Goal: Task Accomplishment & Management: Complete application form

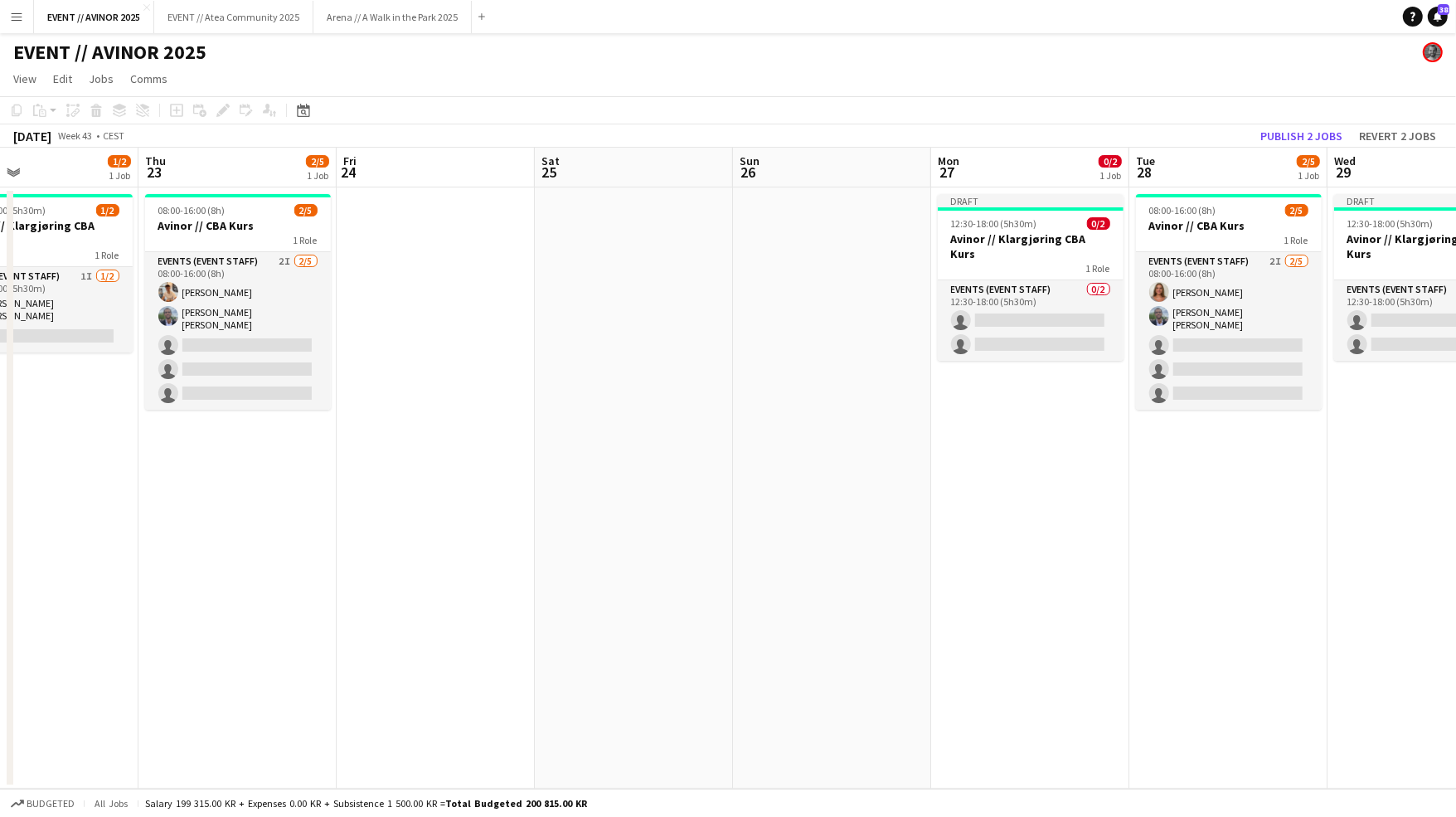
scroll to position [0, 592]
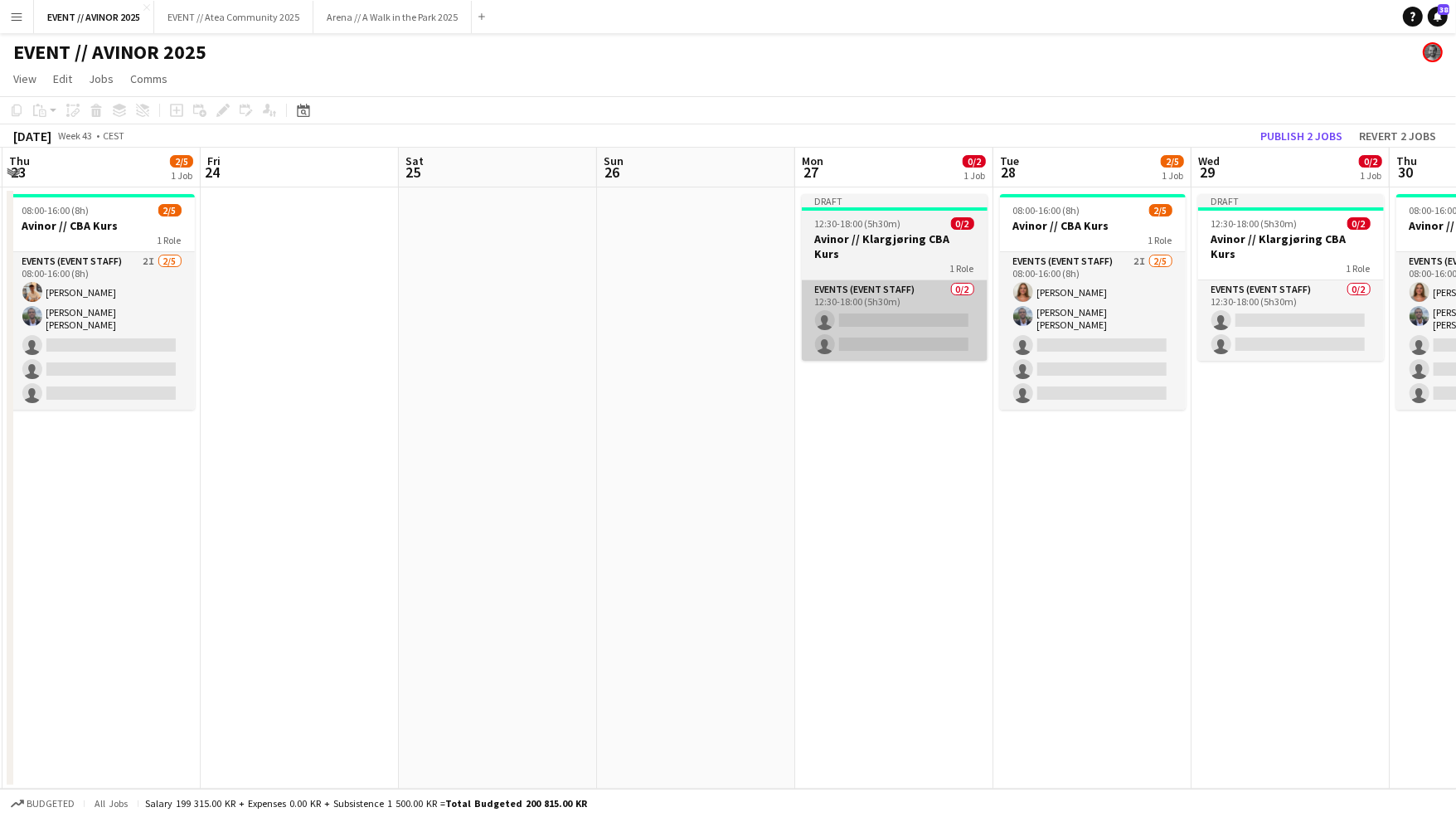
click at [837, 301] on app-card-role "Events (Event Staff) 0/2 12:30-18:00 (5h30m) single-neutral-actions single-neut…" at bounding box center [895, 320] width 186 height 80
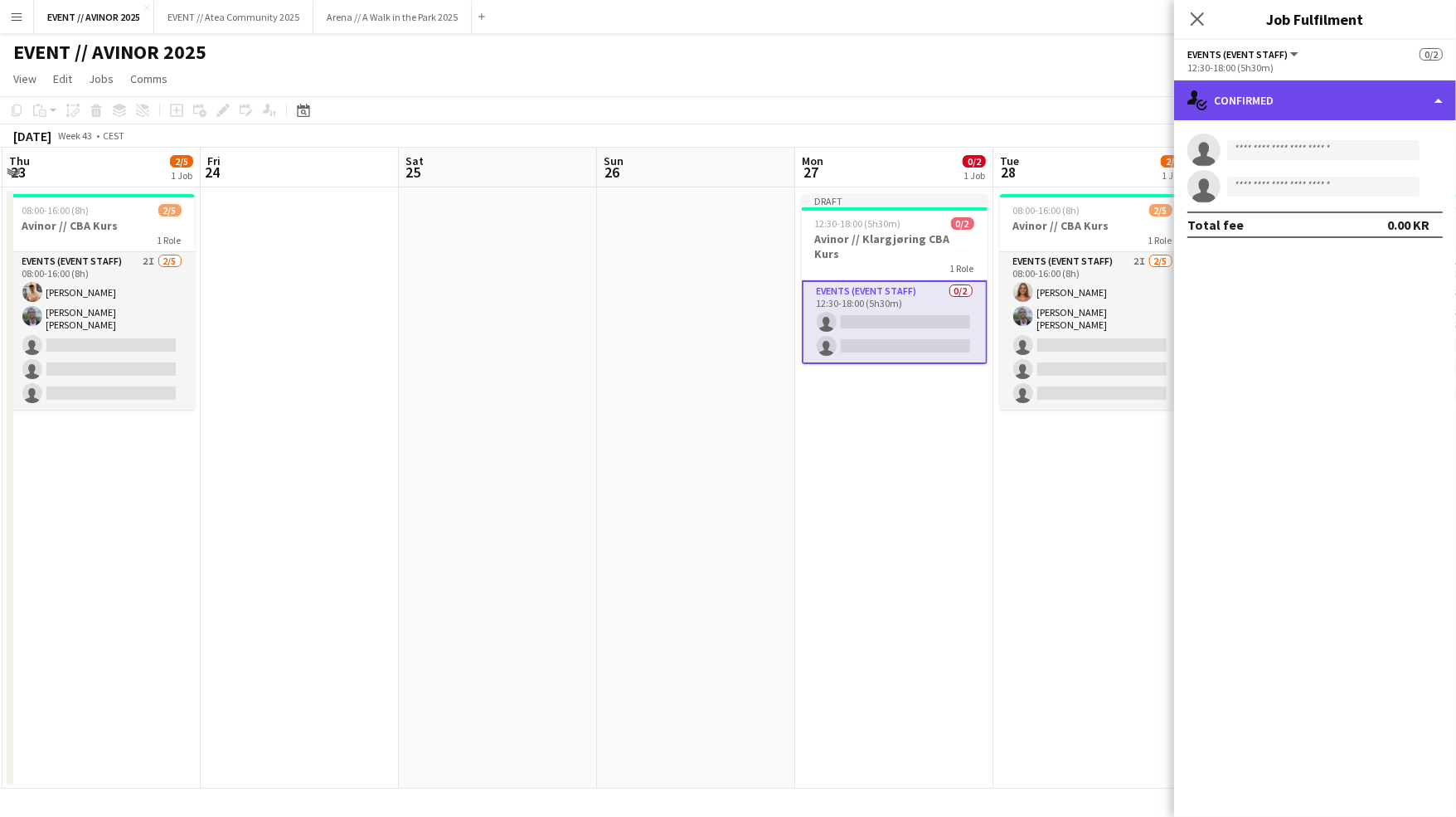
click at [1355, 110] on div "single-neutral-actions-check-2 Confirmed" at bounding box center [1314, 100] width 282 height 40
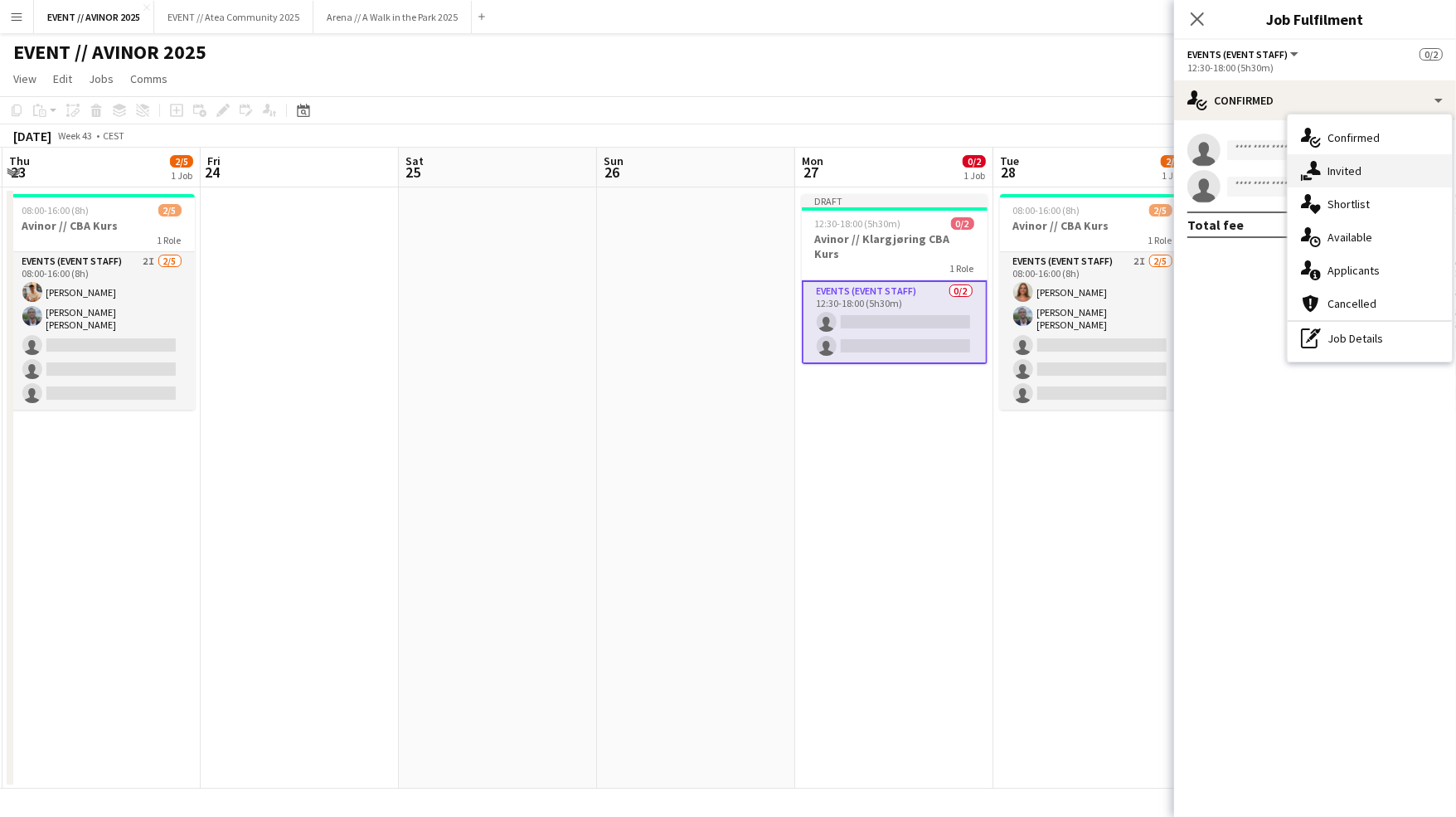
click at [1355, 158] on div "single-neutral-actions-share-1 Invited" at bounding box center [1370, 171] width 164 height 34
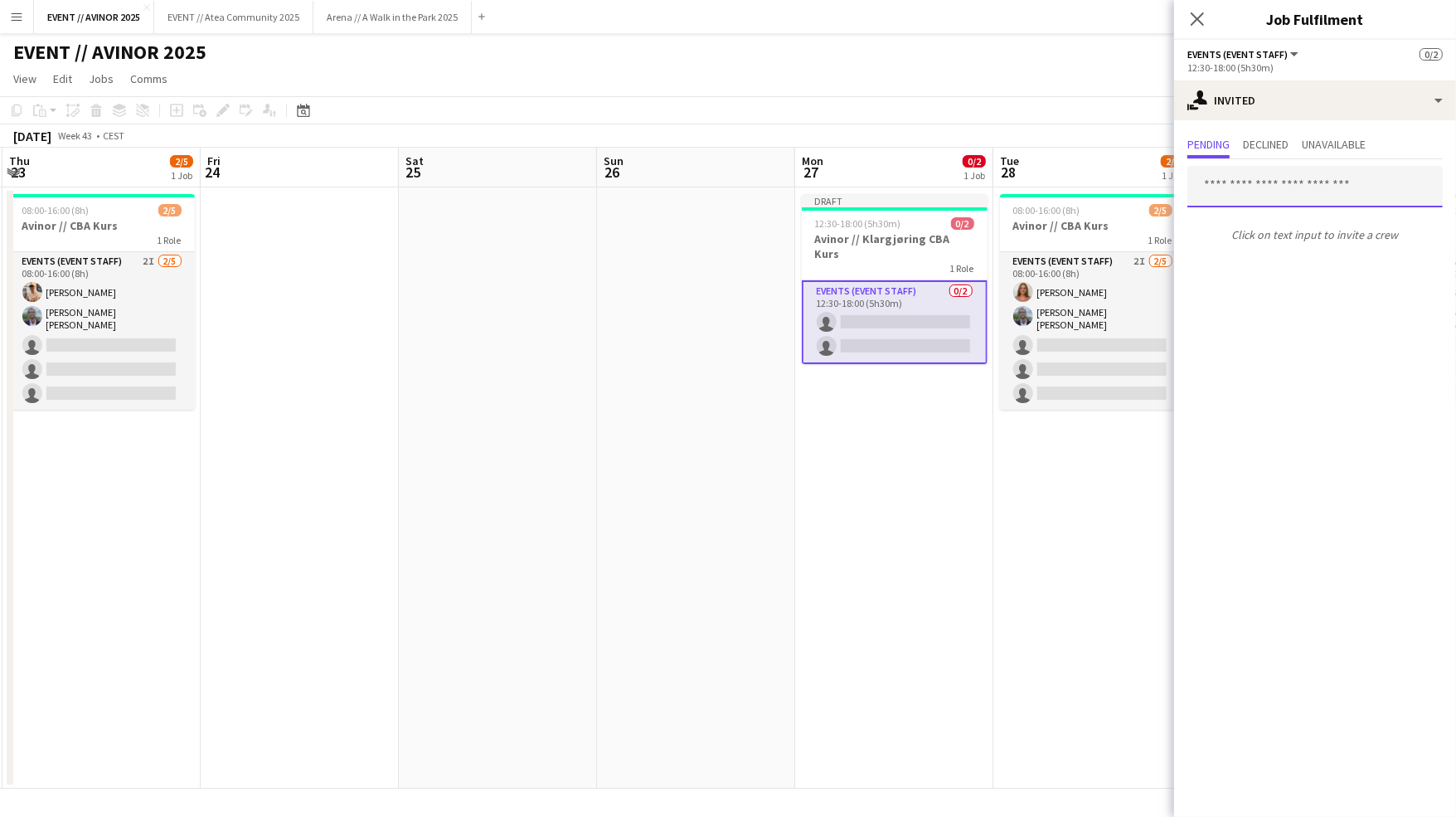
click at [1305, 202] on input "text" at bounding box center [1314, 187] width 255 height 42
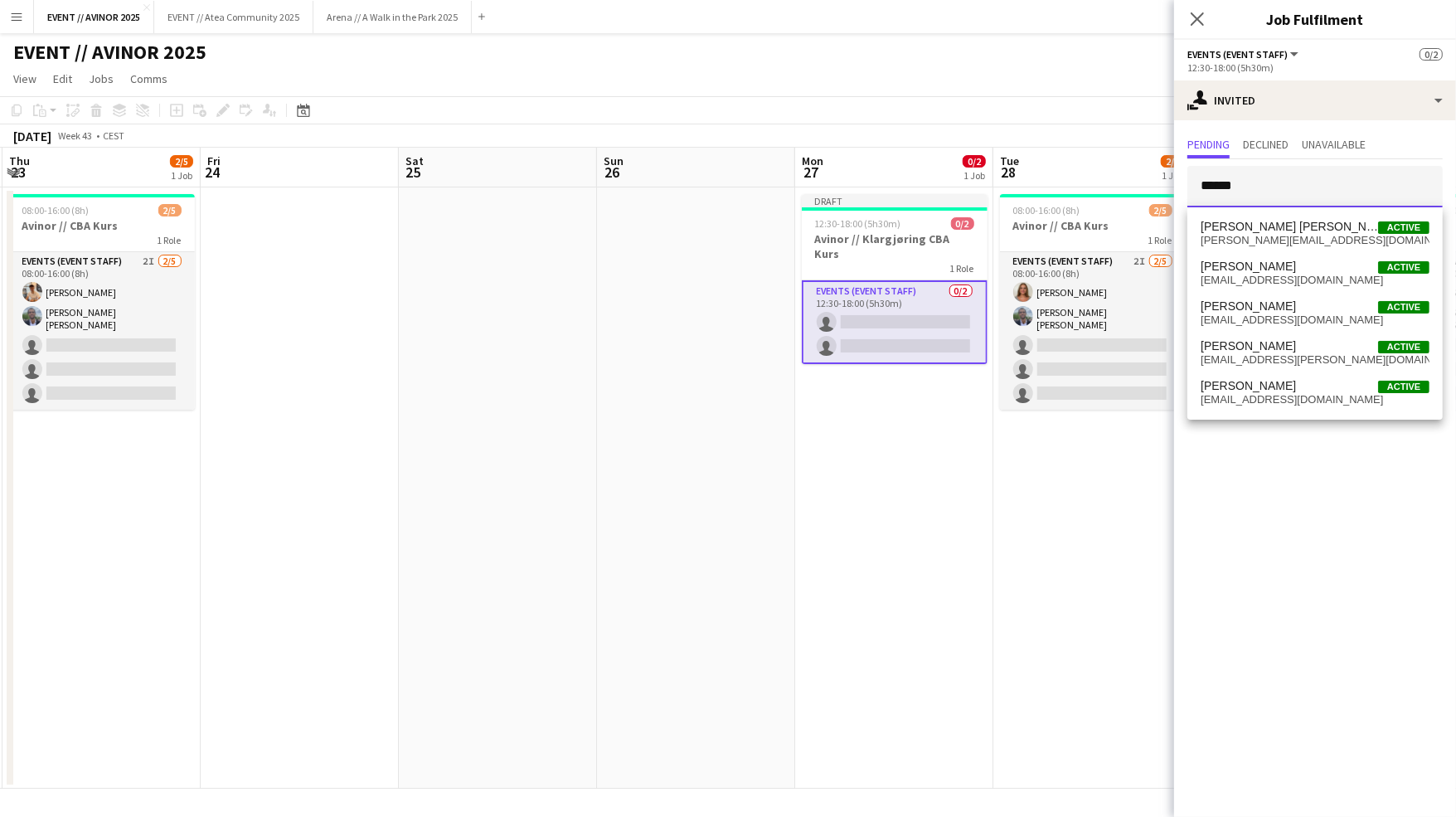
type input "******"
click at [1251, 230] on span "[PERSON_NAME] [PERSON_NAME]" at bounding box center [1289, 227] width 177 height 14
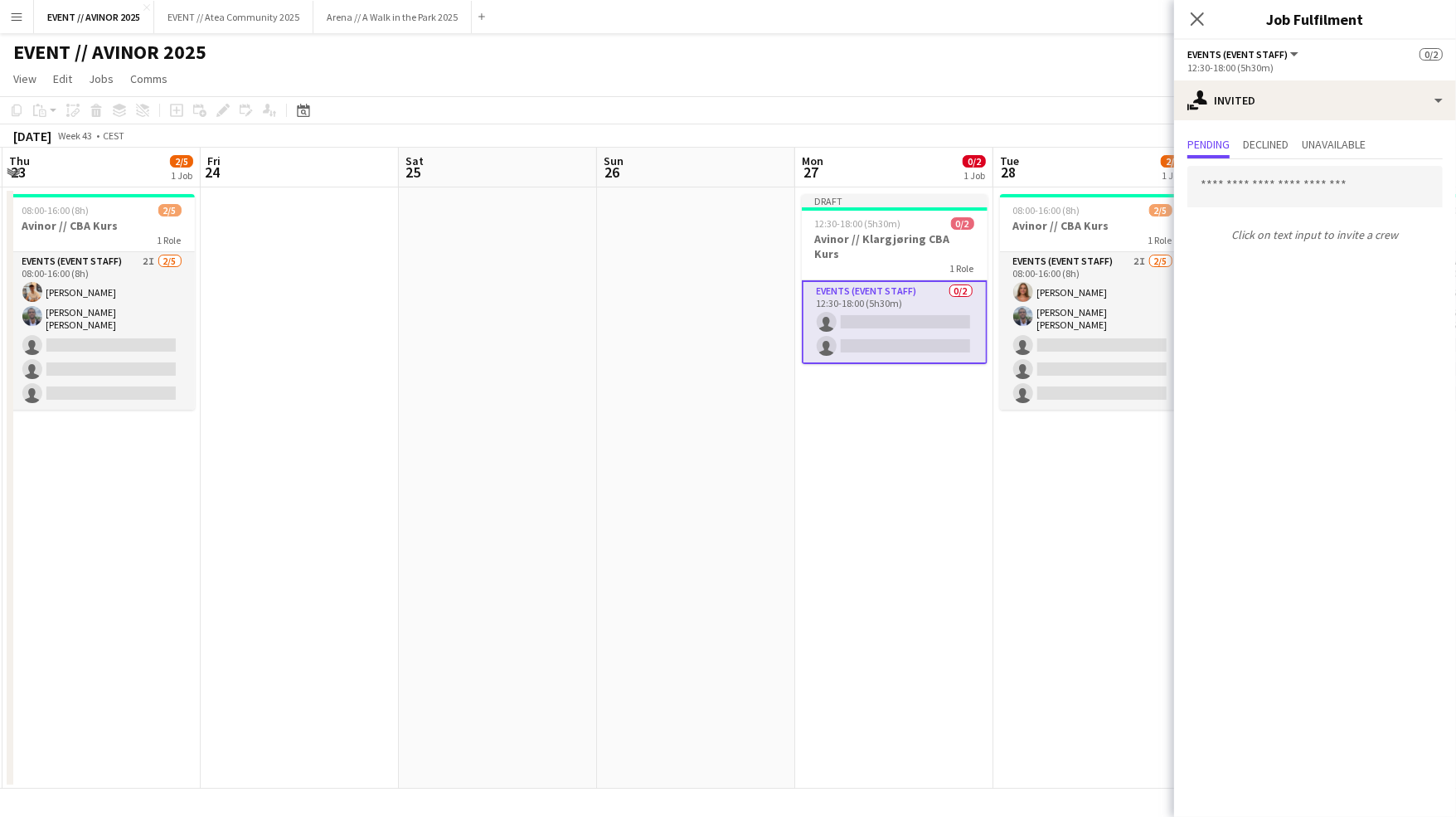
click at [1269, 202] on input "text" at bounding box center [1314, 187] width 255 height 42
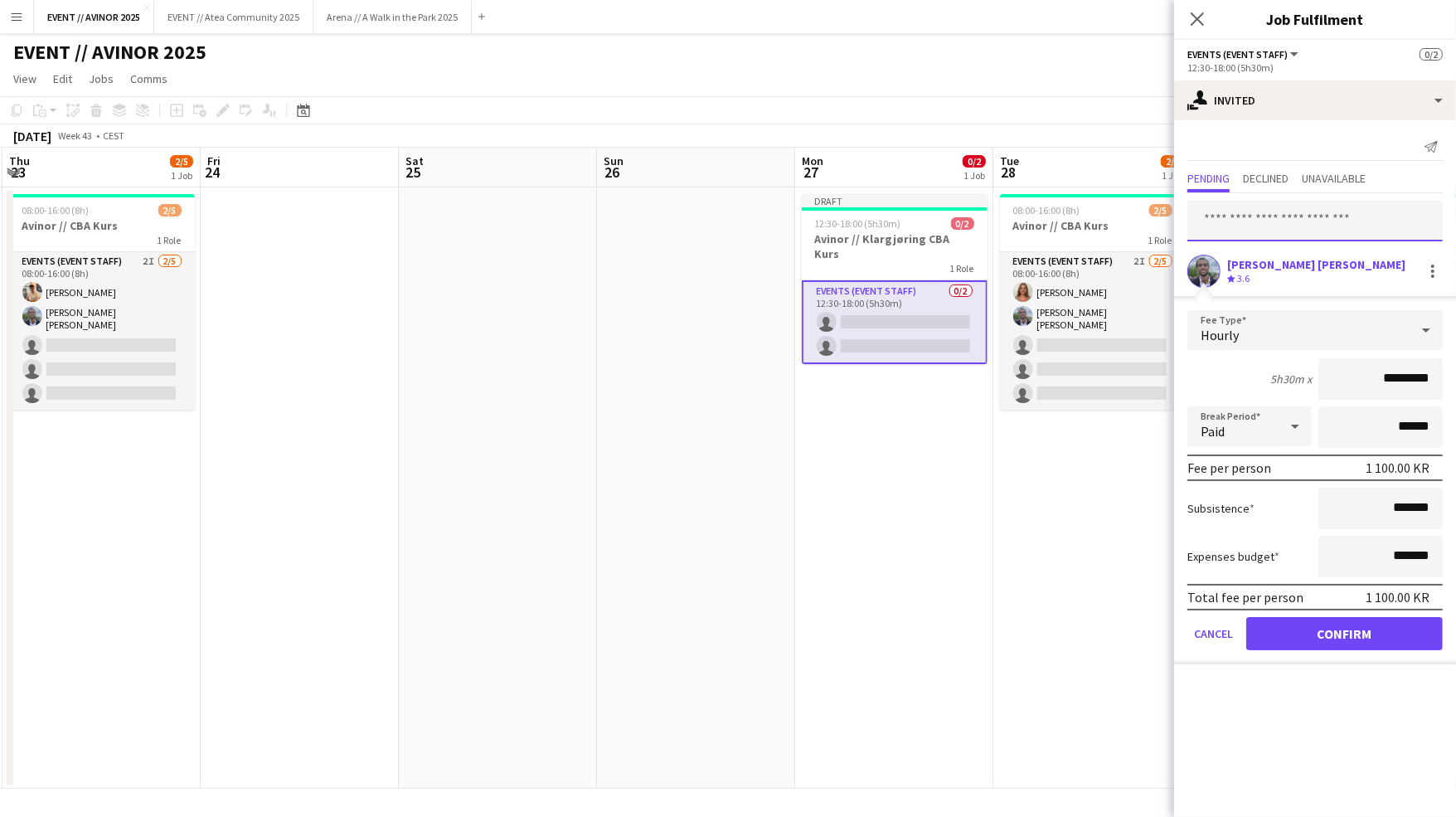
click at [1261, 222] on input "text" at bounding box center [1314, 221] width 255 height 42
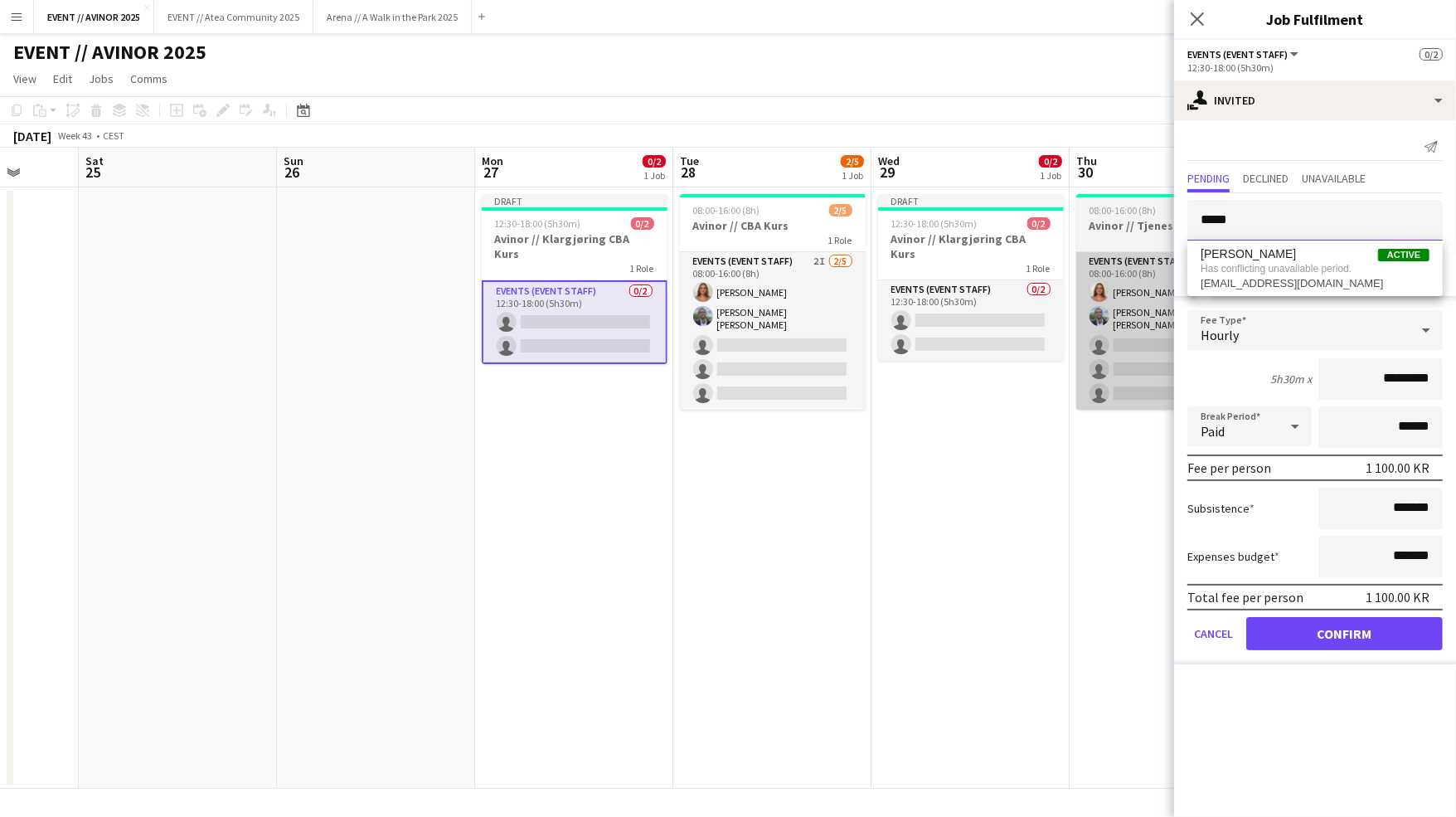
scroll to position [0, 612]
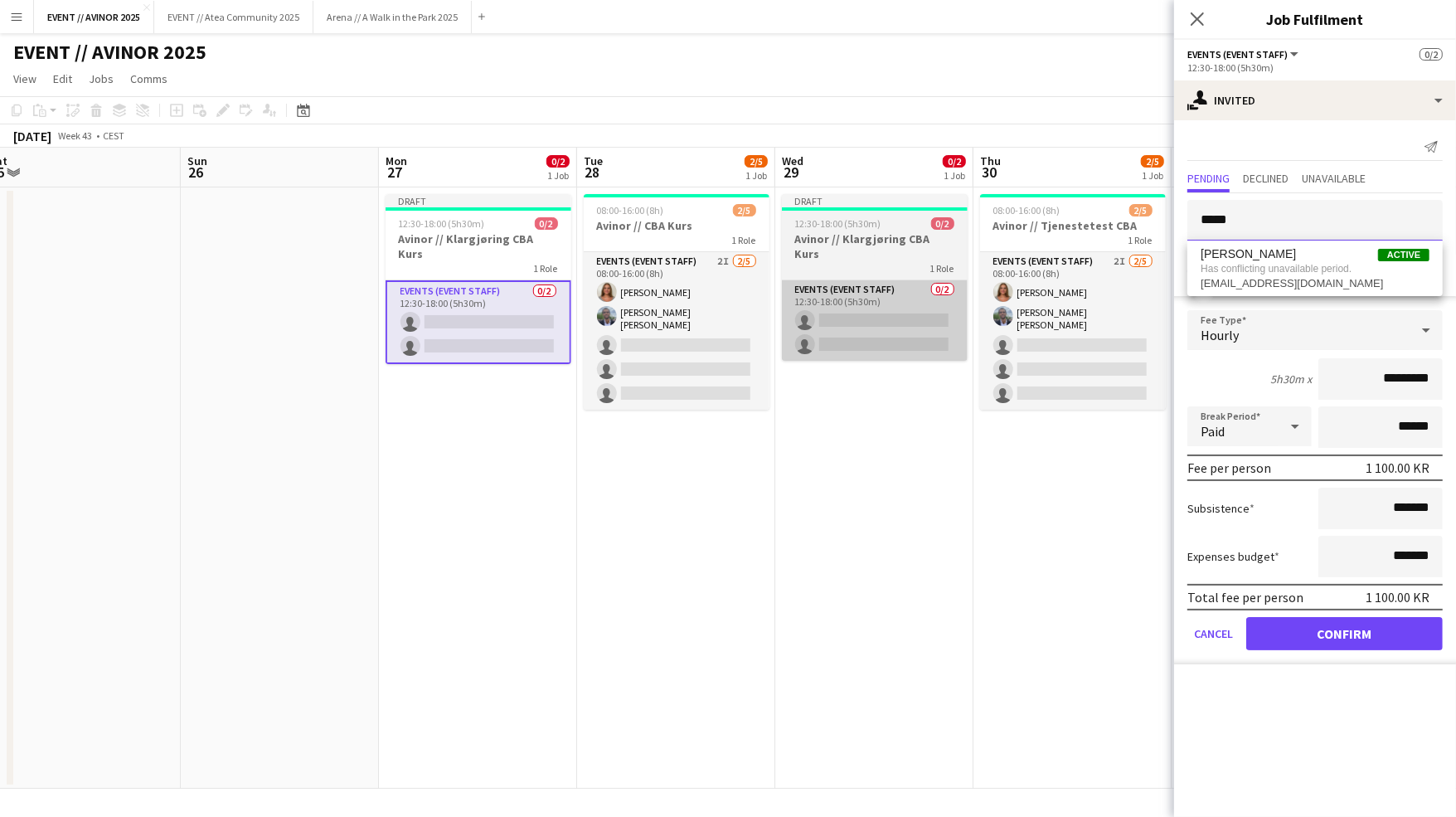
type input "*****"
click at [887, 309] on app-card-role "Events (Event Staff) 0/2 12:30-18:00 (5h30m) single-neutral-actions single-neut…" at bounding box center [875, 320] width 186 height 80
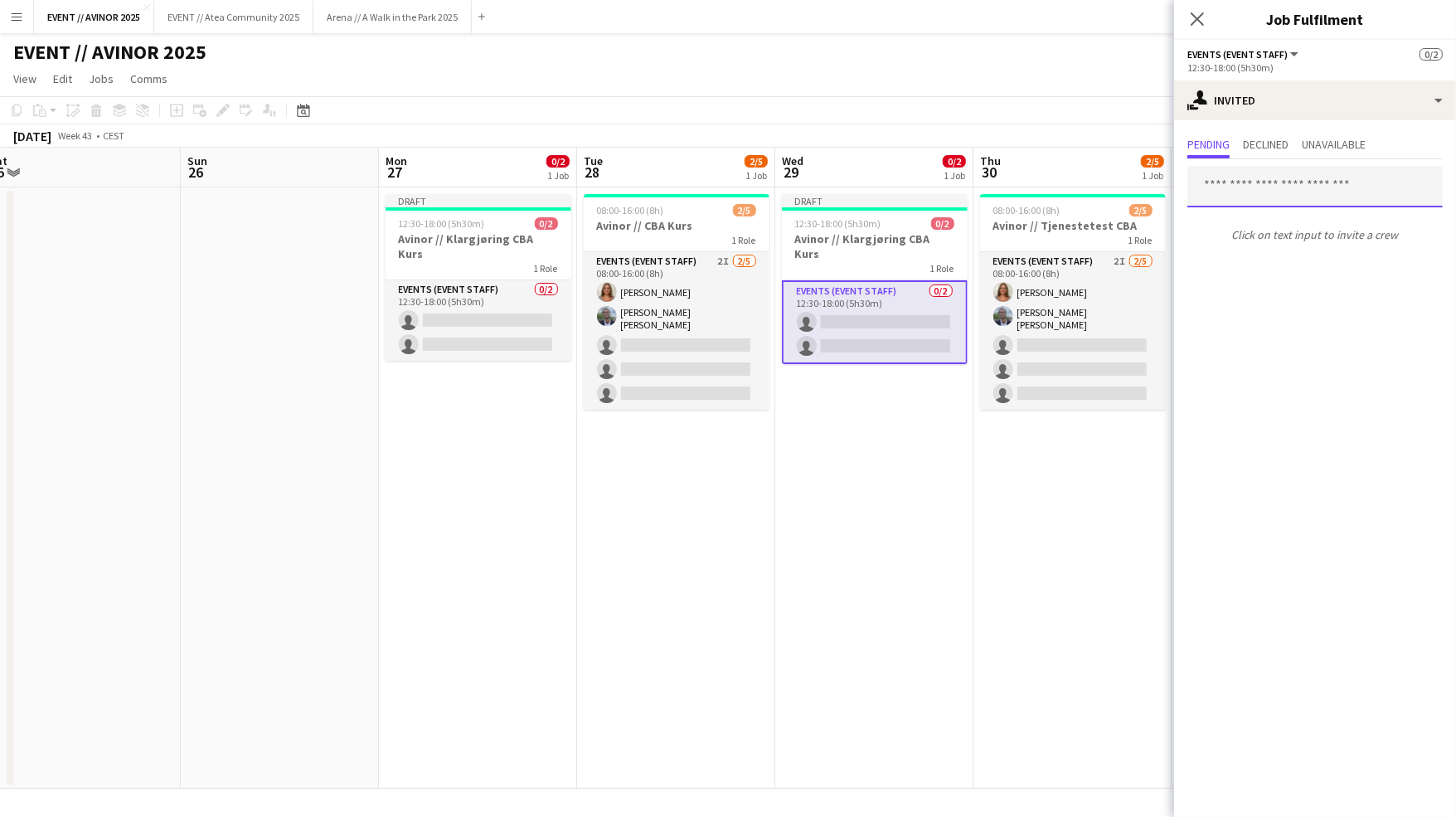
click at [1286, 196] on input "text" at bounding box center [1314, 187] width 255 height 42
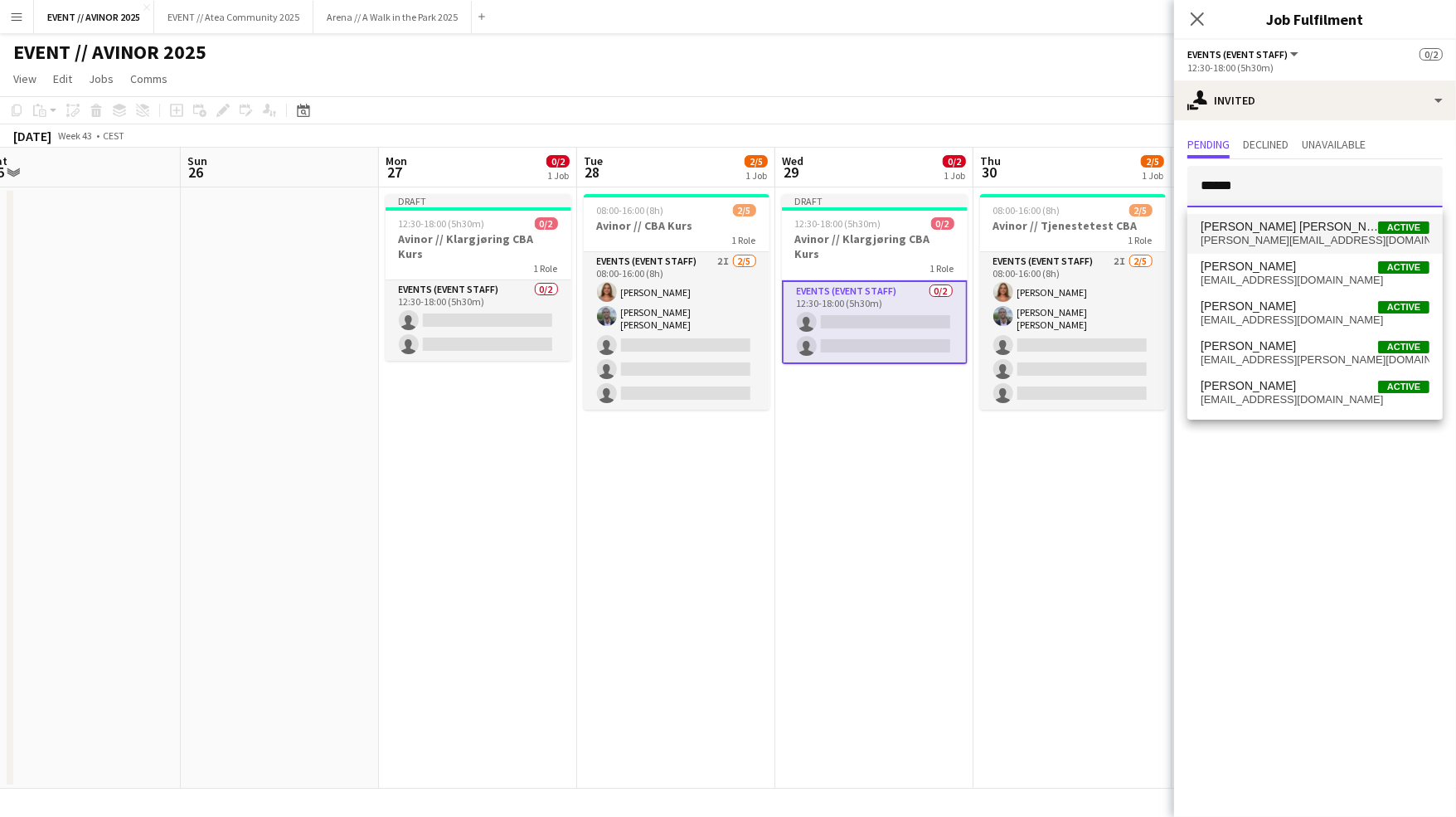
type input "******"
click at [1267, 228] on span "[PERSON_NAME] [PERSON_NAME]" at bounding box center [1289, 227] width 177 height 14
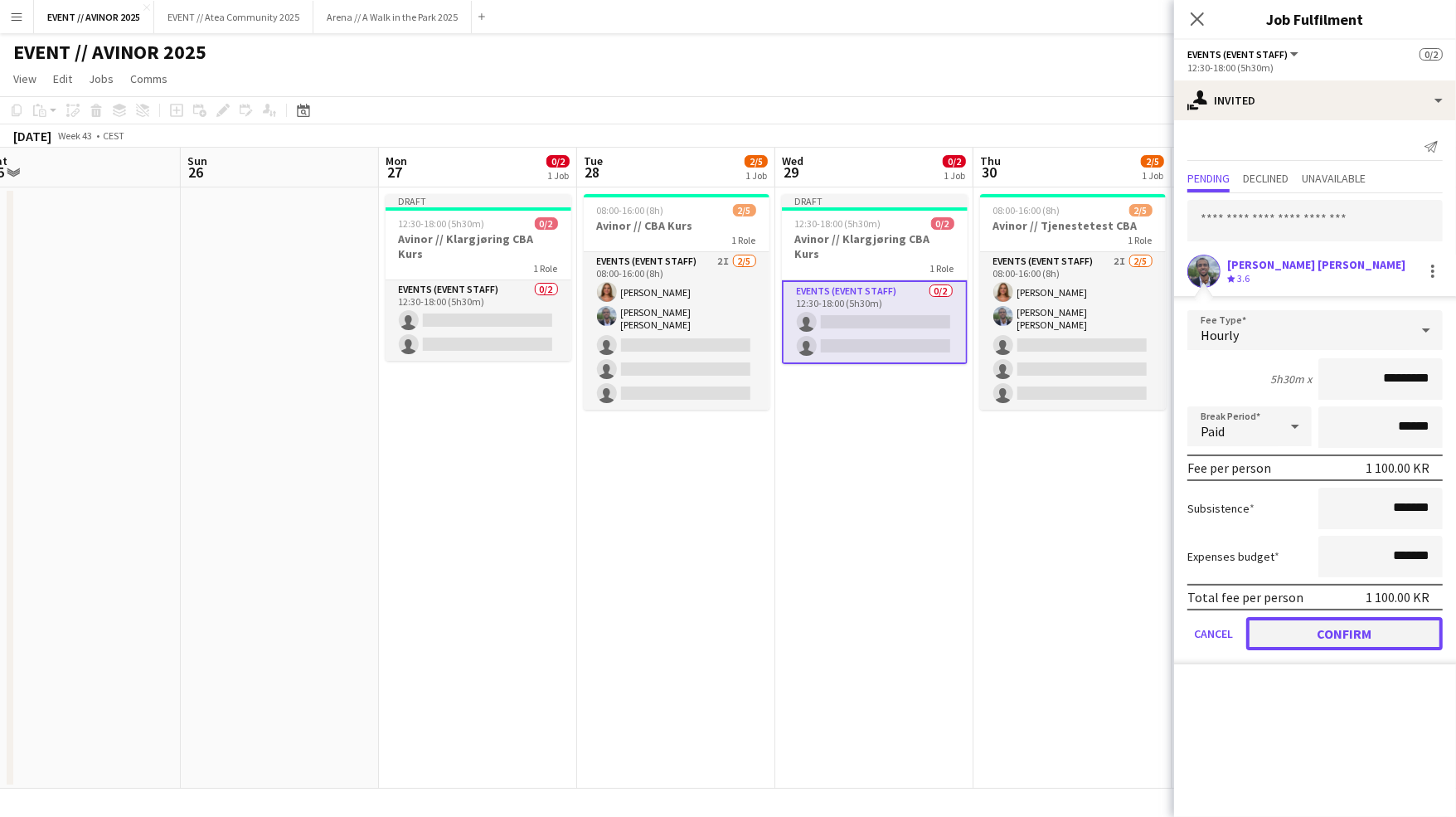
click at [1318, 625] on button "Confirm" at bounding box center [1344, 634] width 197 height 34
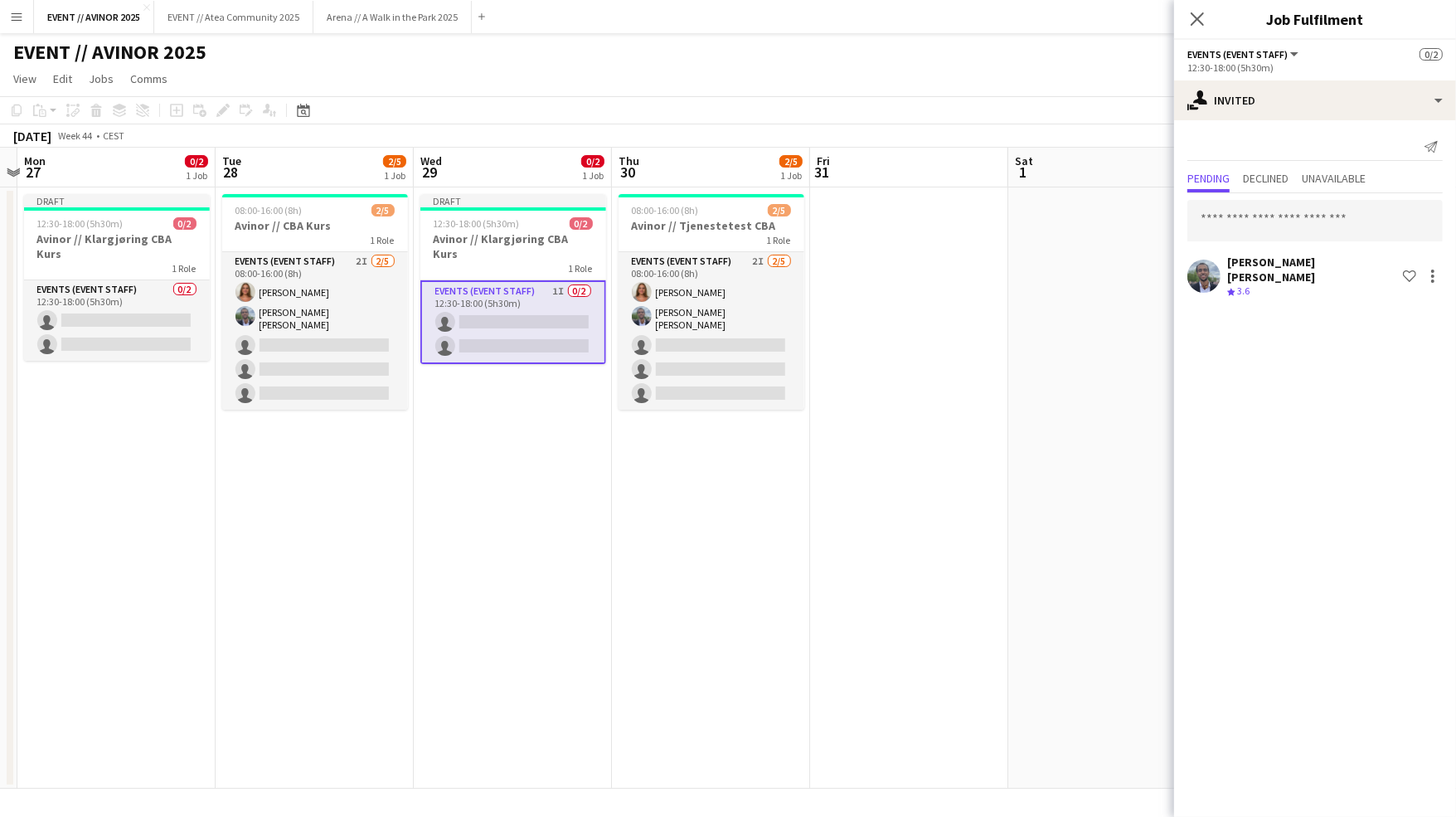
scroll to position [0, 605]
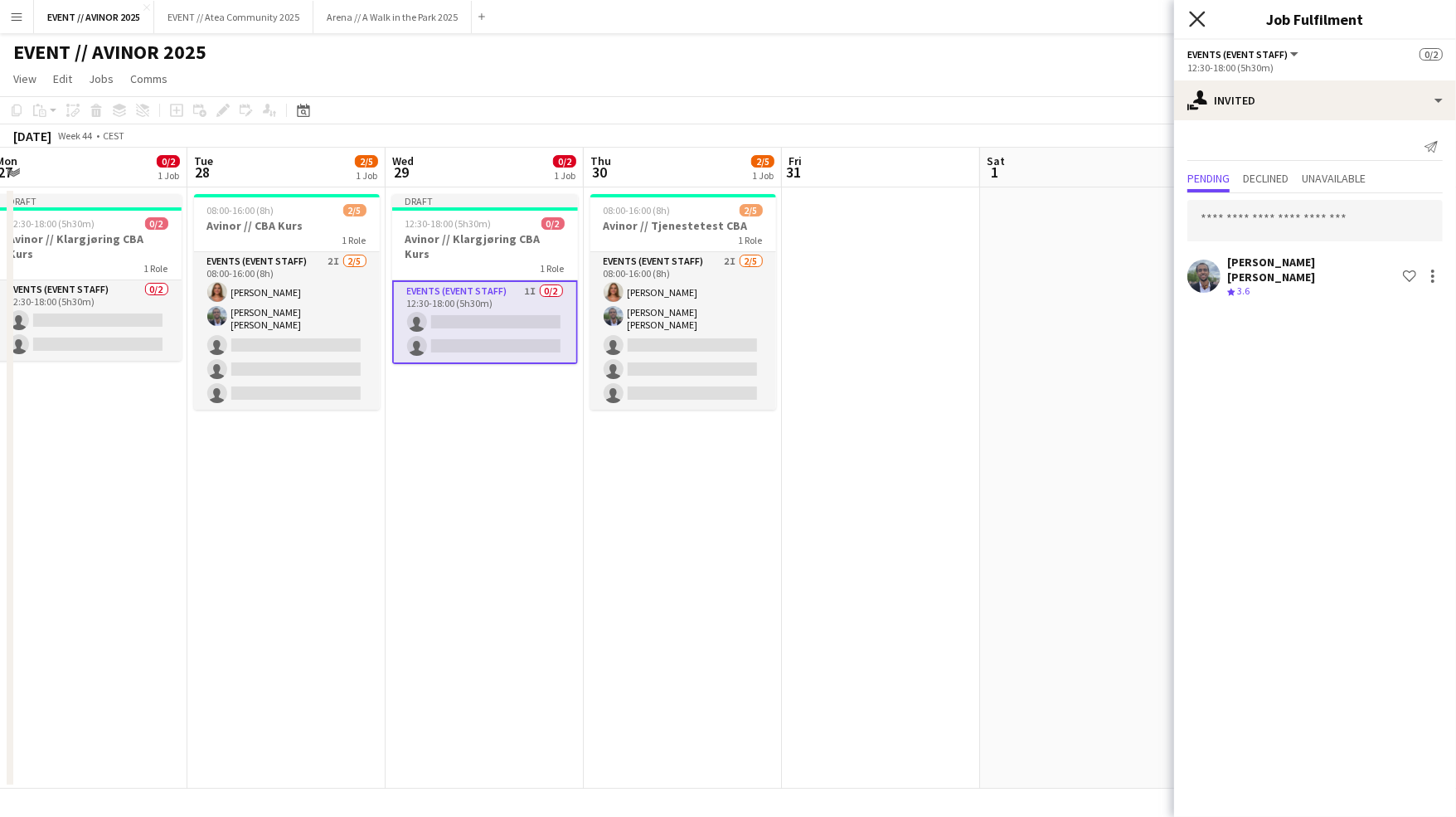
click at [1196, 18] on icon at bounding box center [1197, 19] width 16 height 16
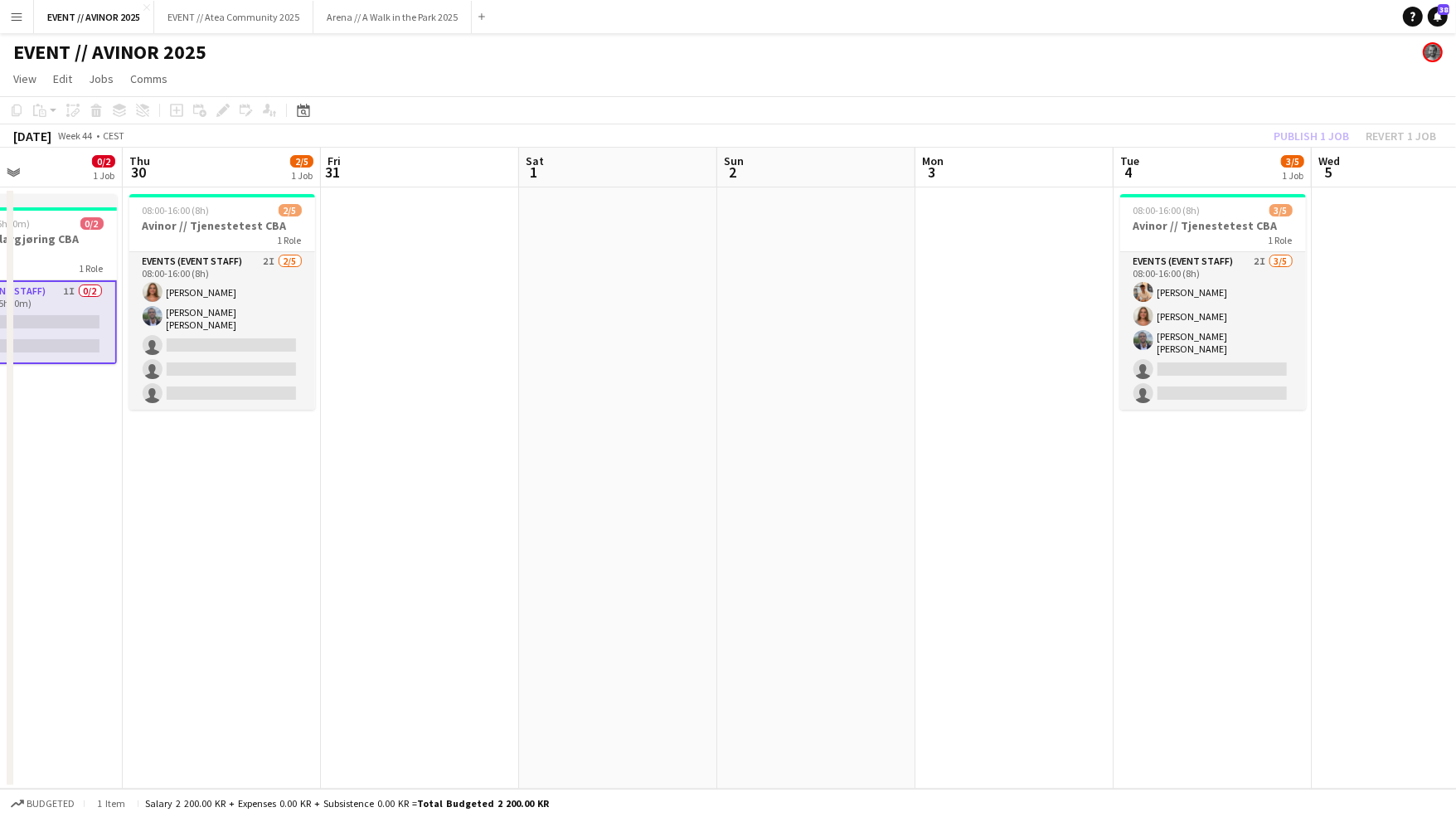
scroll to position [0, 373]
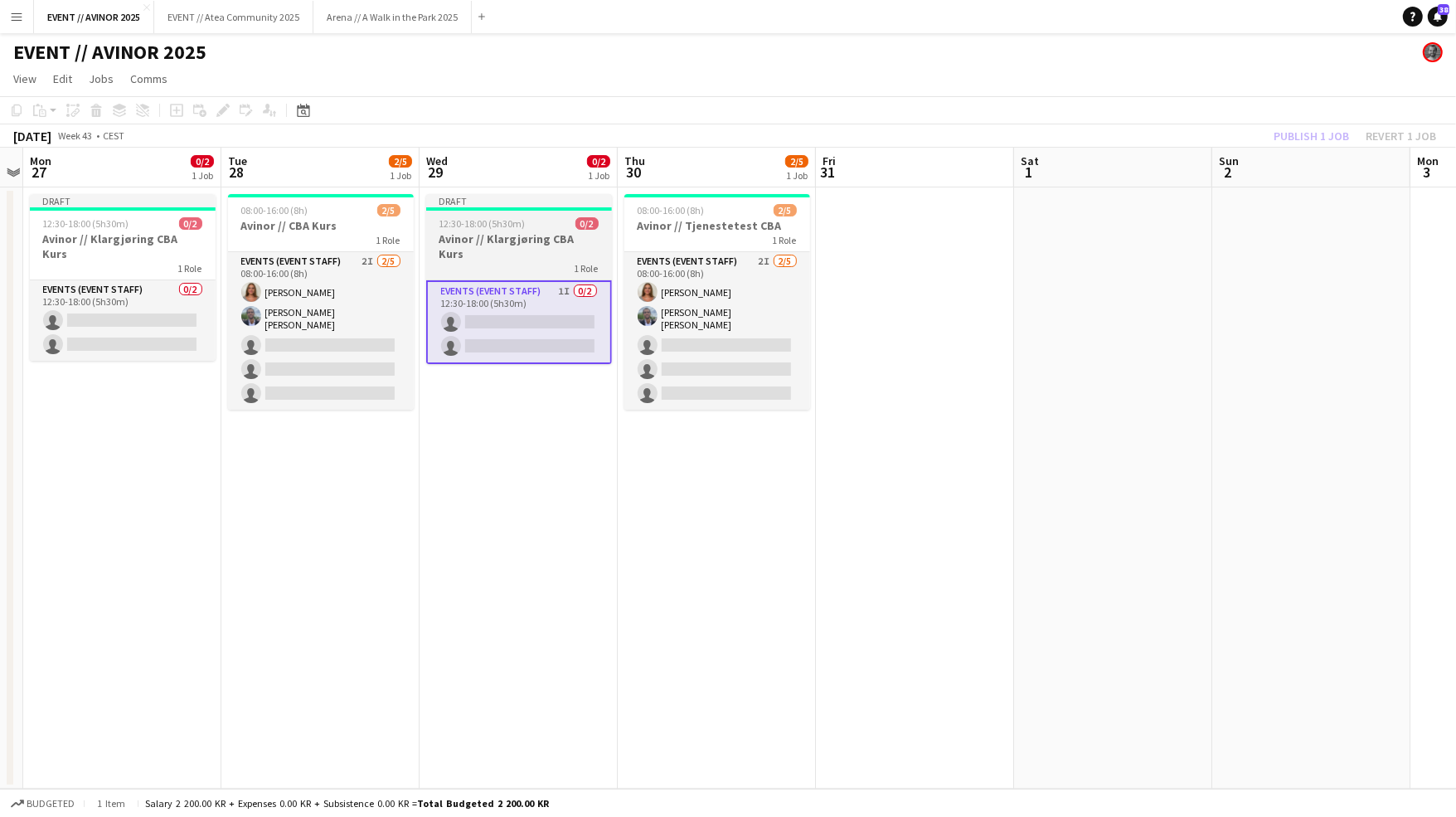
click at [507, 246] on h3 "Avinor // Klargjøring CBA Kurs" at bounding box center [520, 247] width 186 height 30
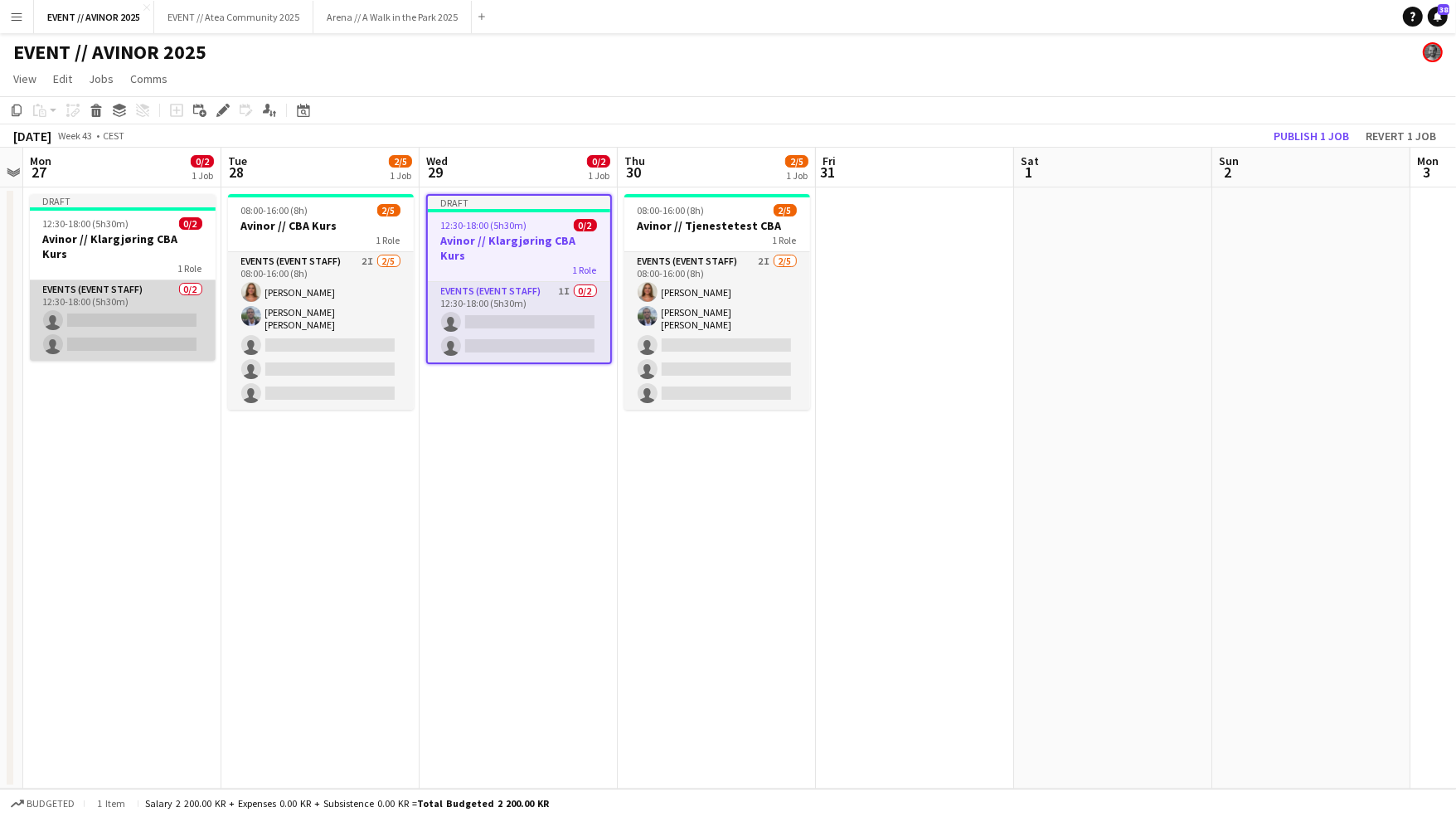
click at [116, 292] on app-card-role "Events (Event Staff) 0/2 12:30-18:00 (5h30m) single-neutral-actions single-neut…" at bounding box center [123, 320] width 186 height 80
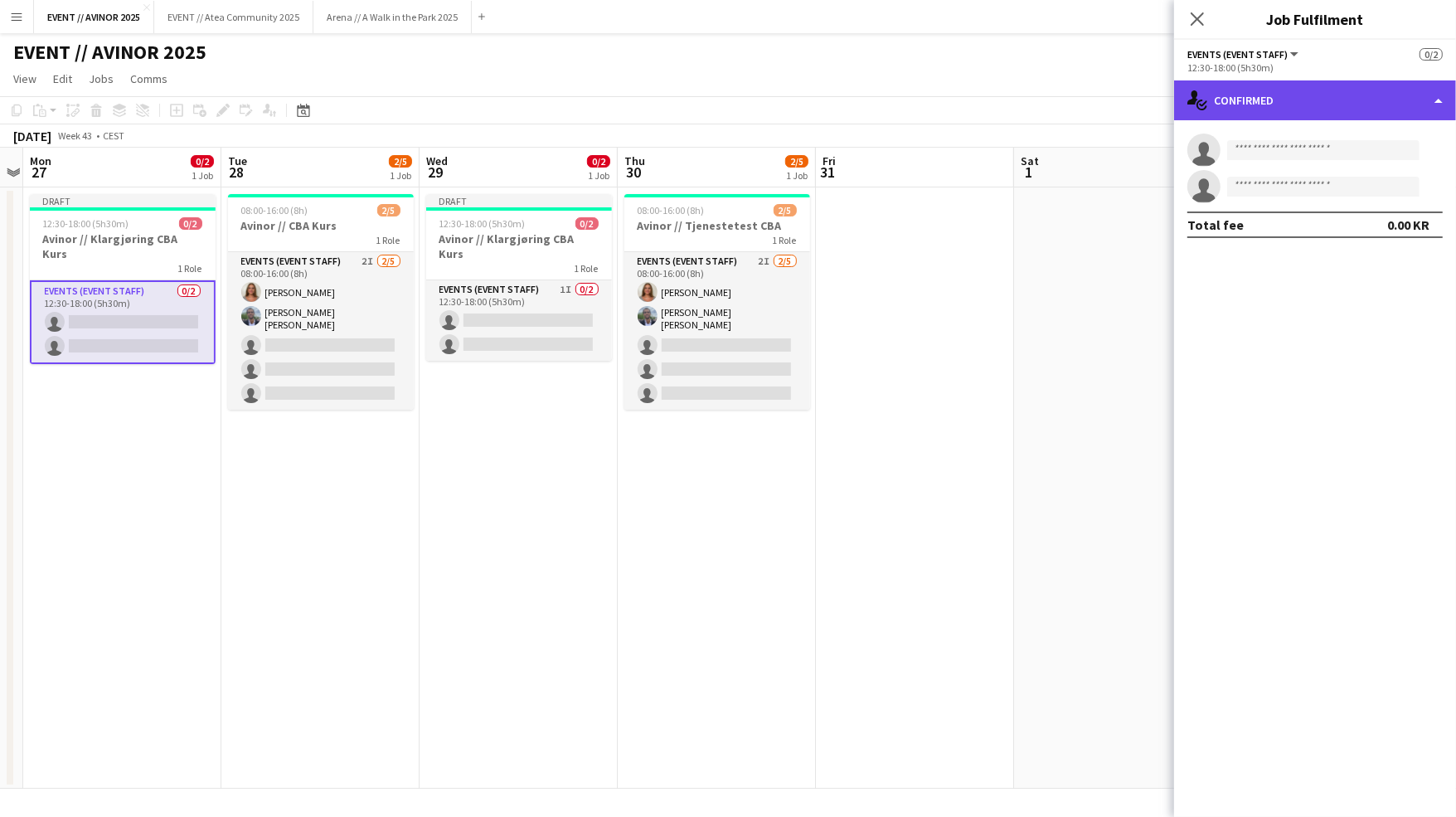
click at [1290, 111] on div "single-neutral-actions-check-2 Confirmed" at bounding box center [1314, 100] width 282 height 40
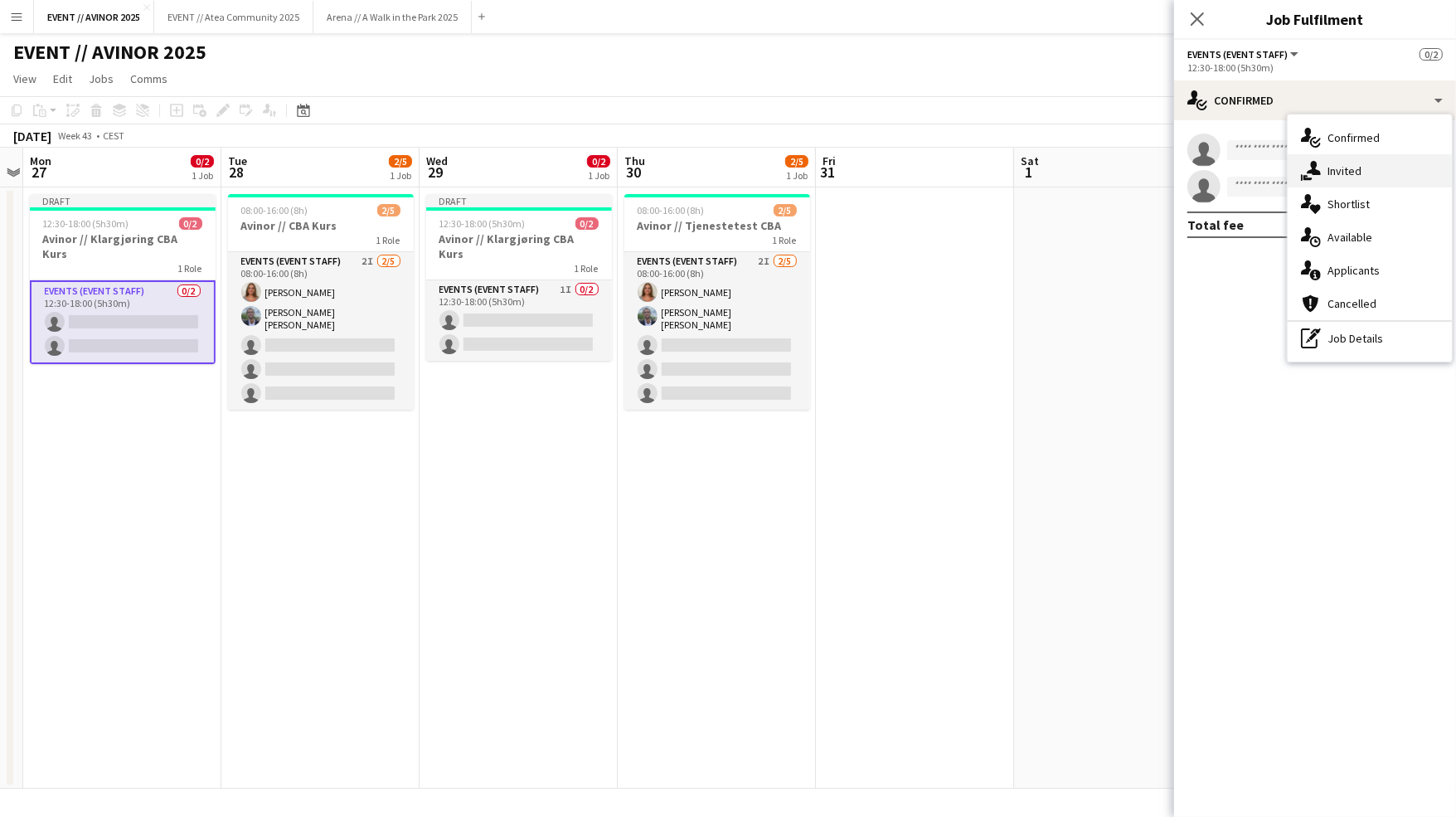
click at [1311, 166] on icon at bounding box center [1313, 168] width 14 height 14
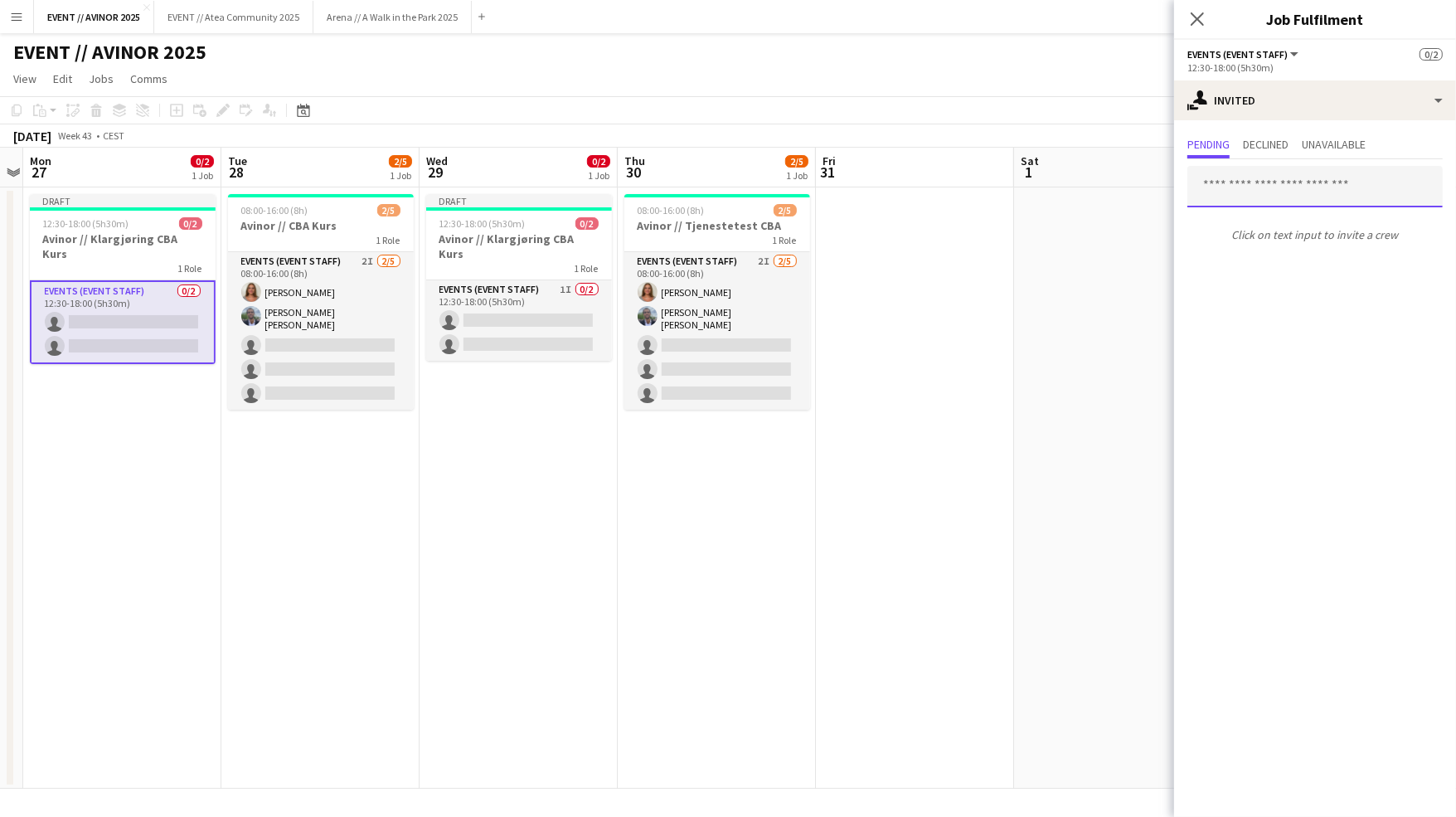
click at [1272, 180] on input "text" at bounding box center [1314, 187] width 255 height 42
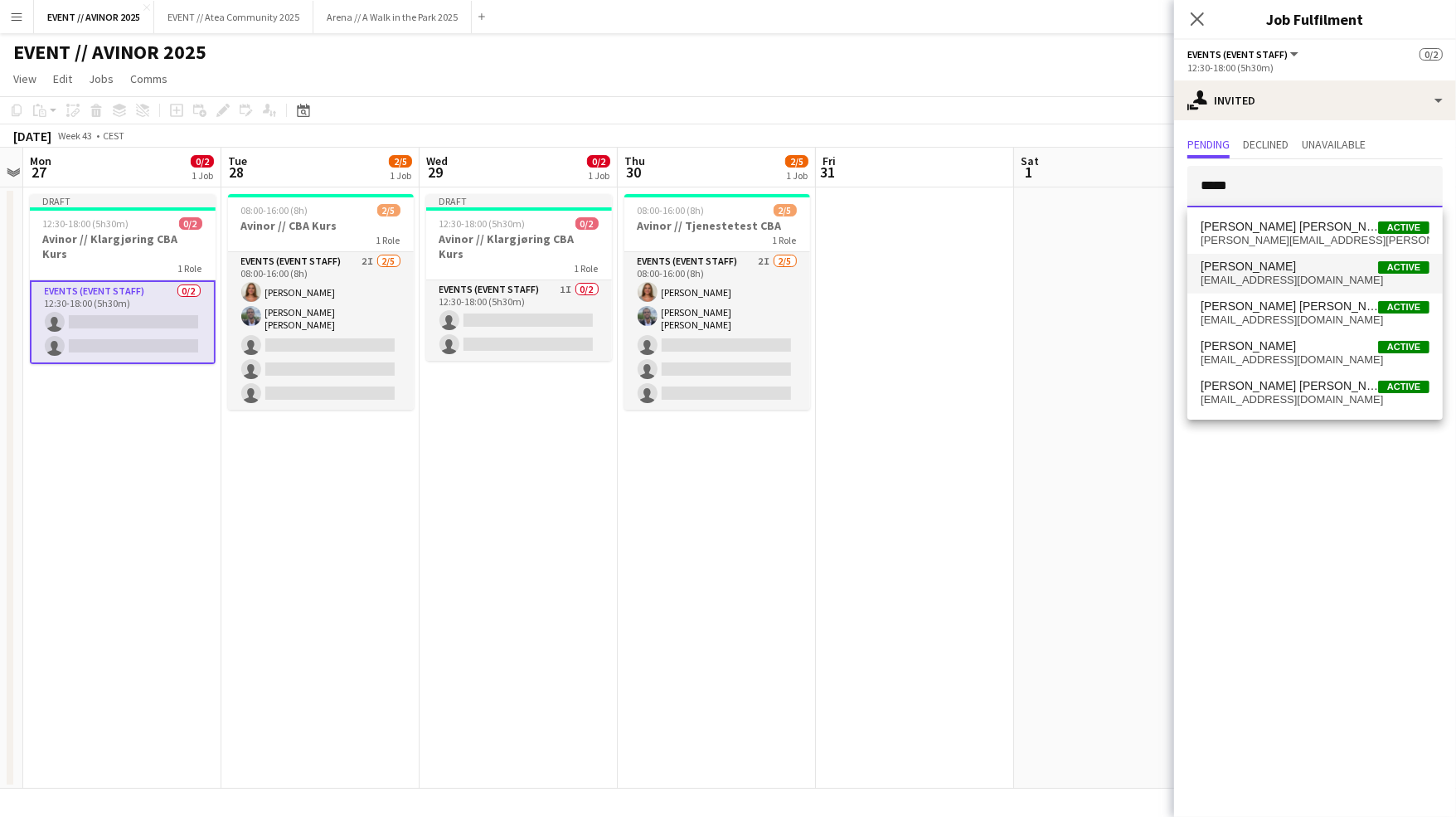
type input "*****"
click at [1280, 288] on mat-option "[PERSON_NAME] Active [EMAIL_ADDRESS][DOMAIN_NAME]" at bounding box center [1314, 273] width 255 height 40
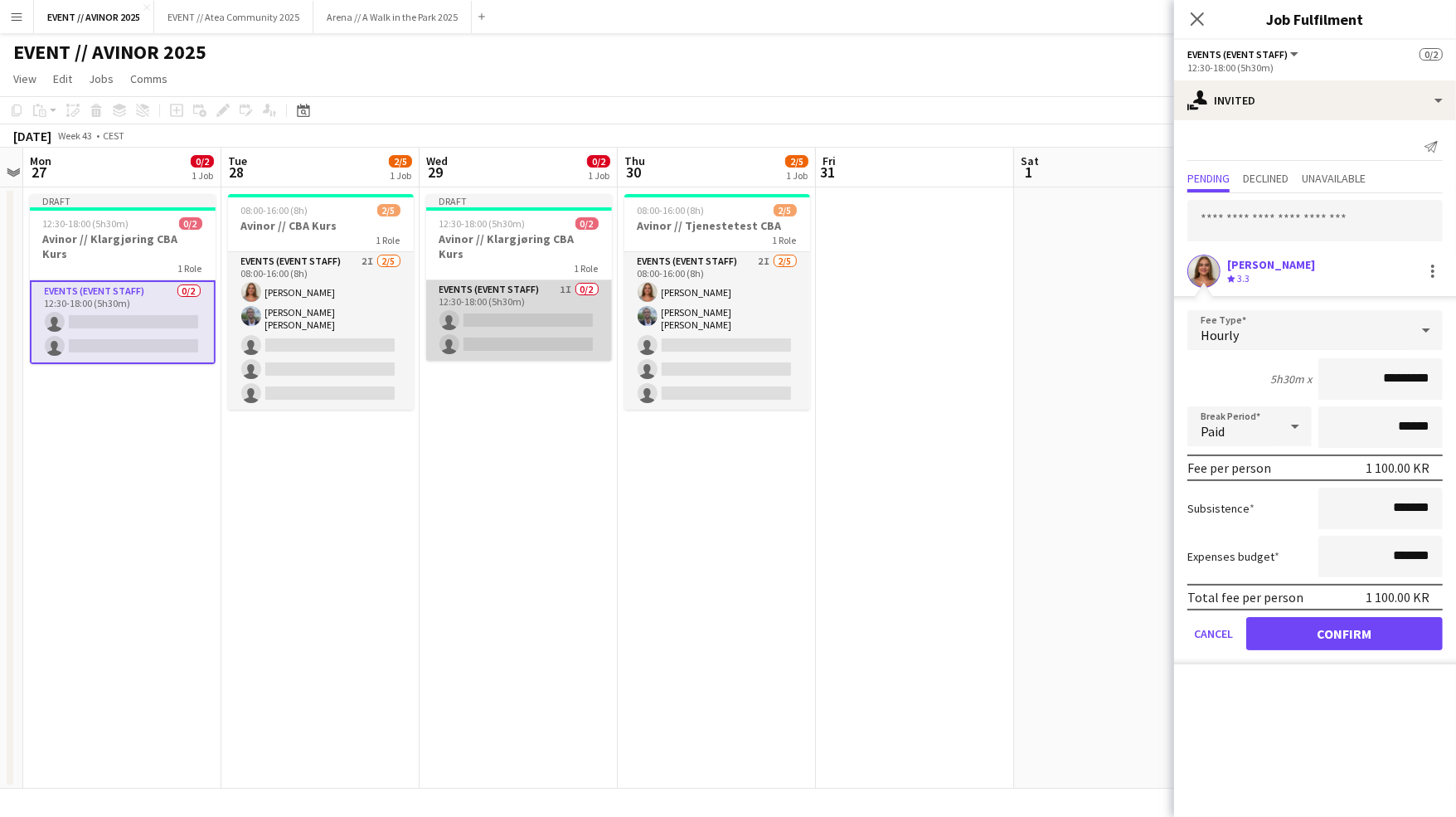
click at [448, 311] on app-card-role "Events (Event Staff) 1I 0/2 12:30-18:00 (5h30m) single-neutral-actions single-n…" at bounding box center [520, 320] width 186 height 80
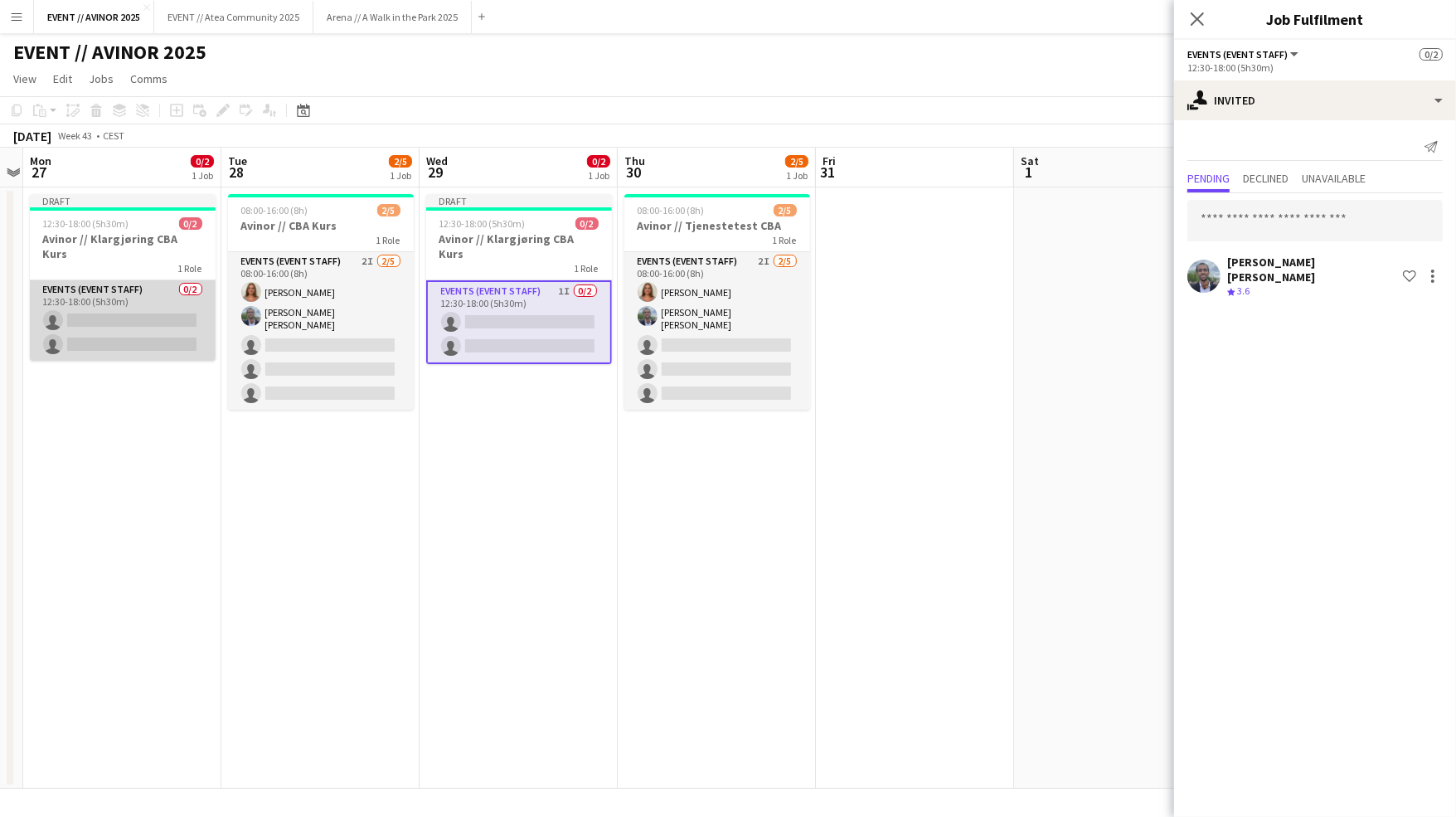
click at [145, 301] on app-card-role "Events (Event Staff) 0/2 12:30-18:00 (5h30m) single-neutral-actions single-neut…" at bounding box center [123, 320] width 186 height 80
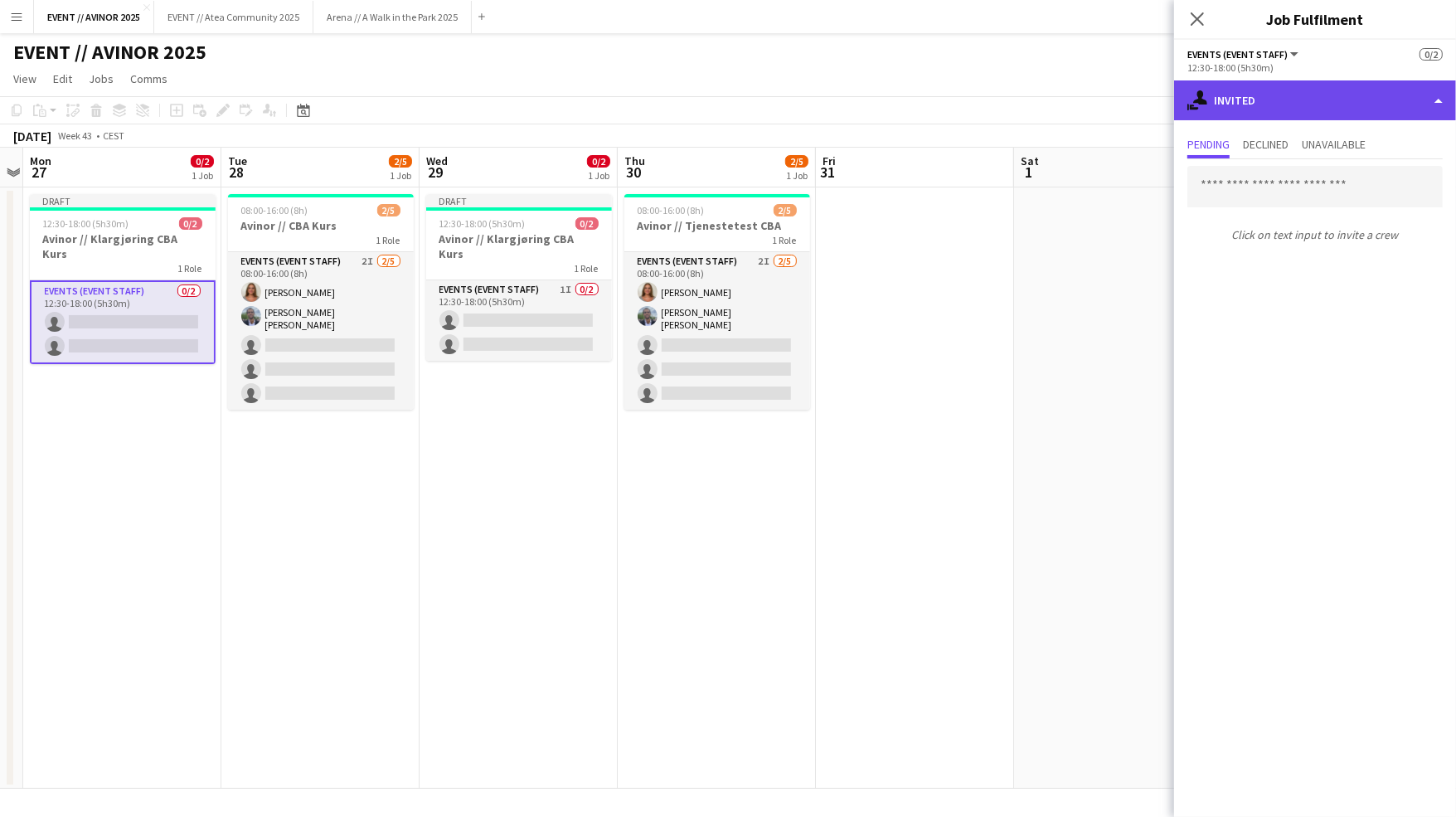
click at [1267, 110] on div "single-neutral-actions-share-1 Invited" at bounding box center [1314, 100] width 282 height 40
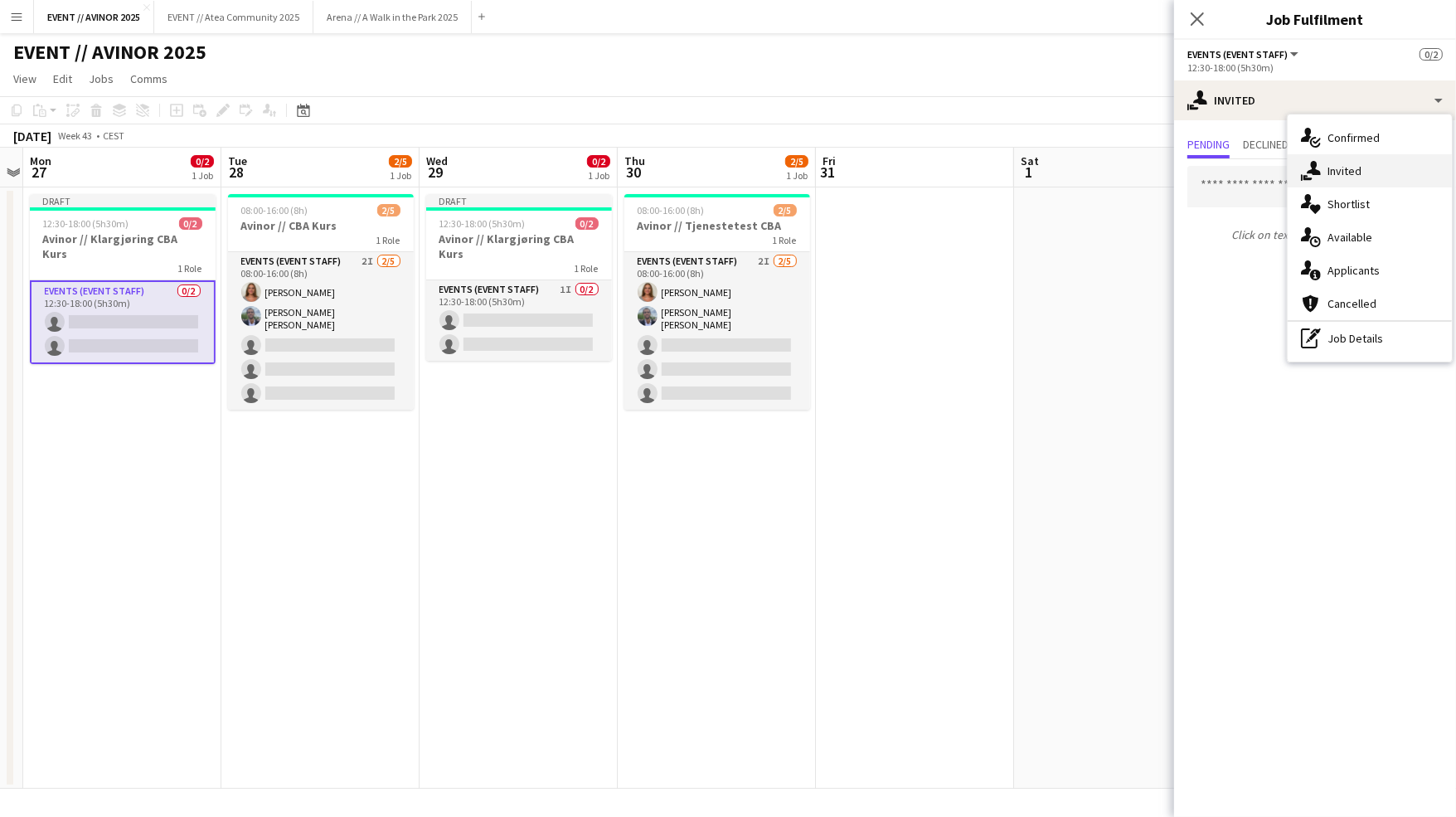
click at [1317, 159] on div "single-neutral-actions-share-1 Invited" at bounding box center [1370, 171] width 164 height 34
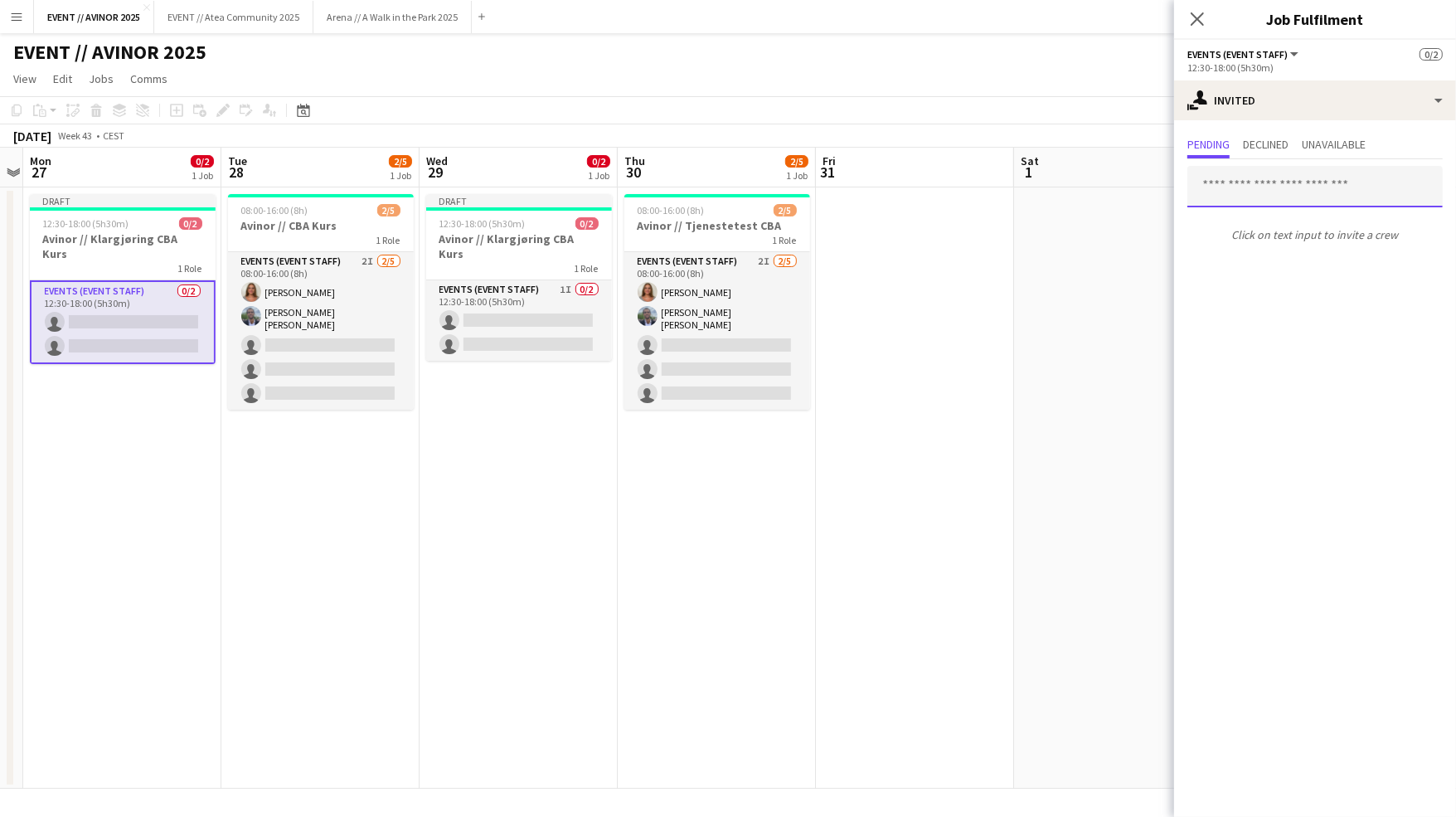
click at [1260, 177] on input "text" at bounding box center [1314, 187] width 255 height 42
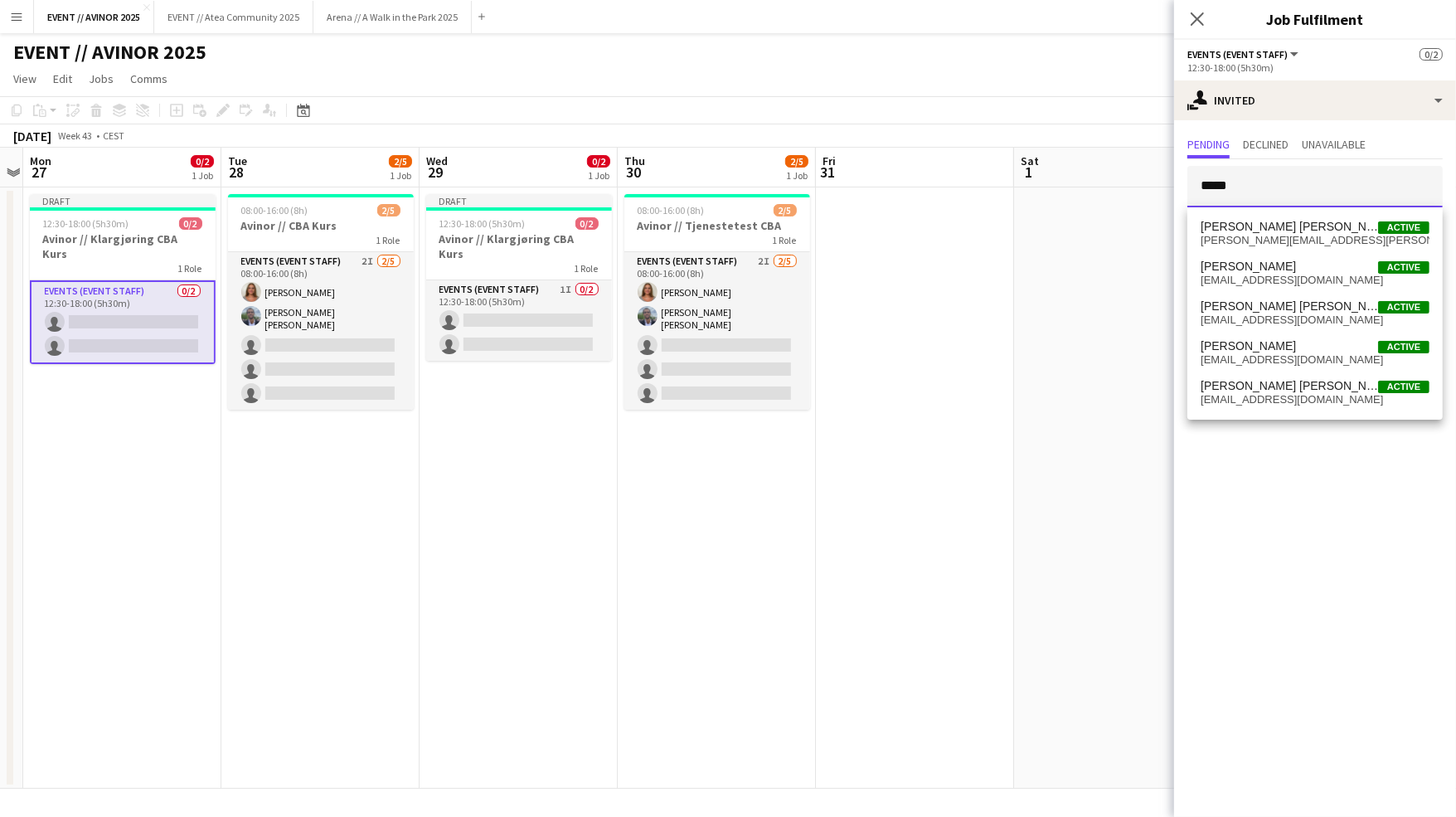
type input "*****"
click at [1254, 228] on span "[PERSON_NAME] [PERSON_NAME]" at bounding box center [1289, 227] width 177 height 14
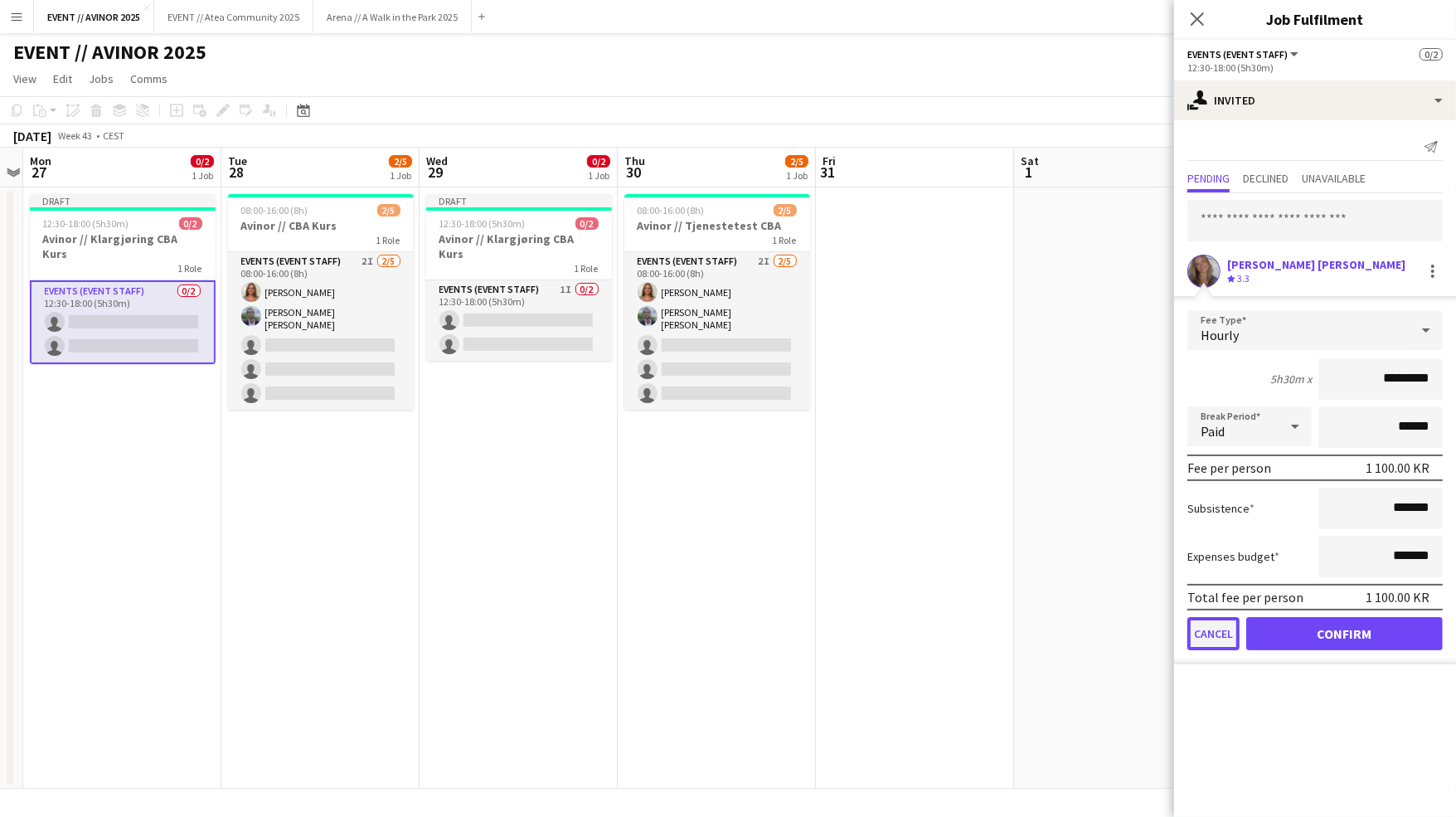
click at [1197, 634] on button "Cancel" at bounding box center [1213, 634] width 52 height 34
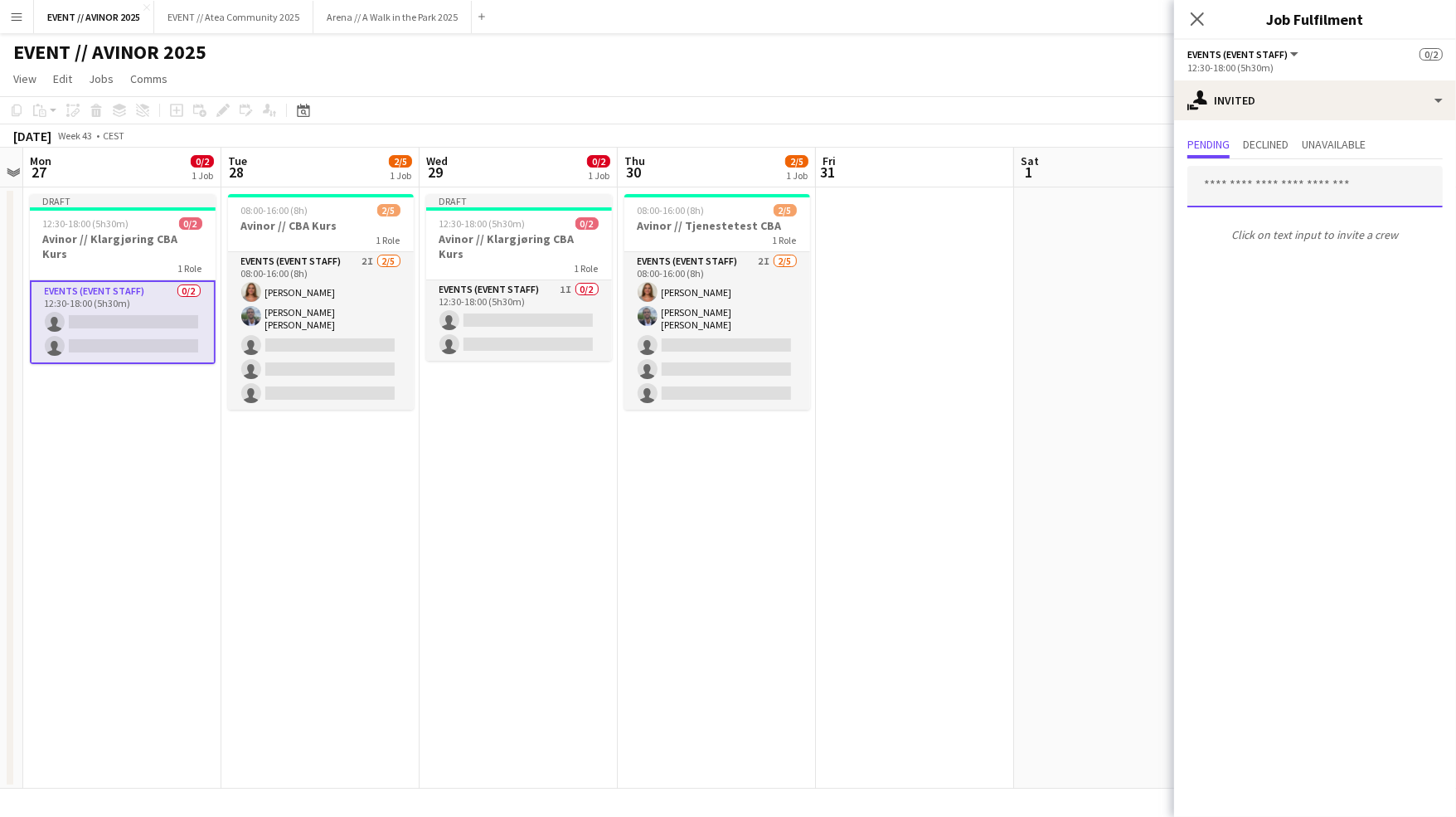
click at [1268, 178] on input "text" at bounding box center [1314, 187] width 255 height 42
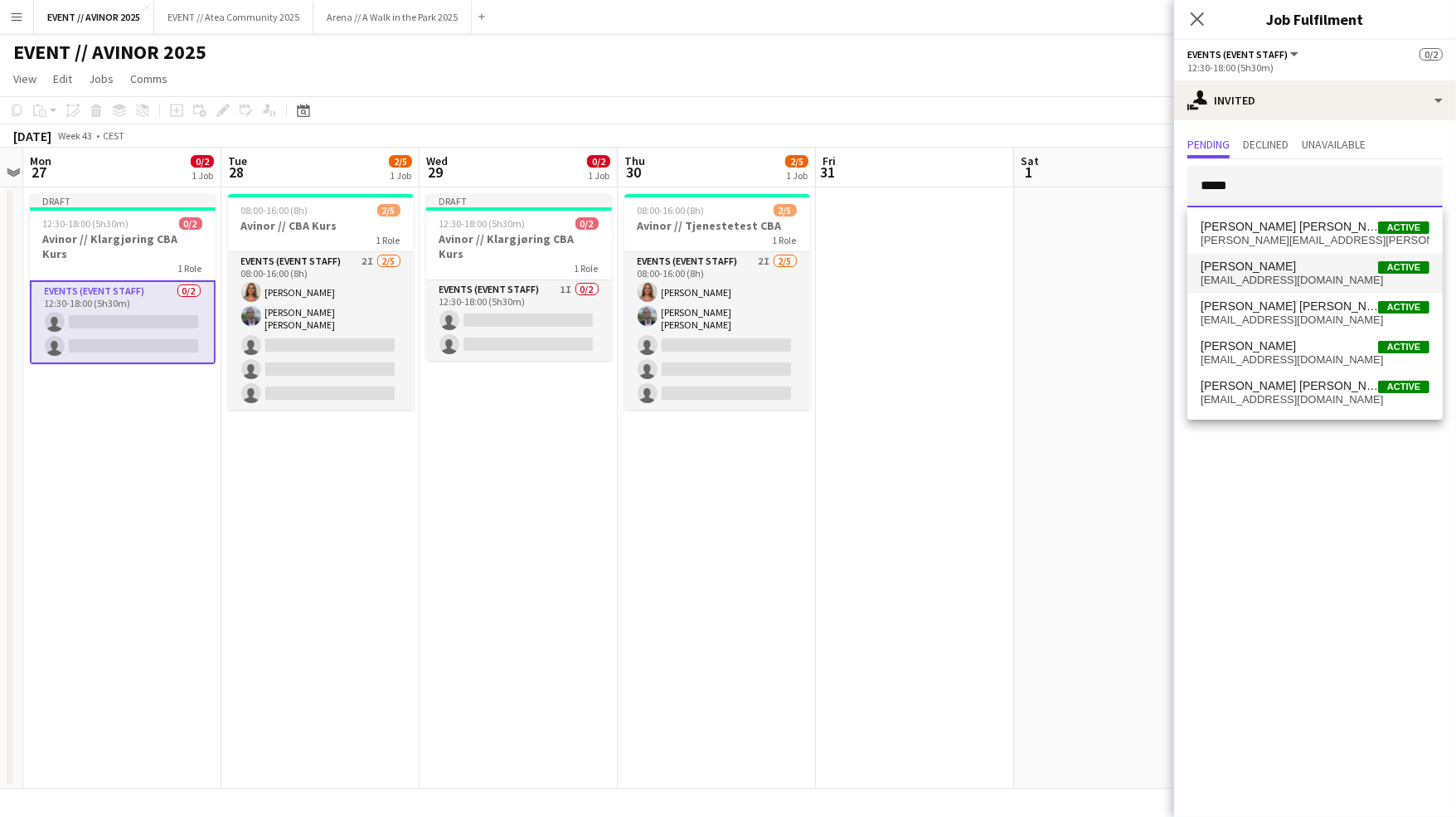
type input "*****"
click at [1300, 285] on span "[EMAIL_ADDRESS][DOMAIN_NAME]" at bounding box center [1314, 279] width 229 height 13
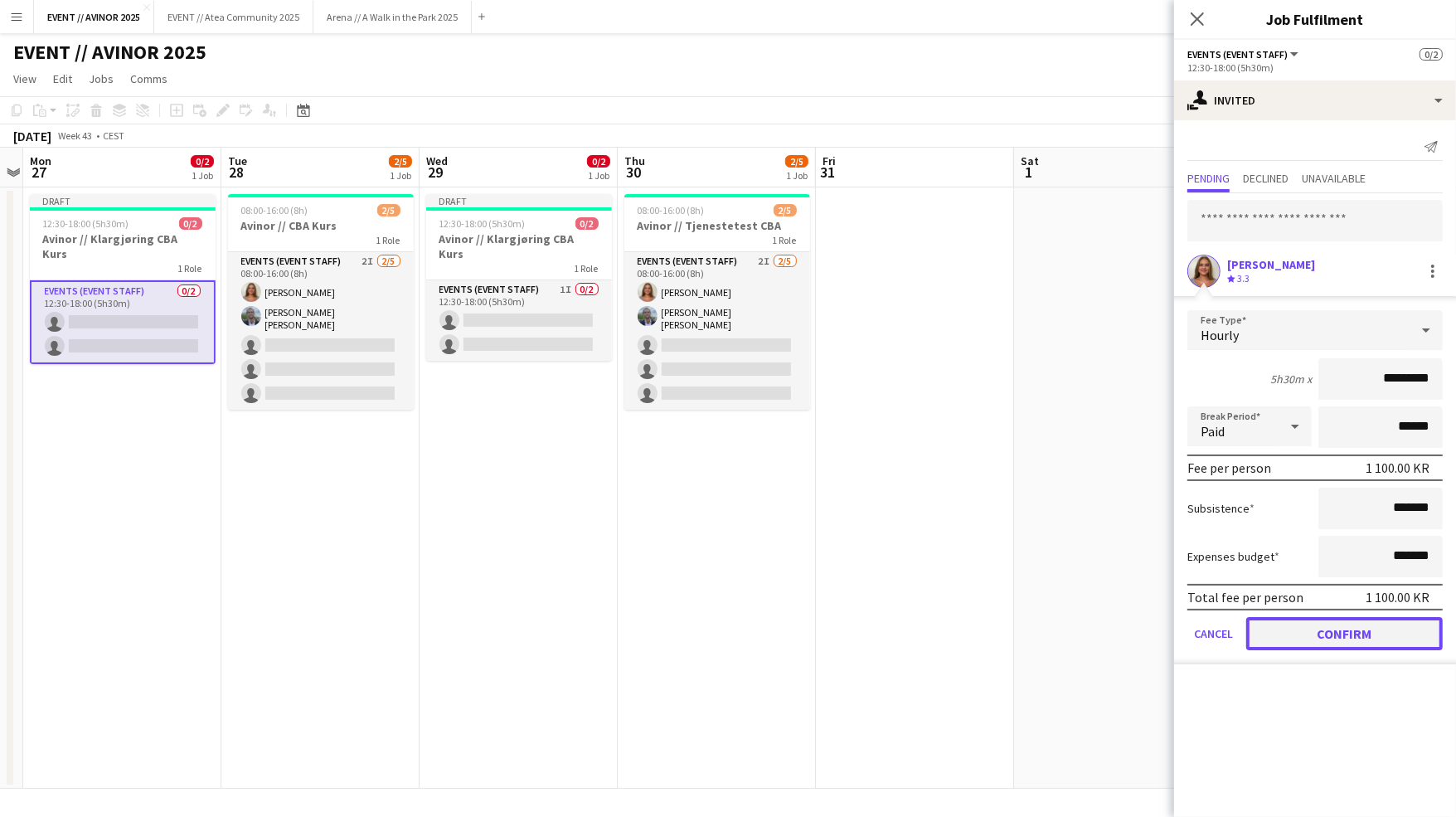
click at [1371, 626] on button "Confirm" at bounding box center [1344, 634] width 197 height 34
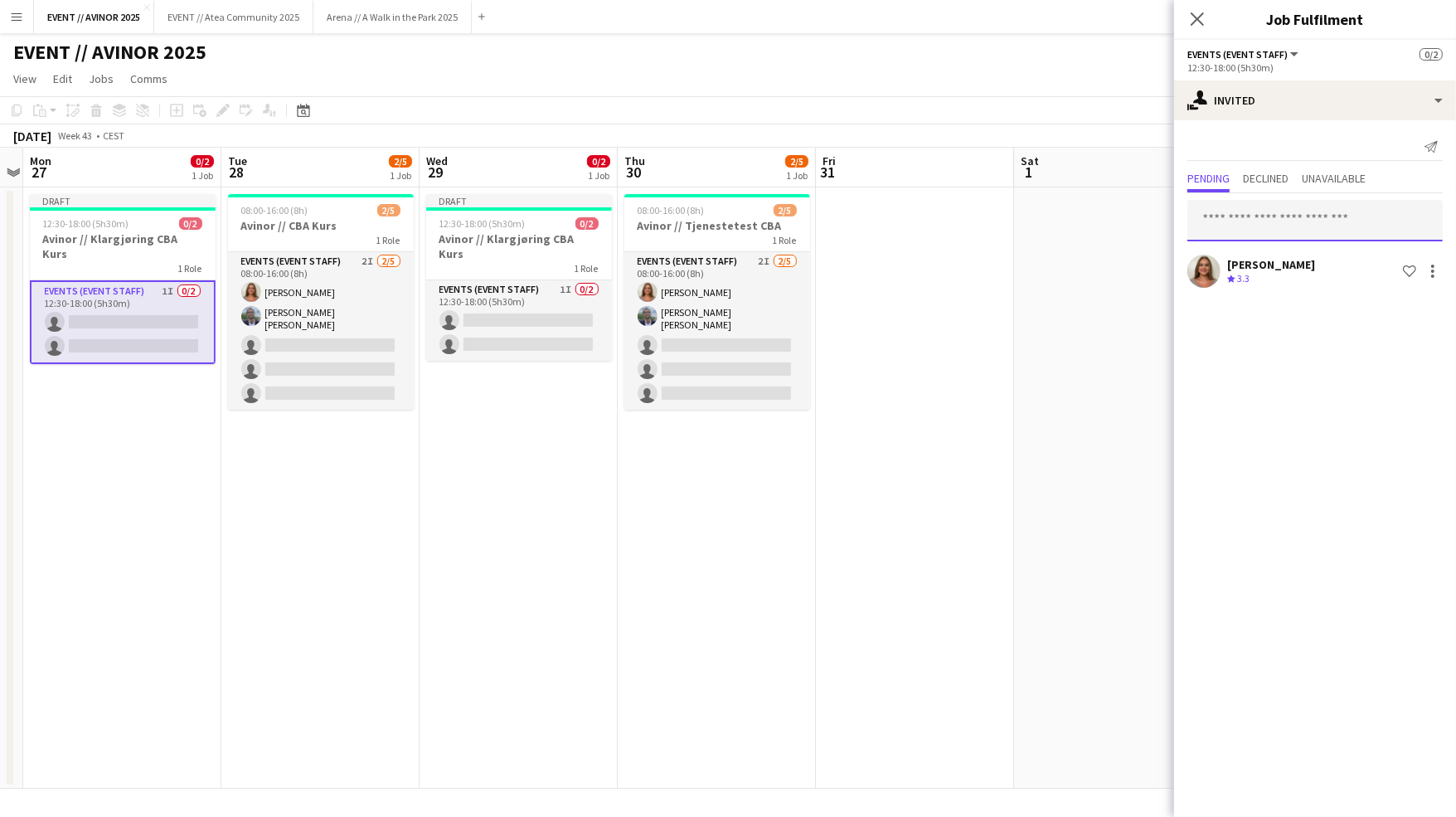
click at [1317, 222] on input "text" at bounding box center [1314, 221] width 255 height 42
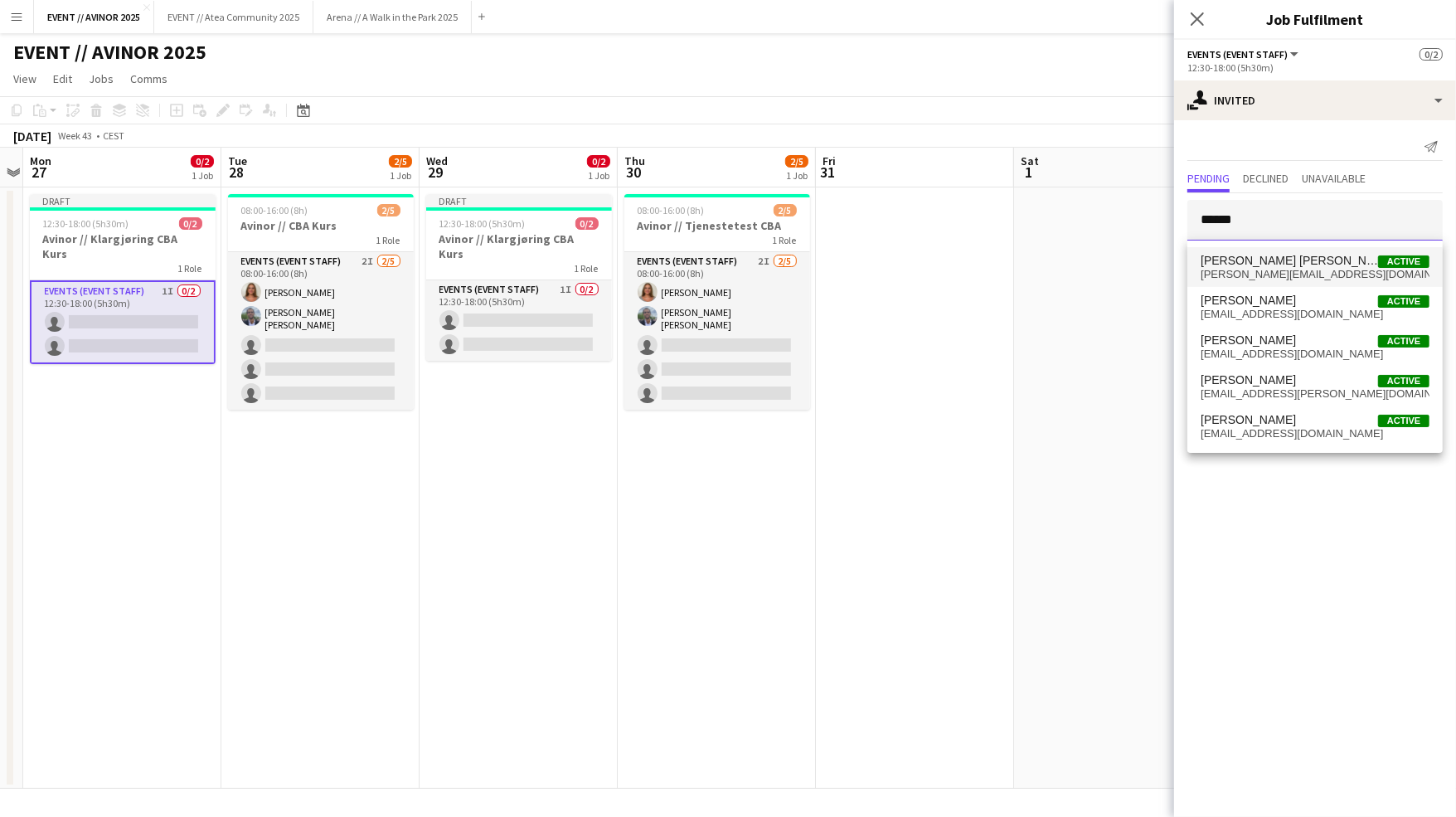
type input "******"
click at [1297, 274] on span "[PERSON_NAME][EMAIL_ADDRESS][DOMAIN_NAME]" at bounding box center [1314, 274] width 229 height 13
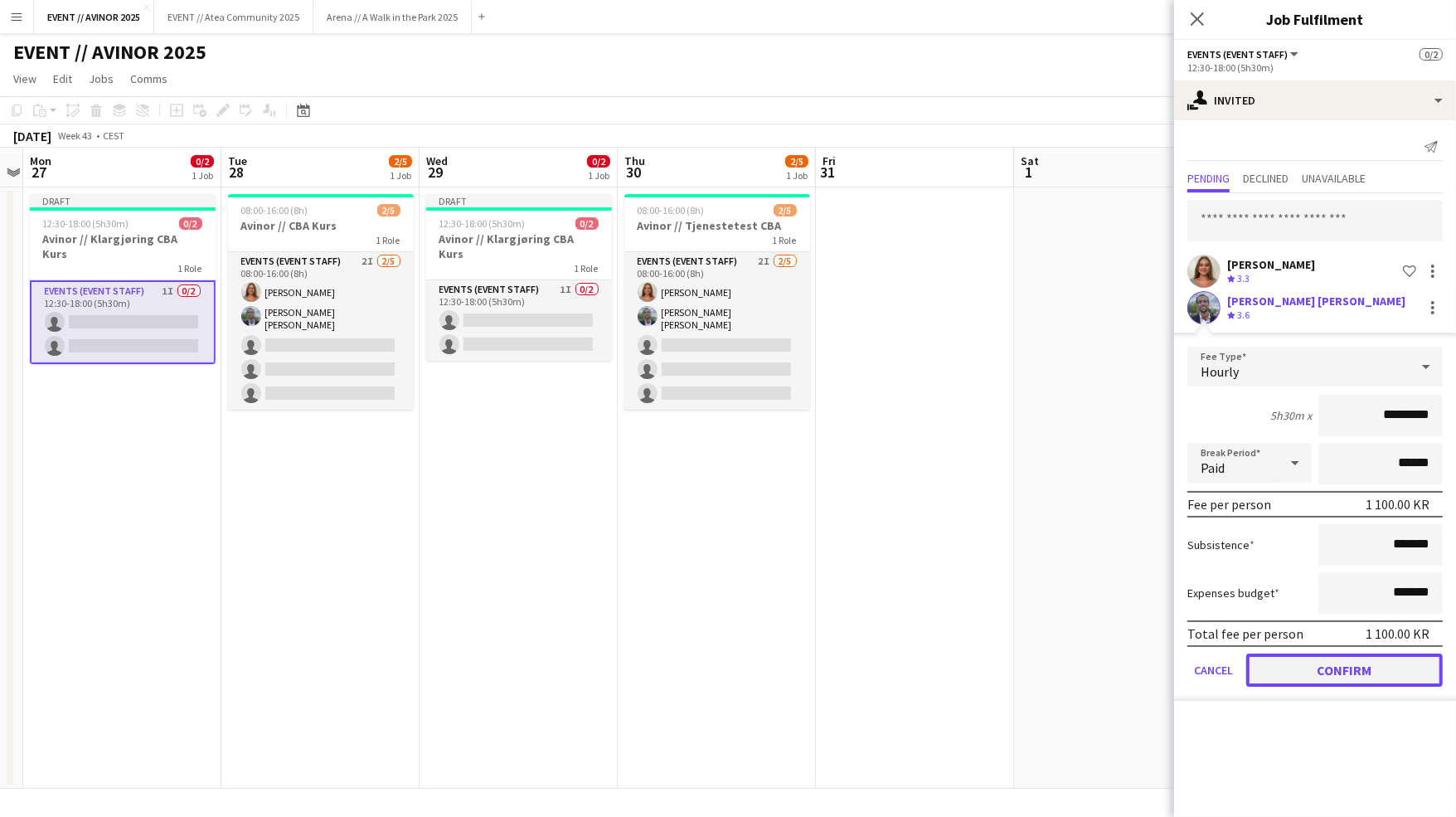
click at [1325, 662] on button "Confirm" at bounding box center [1344, 670] width 197 height 34
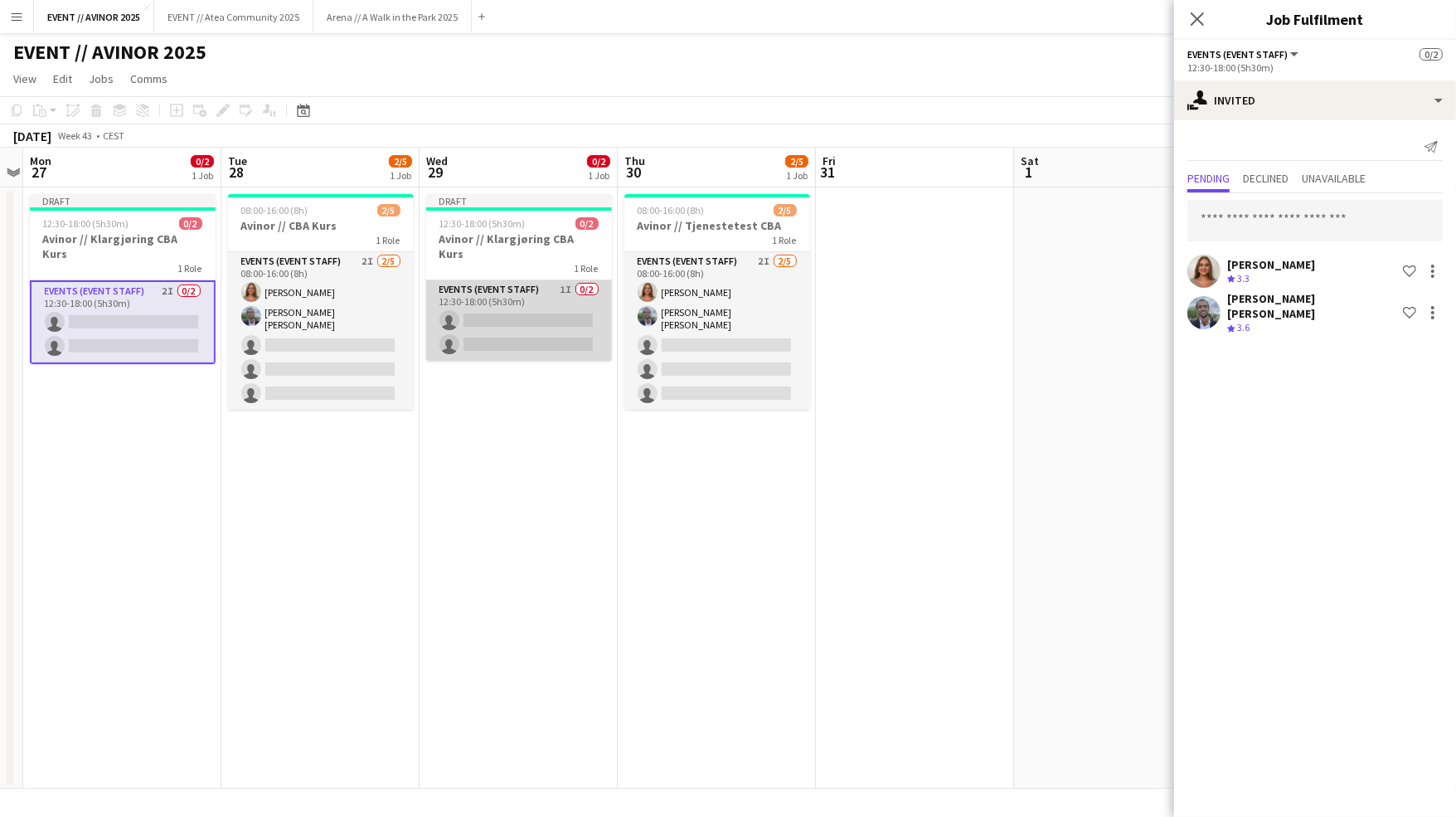
click at [560, 323] on app-card-role "Events (Event Staff) 1I 0/2 12:30-18:00 (5h30m) single-neutral-actions single-n…" at bounding box center [520, 320] width 186 height 80
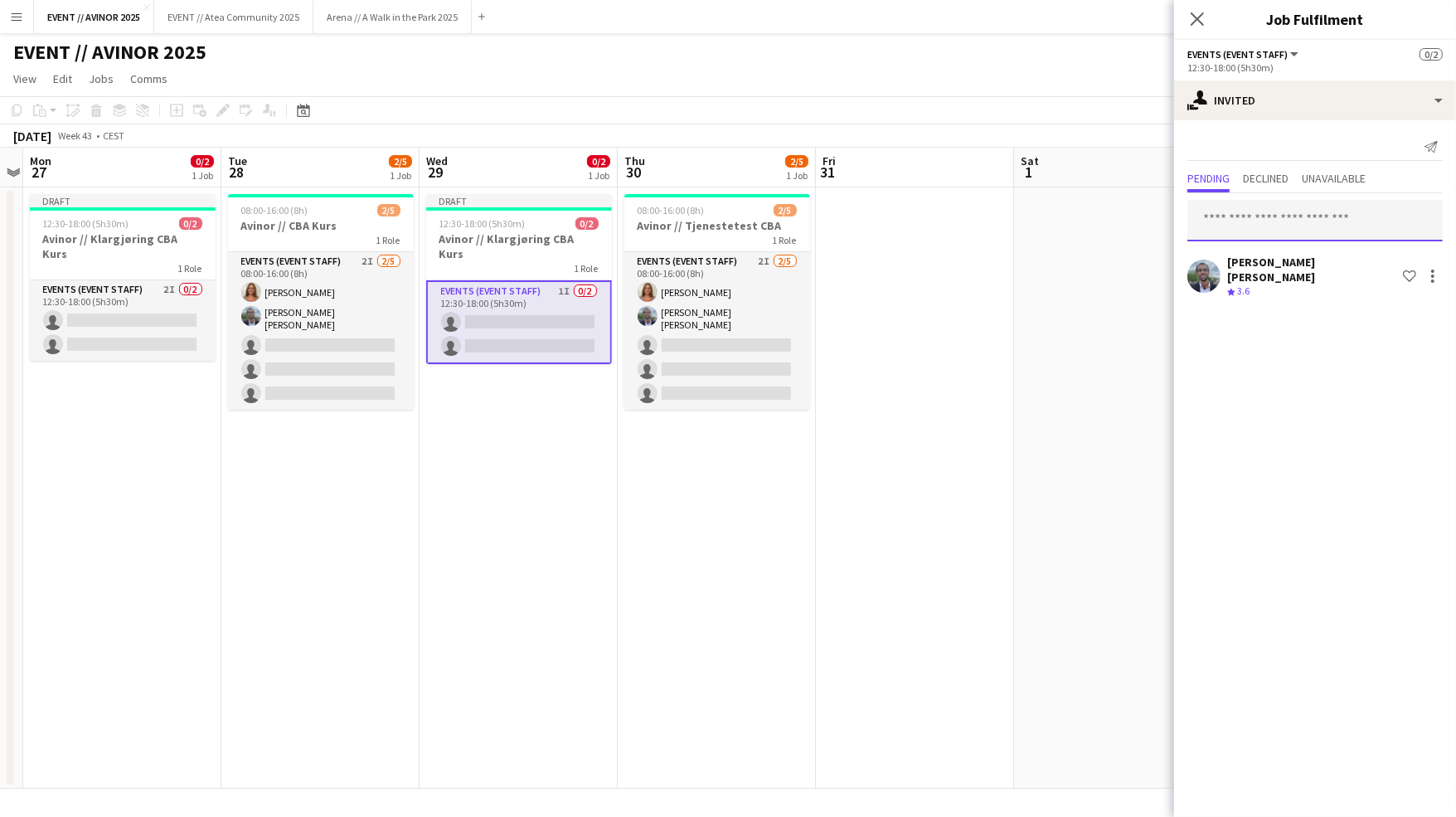
click at [1281, 216] on input "text" at bounding box center [1314, 221] width 255 height 42
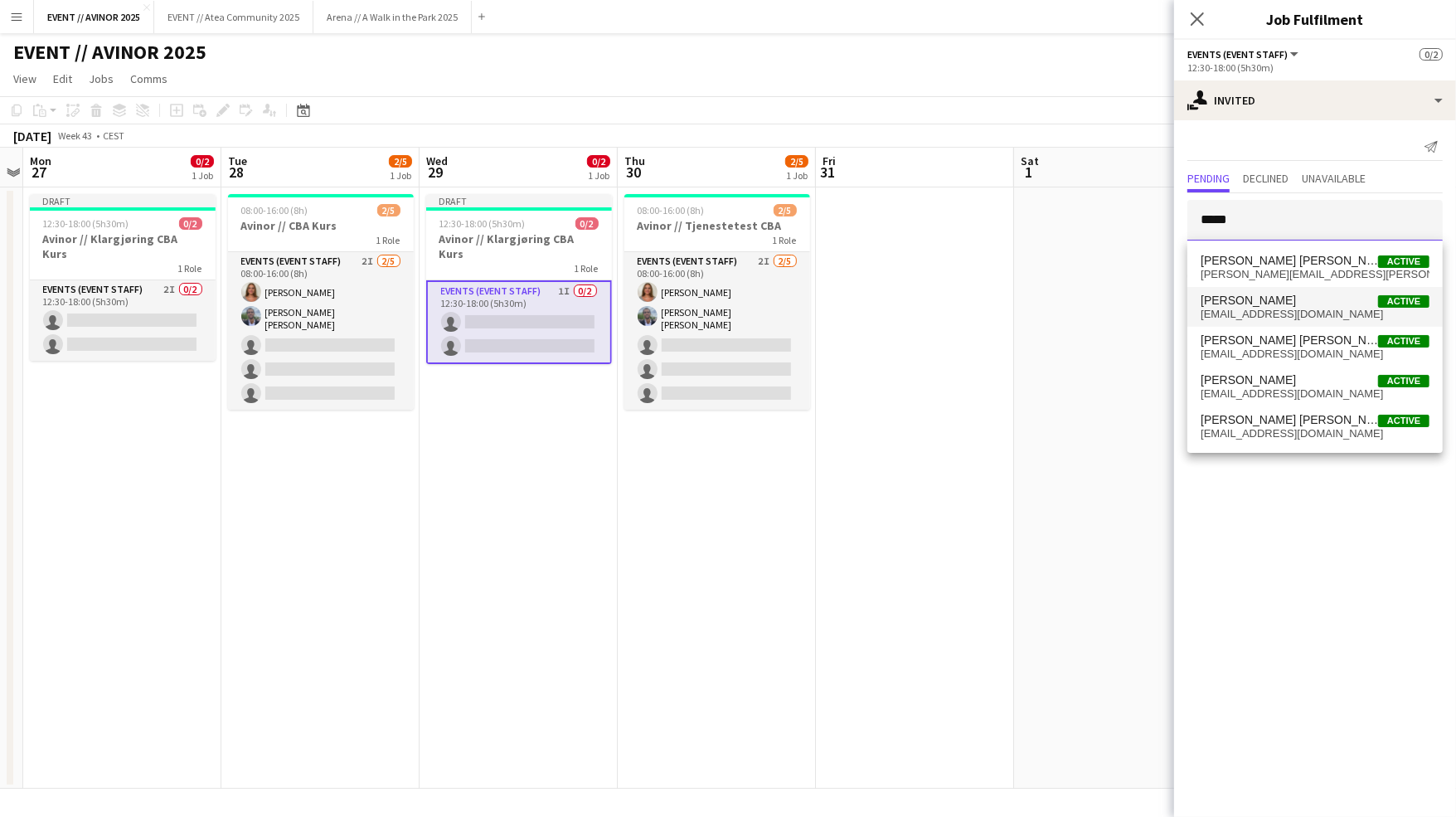
type input "*****"
click at [1268, 317] on span "[EMAIL_ADDRESS][DOMAIN_NAME]" at bounding box center [1314, 314] width 229 height 13
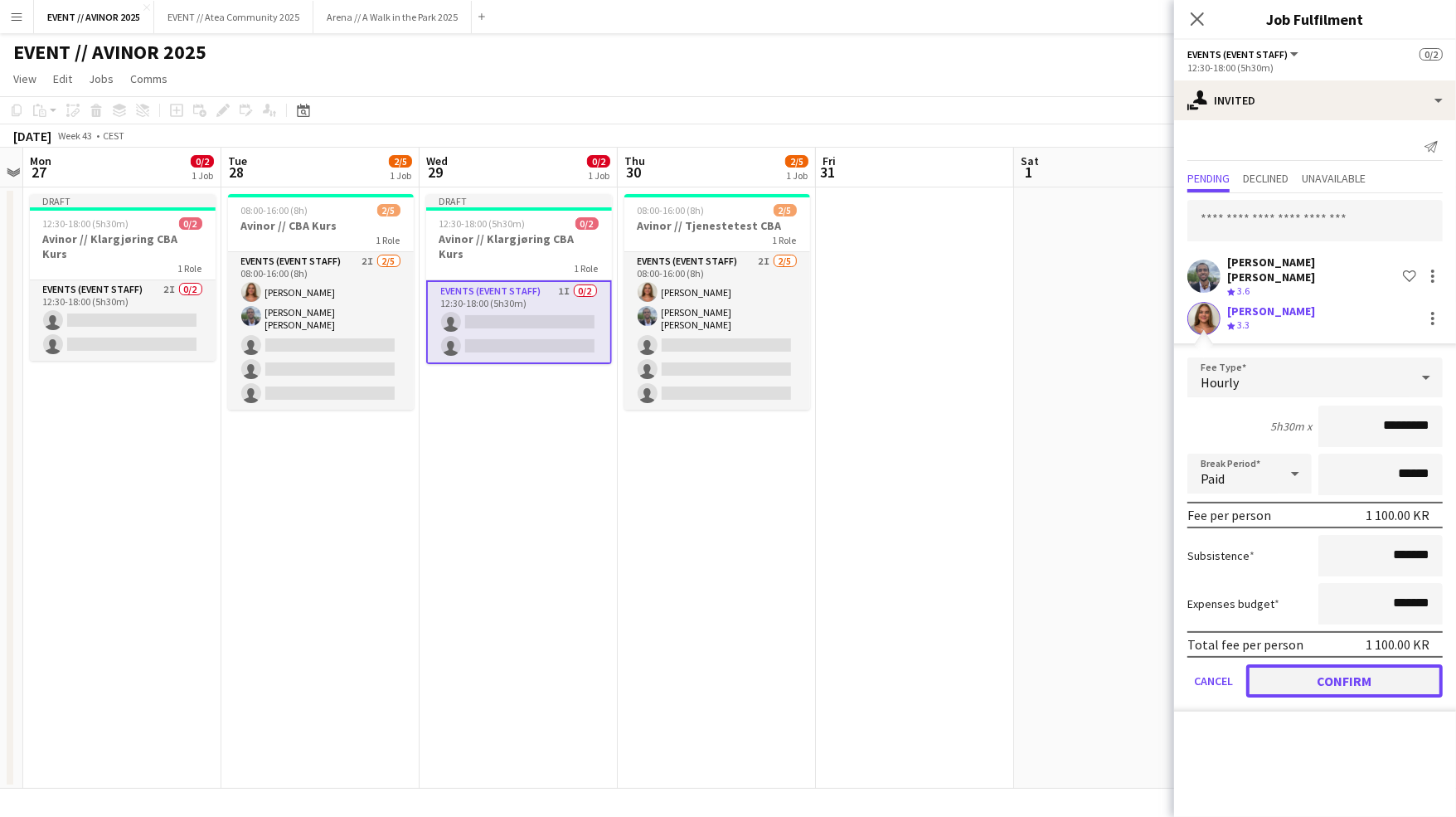
click at [1343, 668] on button "Confirm" at bounding box center [1344, 681] width 197 height 34
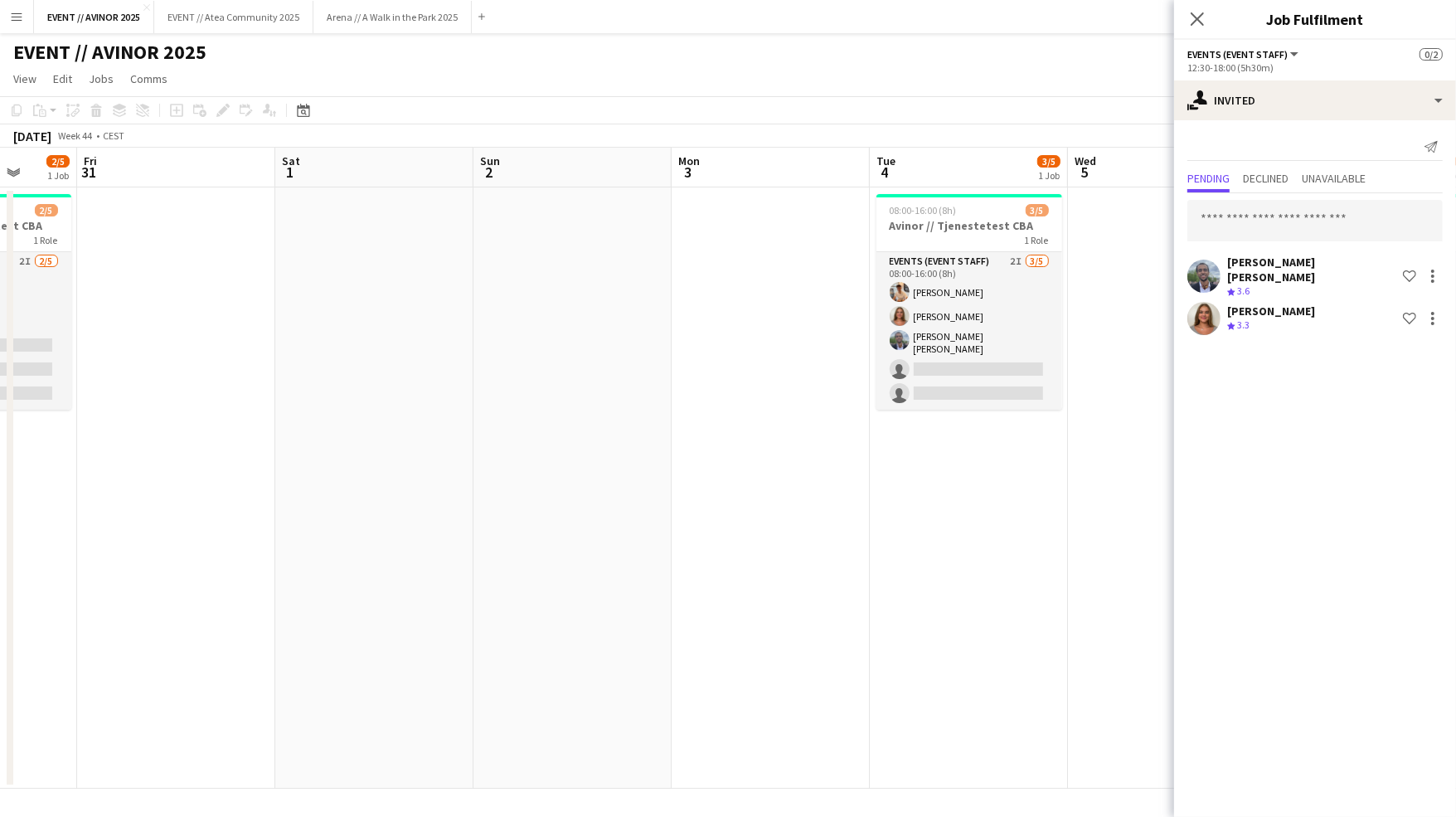
scroll to position [0, 432]
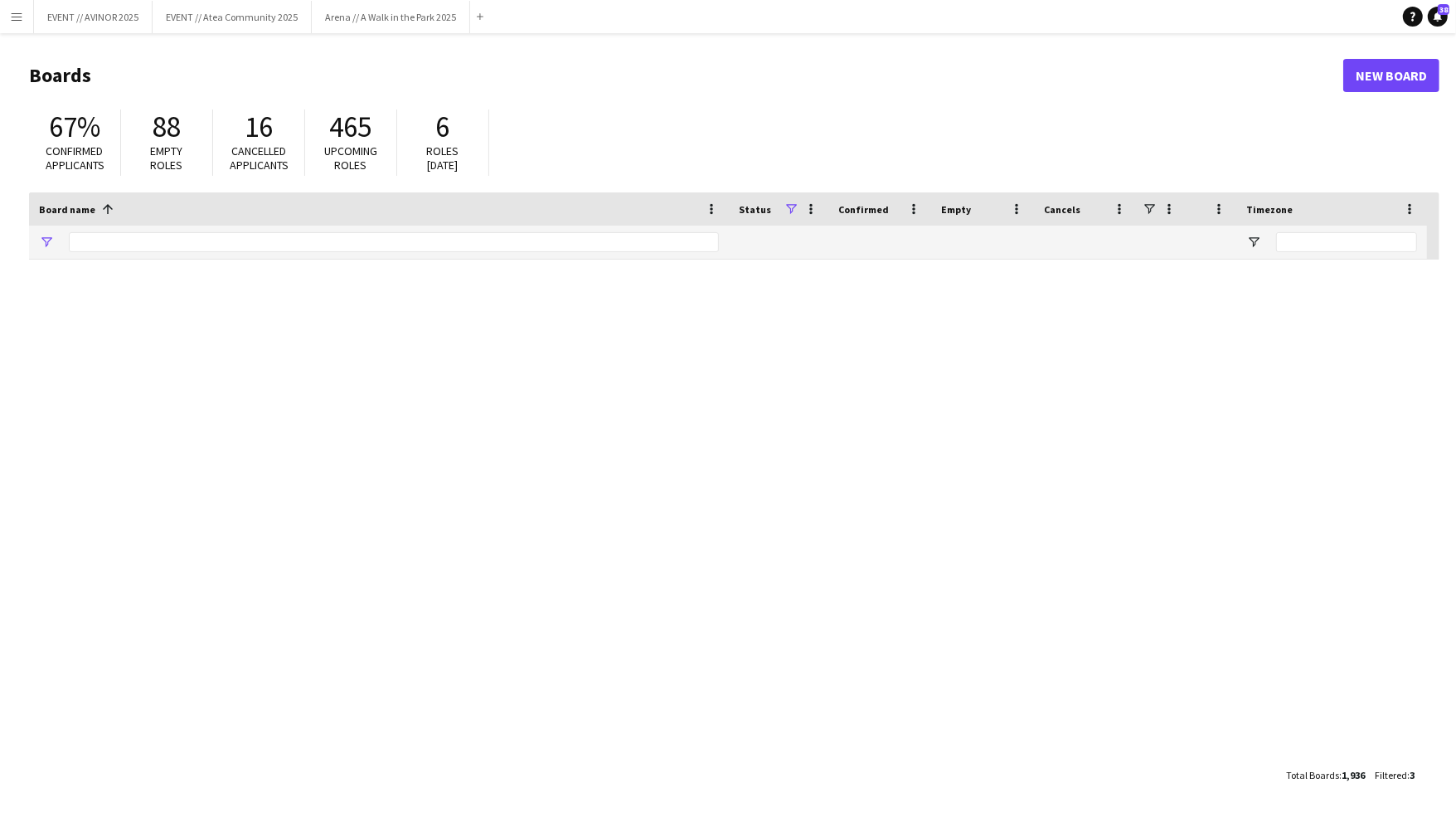
type input "****"
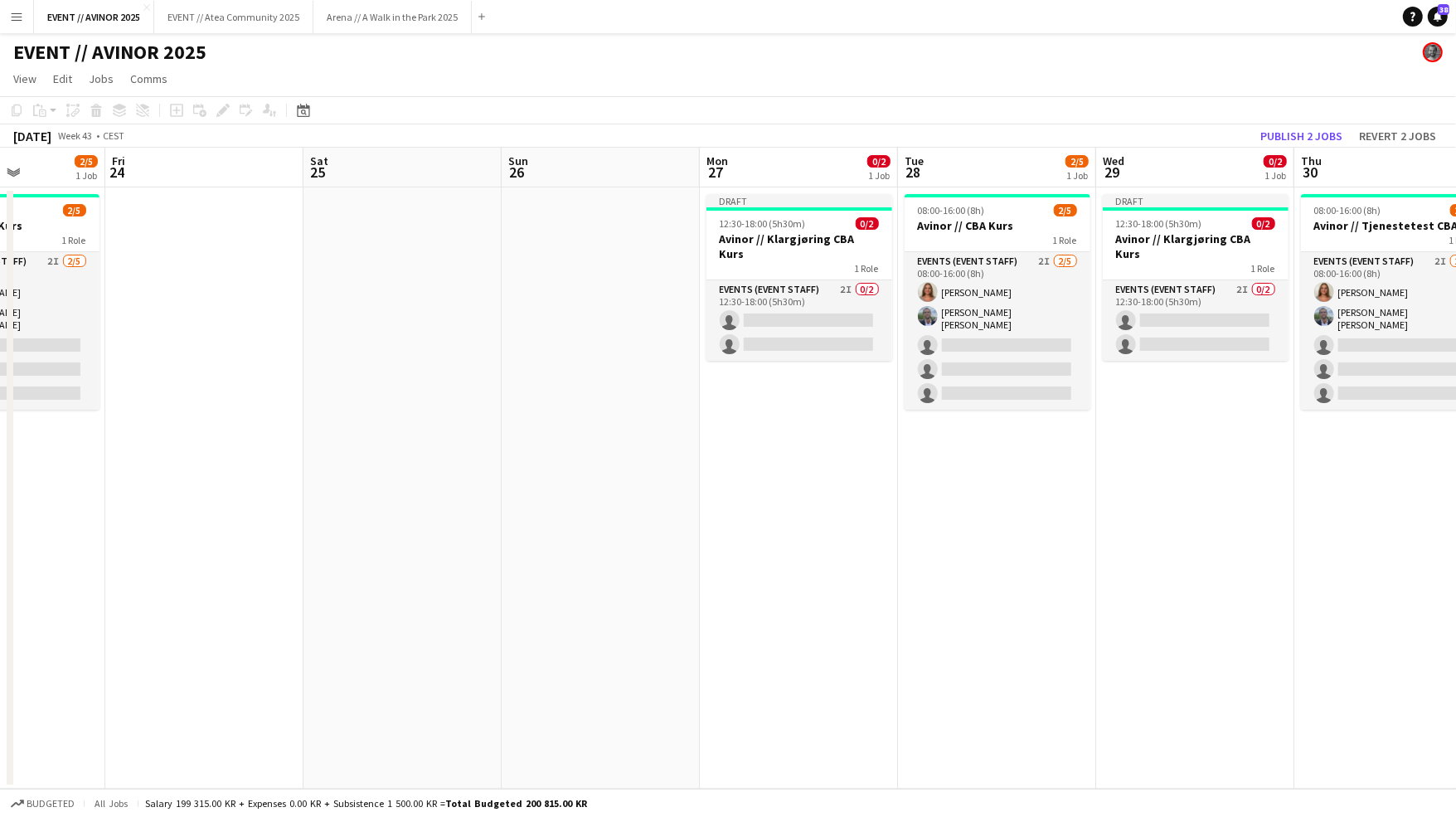
scroll to position [0, 713]
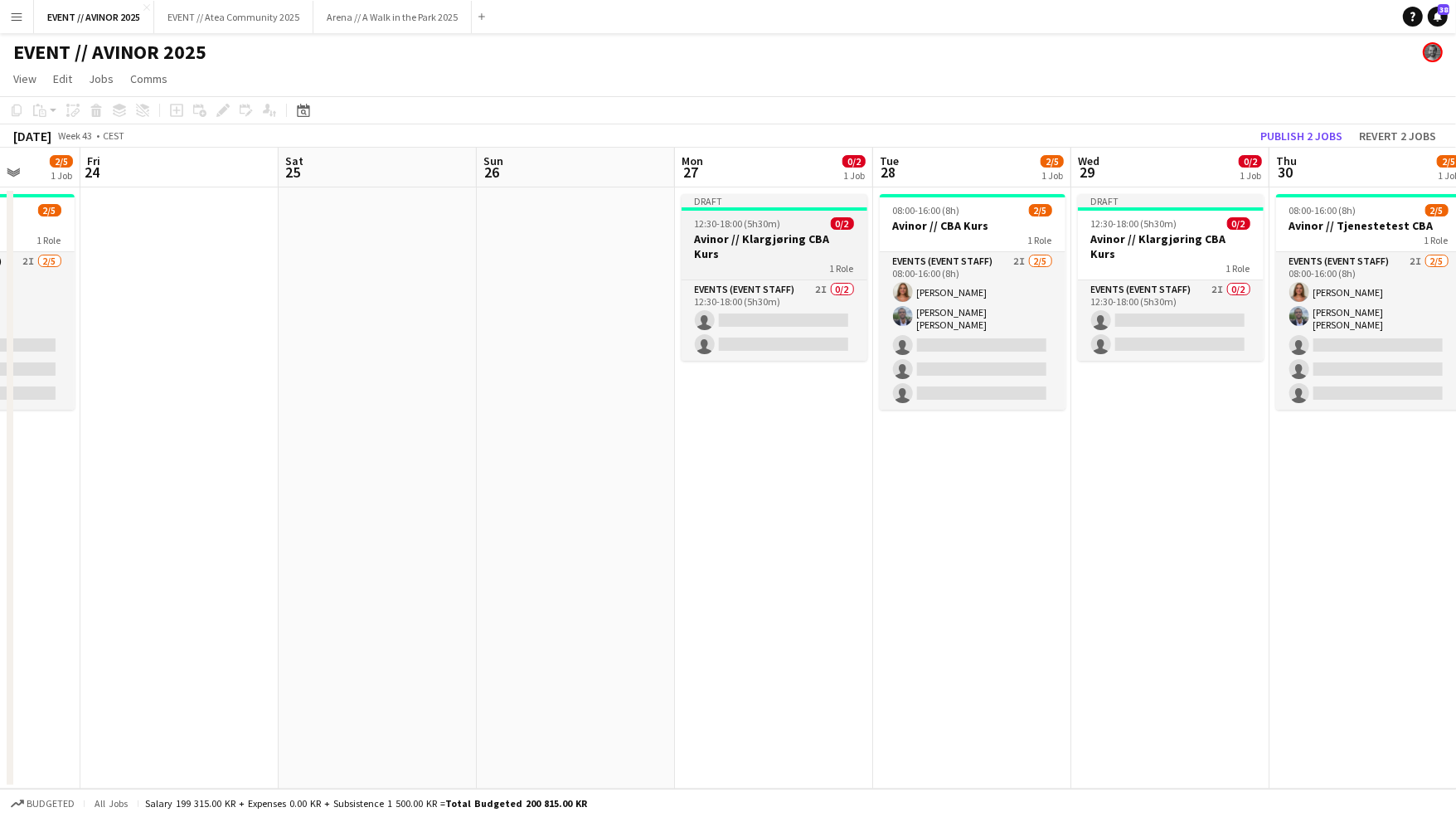
click at [790, 261] on div "1 Role" at bounding box center [775, 267] width 186 height 13
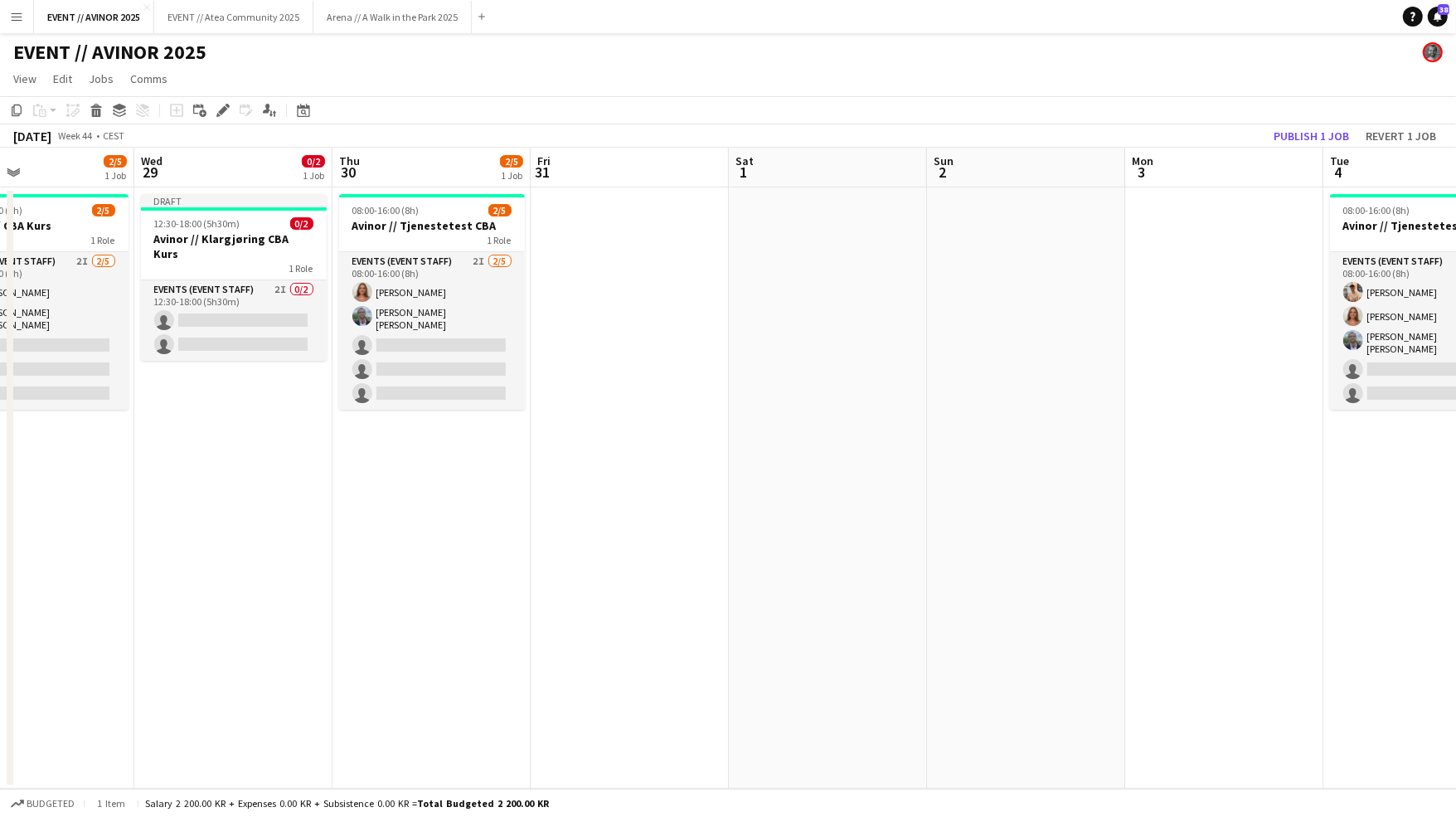
scroll to position [0, 756]
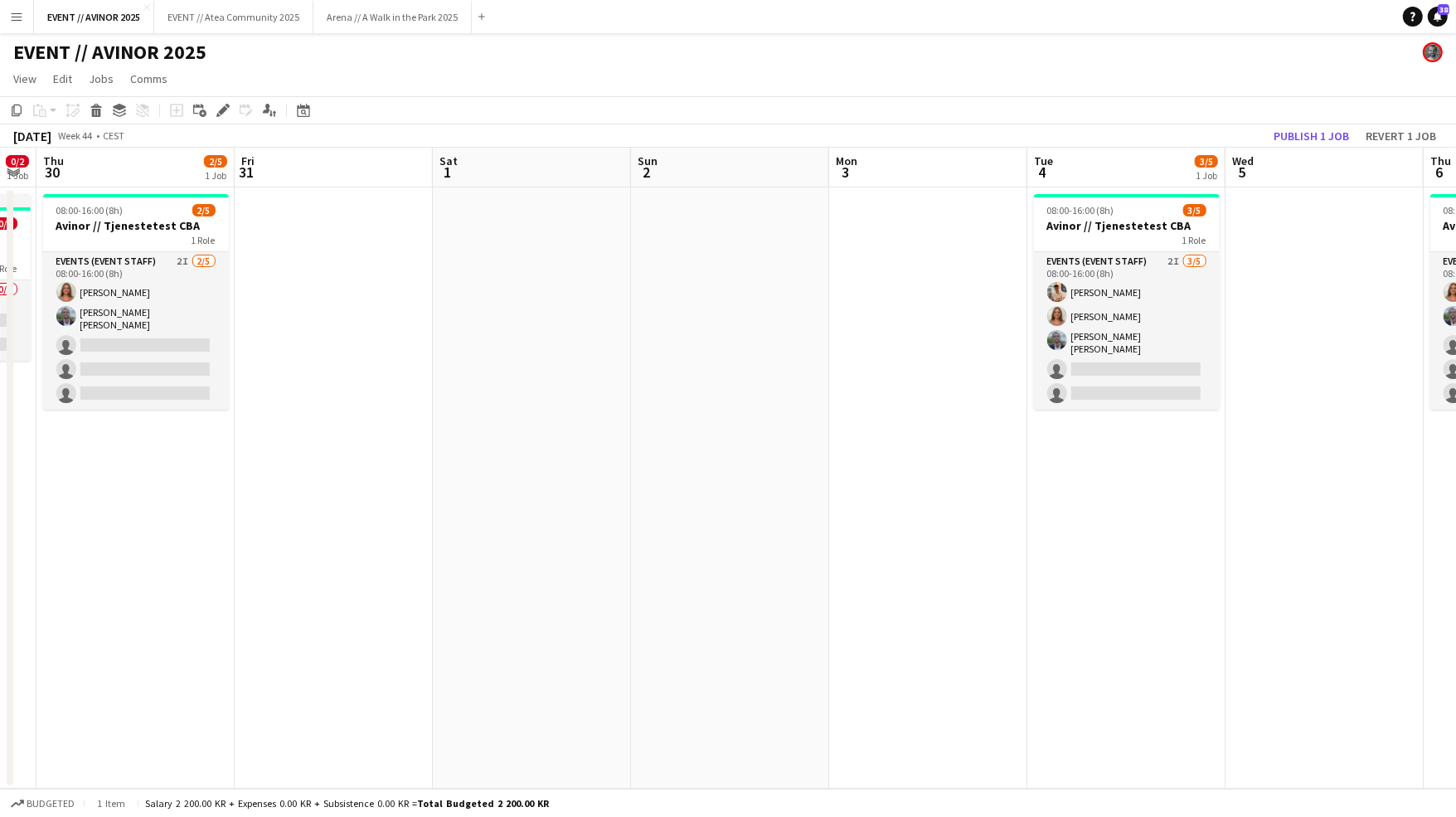
click at [884, 326] on app-date-cell at bounding box center [928, 487] width 198 height 601
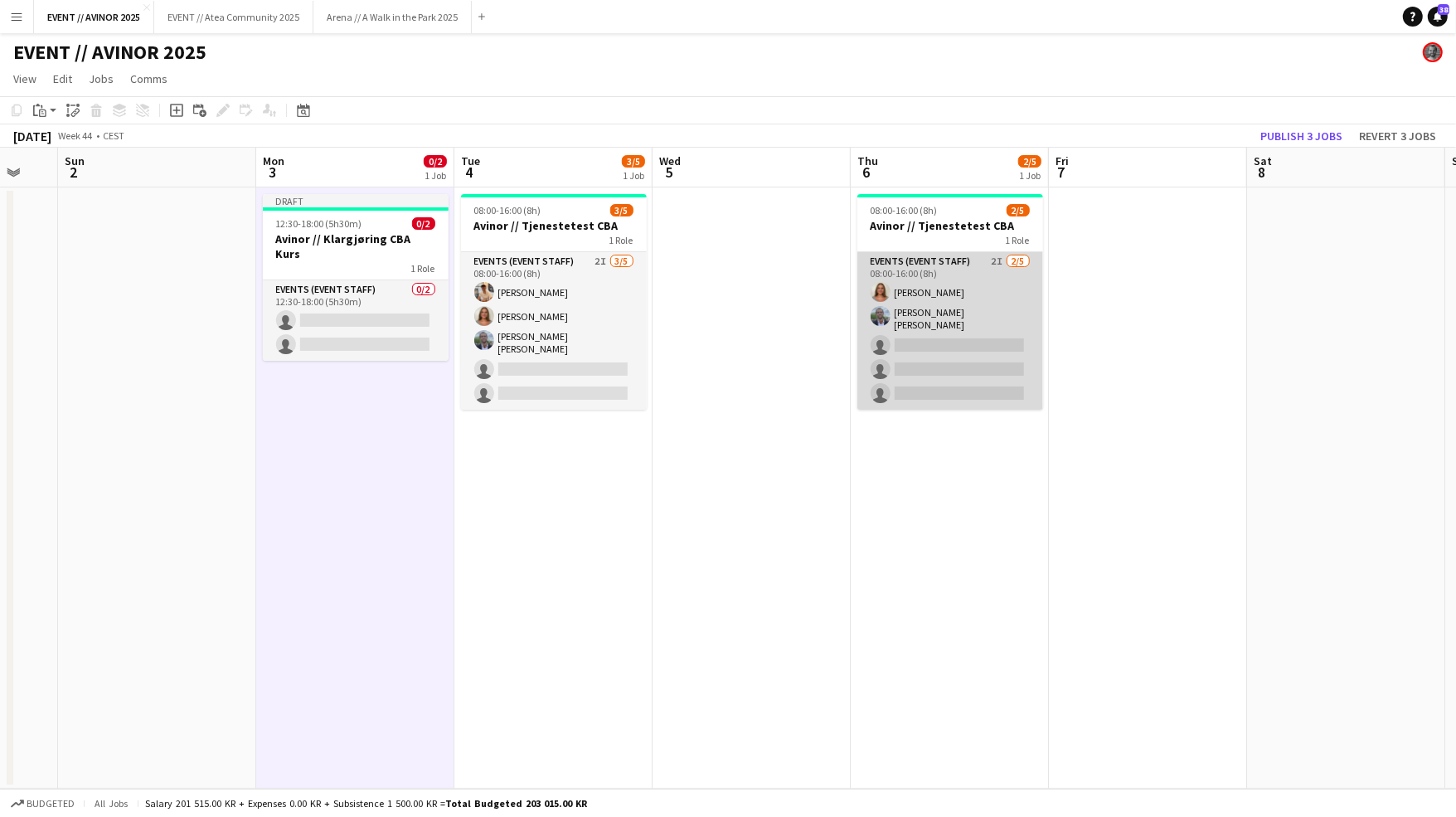
scroll to position [0, 577]
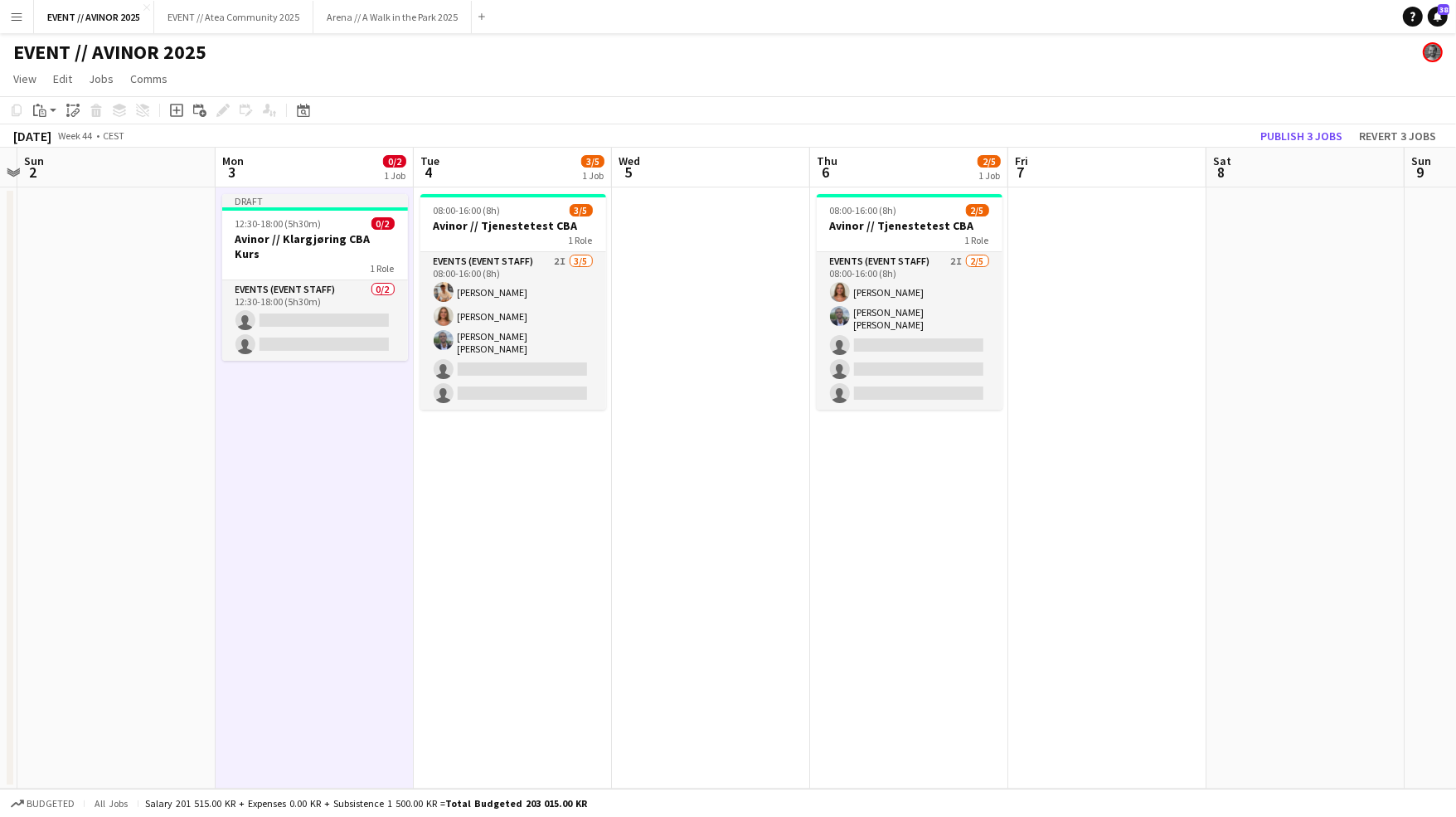
click at [717, 239] on app-date-cell at bounding box center [711, 487] width 198 height 601
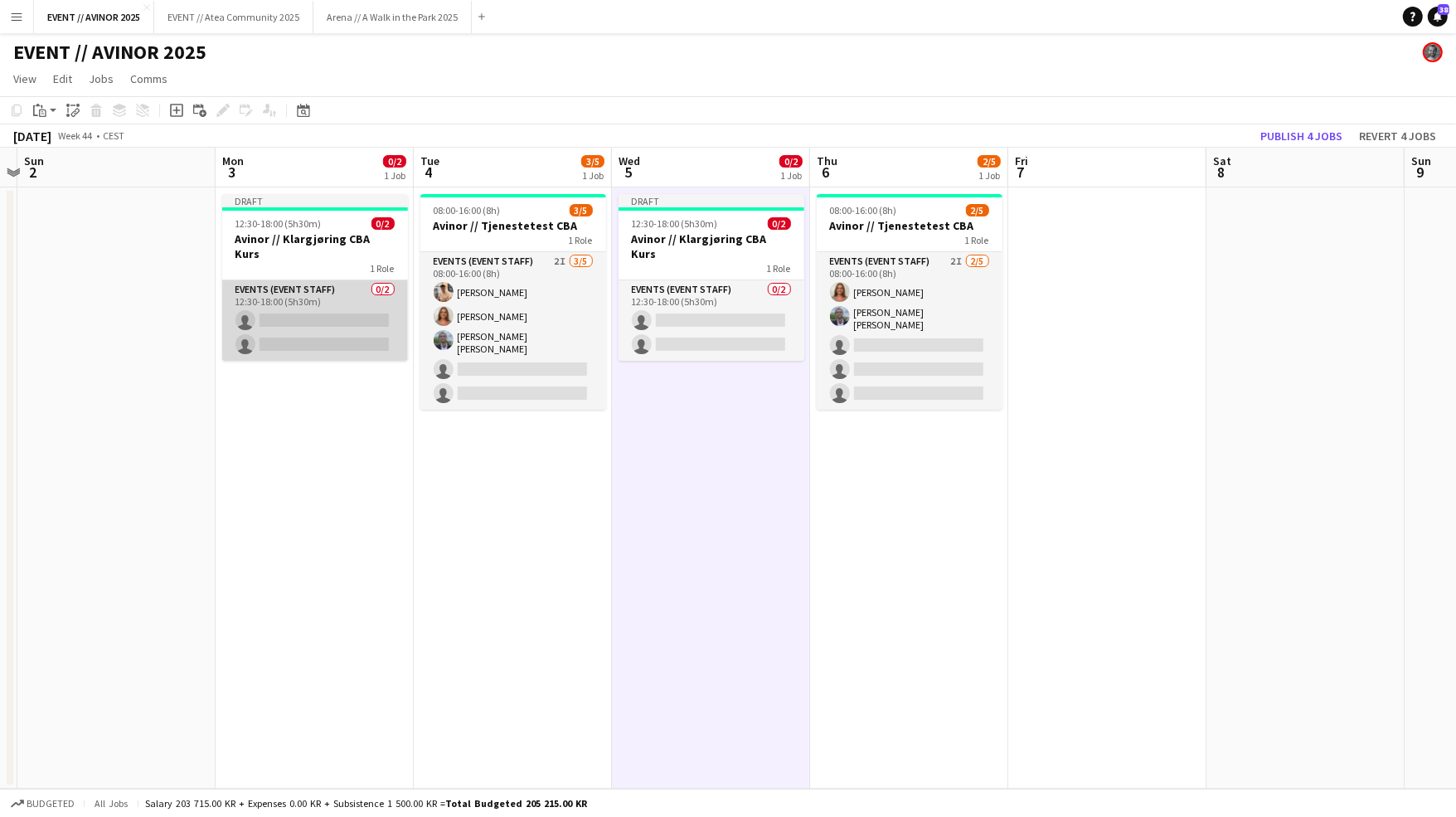
click at [370, 329] on app-card-role "Events (Event Staff) 0/2 12:30-18:00 (5h30m) single-neutral-actions single-neut…" at bounding box center [315, 320] width 186 height 80
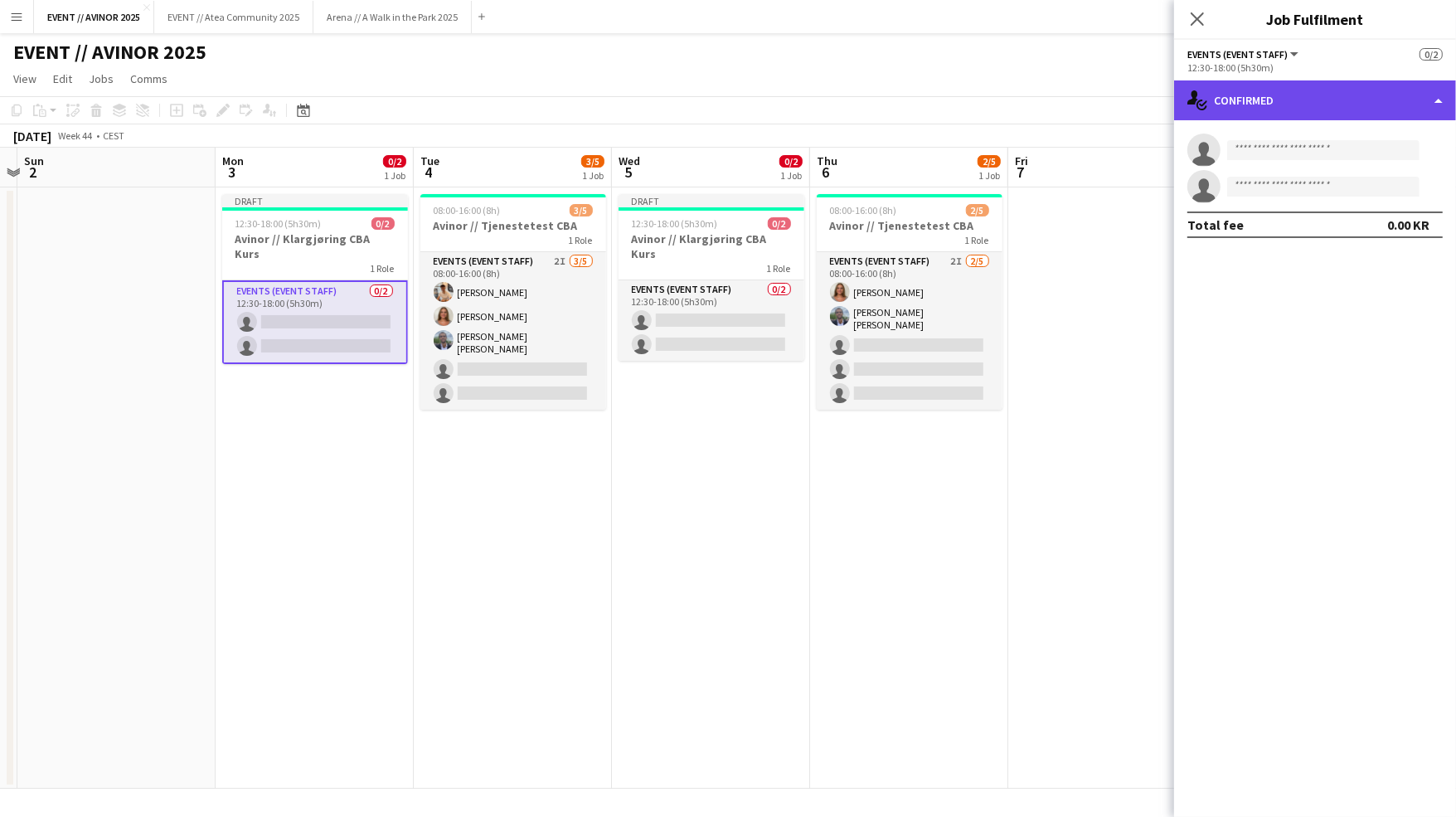
click at [1290, 93] on div "single-neutral-actions-check-2 Confirmed" at bounding box center [1314, 100] width 282 height 40
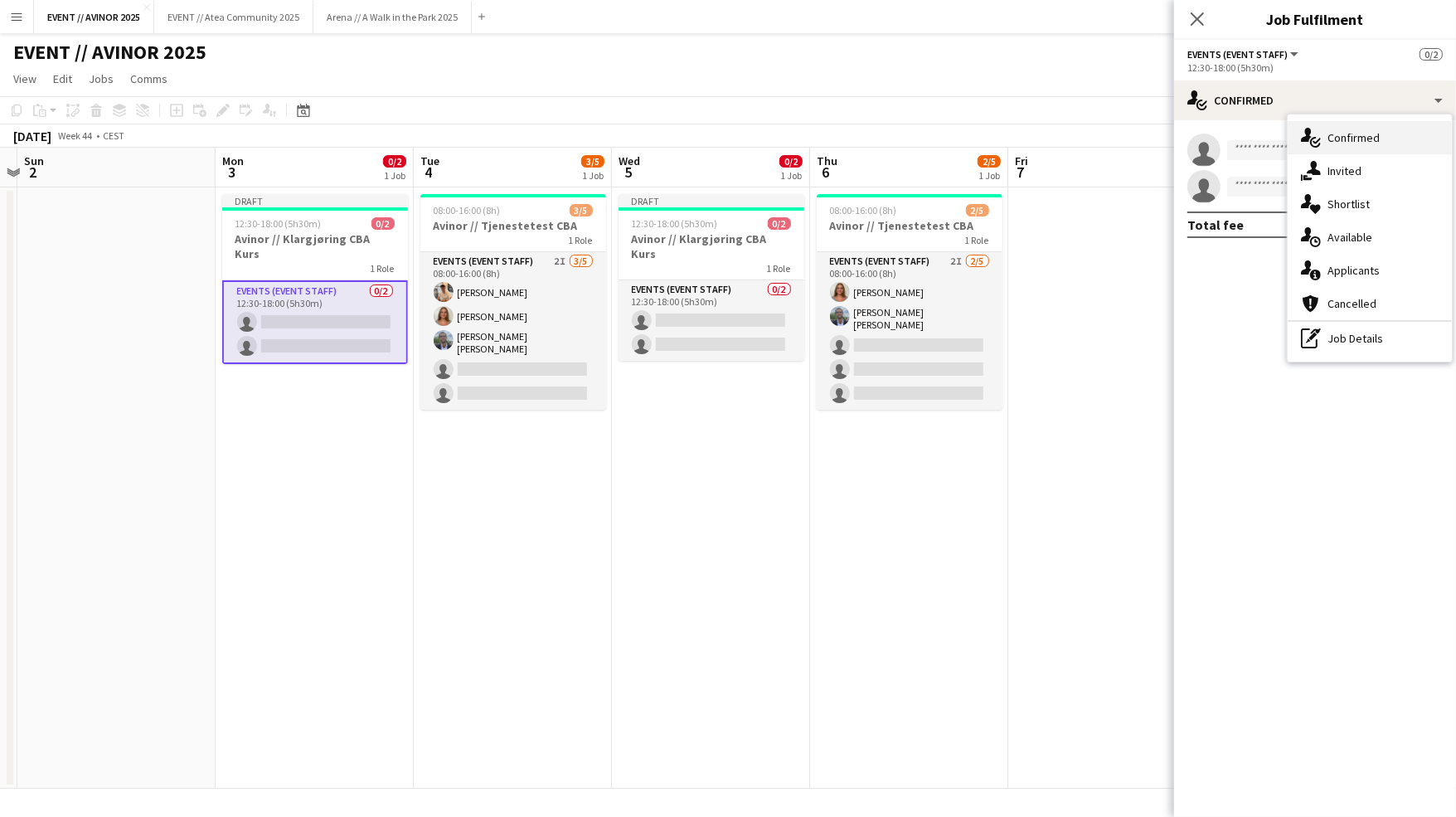
click at [1314, 151] on div "single-neutral-actions-check-2 Confirmed" at bounding box center [1370, 138] width 164 height 34
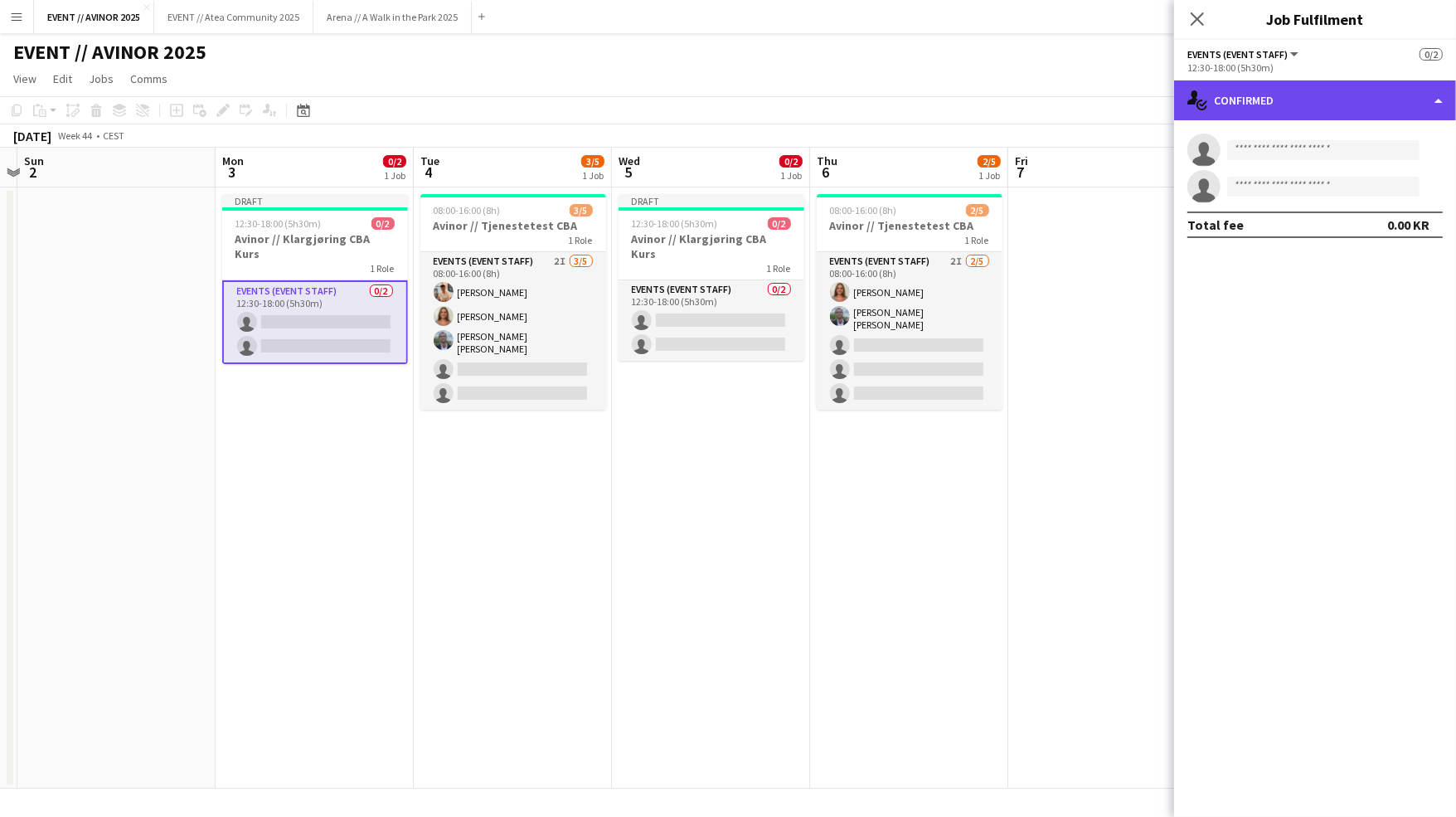
click at [1316, 108] on div "single-neutral-actions-check-2 Confirmed" at bounding box center [1314, 100] width 282 height 40
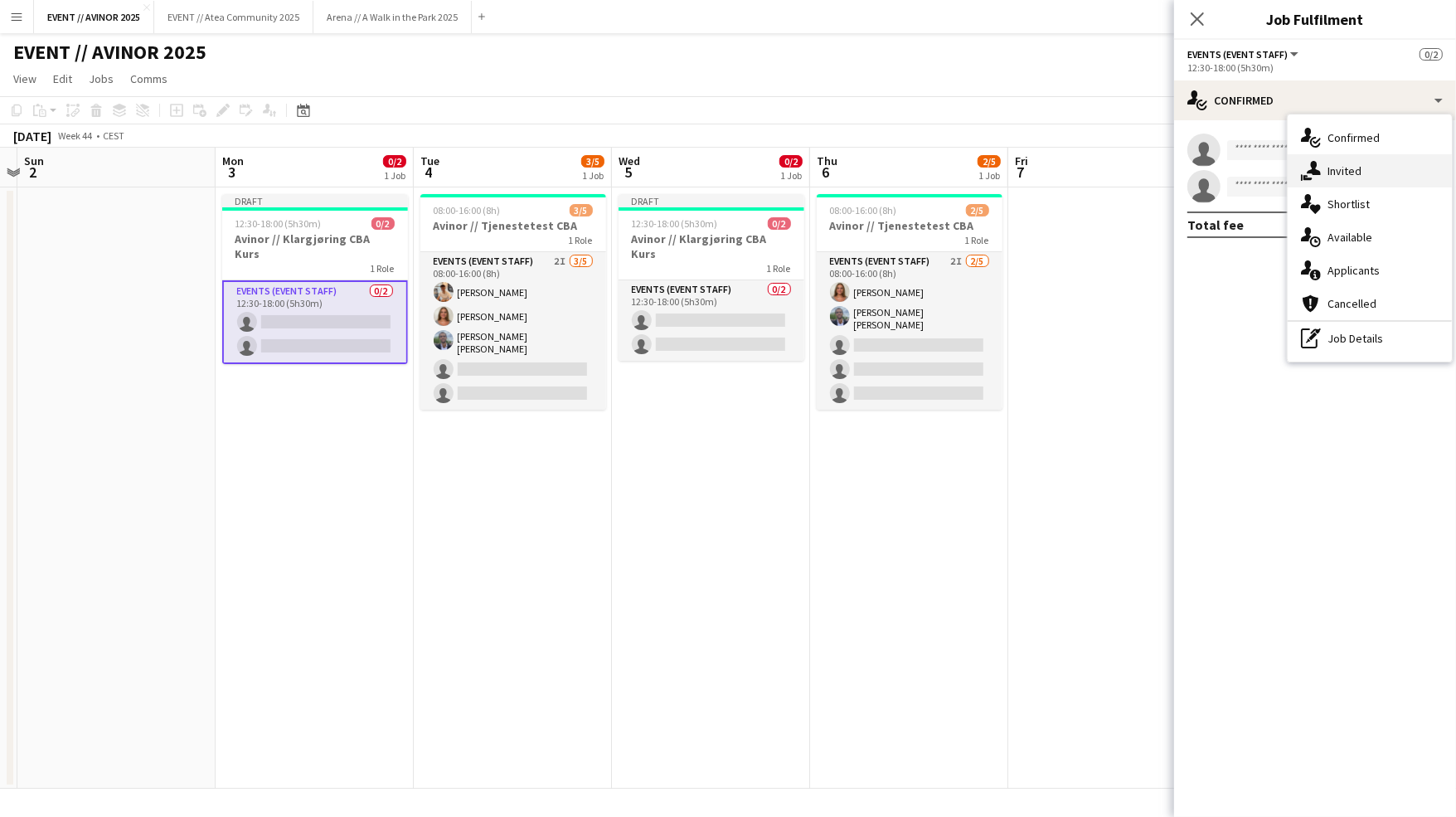
click at [1348, 174] on span "Invited" at bounding box center [1344, 170] width 34 height 15
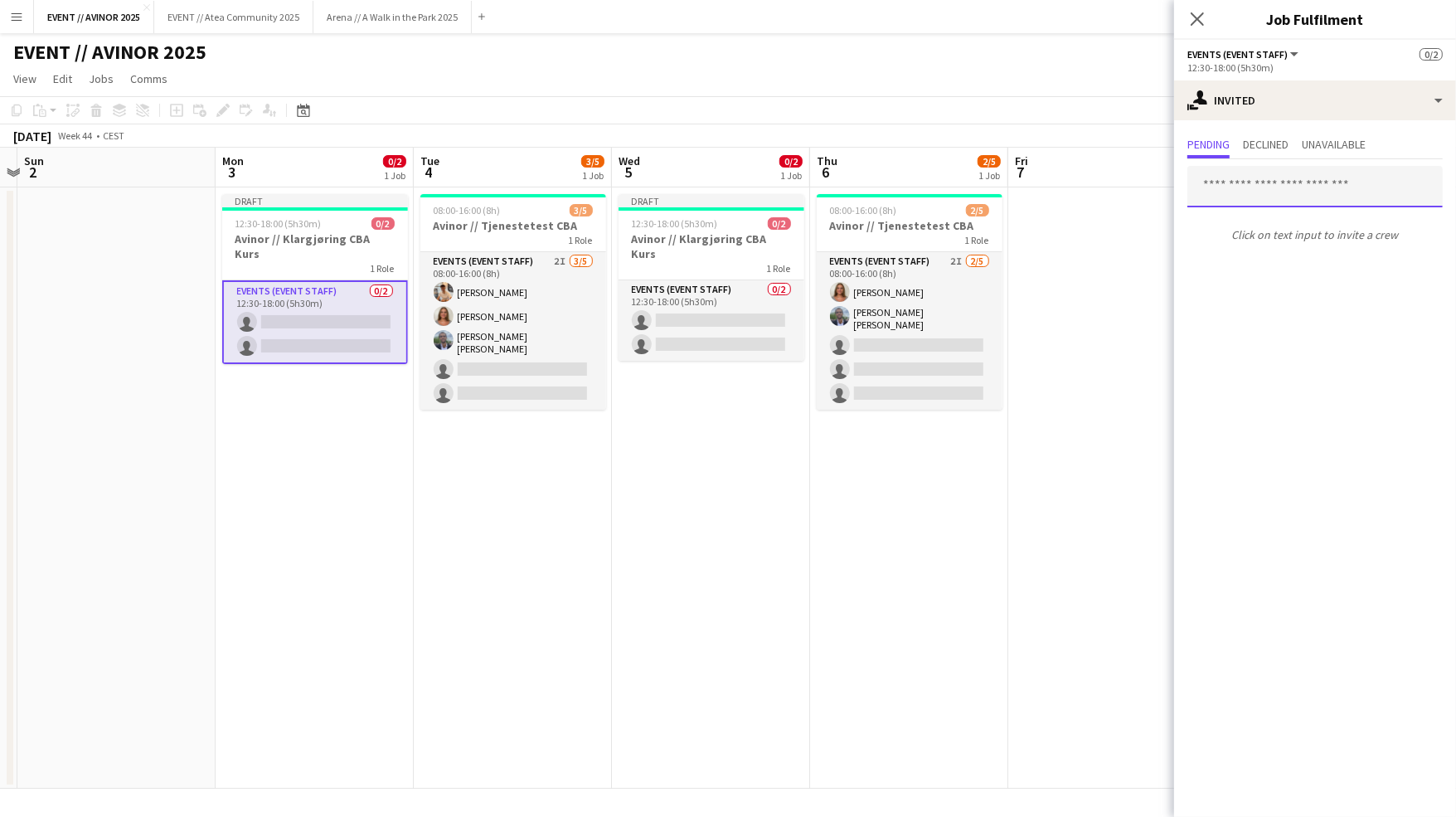
click at [1280, 191] on input "text" at bounding box center [1314, 187] width 255 height 42
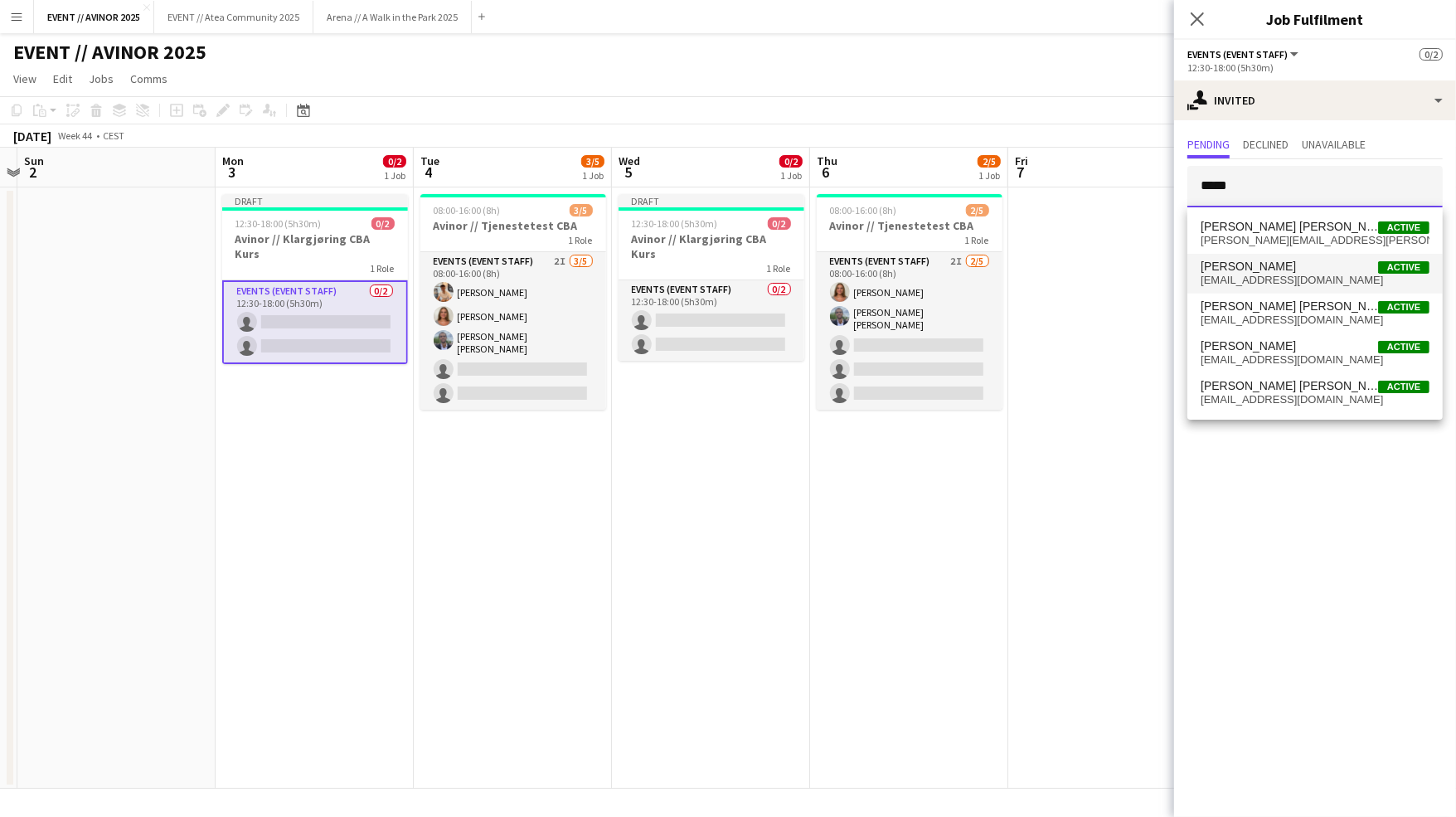
type input "*****"
click at [1279, 282] on span "[EMAIL_ADDRESS][DOMAIN_NAME]" at bounding box center [1314, 279] width 229 height 13
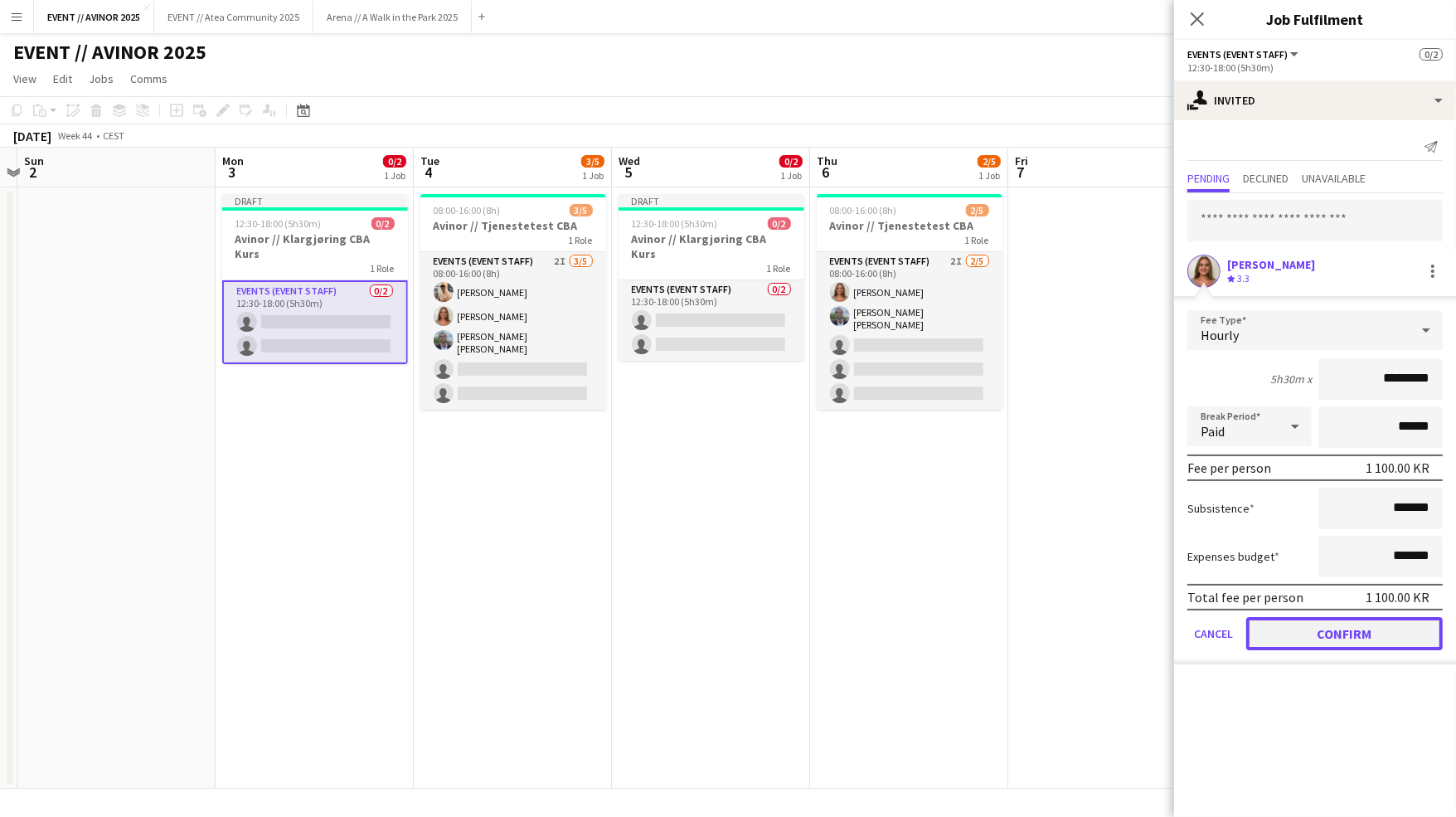
click at [1367, 633] on button "Confirm" at bounding box center [1344, 634] width 197 height 34
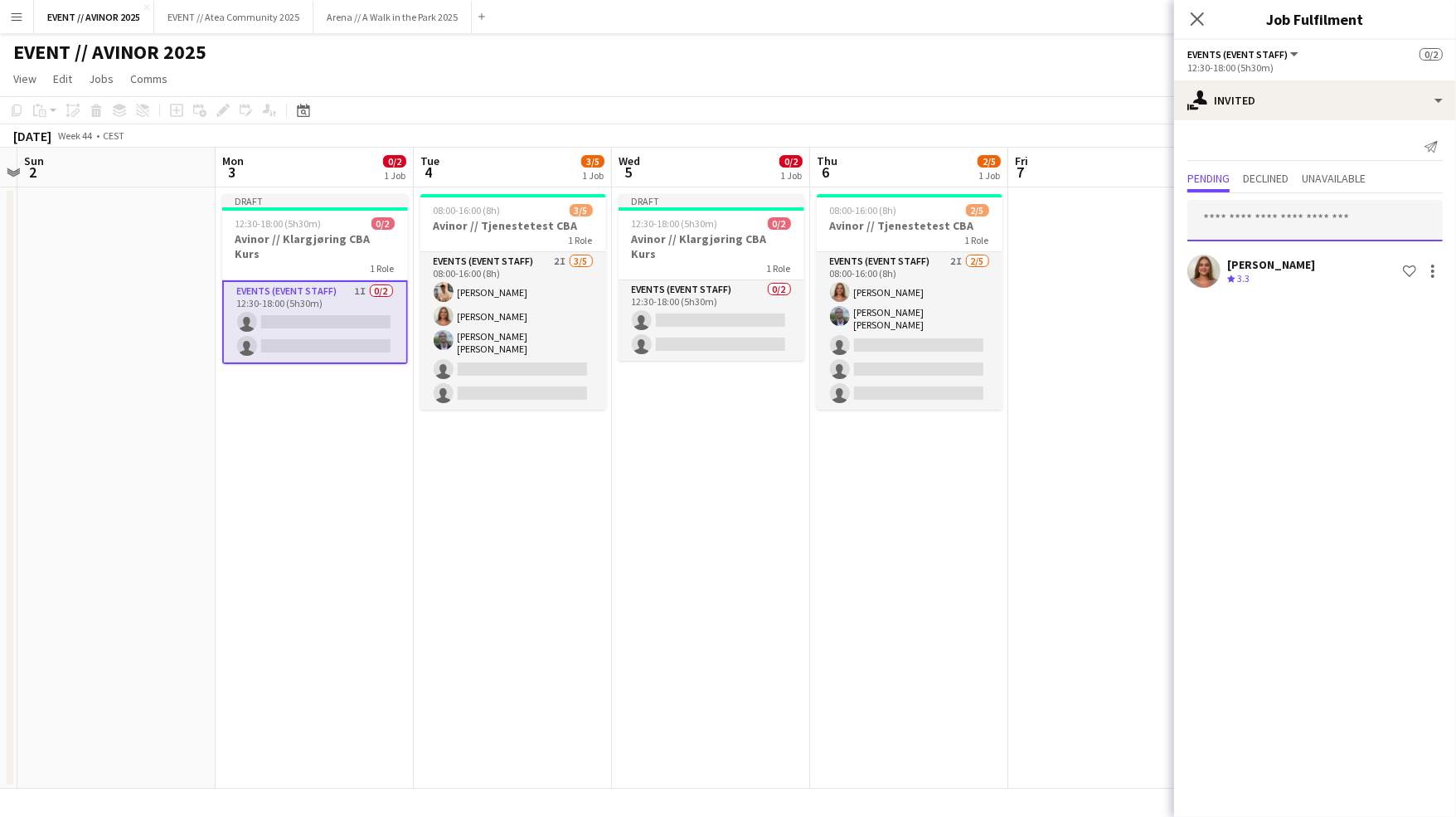
click at [1261, 225] on input "text" at bounding box center [1314, 221] width 255 height 42
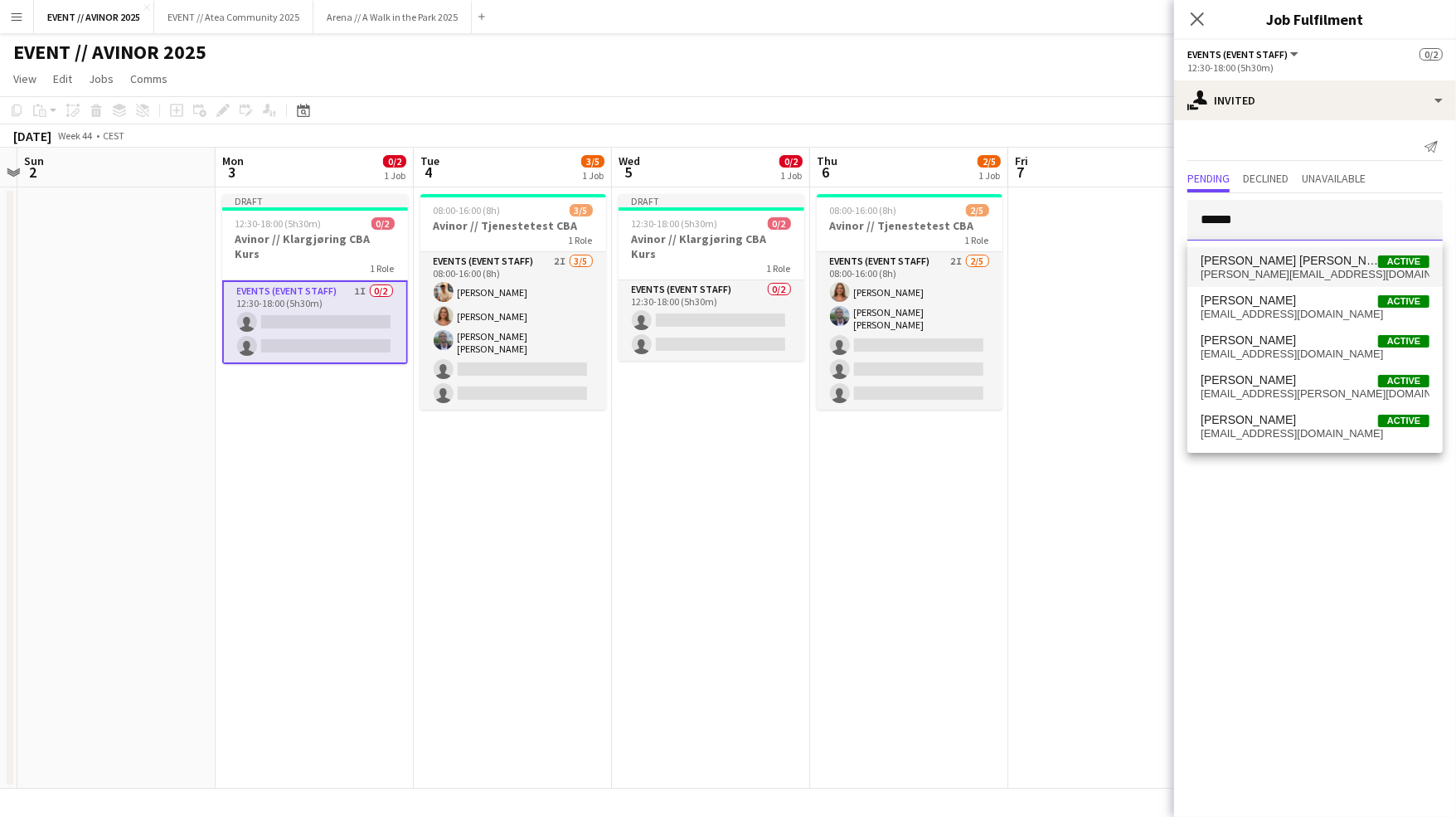
type input "******"
click at [1307, 261] on span "[PERSON_NAME] [PERSON_NAME]" at bounding box center [1289, 260] width 177 height 14
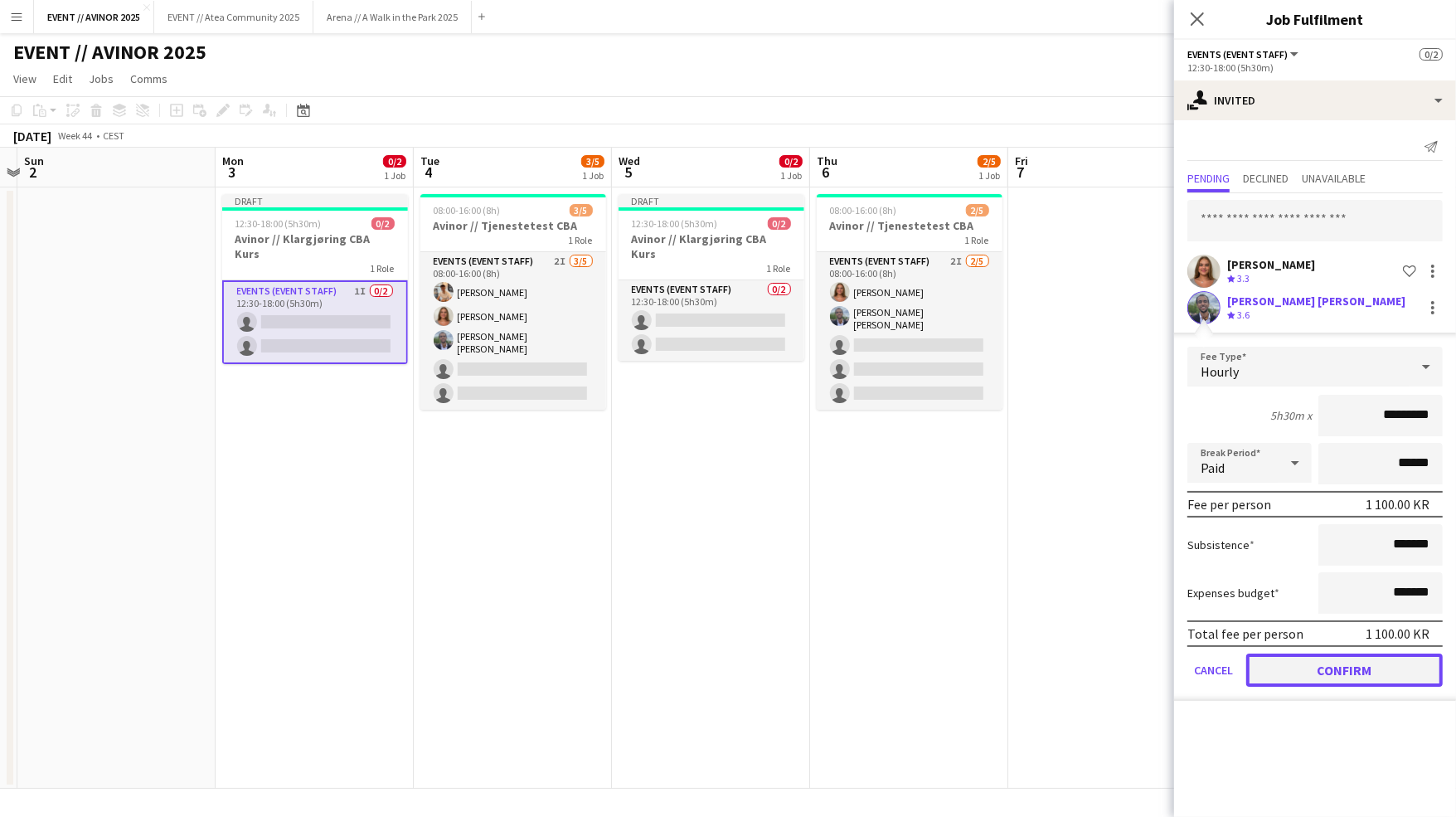
click at [1336, 676] on button "Confirm" at bounding box center [1344, 670] width 197 height 34
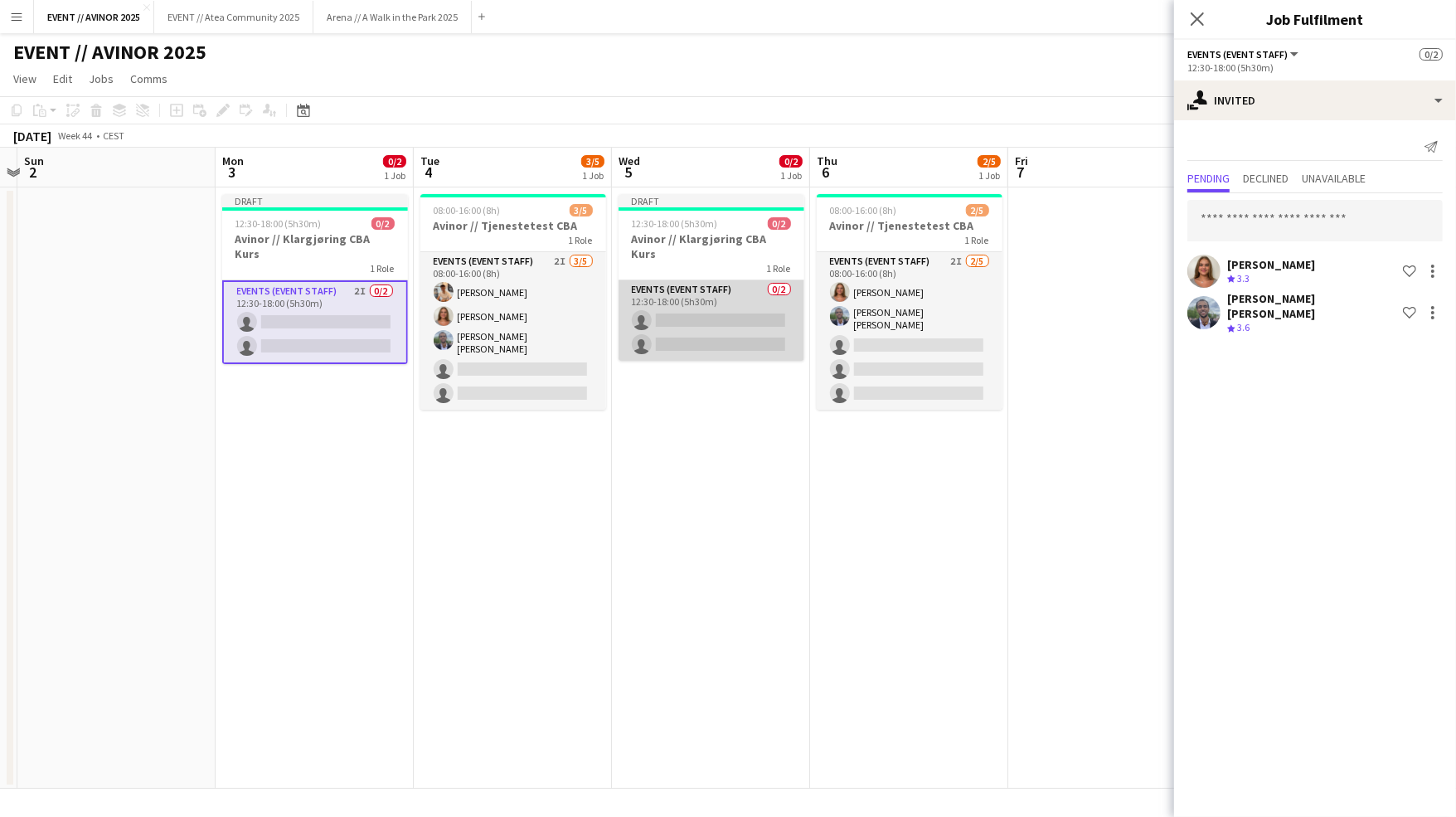
click at [768, 319] on app-card-role "Events (Event Staff) 0/2 12:30-18:00 (5h30m) single-neutral-actions single-neut…" at bounding box center [712, 320] width 186 height 80
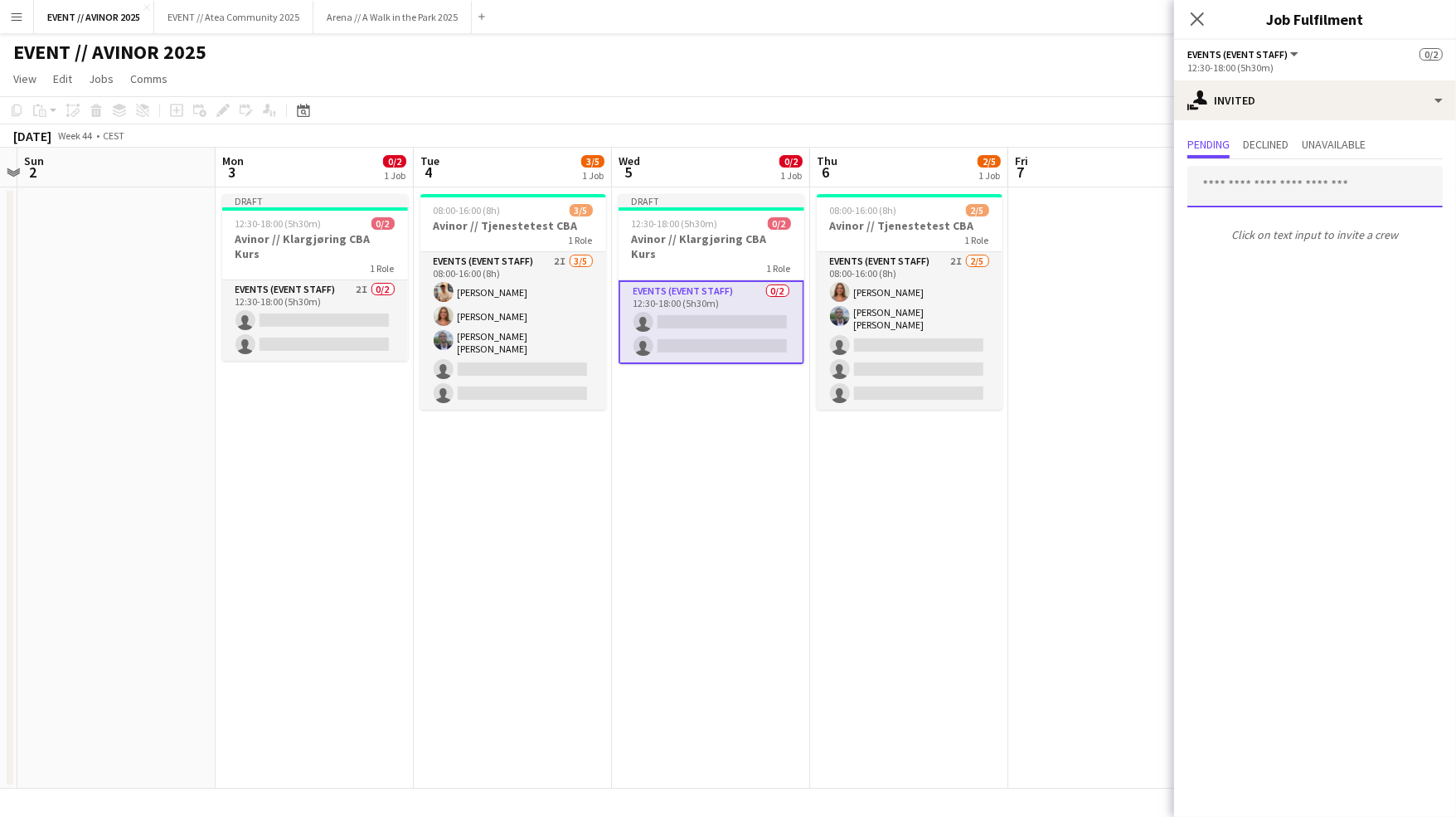
click at [1264, 182] on input "text" at bounding box center [1314, 187] width 255 height 42
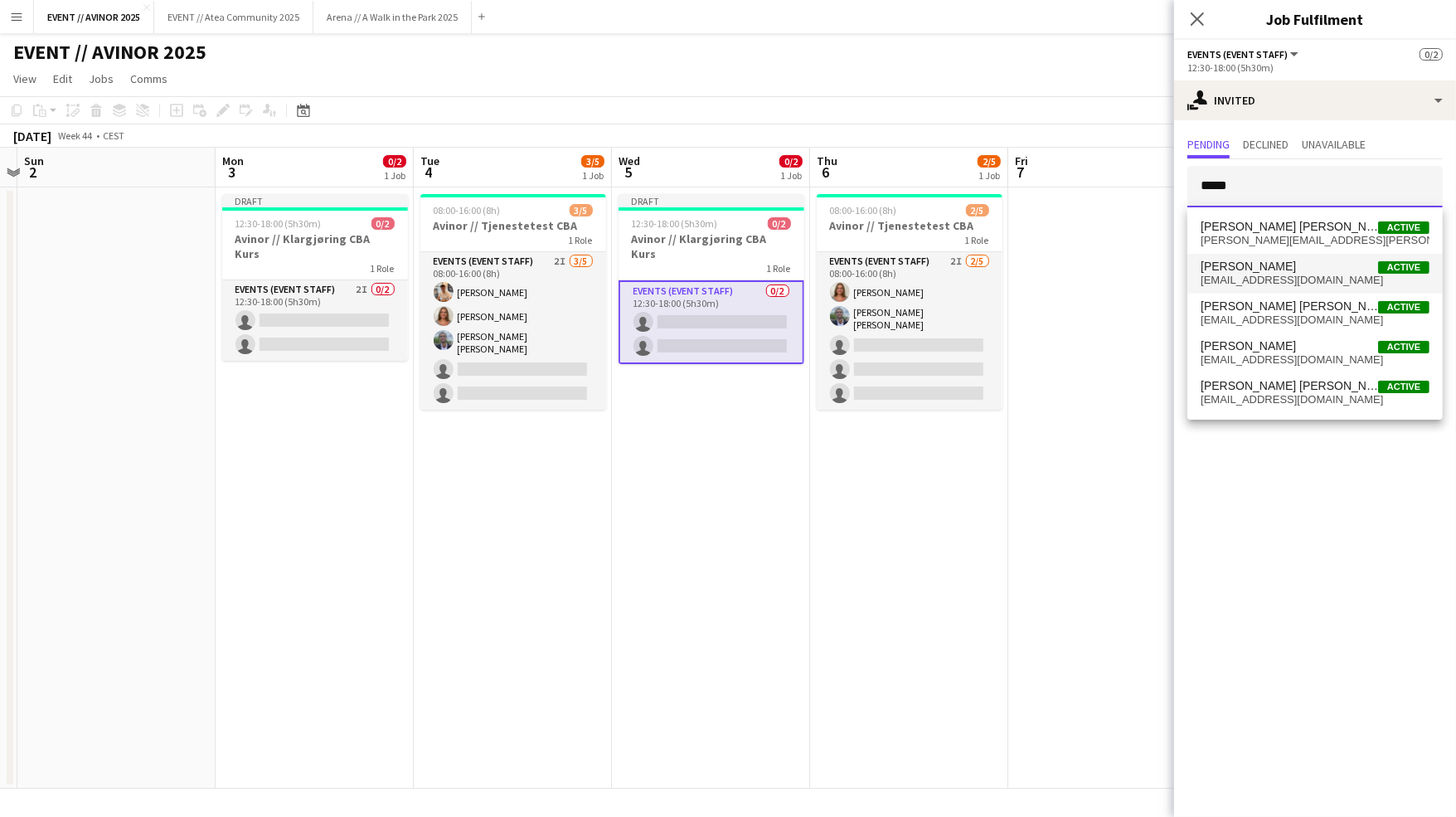
type input "*****"
click at [1267, 283] on span "[EMAIL_ADDRESS][DOMAIN_NAME]" at bounding box center [1314, 279] width 229 height 13
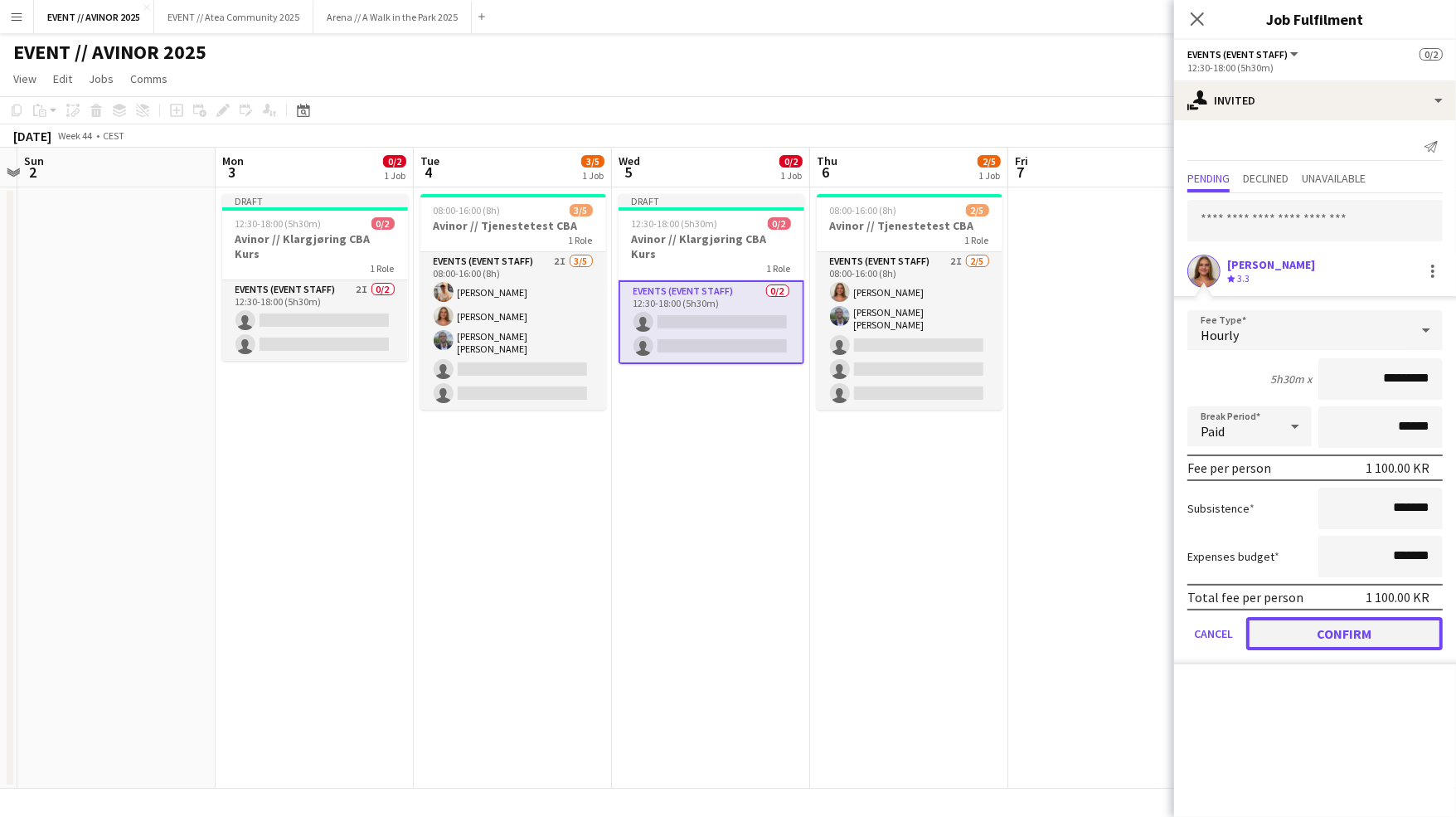
click at [1335, 635] on button "Confirm" at bounding box center [1344, 634] width 197 height 34
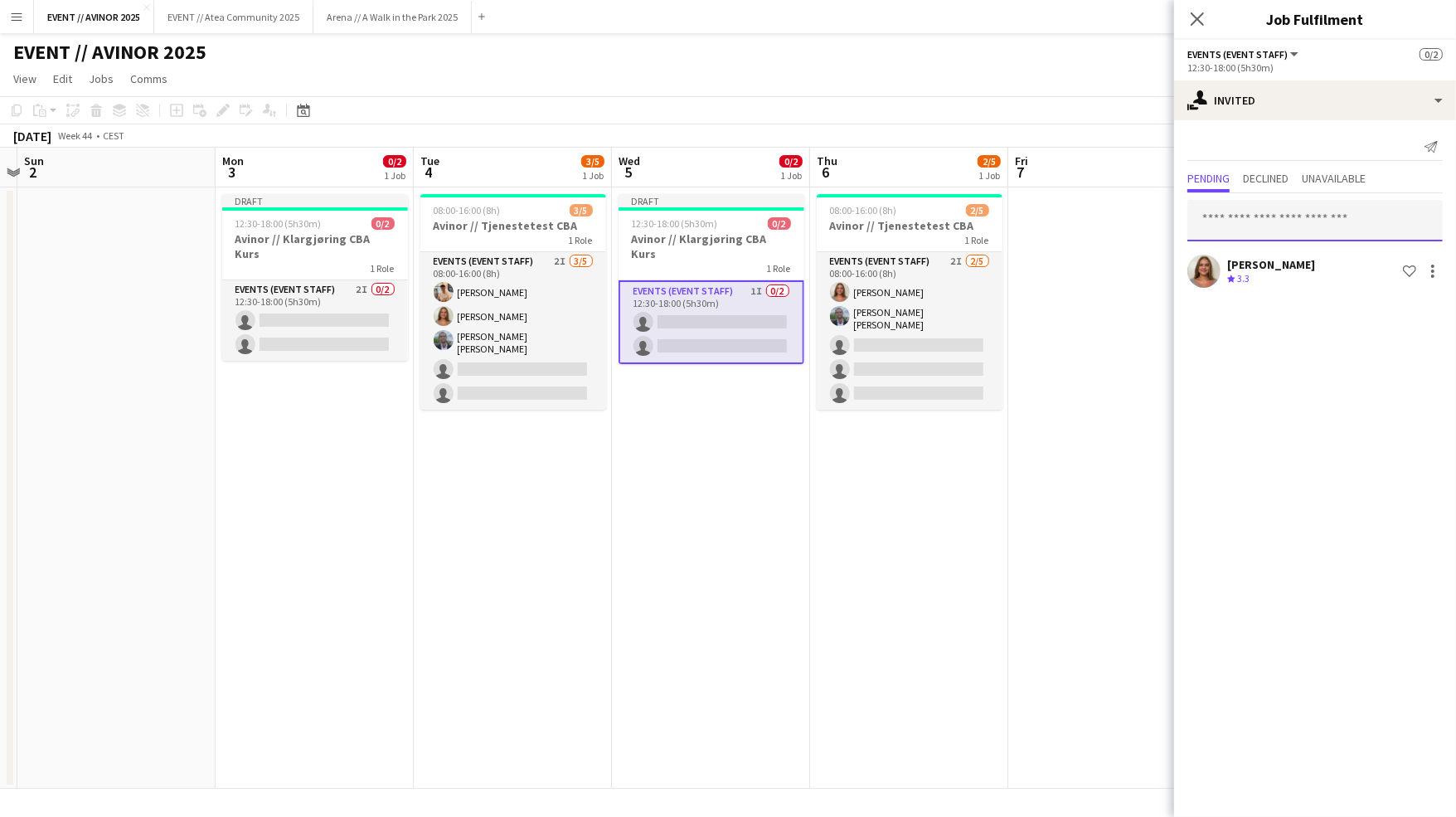
click at [1264, 231] on input "text" at bounding box center [1314, 221] width 255 height 42
type input "*"
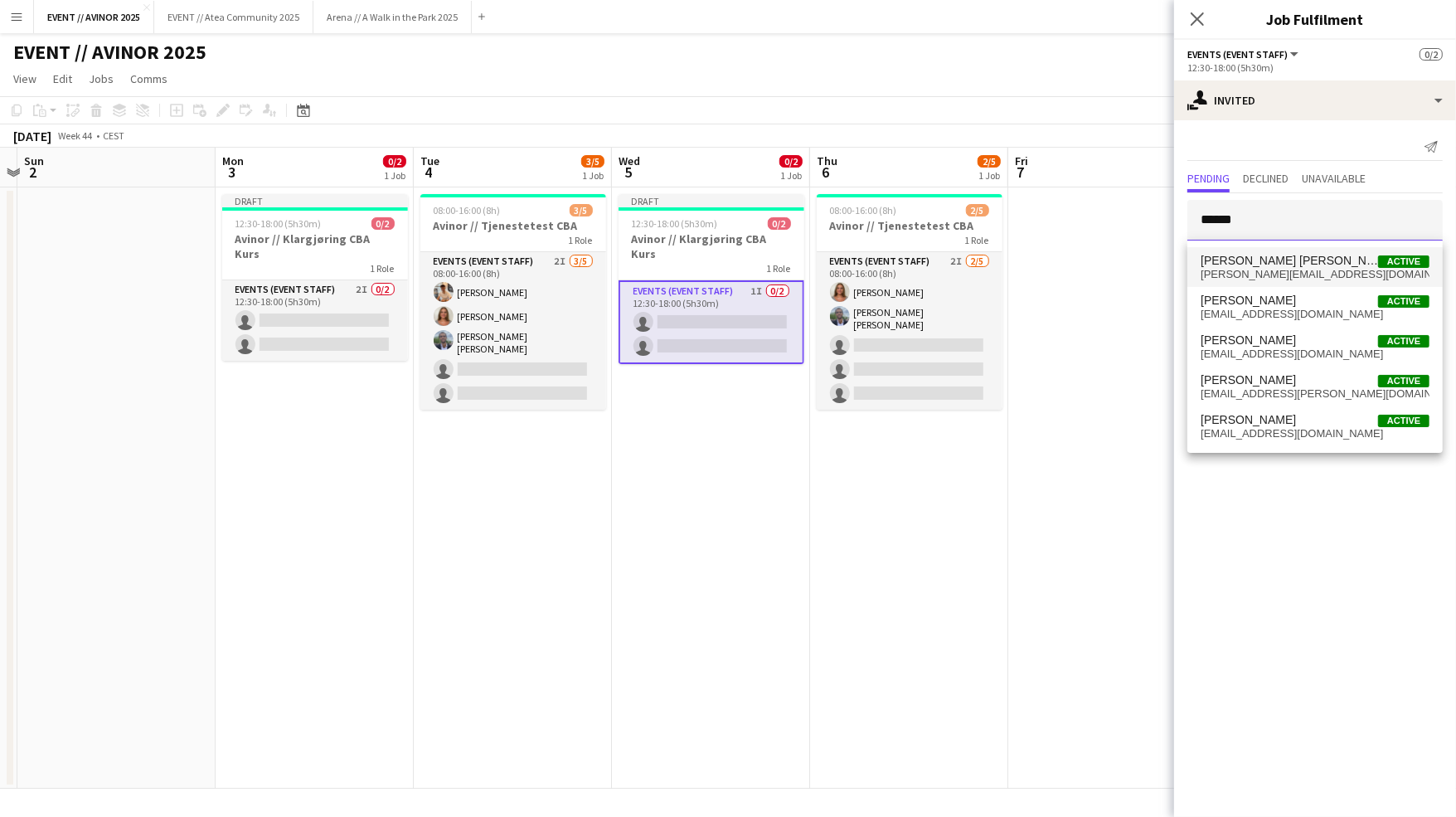
type input "******"
click at [1293, 279] on span "[PERSON_NAME][EMAIL_ADDRESS][DOMAIN_NAME]" at bounding box center [1314, 274] width 229 height 13
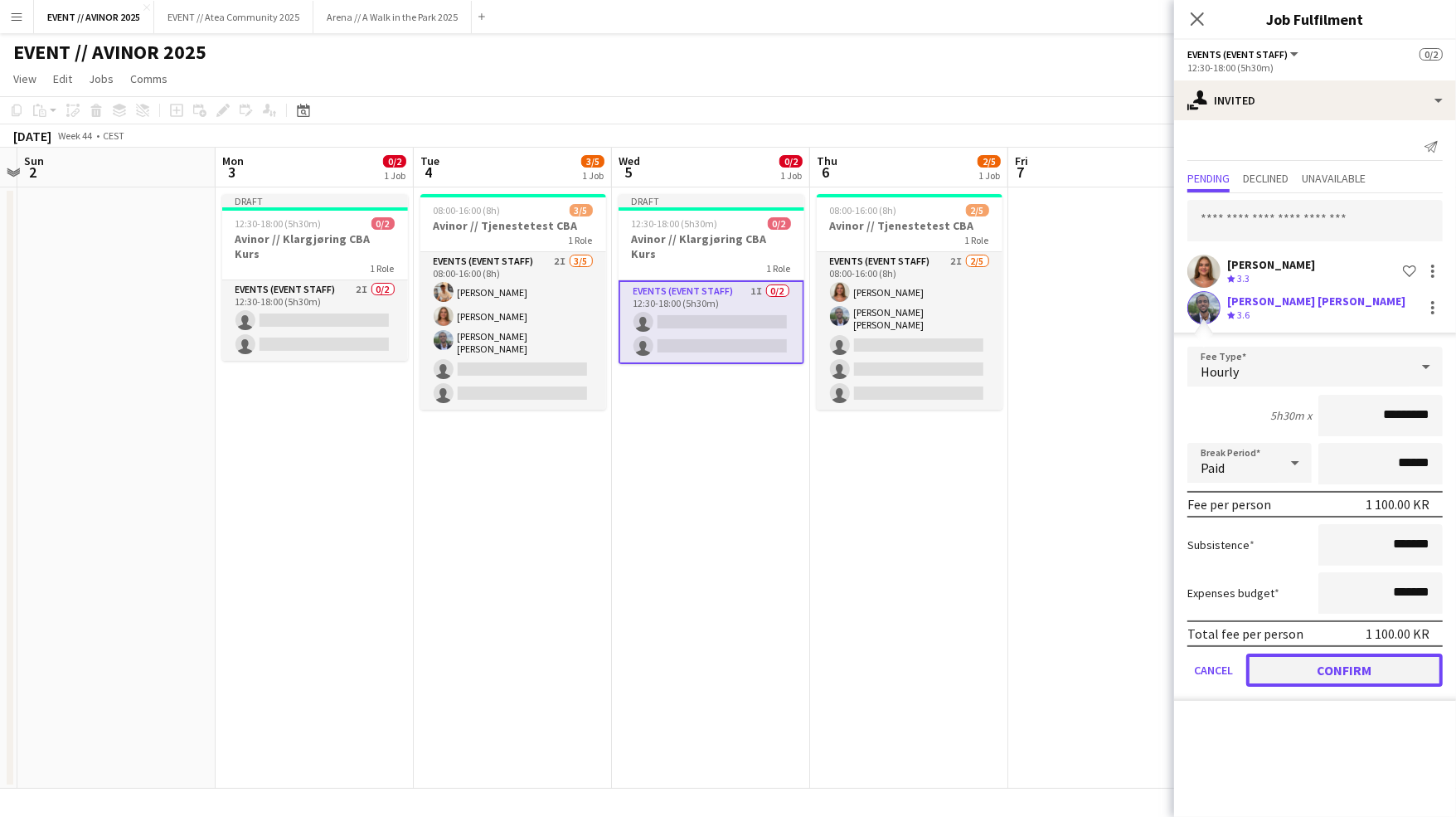
click at [1318, 672] on button "Confirm" at bounding box center [1344, 670] width 197 height 34
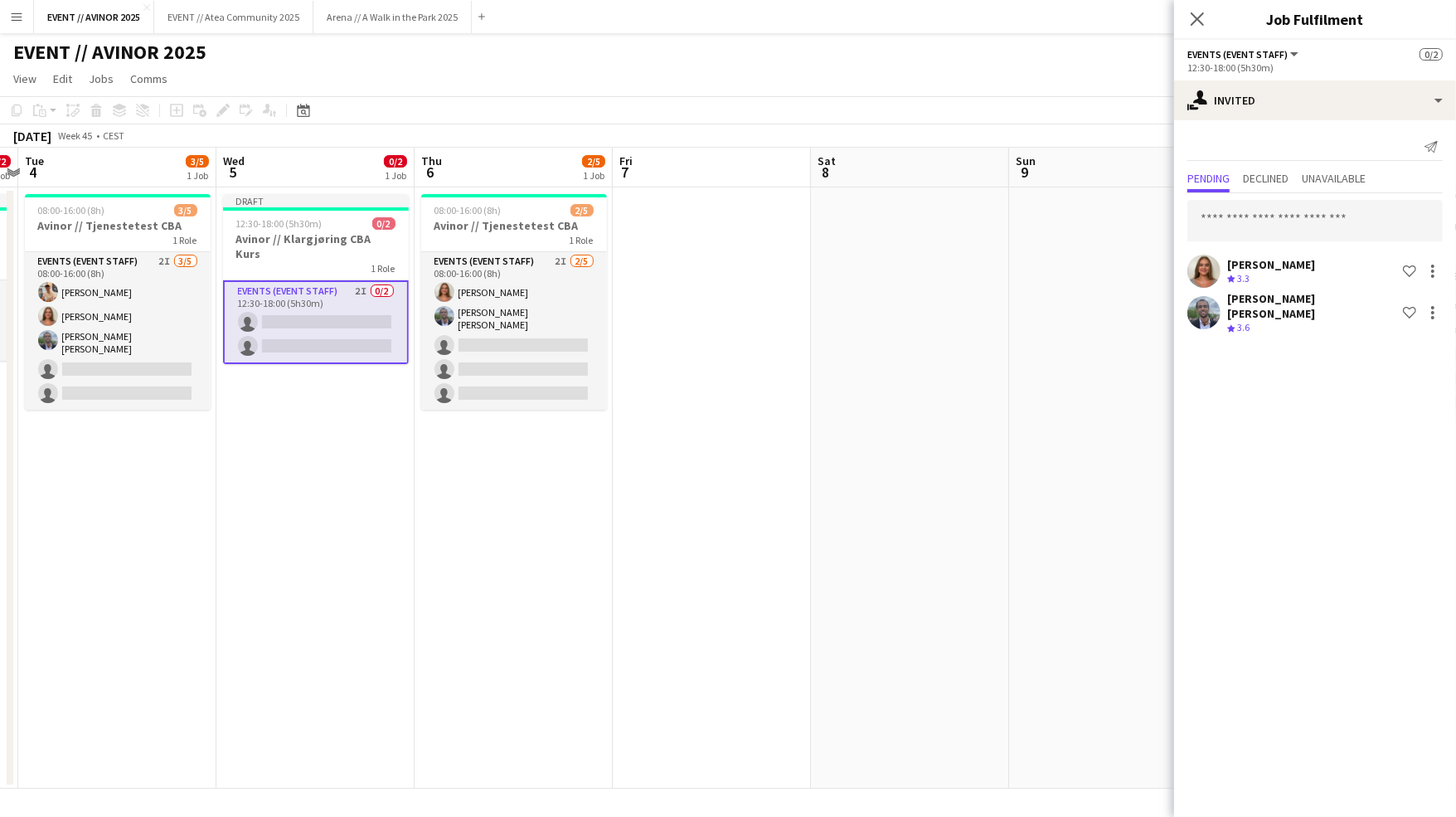
scroll to position [0, 466]
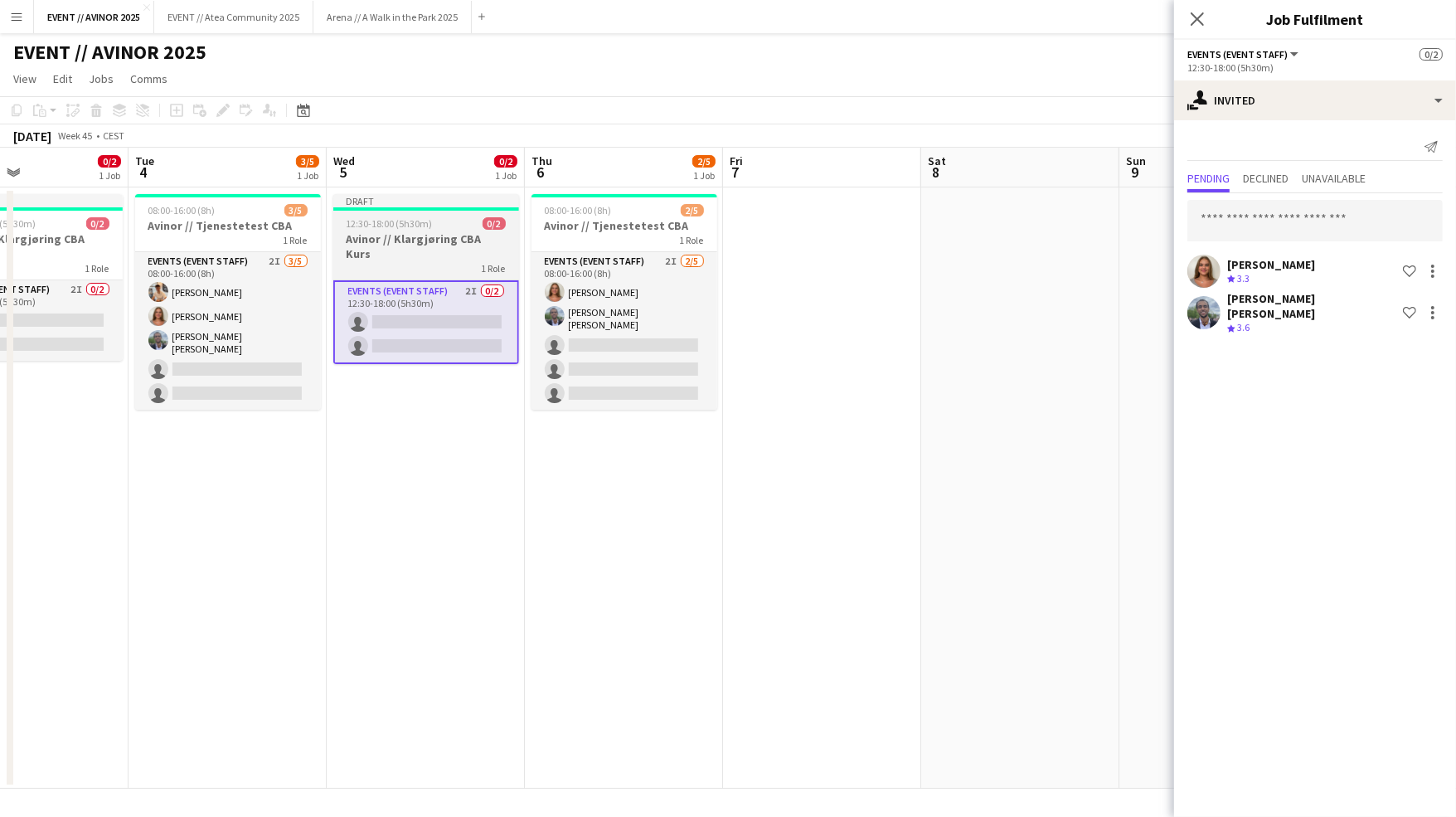
click at [455, 244] on h3 "Avinor // Klargjøring CBA Kurs" at bounding box center [427, 247] width 186 height 30
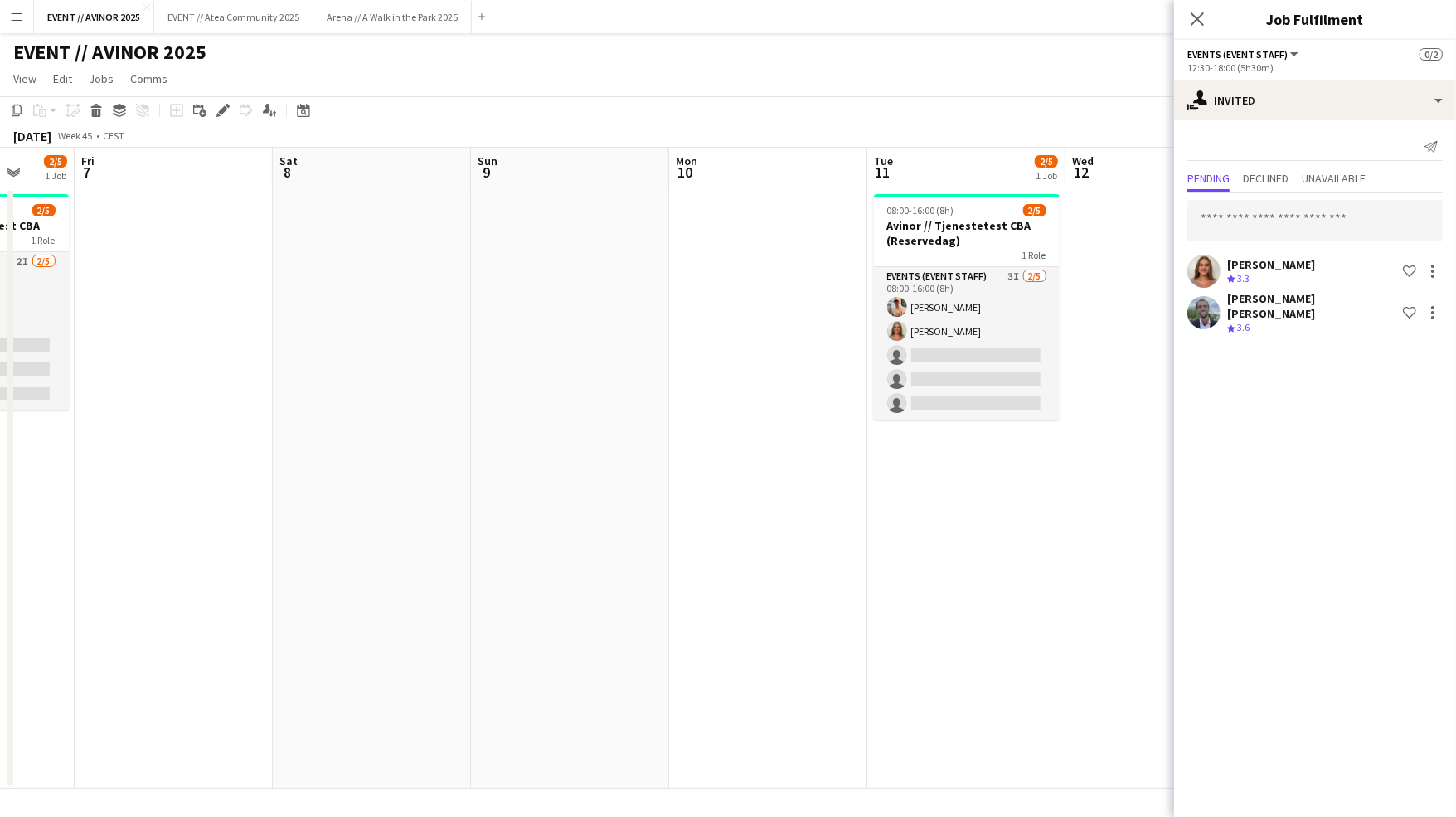
scroll to position [0, 728]
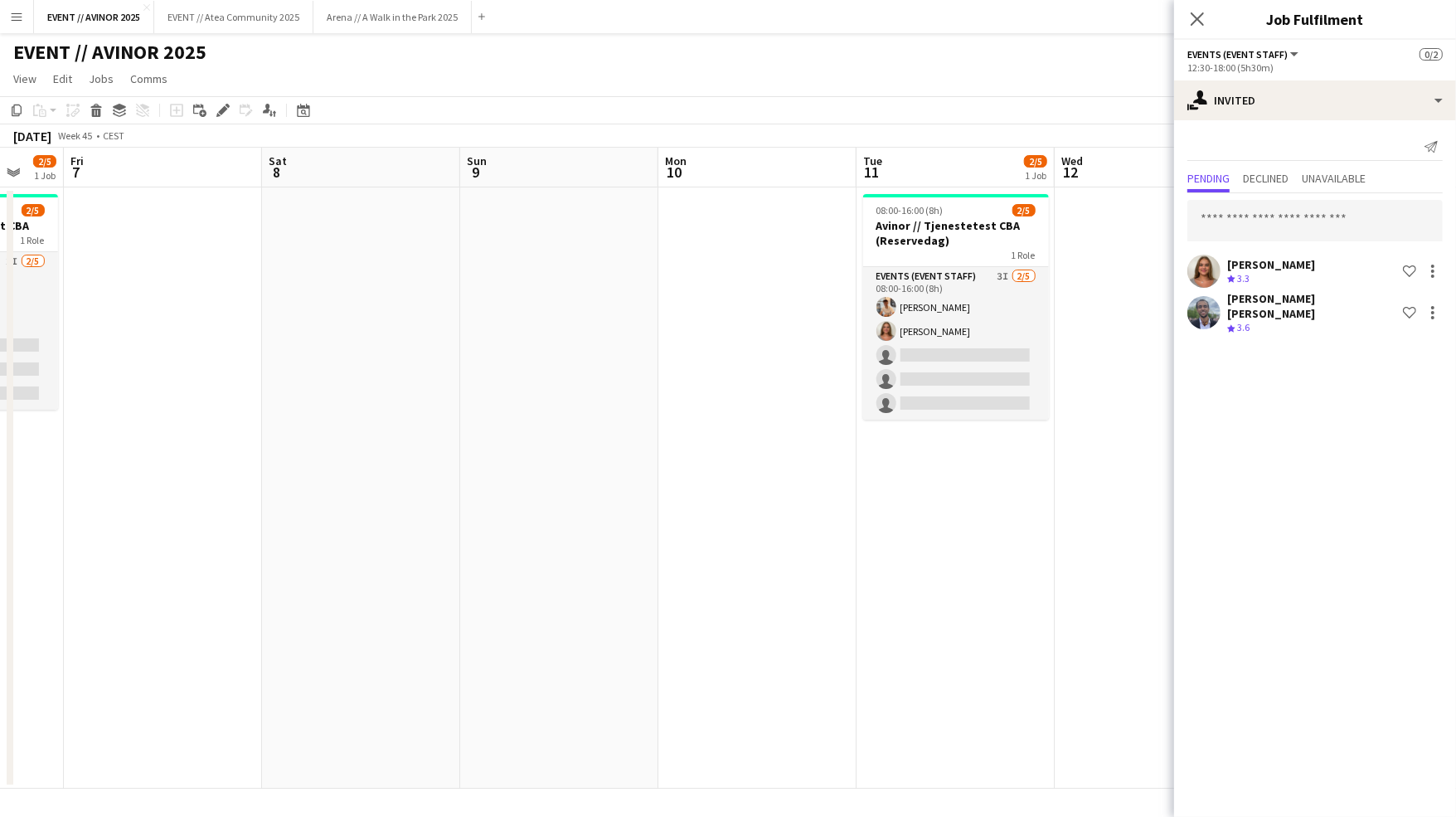
click at [815, 289] on app-date-cell at bounding box center [757, 487] width 198 height 601
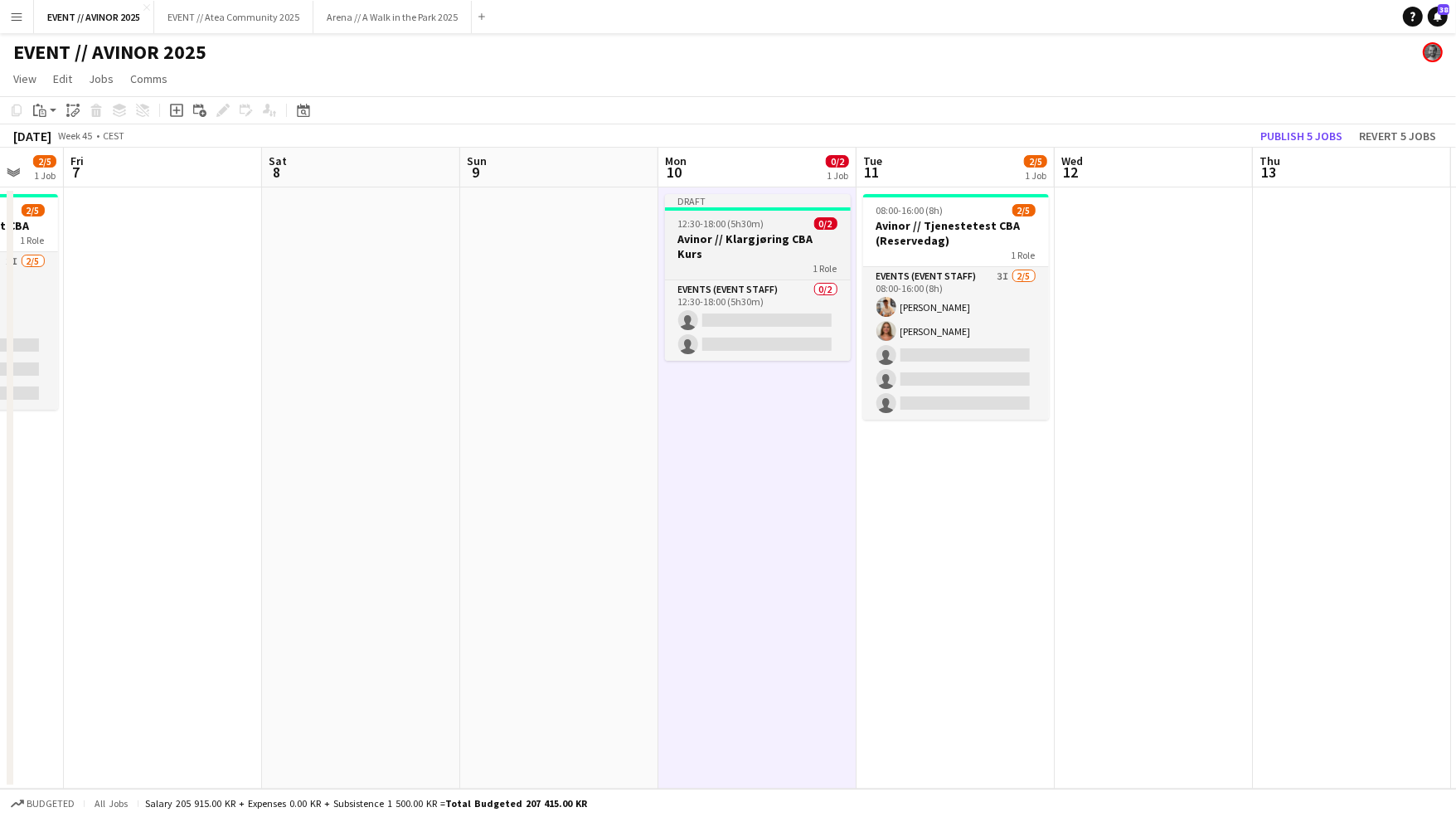
click at [764, 235] on h3 "Avinor // Klargjøring CBA Kurs" at bounding box center [758, 247] width 186 height 30
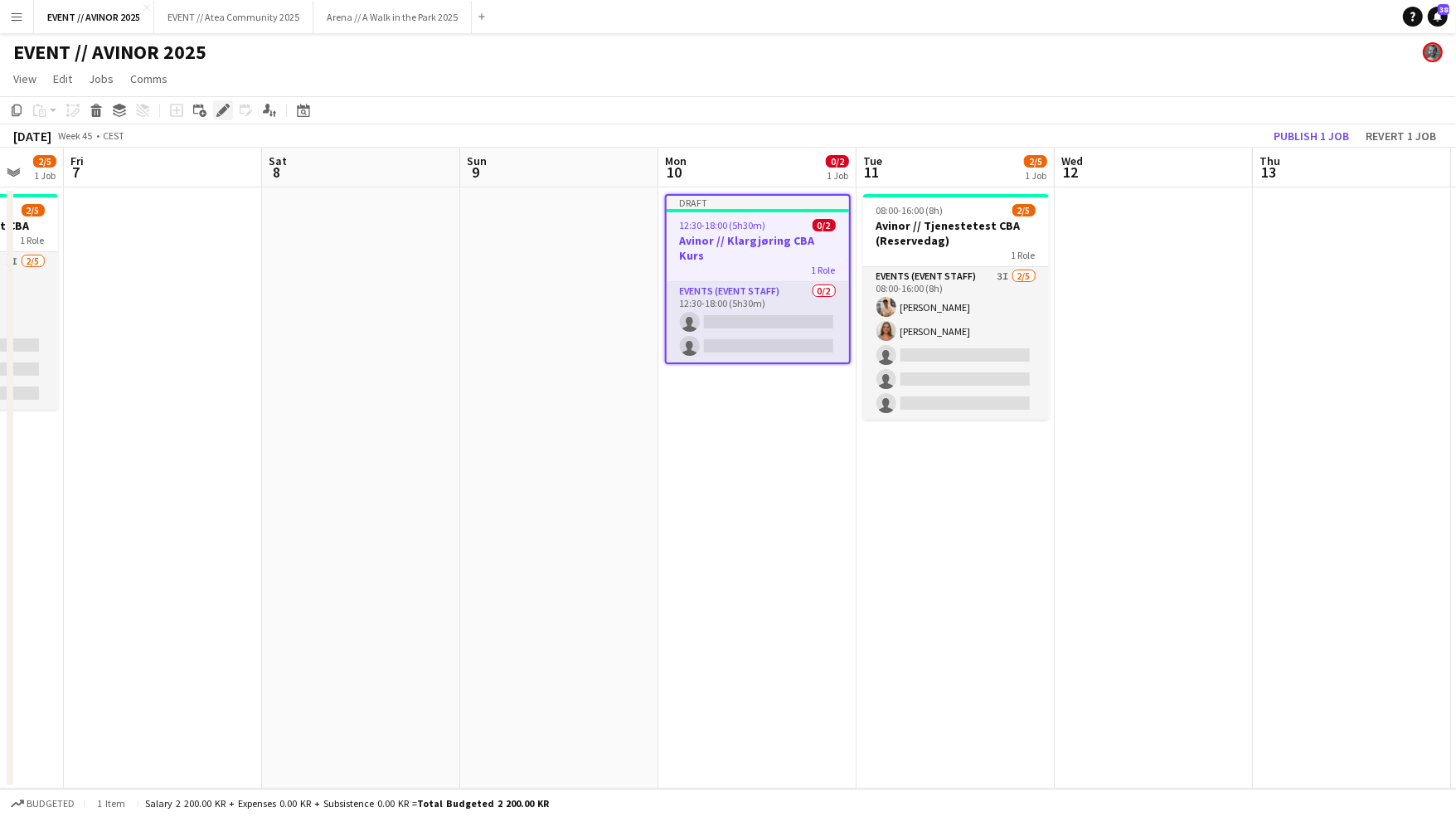
click at [226, 113] on icon "Edit" at bounding box center [223, 110] width 13 height 13
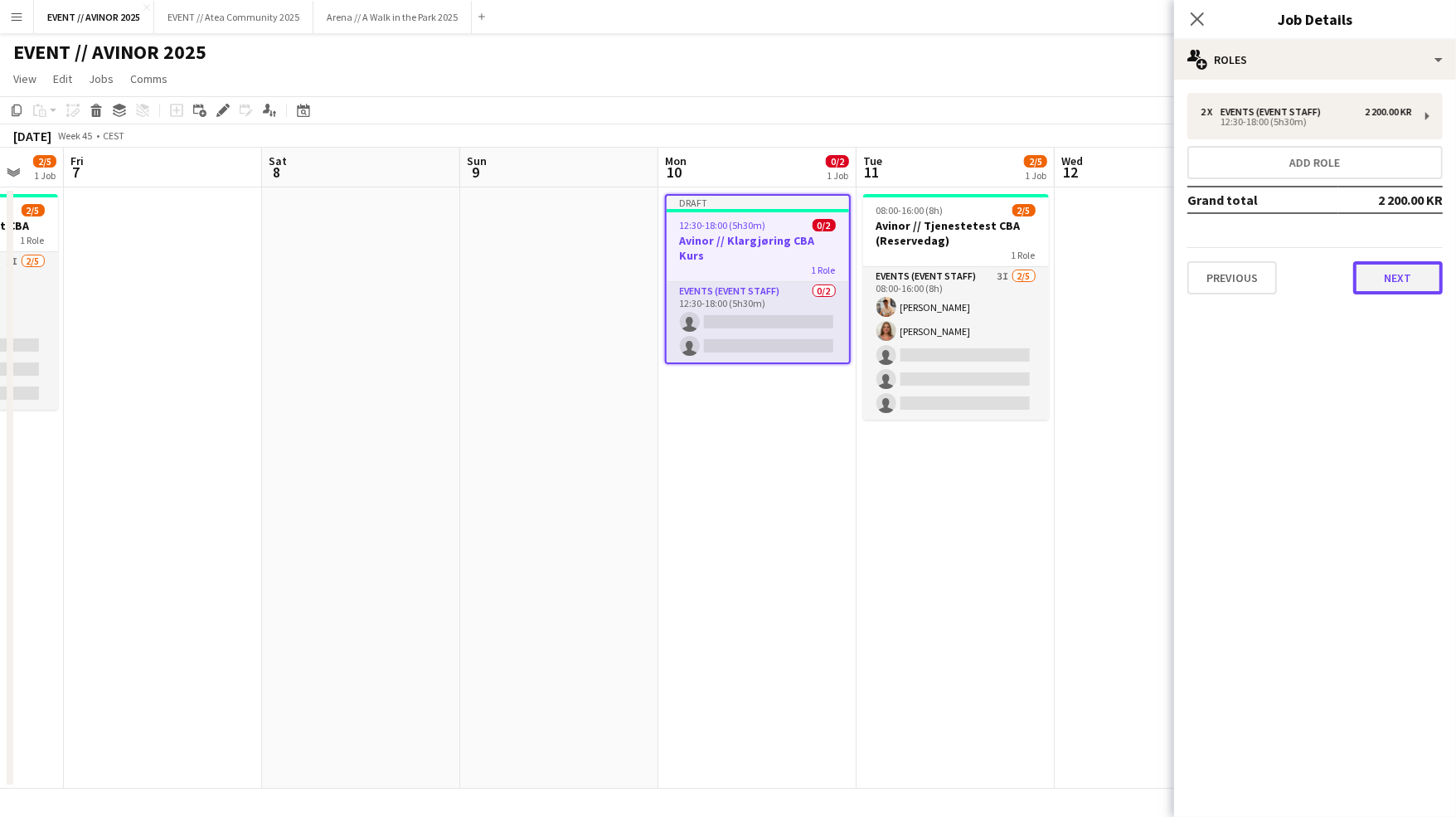
click at [1387, 280] on button "Next" at bounding box center [1398, 278] width 89 height 34
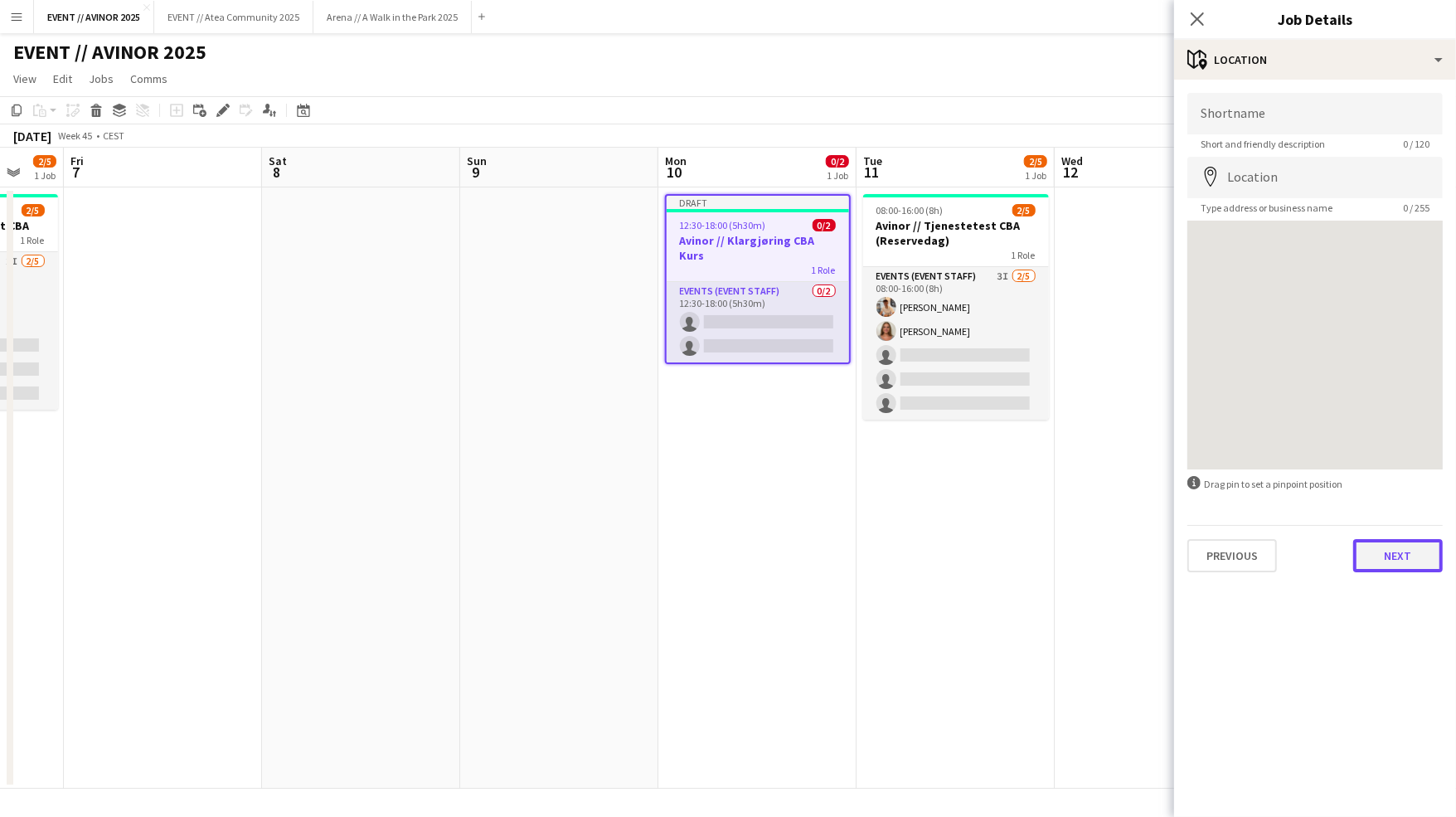
click at [1376, 564] on button "Next" at bounding box center [1398, 556] width 89 height 34
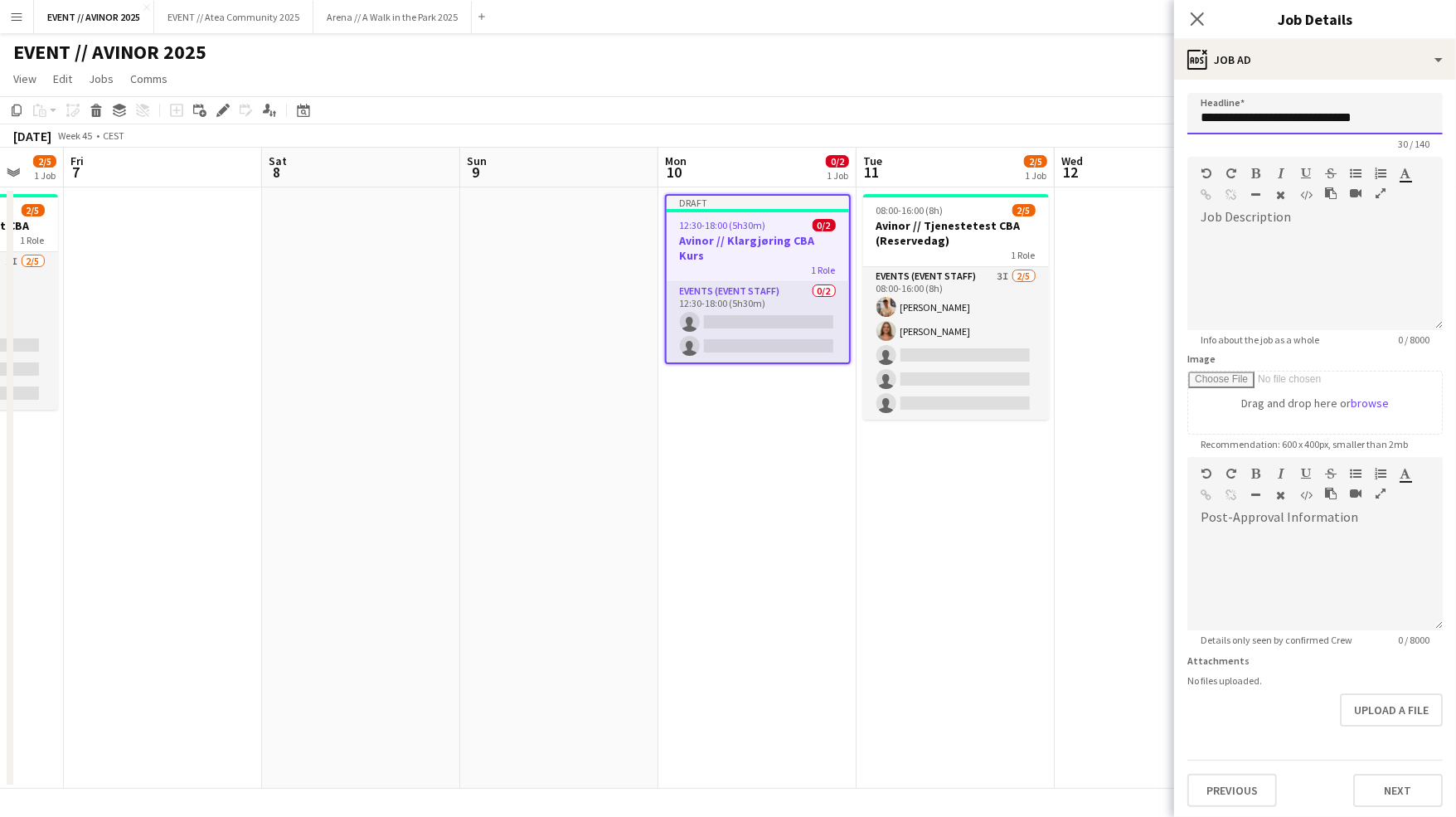
click at [1392, 113] on input "**********" at bounding box center [1314, 114] width 255 height 42
type input "**********"
click at [1398, 787] on button "Next" at bounding box center [1398, 791] width 89 height 34
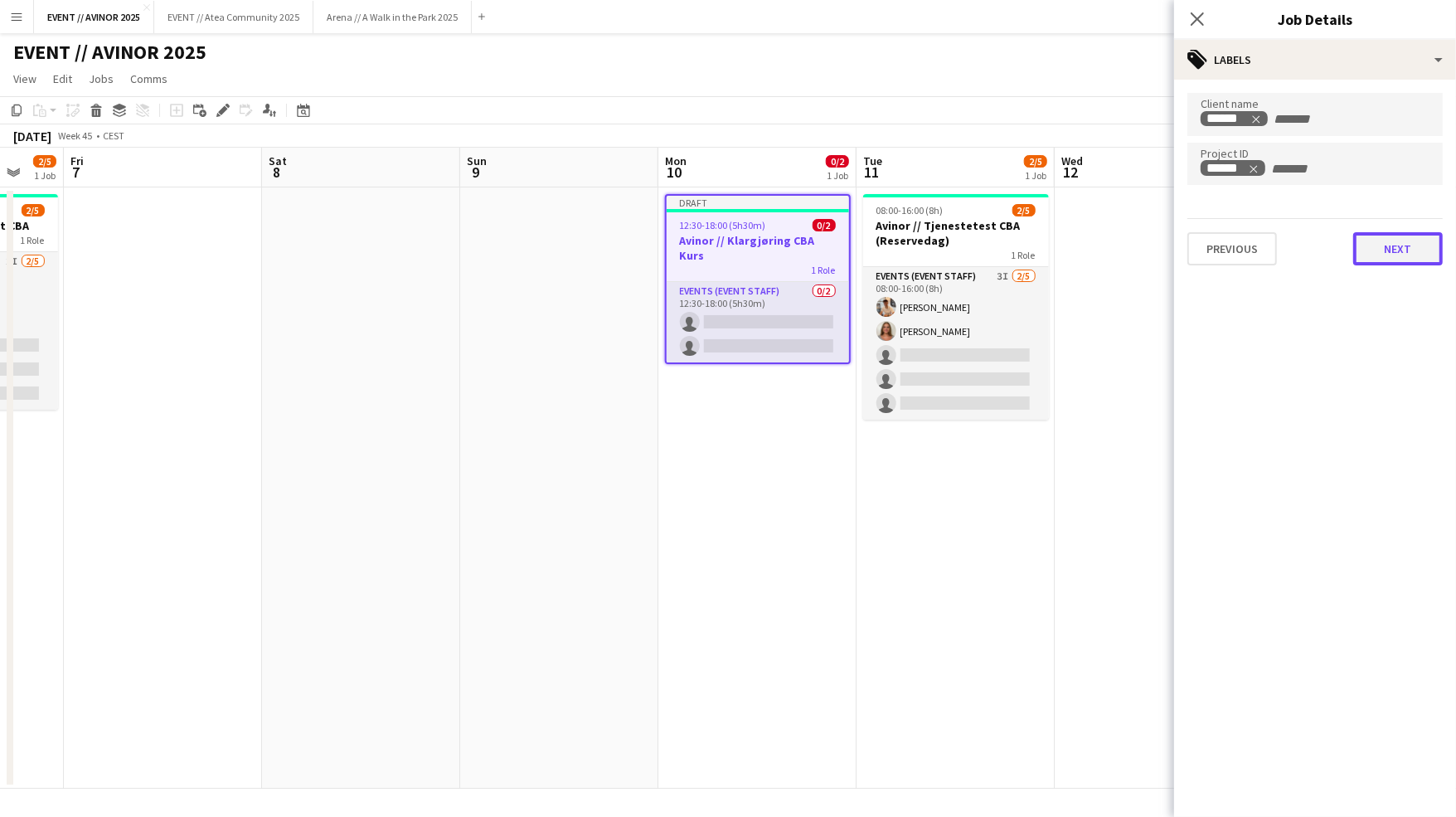
click at [1394, 240] on button "Next" at bounding box center [1398, 250] width 89 height 34
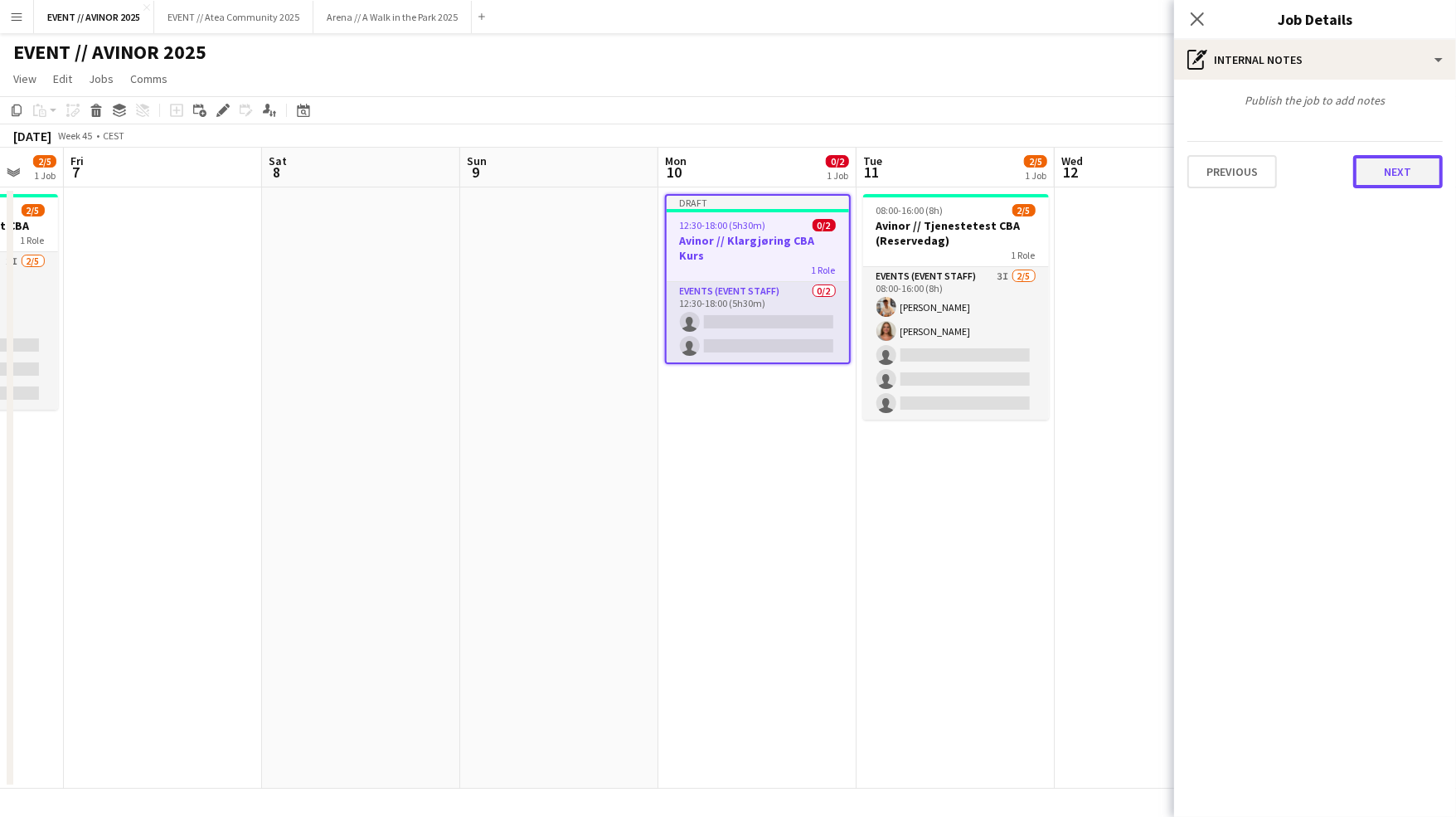
click at [1374, 170] on button "Next" at bounding box center [1398, 172] width 89 height 34
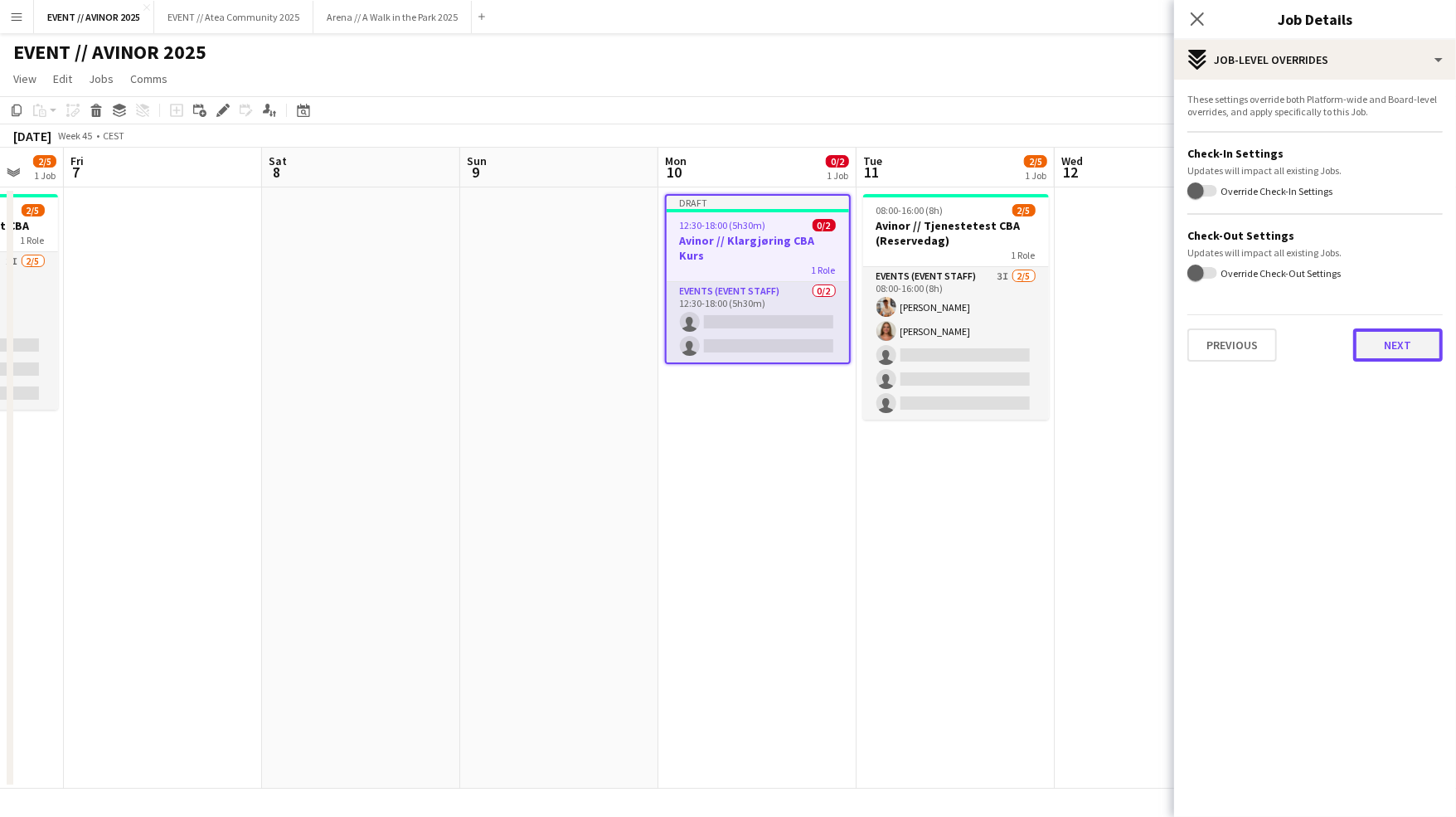
click at [1384, 348] on button "Next" at bounding box center [1398, 346] width 89 height 34
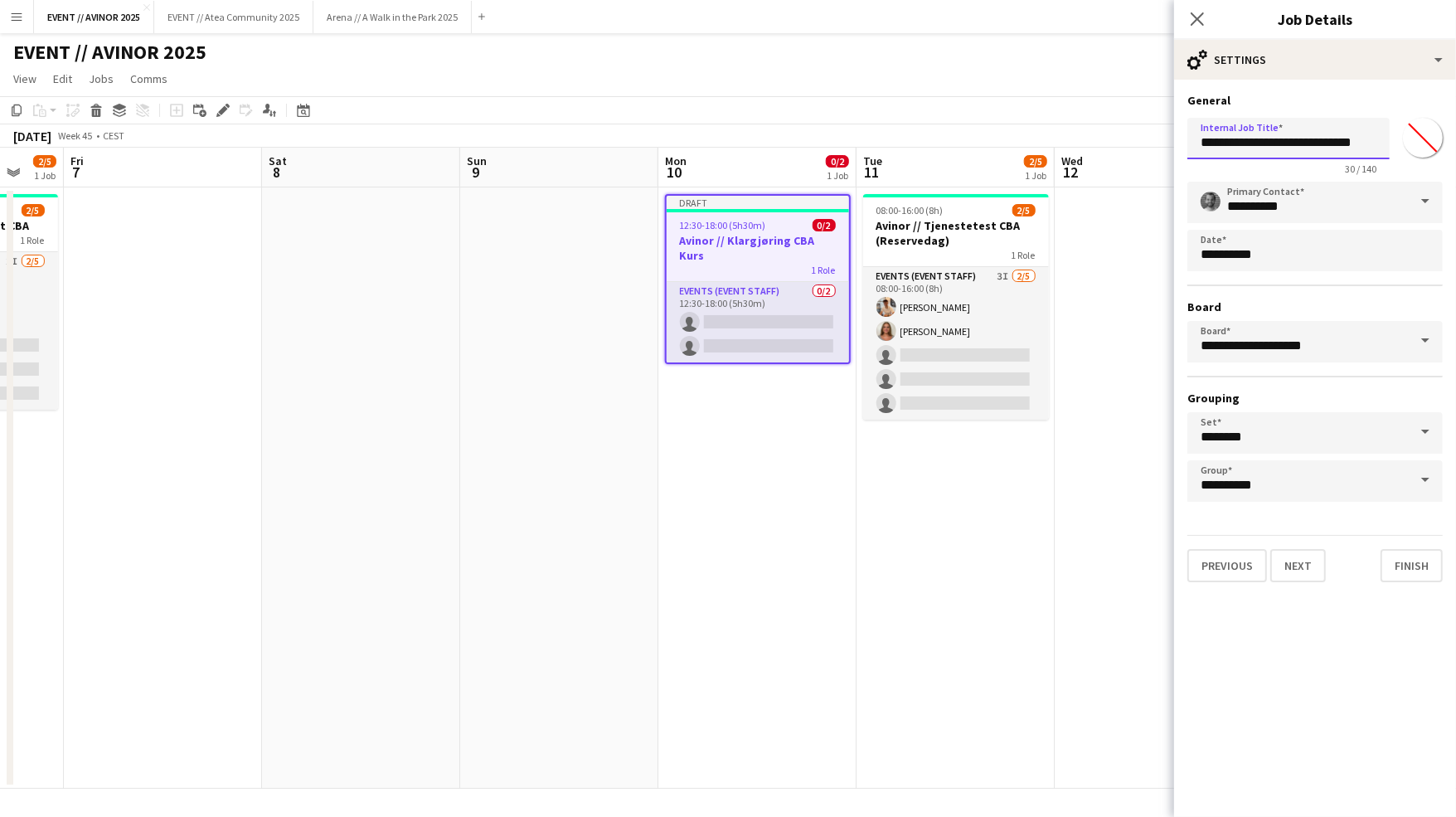
click at [1285, 139] on input "**********" at bounding box center [1288, 139] width 202 height 42
paste input "**********"
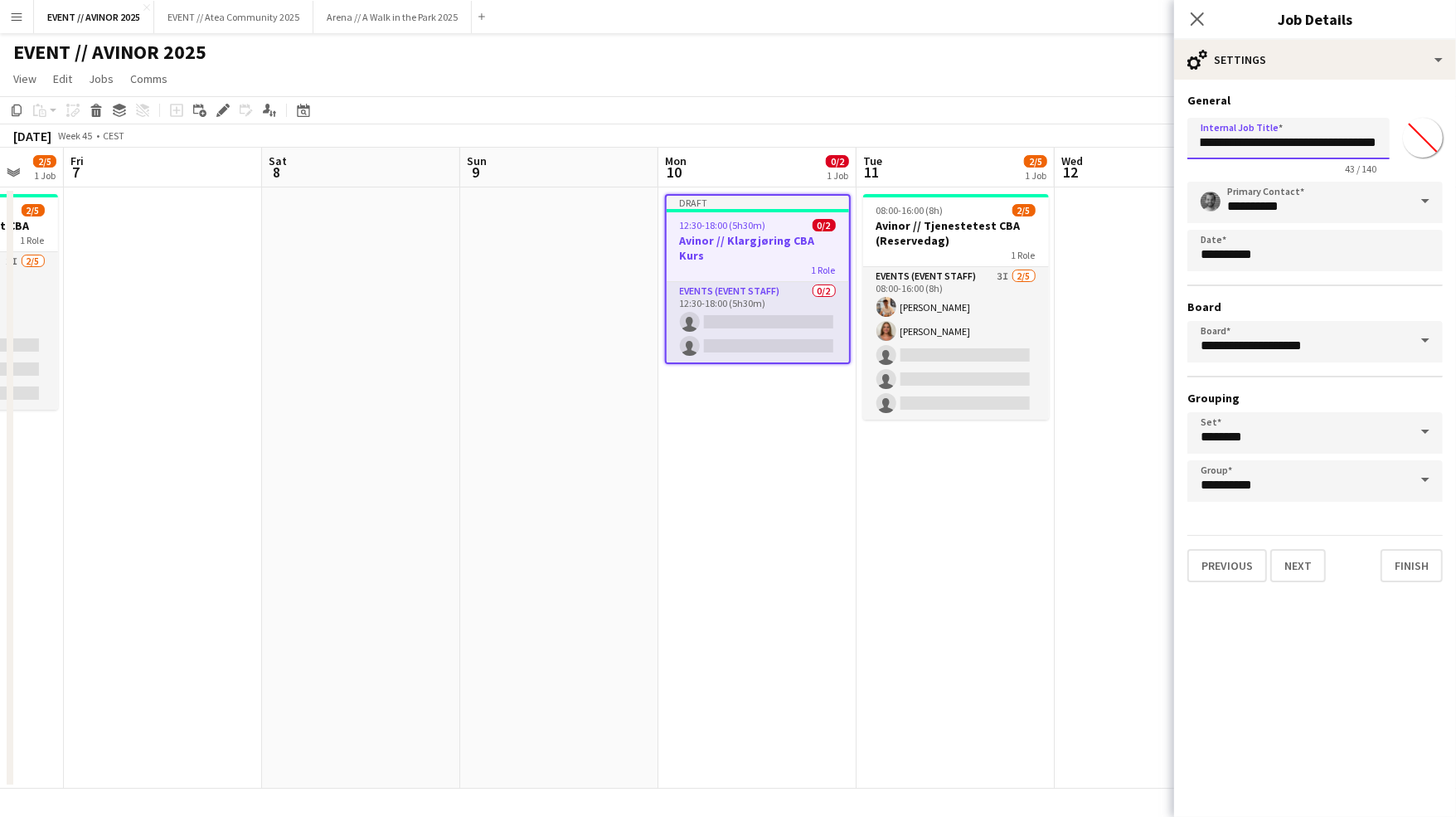
type input "**********"
click at [1032, 46] on div "EVENT // AVINOR 2025" at bounding box center [728, 50] width 1456 height 32
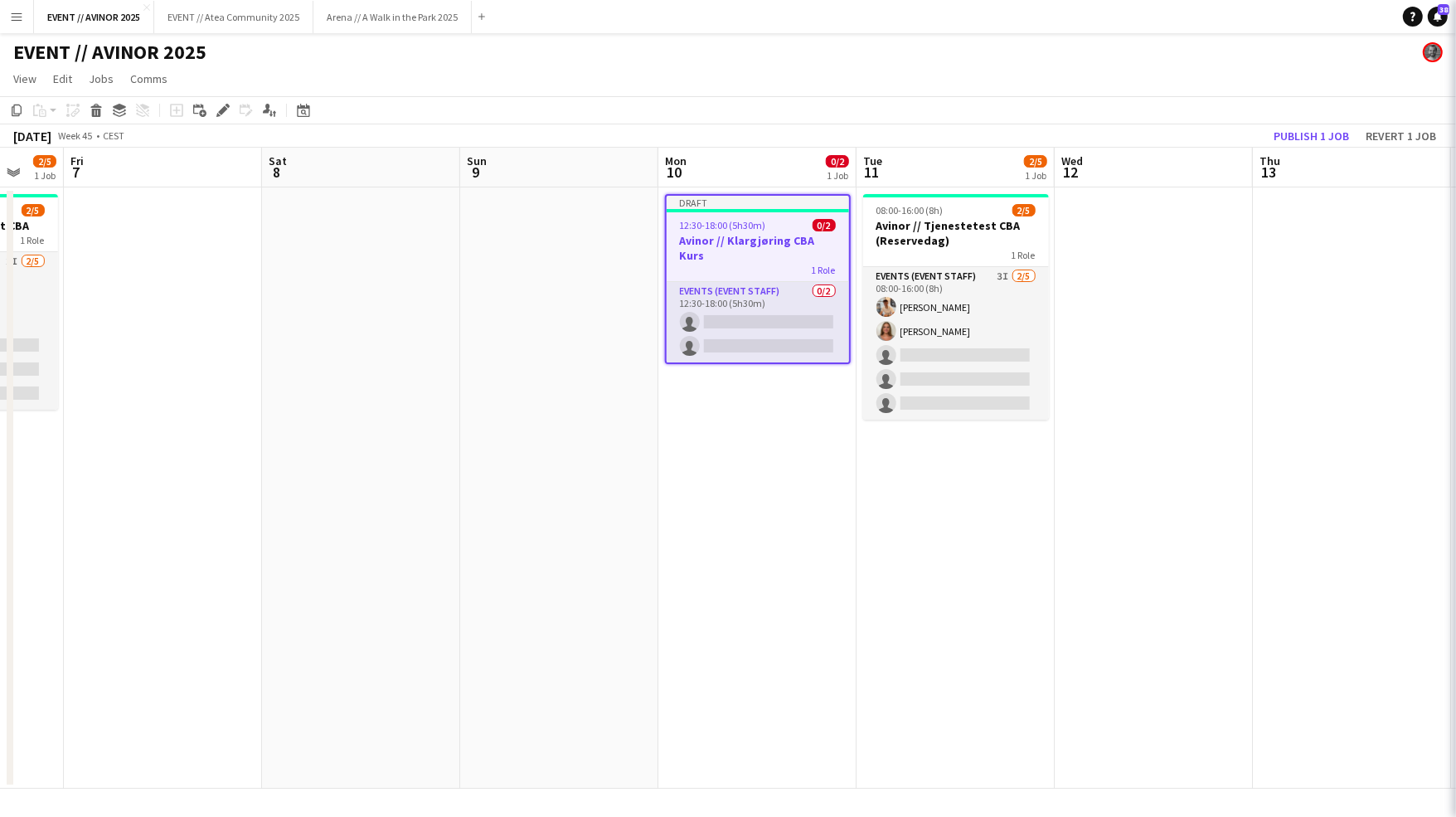
scroll to position [0, 0]
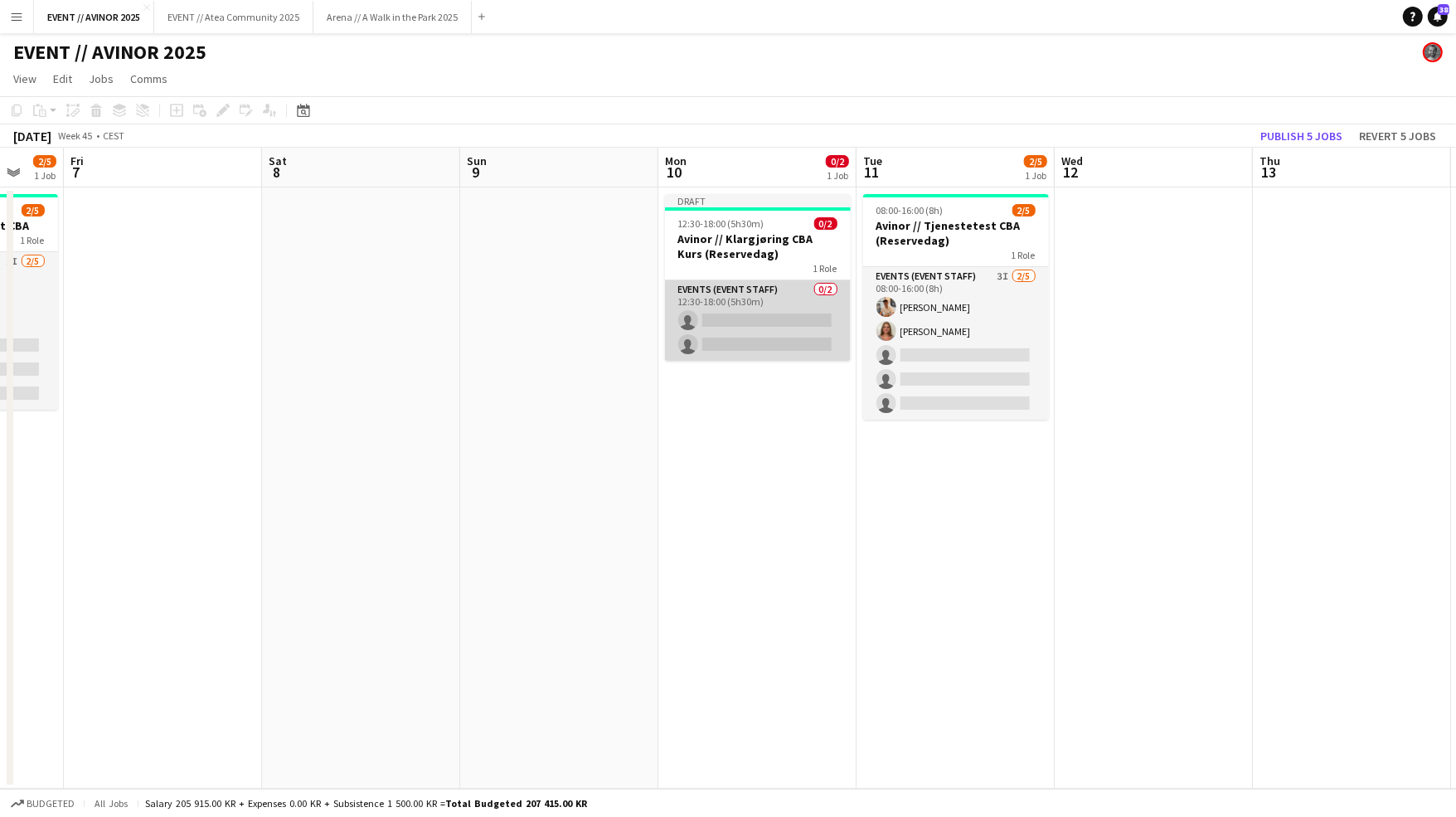
click at [768, 348] on app-card-role "Events (Event Staff) 0/2 12:30-18:00 (5h30m) single-neutral-actions single-neut…" at bounding box center [758, 320] width 186 height 80
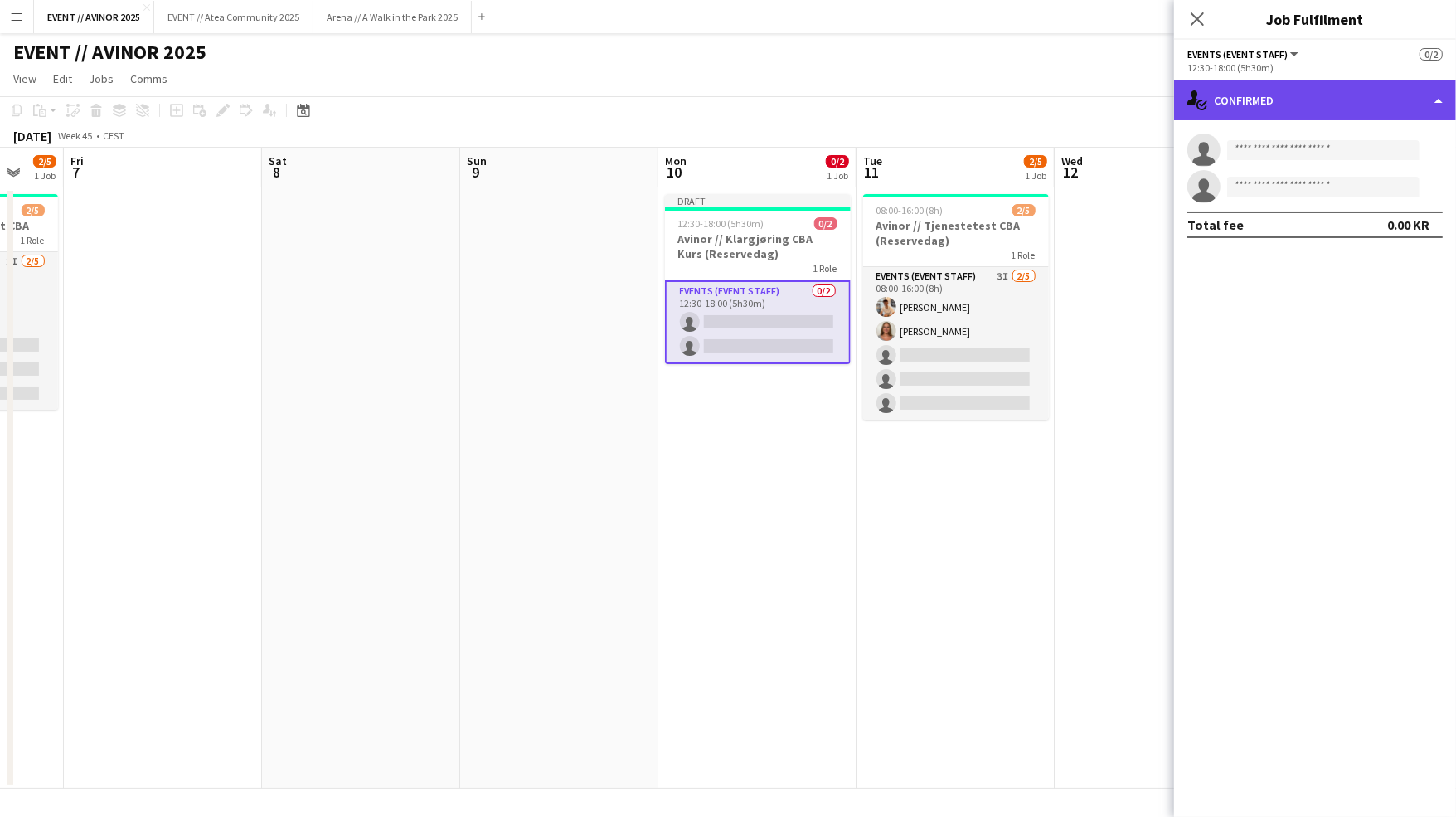
click at [1254, 117] on div "single-neutral-actions-check-2 Confirmed" at bounding box center [1314, 100] width 282 height 40
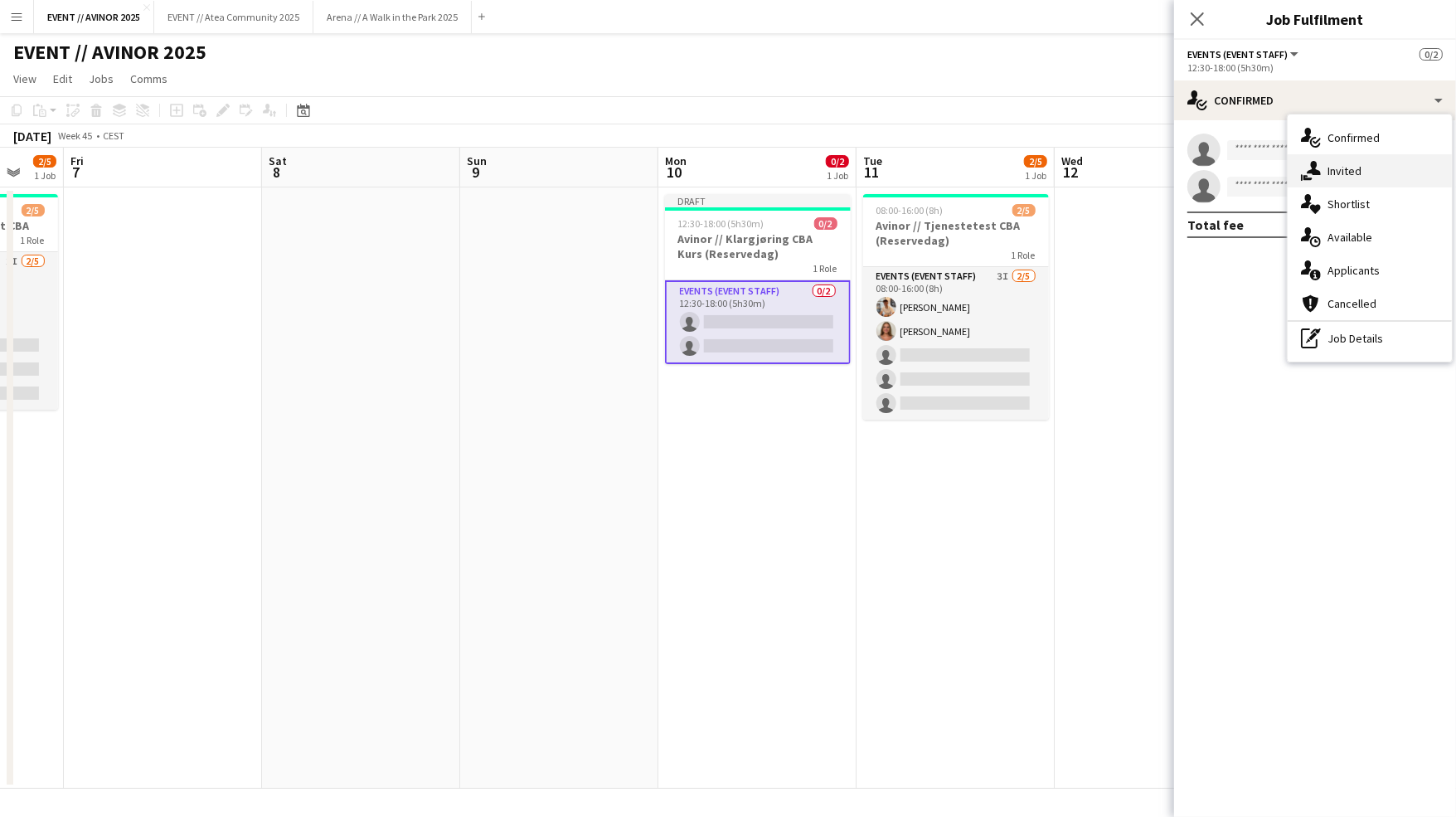
click at [1295, 159] on div "single-neutral-actions-share-1 Invited" at bounding box center [1370, 171] width 164 height 34
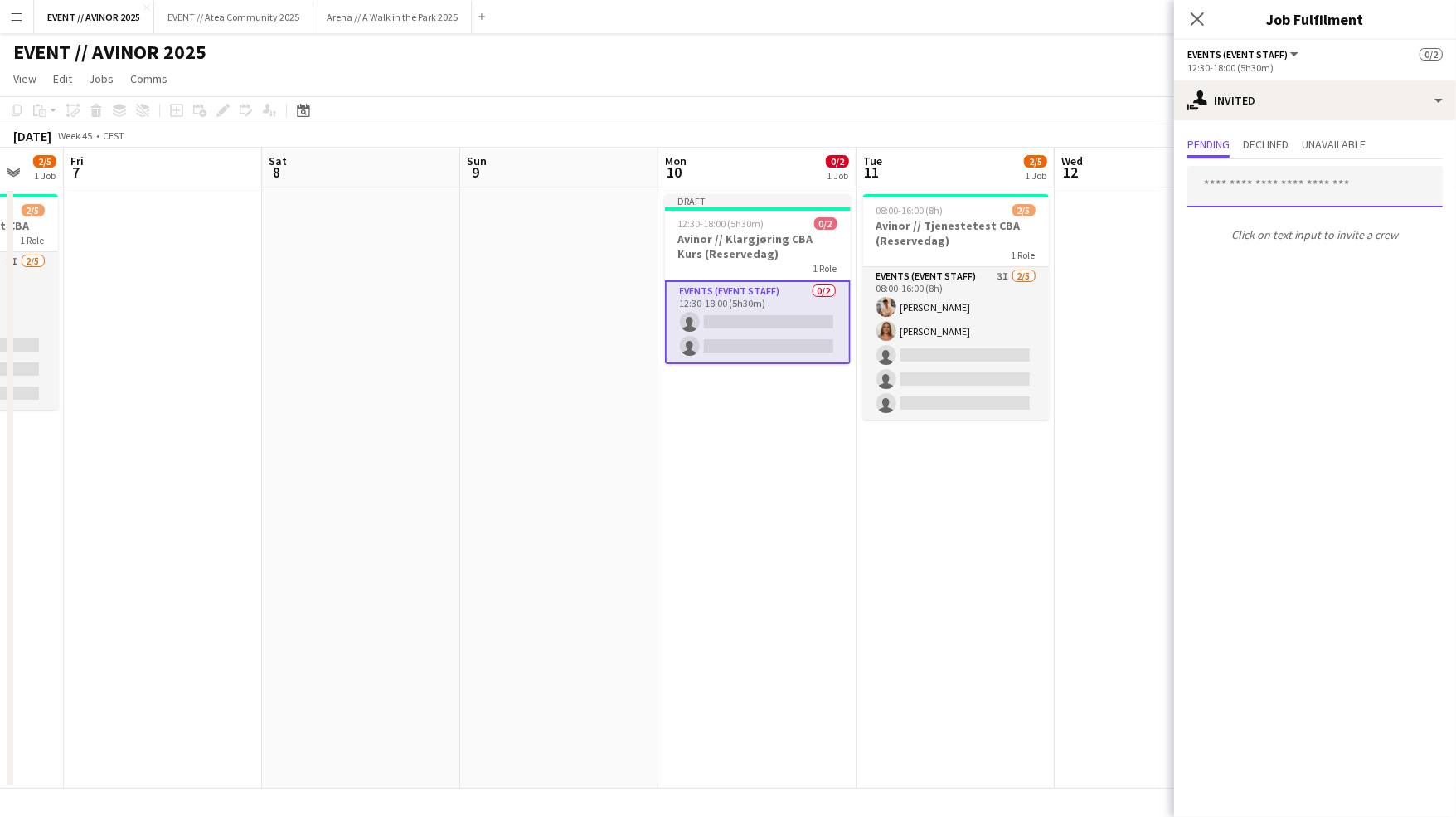
click at [1284, 180] on input "text" at bounding box center [1314, 187] width 255 height 42
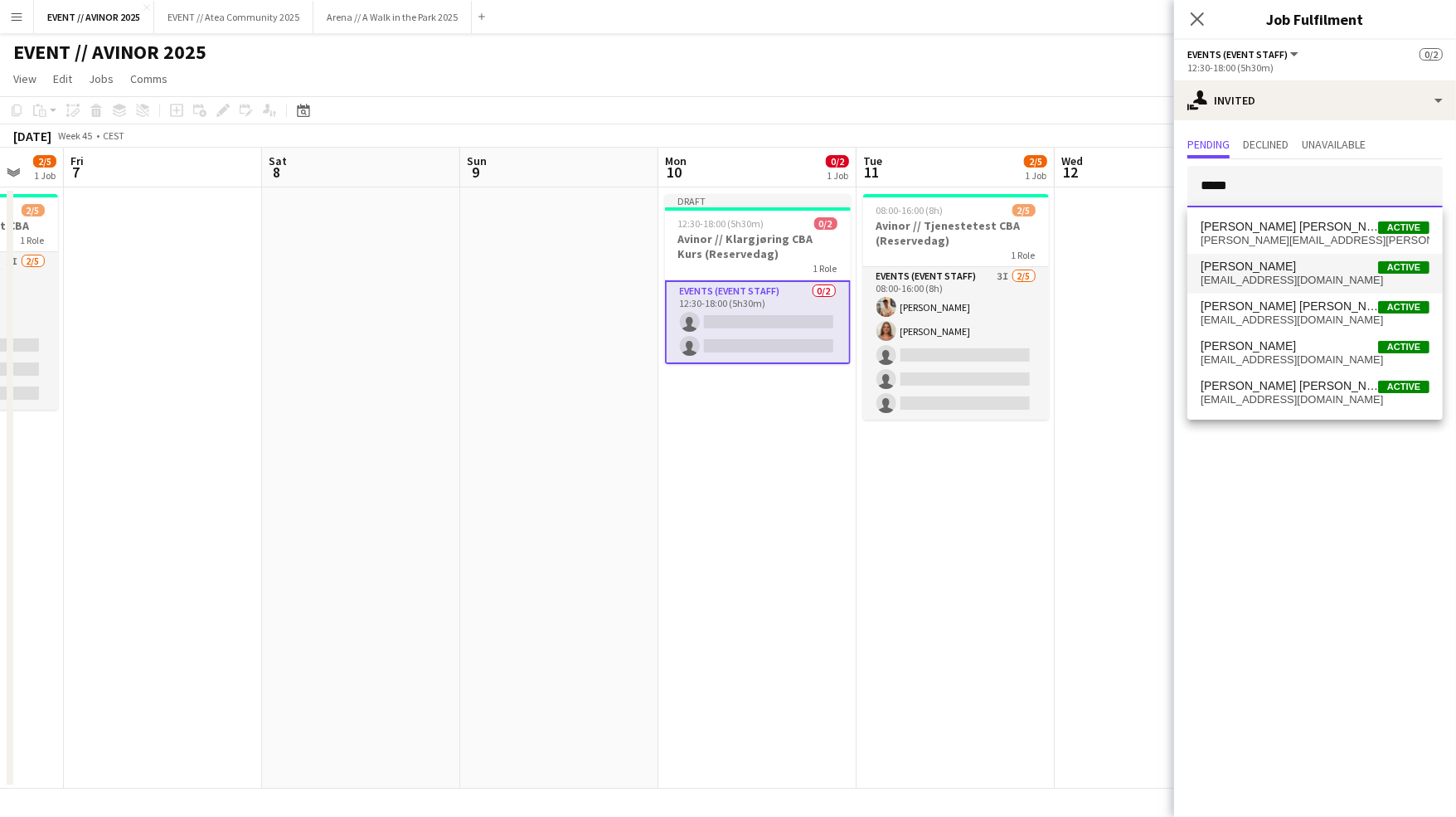
type input "*****"
click at [1265, 286] on span "[EMAIL_ADDRESS][DOMAIN_NAME]" at bounding box center [1314, 279] width 229 height 13
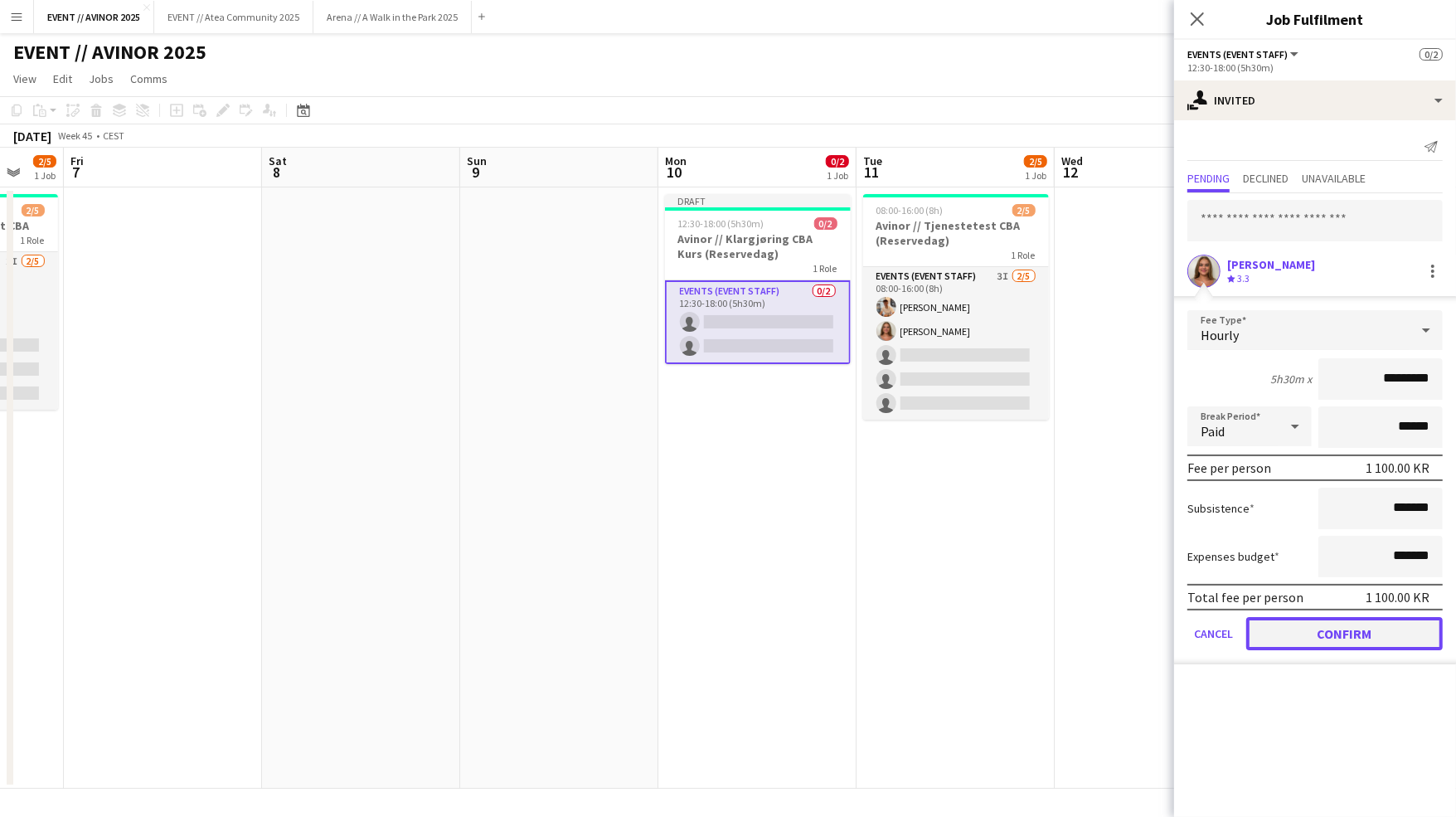
click at [1382, 636] on button "Confirm" at bounding box center [1344, 634] width 197 height 34
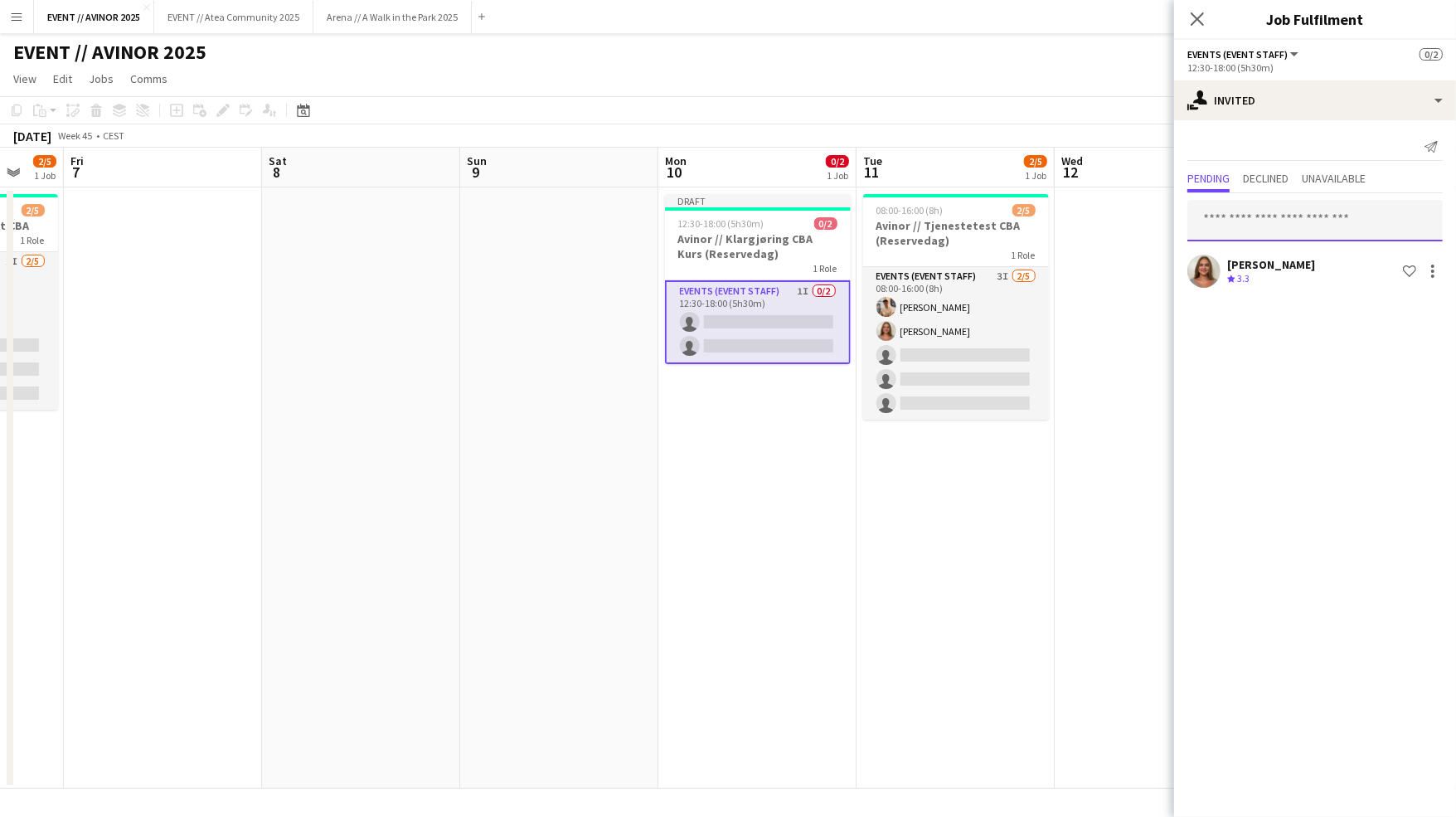
click at [1280, 208] on input "text" at bounding box center [1314, 221] width 255 height 42
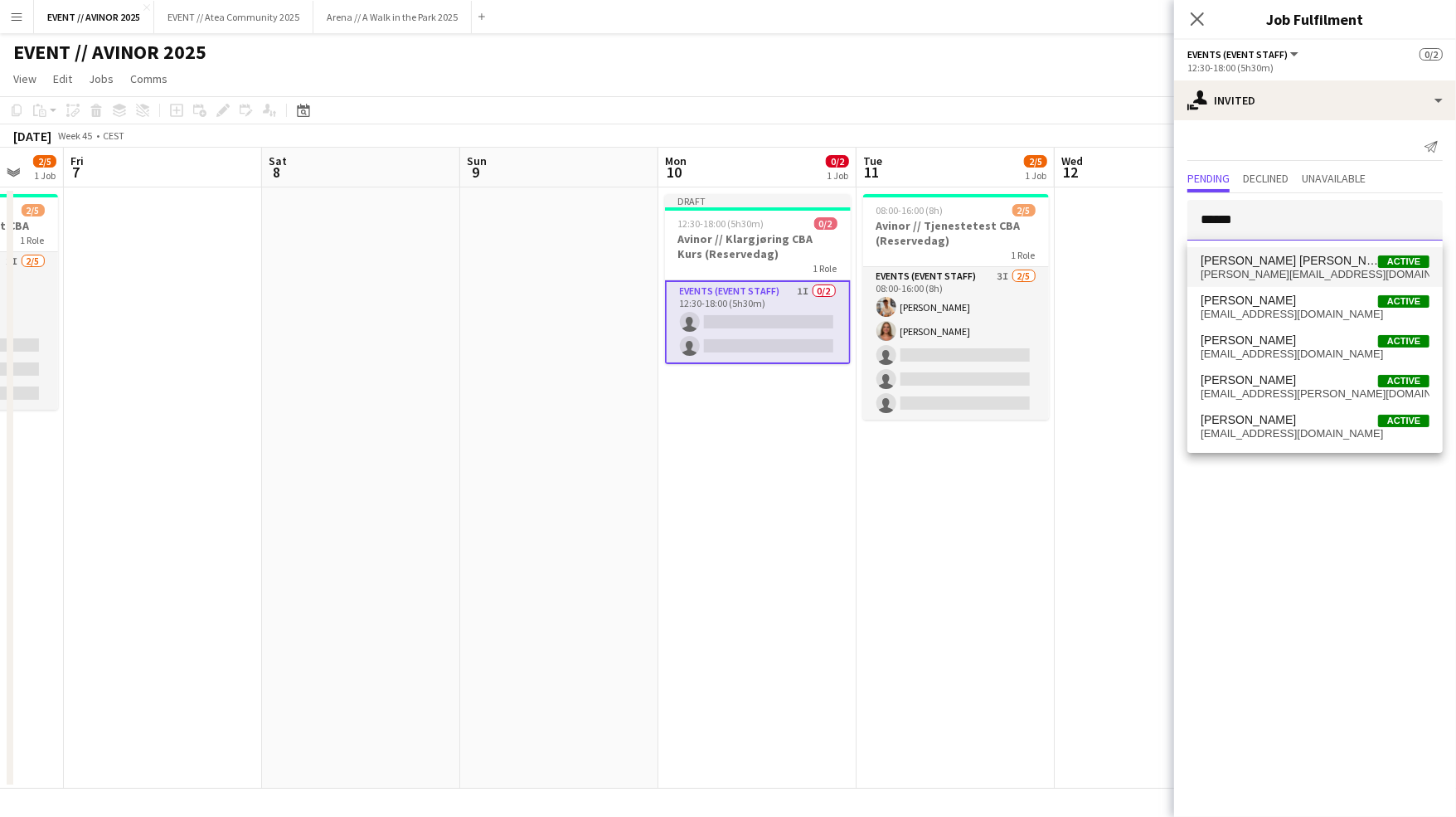
type input "******"
click at [1299, 283] on mat-option "[PERSON_NAME] [PERSON_NAME] Active [EMAIL_ADDRESS][DOMAIN_NAME]" at bounding box center [1314, 267] width 255 height 40
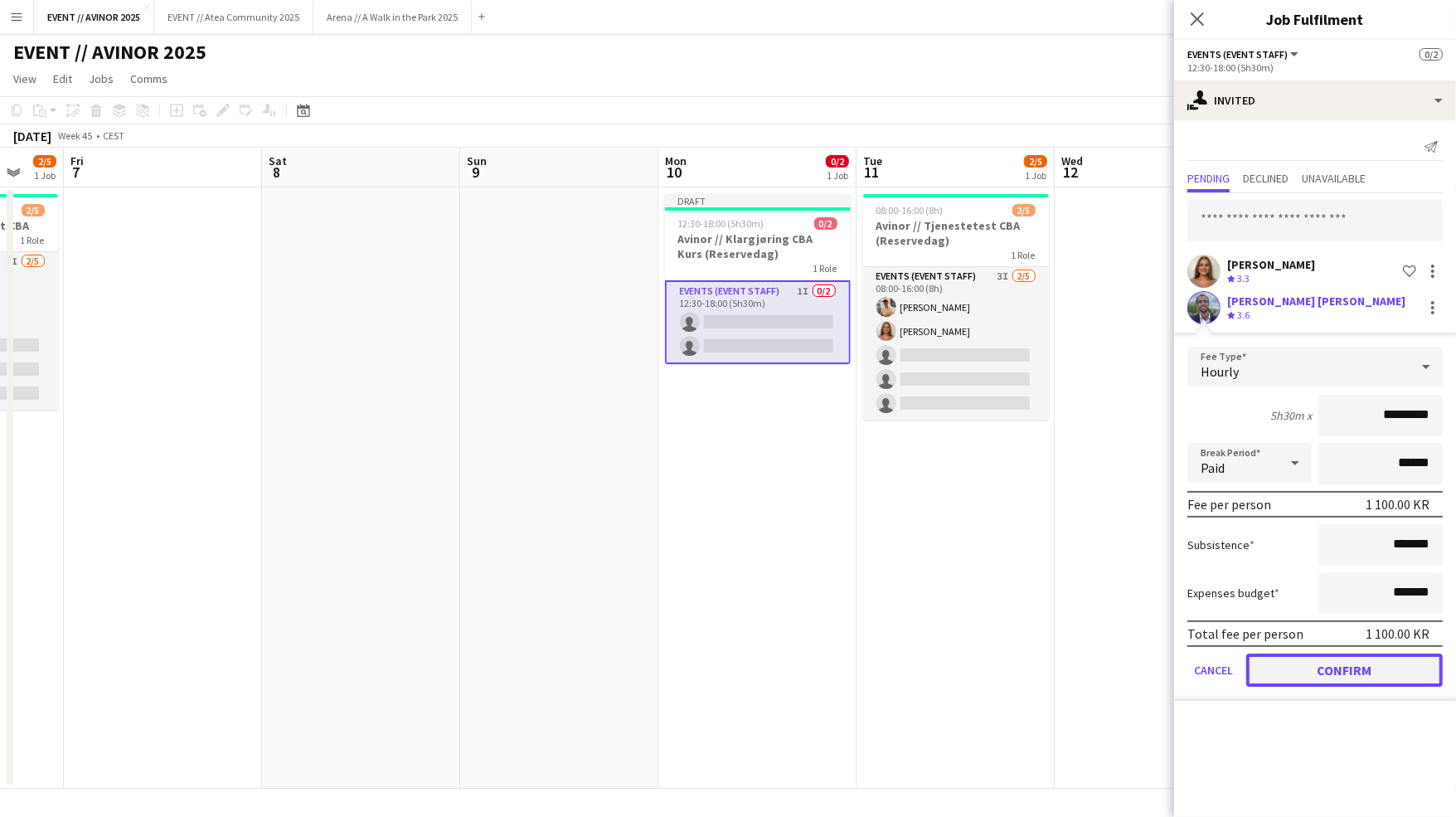
click at [1343, 678] on button "Confirm" at bounding box center [1344, 670] width 197 height 34
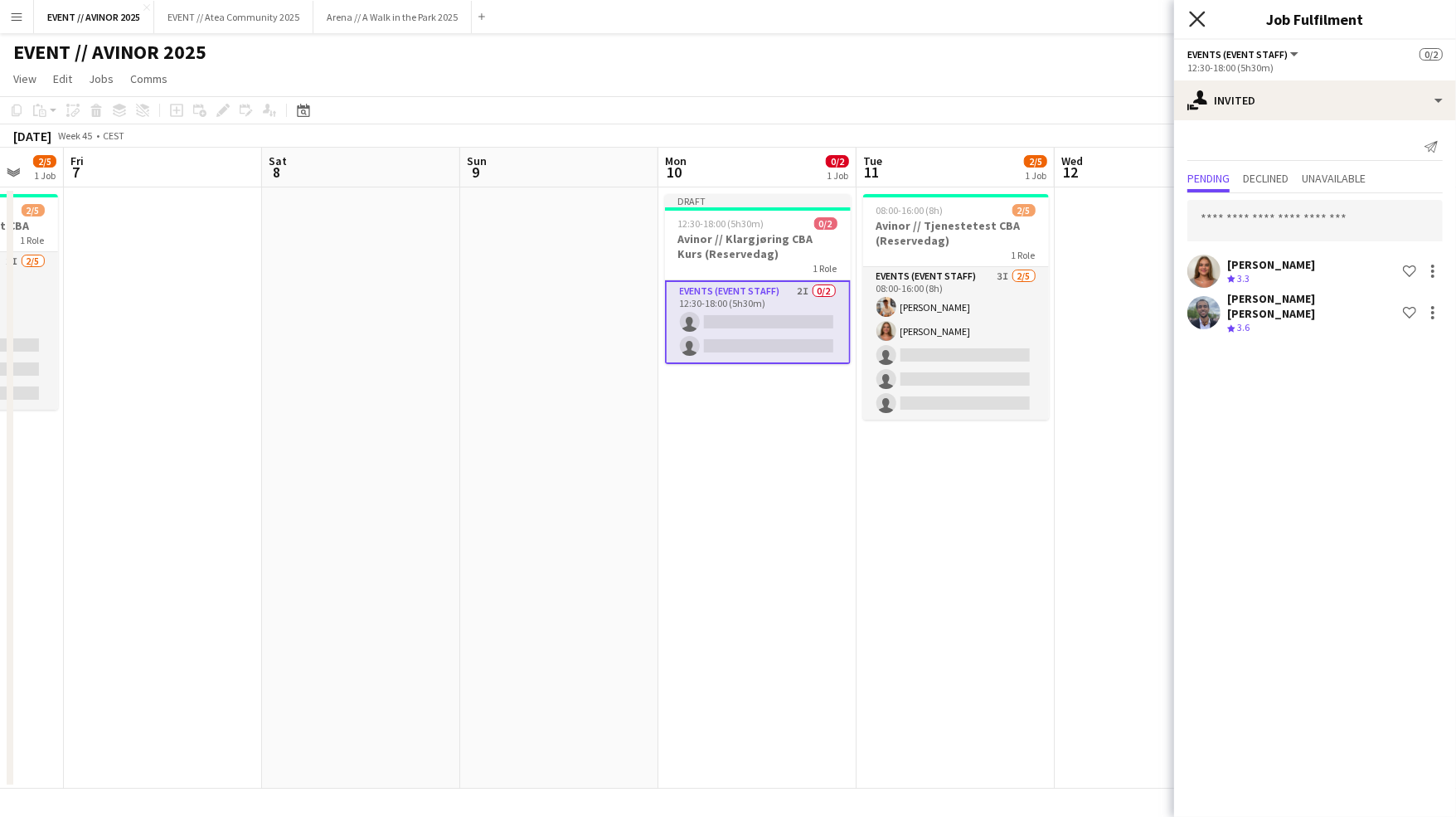
click at [1191, 20] on icon "Close pop-in" at bounding box center [1197, 19] width 16 height 16
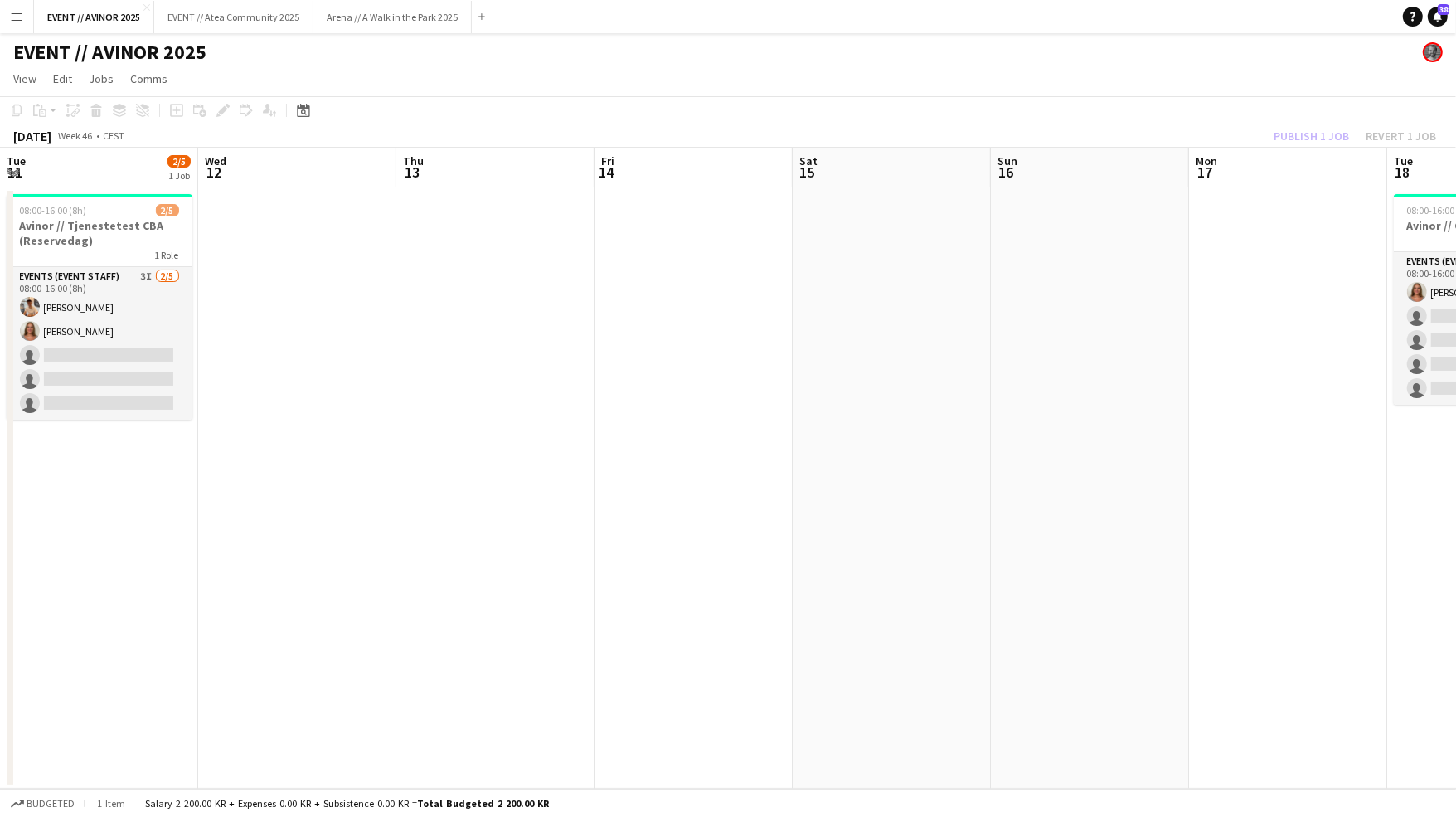
scroll to position [0, 396]
click at [1325, 148] on app-board-header-date "Mon 17" at bounding box center [1289, 167] width 198 height 40
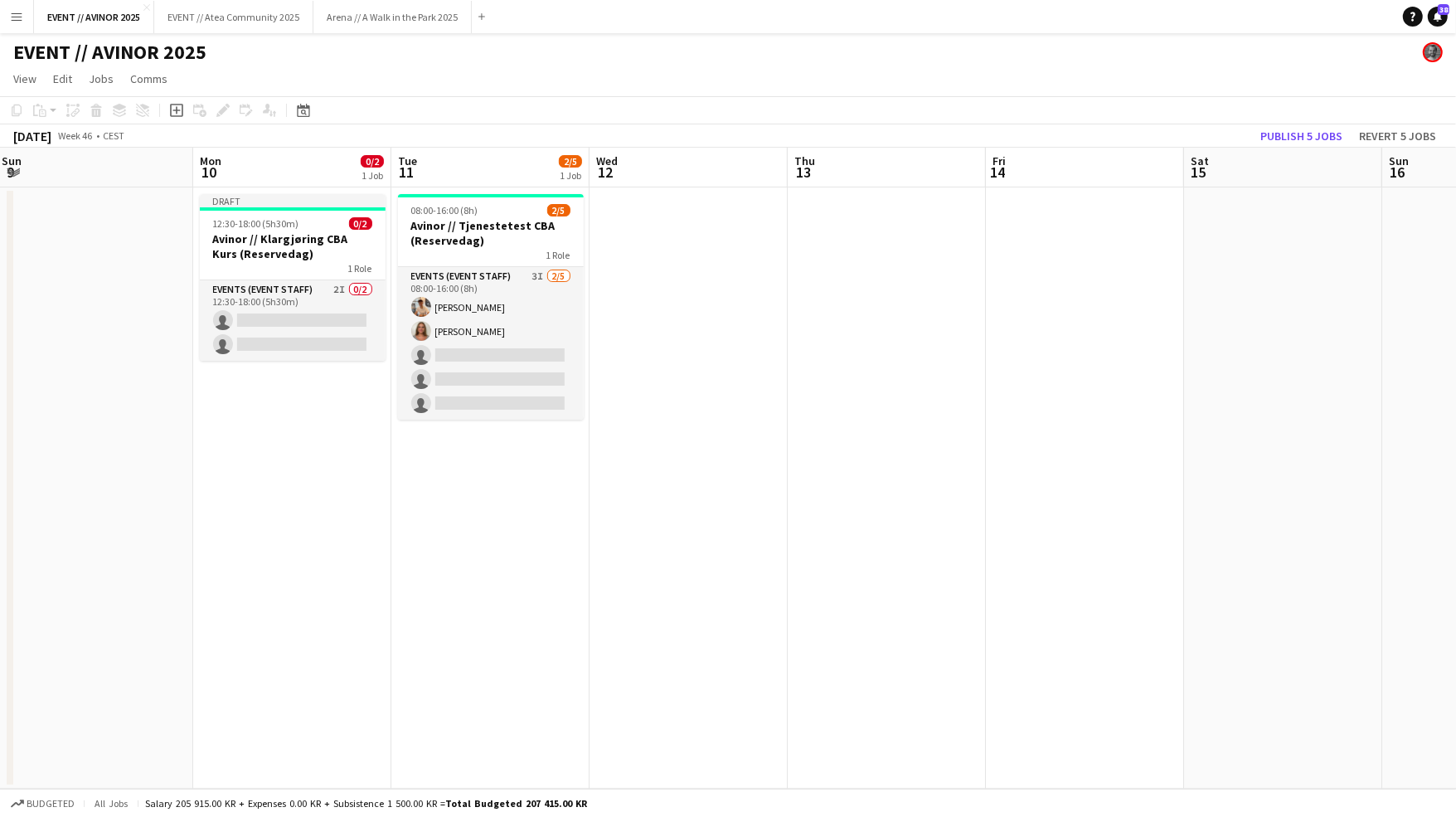
scroll to position [0, 397]
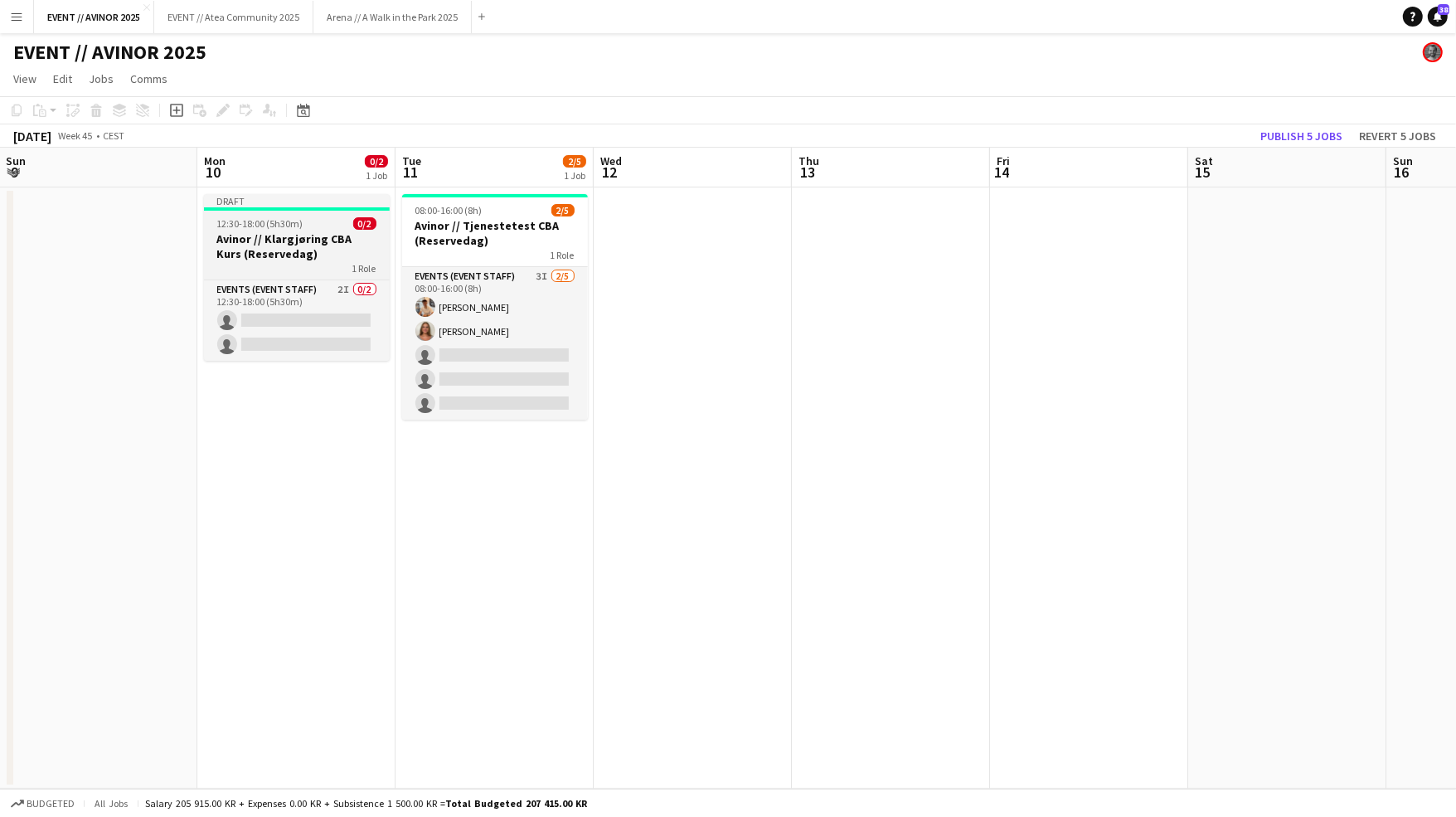
click at [364, 248] on h3 "Avinor // Klargjøring CBA Kurs (Reservedag)" at bounding box center [297, 247] width 186 height 30
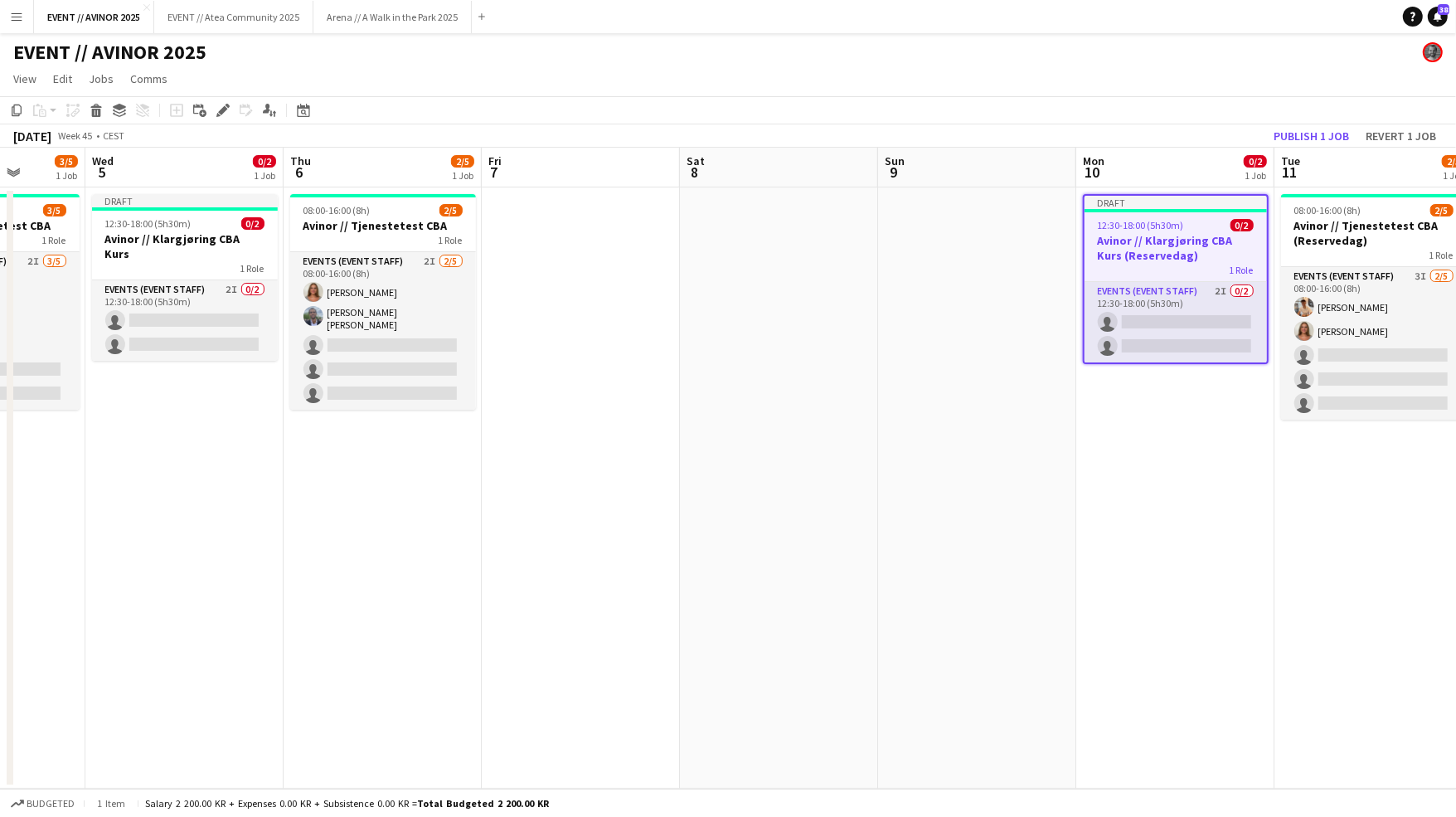
scroll to position [0, 509]
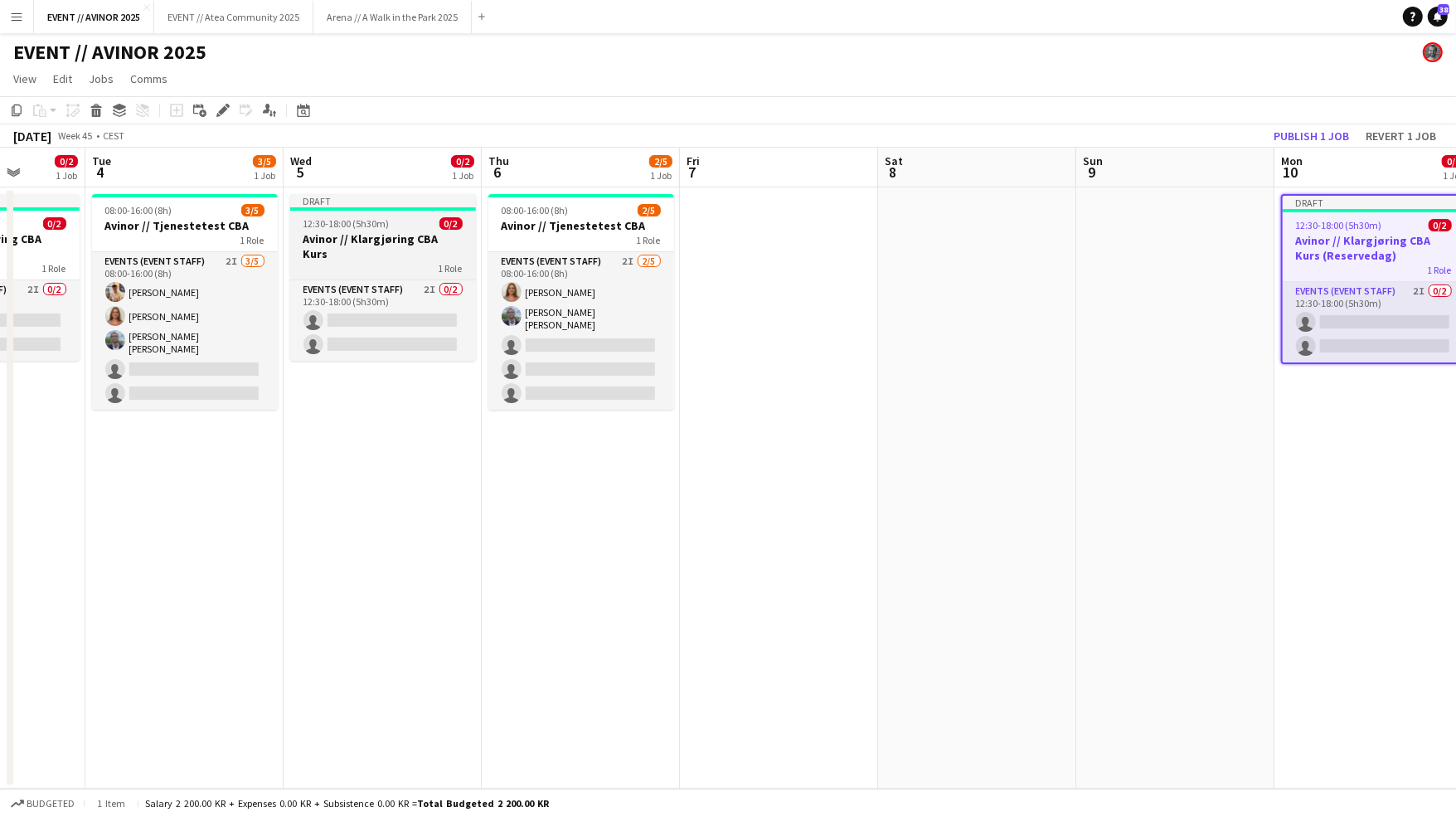
click at [413, 240] on h3 "Avinor // Klargjøring CBA Kurs" at bounding box center [383, 247] width 186 height 30
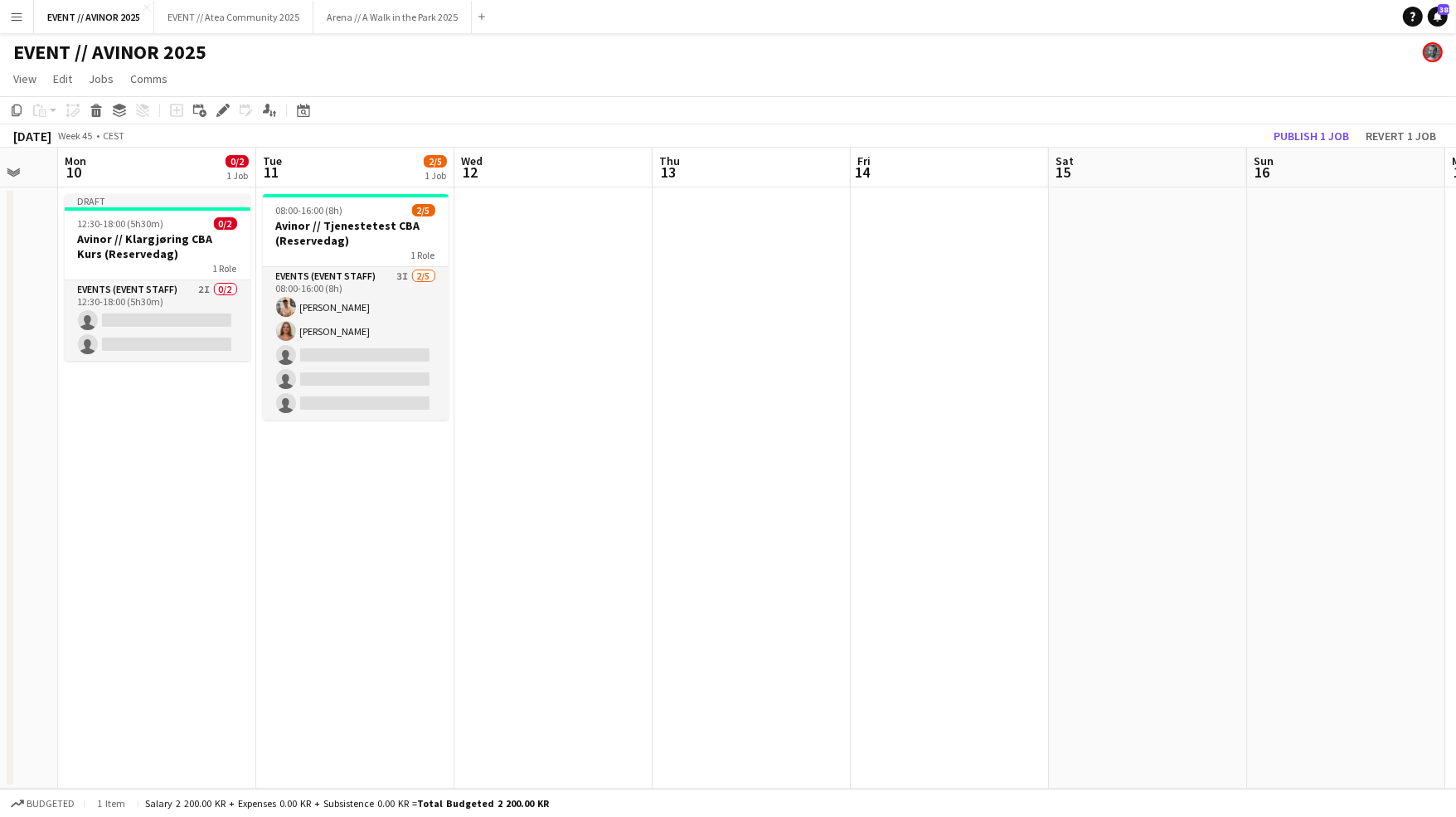
scroll to position [0, 743]
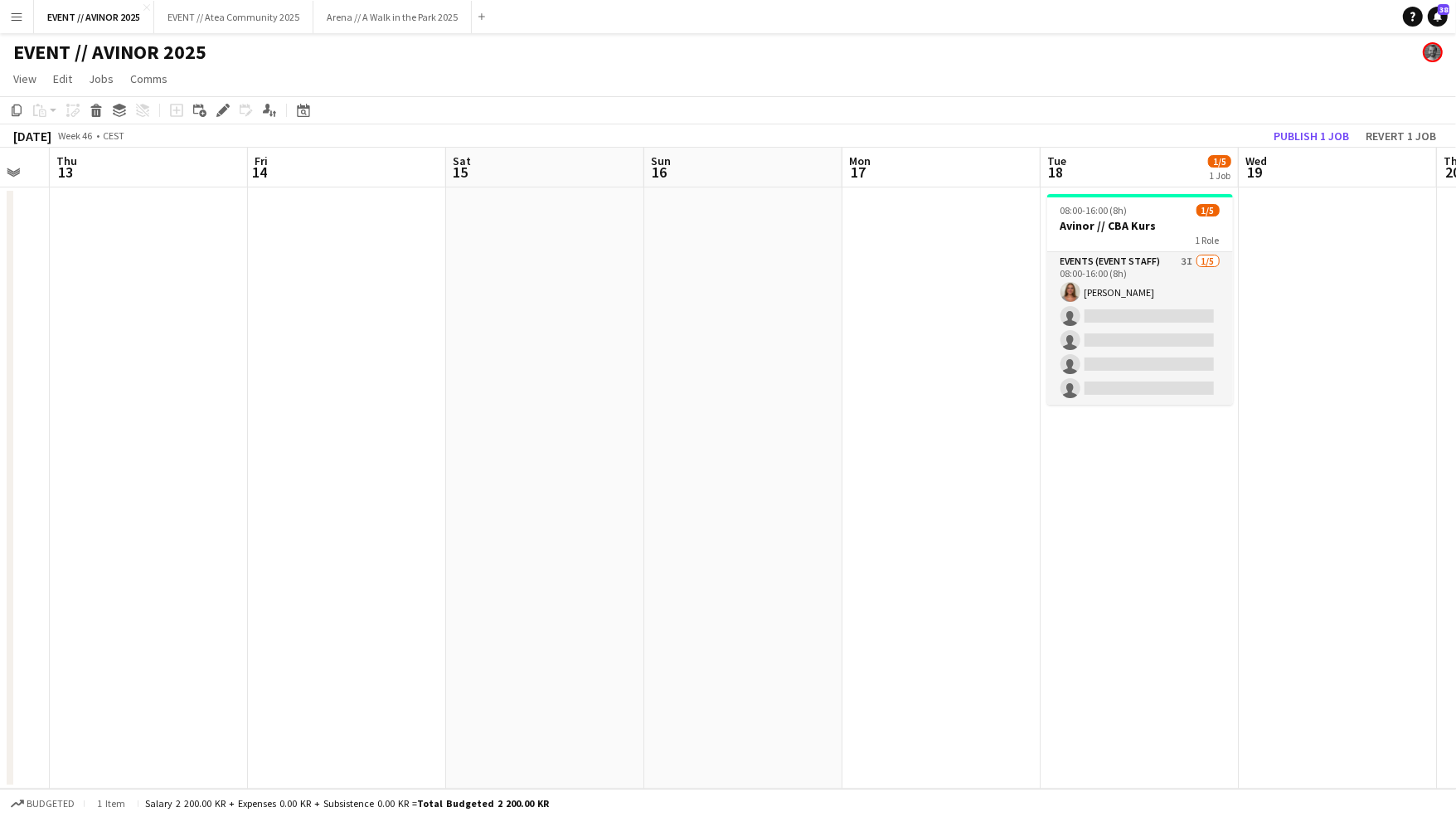
click at [934, 287] on app-date-cell at bounding box center [941, 487] width 198 height 601
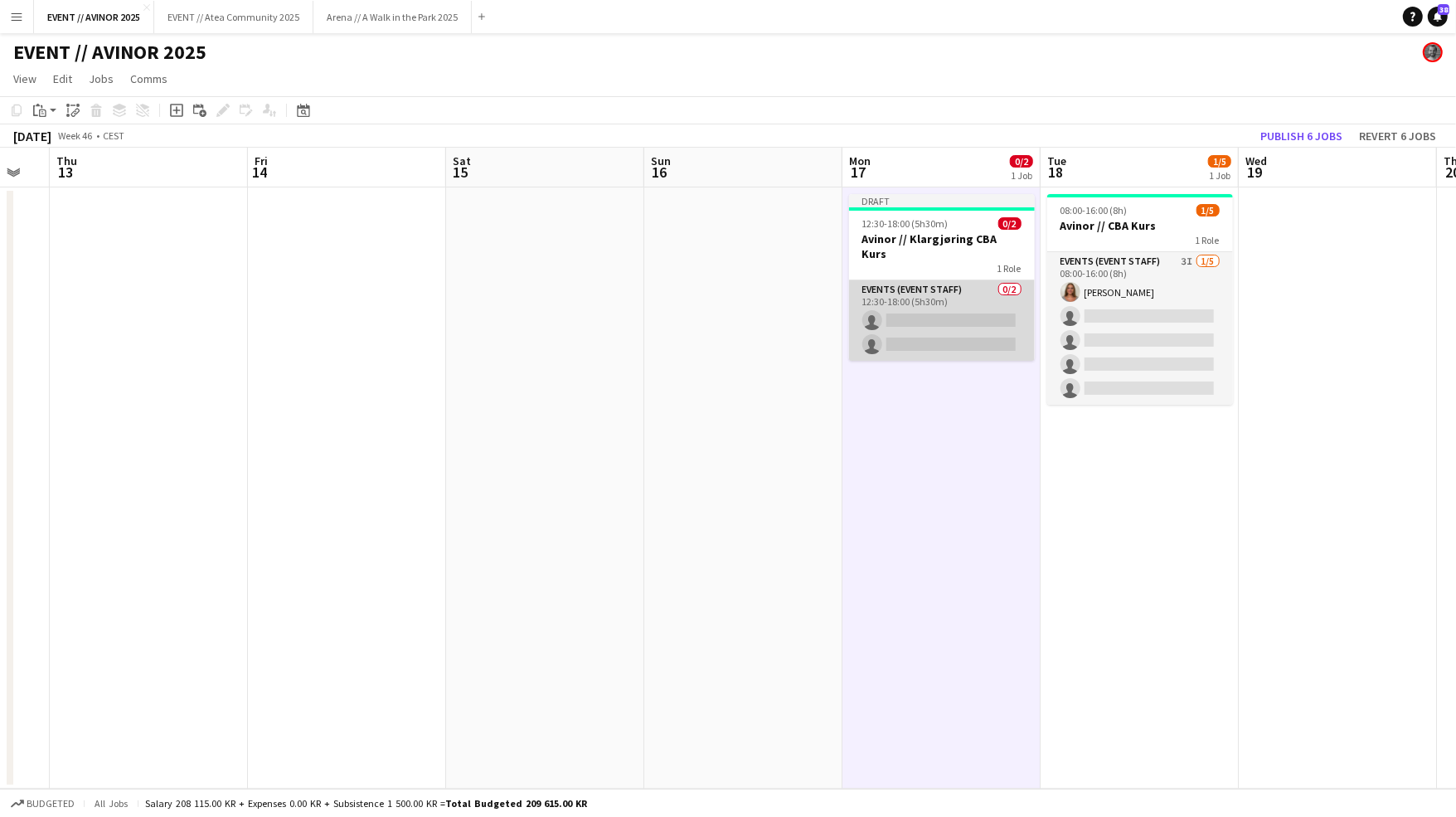
click at [952, 301] on app-card-role "Events (Event Staff) 0/2 12:30-18:00 (5h30m) single-neutral-actions single-neut…" at bounding box center [942, 320] width 186 height 80
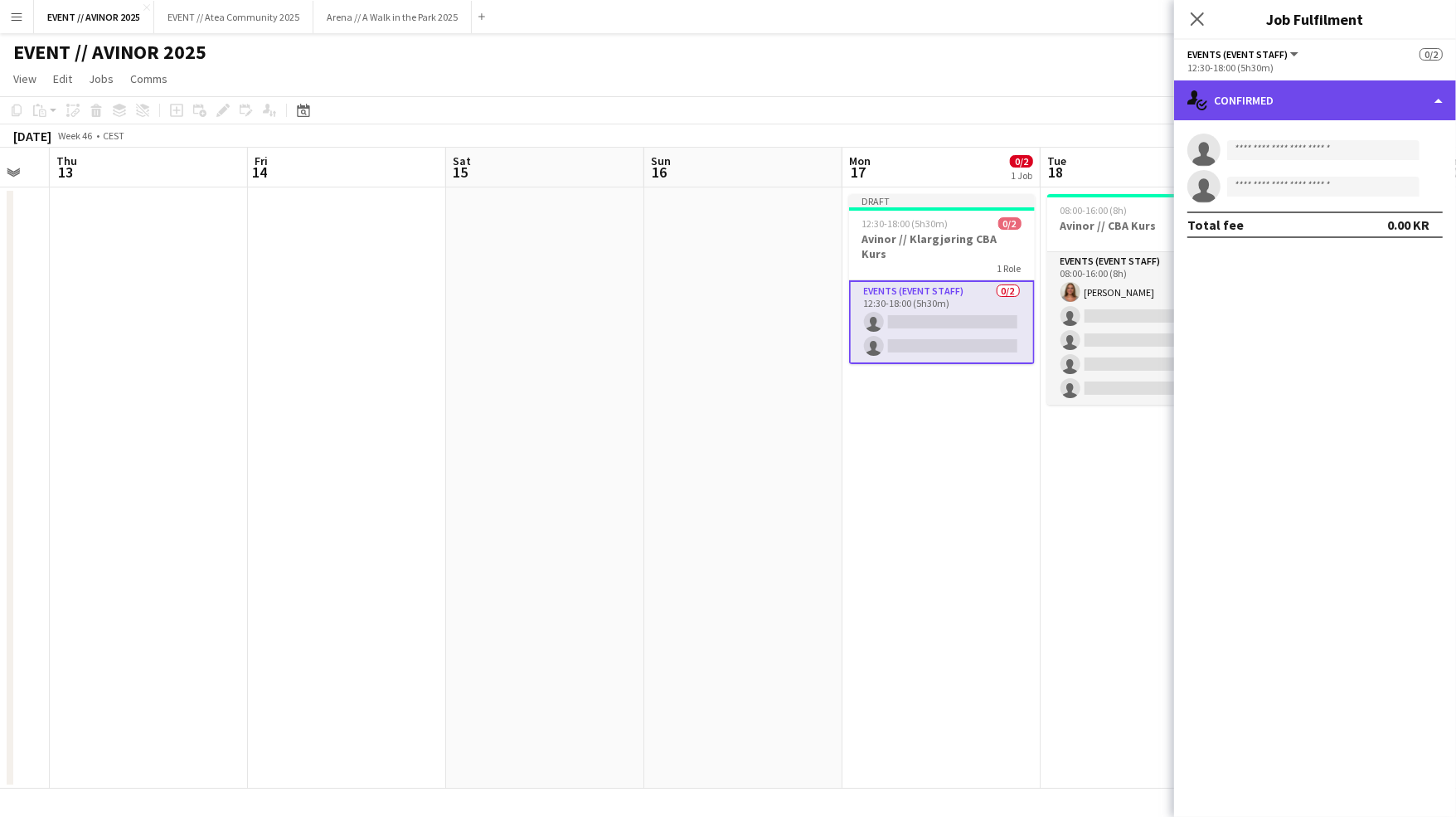
click at [1210, 109] on div "single-neutral-actions-check-2 Confirmed" at bounding box center [1314, 100] width 282 height 40
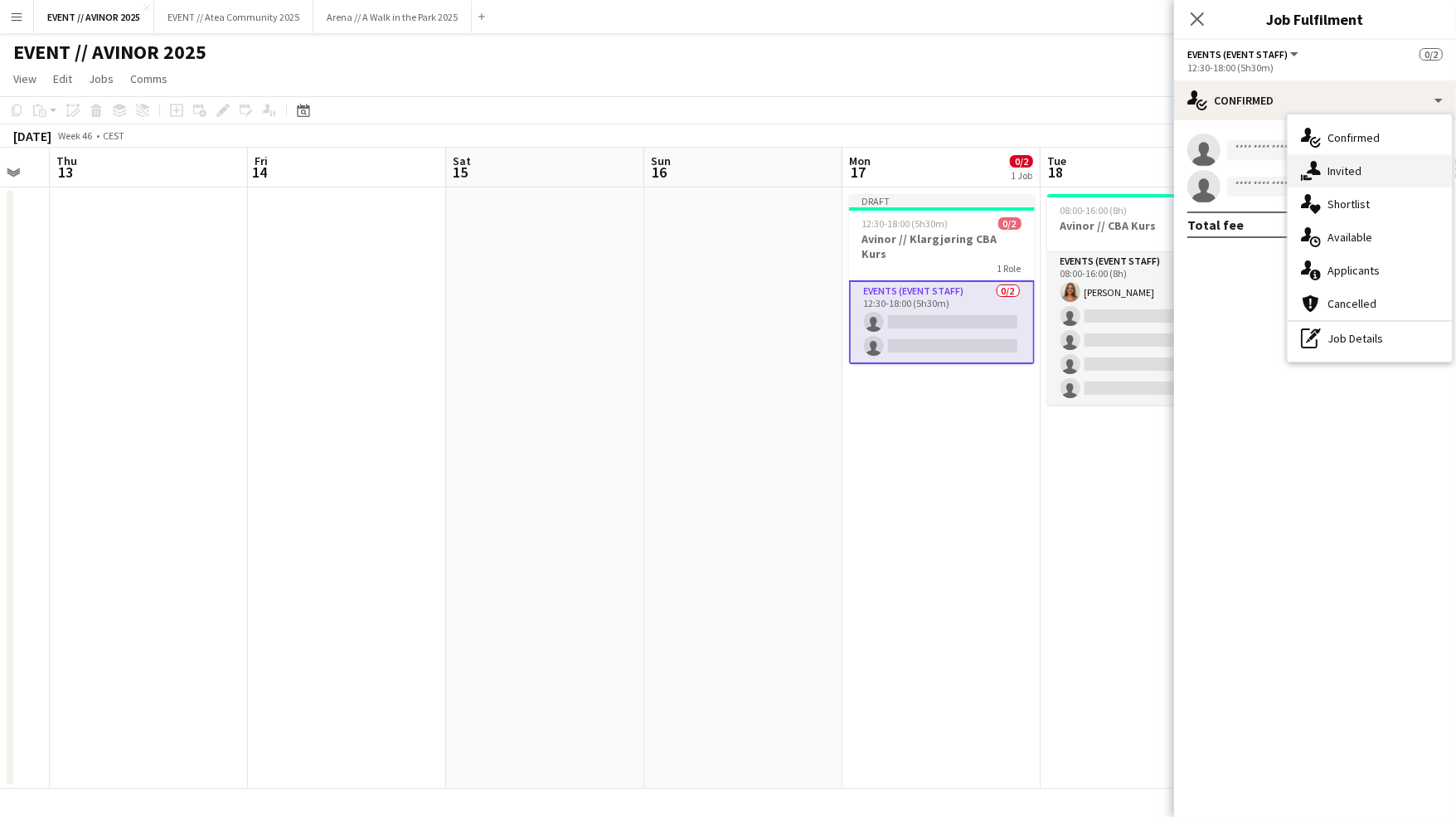
click at [1303, 176] on icon "single-neutral-actions-share-1" at bounding box center [1310, 171] width 20 height 20
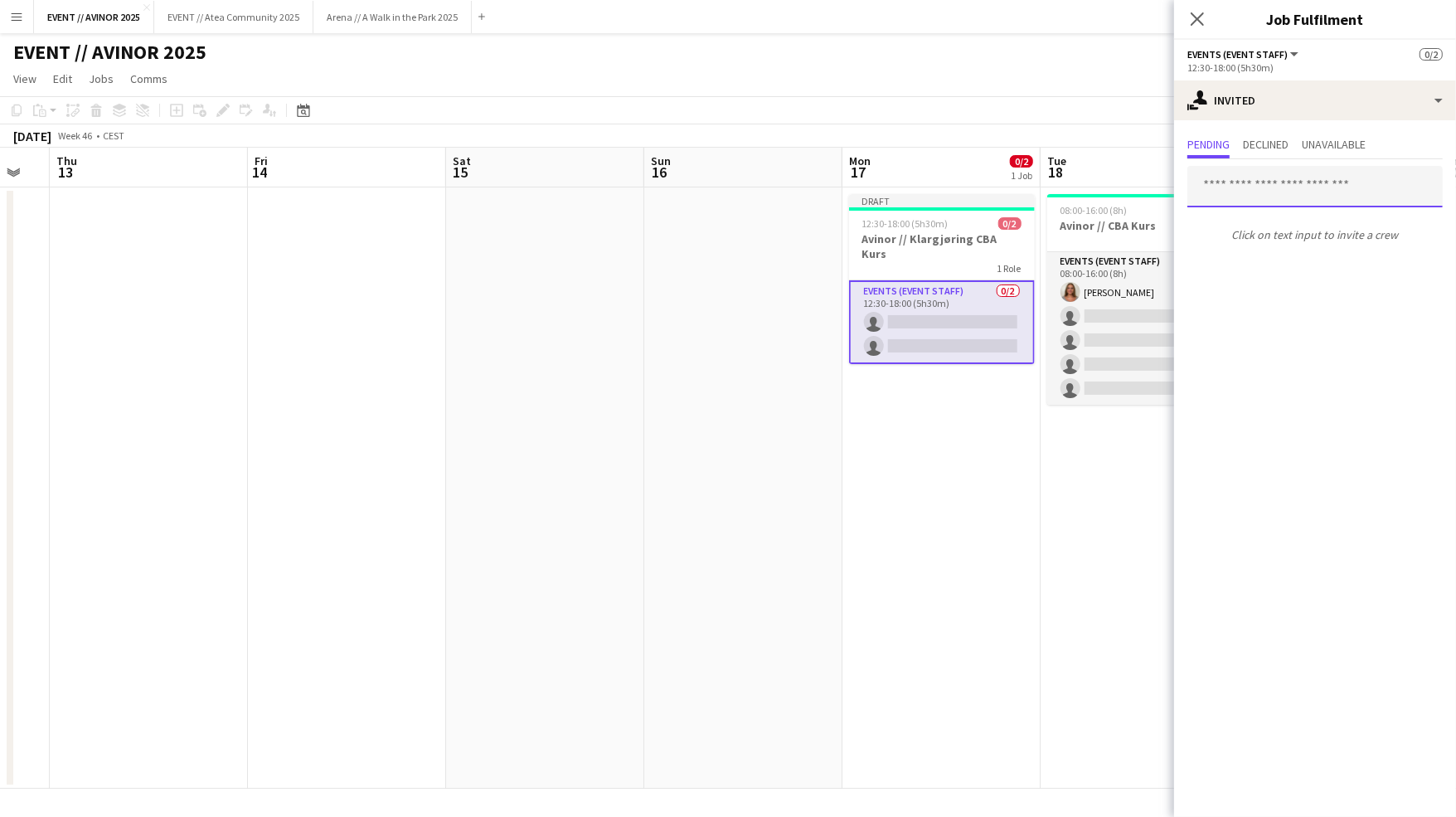
click at [1237, 197] on input "text" at bounding box center [1314, 187] width 255 height 42
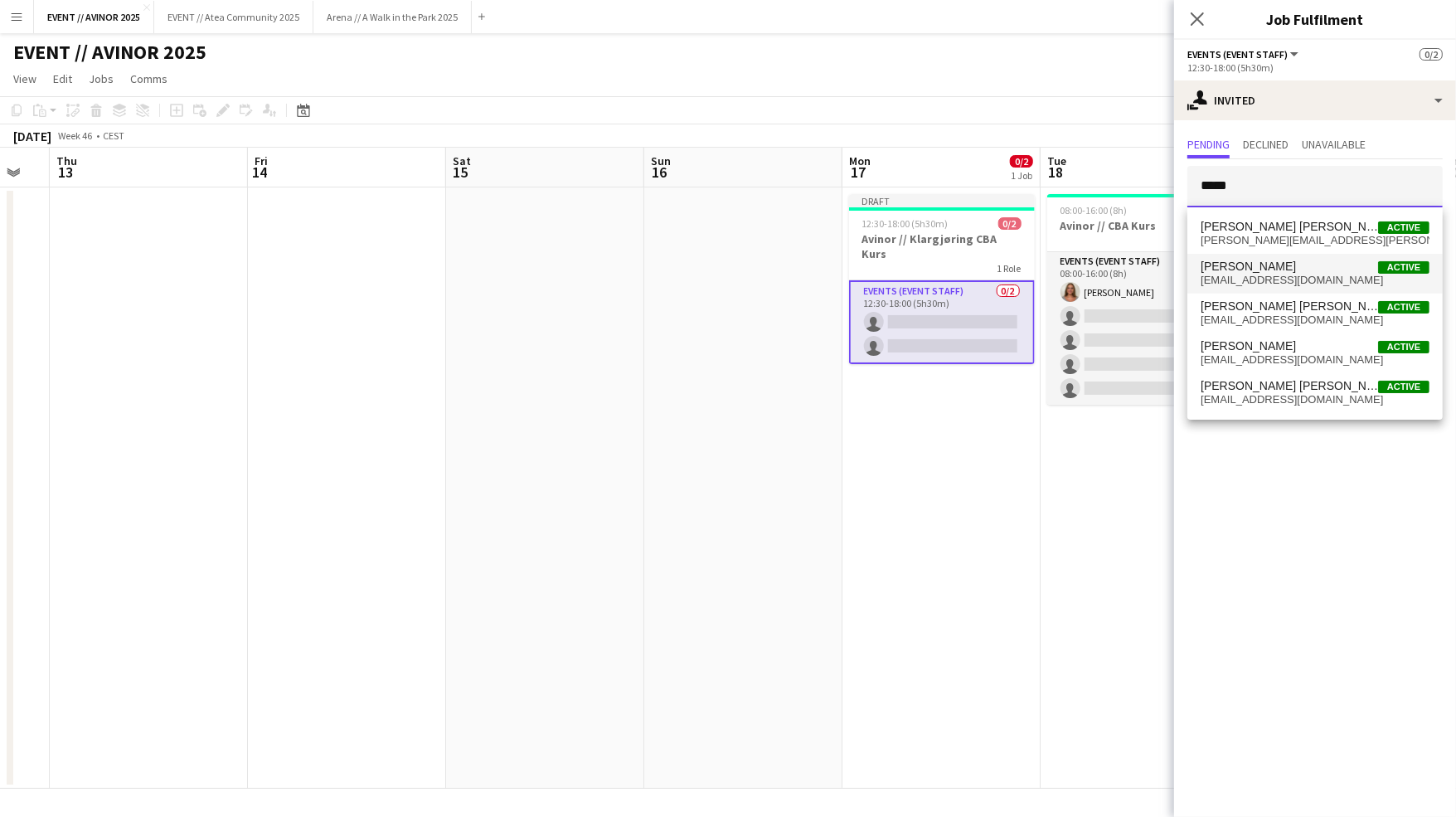
type input "*****"
click at [1254, 275] on span "[EMAIL_ADDRESS][DOMAIN_NAME]" at bounding box center [1314, 279] width 229 height 13
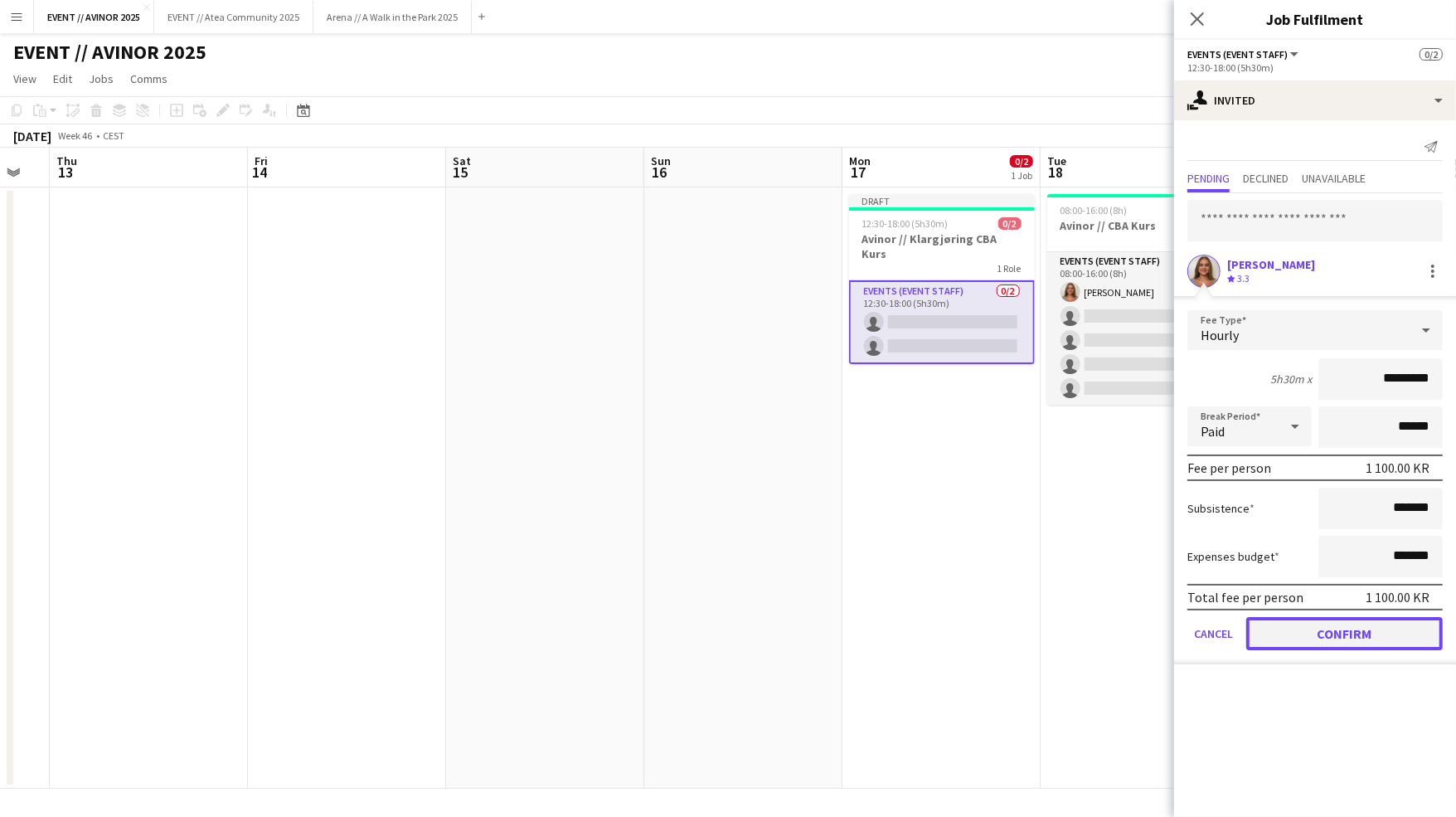
click at [1351, 631] on button "Confirm" at bounding box center [1344, 634] width 197 height 34
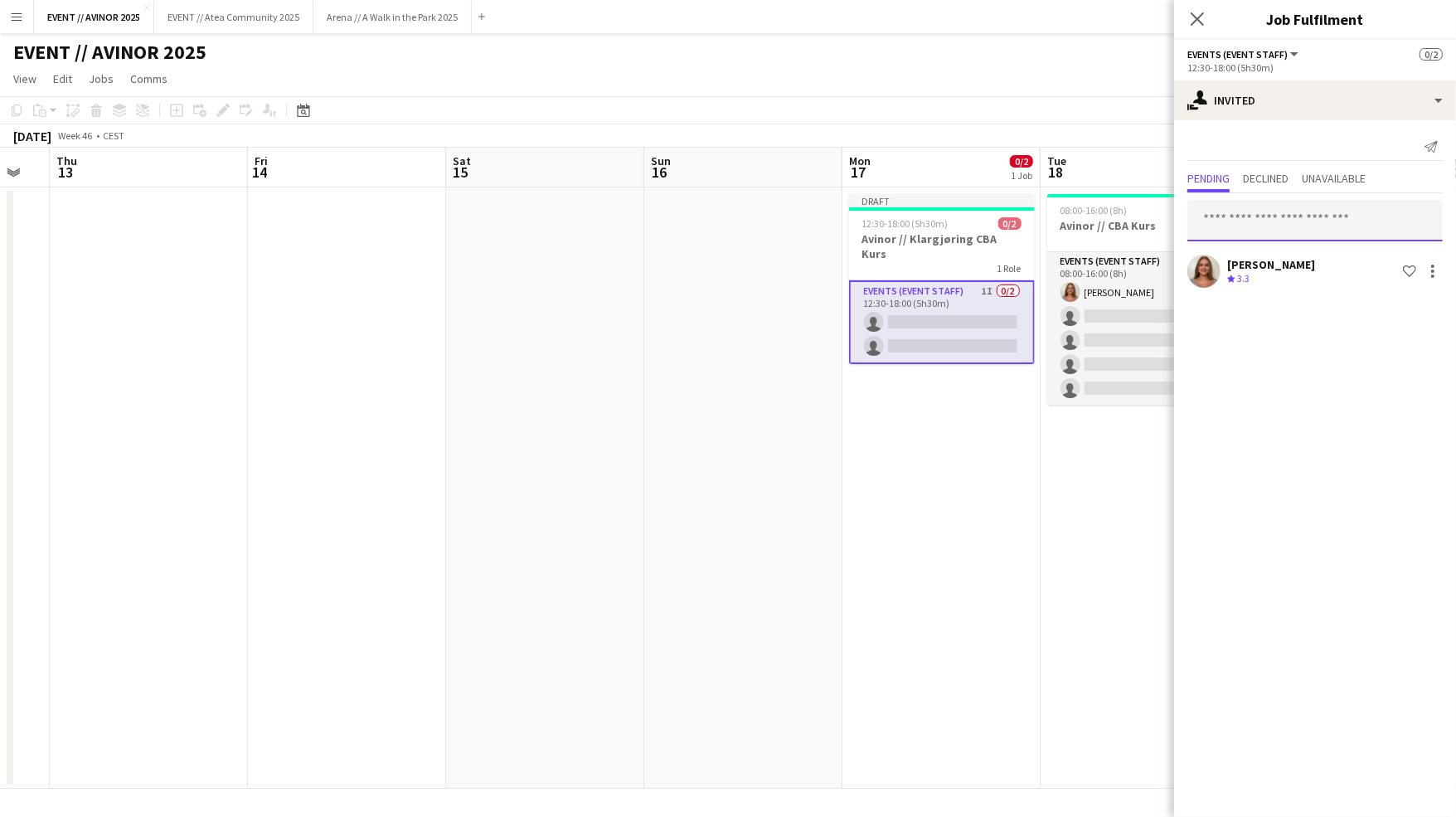
click at [1262, 222] on input "text" at bounding box center [1314, 221] width 255 height 42
type input "*"
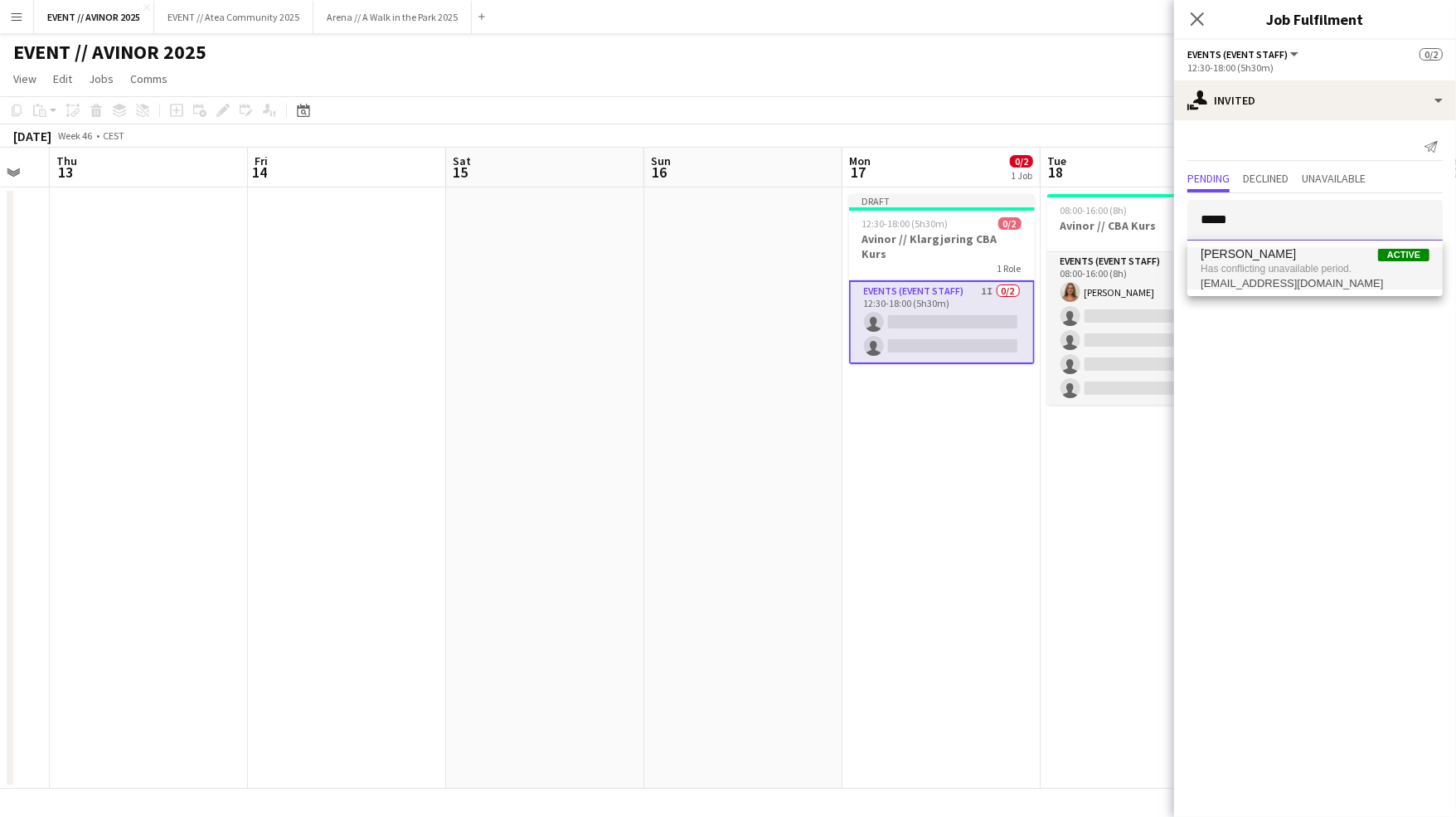
type input "*****"
click at [1262, 269] on span "Has conflicting unavailable period." at bounding box center [1314, 268] width 229 height 15
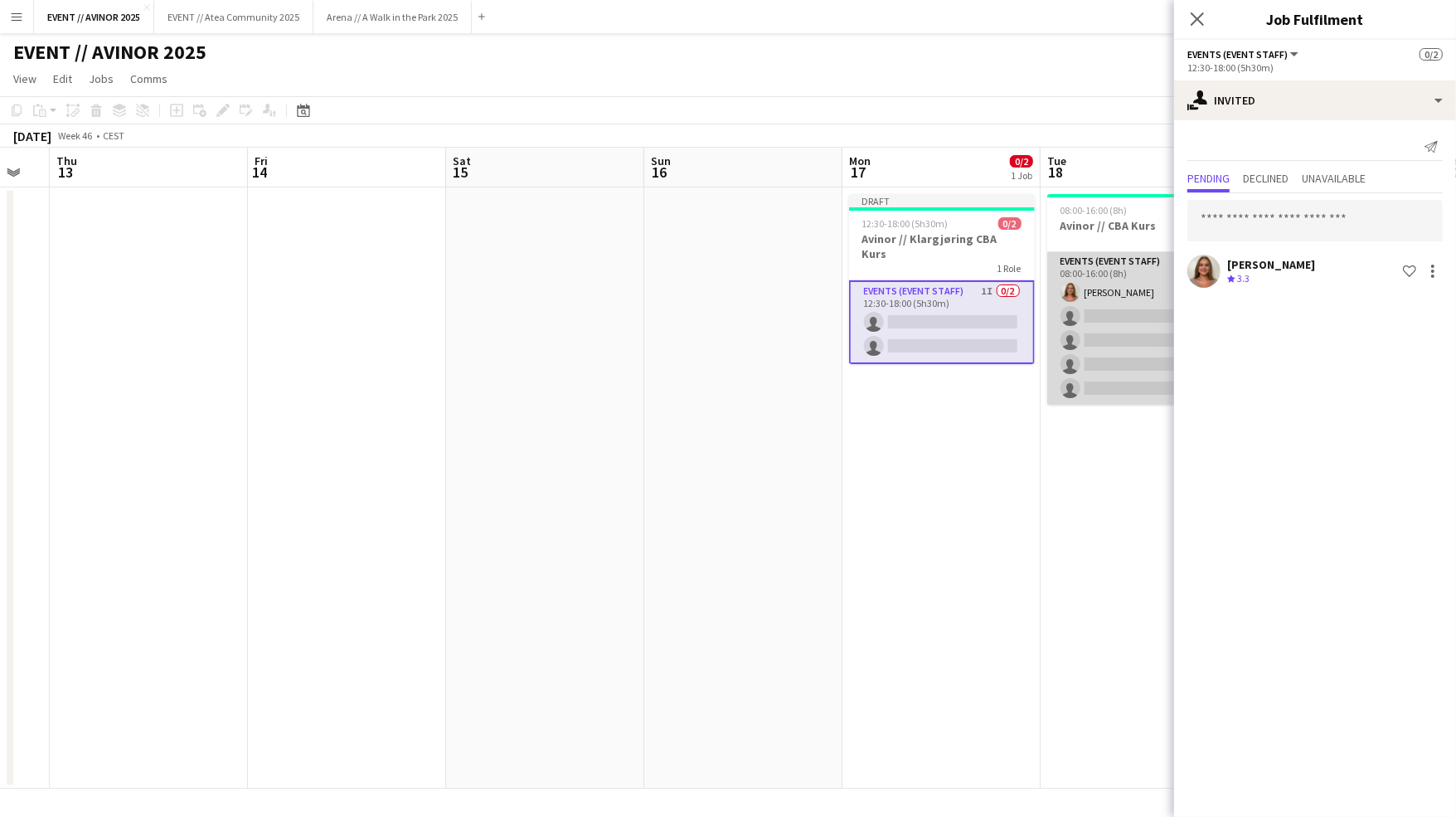
click at [1050, 353] on app-card-role "Events (Event Staff) 3I [DATE] 08:00-16:00 (8h) [PERSON_NAME] single-neutral-ac…" at bounding box center [1140, 329] width 186 height 153
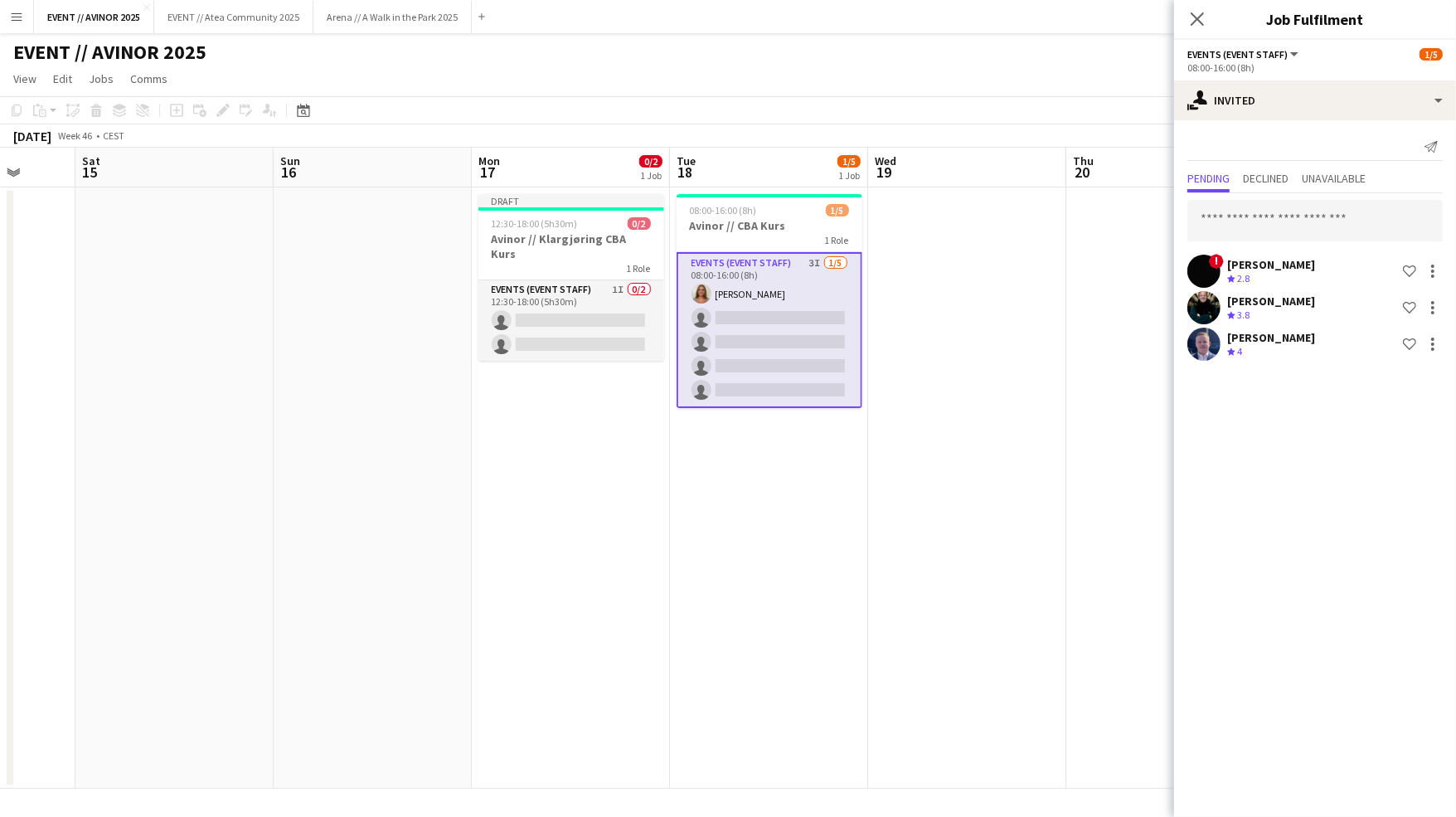
click at [1000, 461] on app-date-cell at bounding box center [967, 487] width 198 height 601
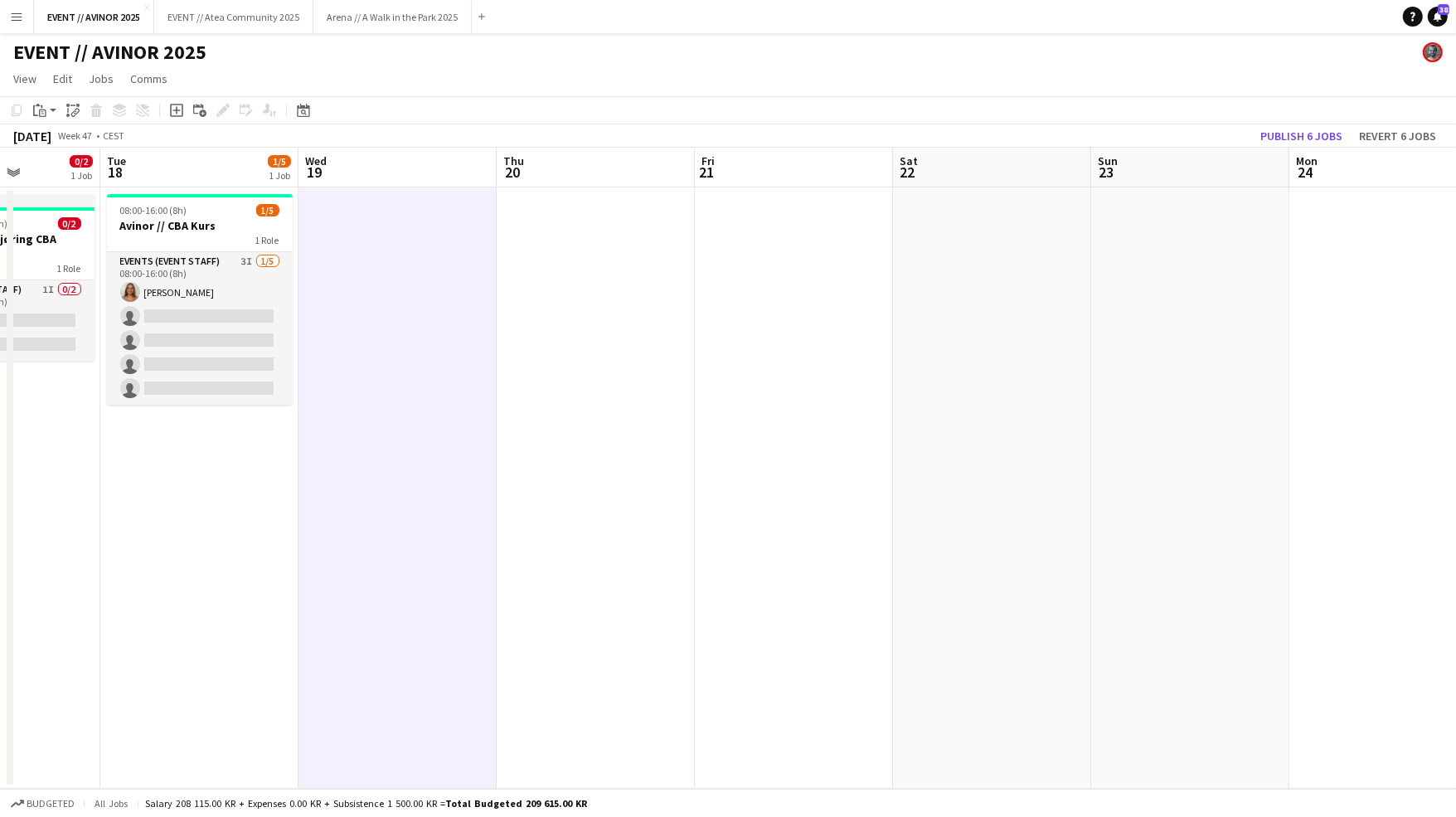
scroll to position [0, 406]
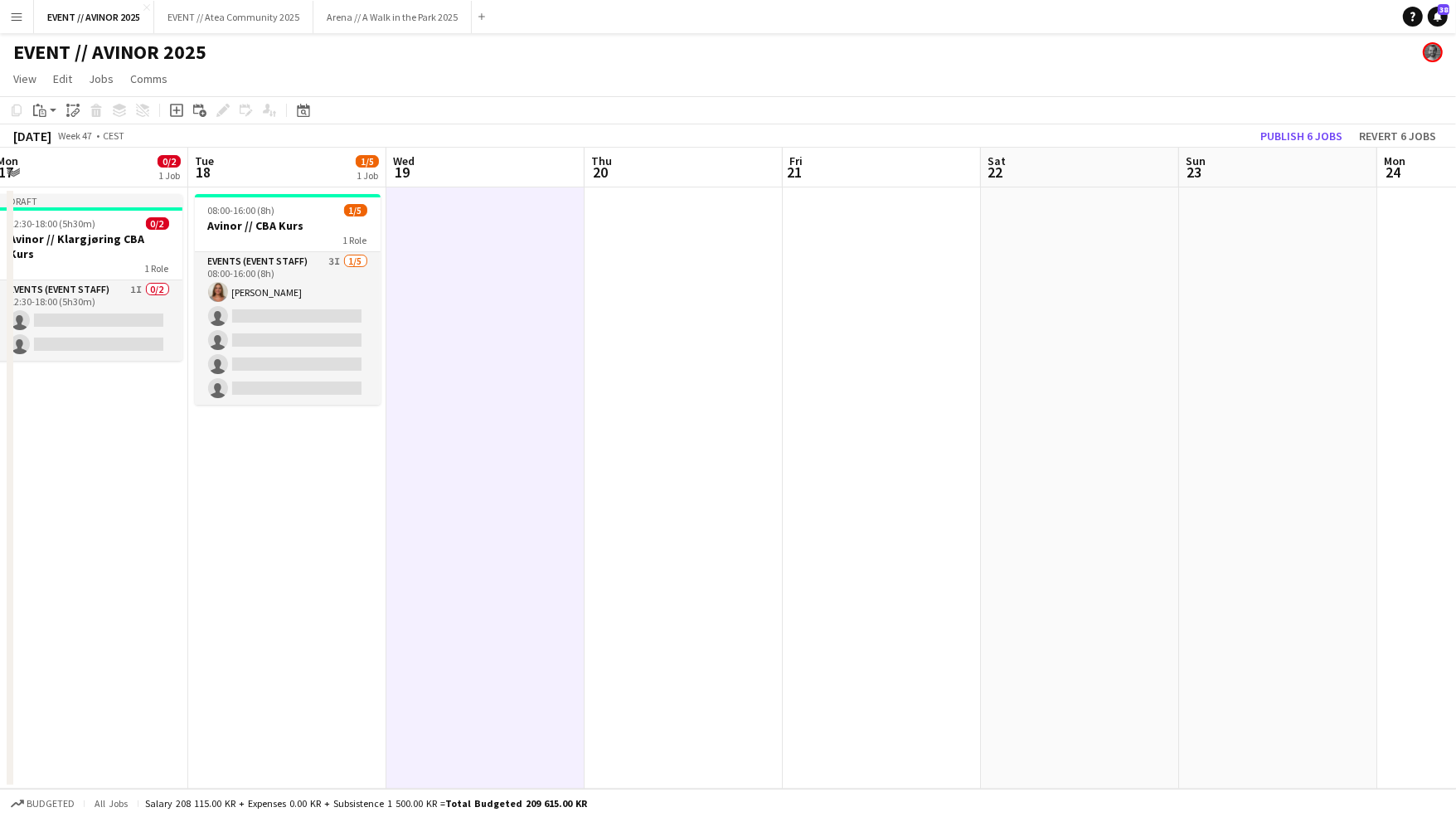
click at [392, 343] on app-date-cell at bounding box center [485, 487] width 198 height 601
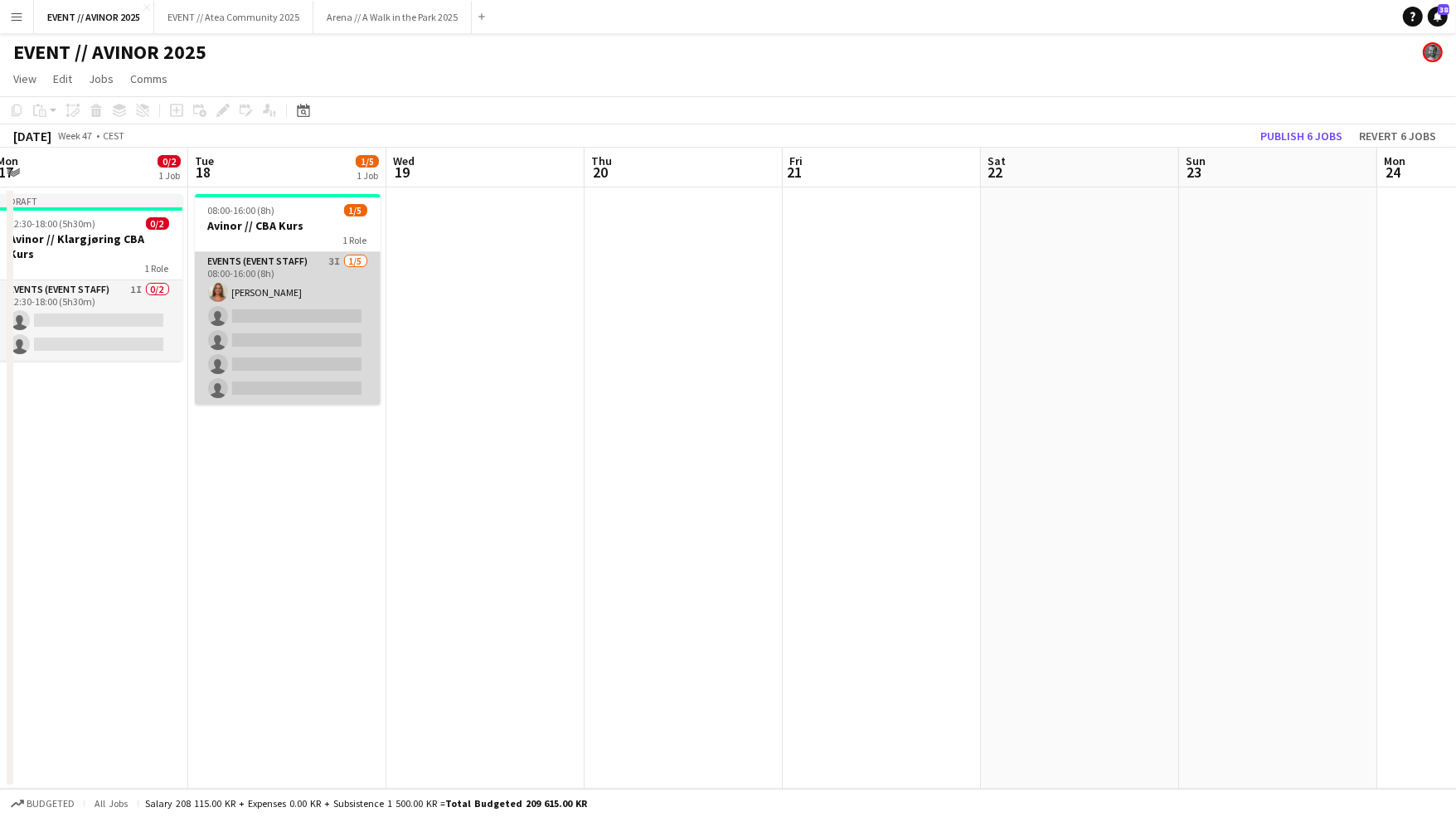
click at [317, 328] on app-card-role "Events (Event Staff) 3I [DATE] 08:00-16:00 (8h) [PERSON_NAME] single-neutral-ac…" at bounding box center [288, 329] width 186 height 153
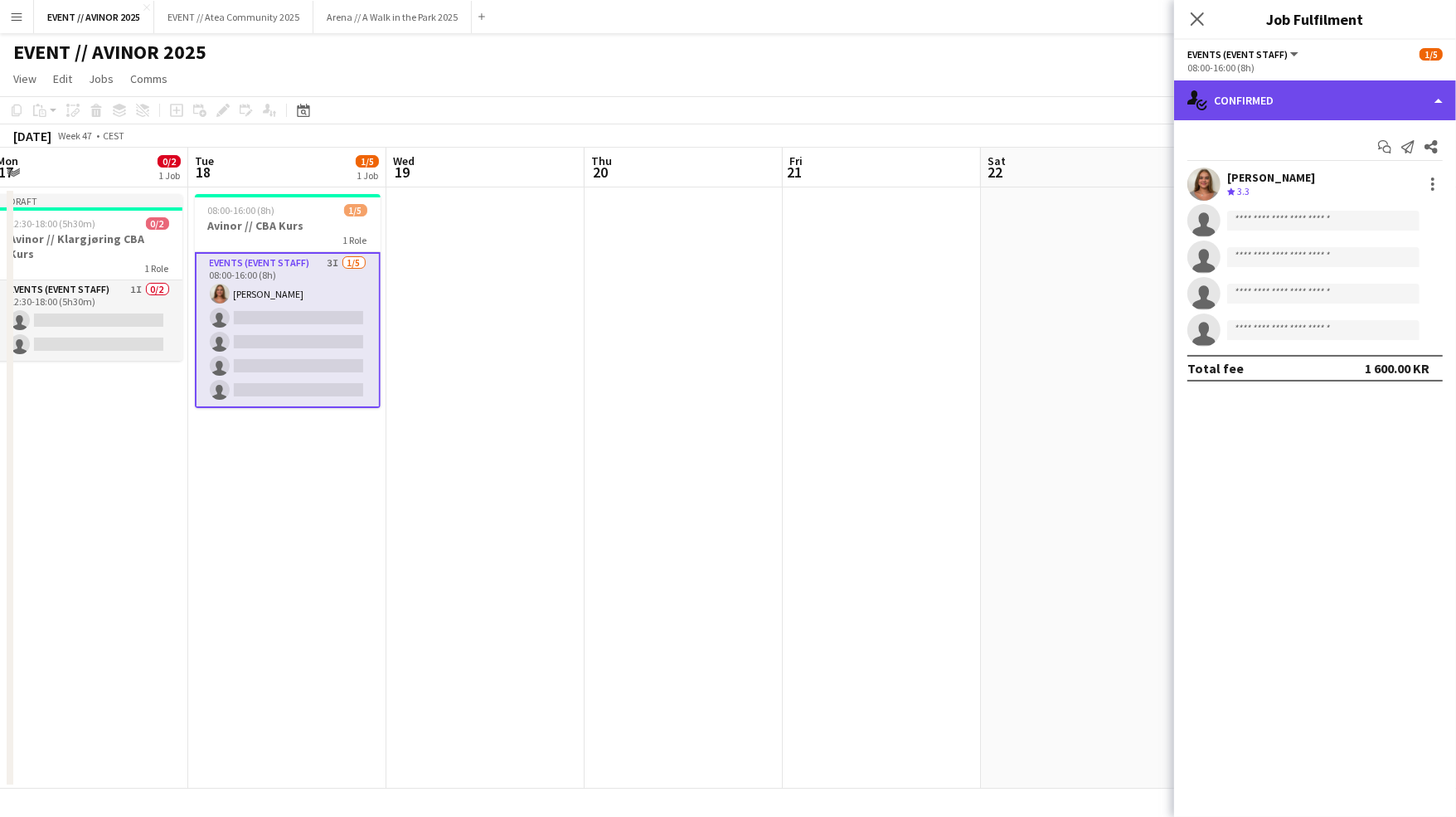
click at [1233, 119] on div "single-neutral-actions-check-2 Confirmed" at bounding box center [1314, 100] width 282 height 40
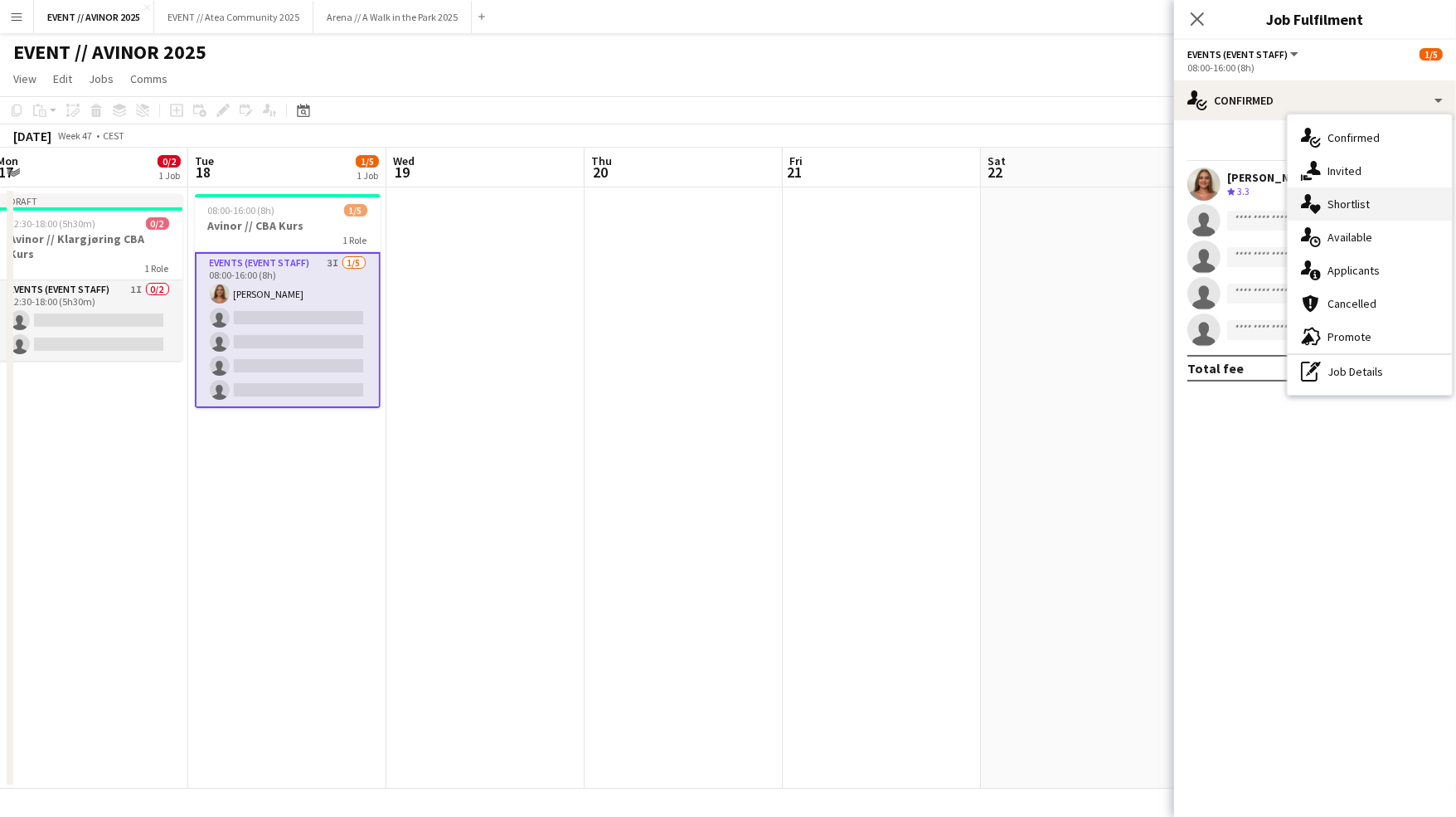
click at [1323, 188] on div "single-neutral-actions-heart Shortlist" at bounding box center [1370, 204] width 164 height 34
click at [0, 0] on p "To add crew to the shortlist, click on heart icon." at bounding box center [0, 0] width 0 height 0
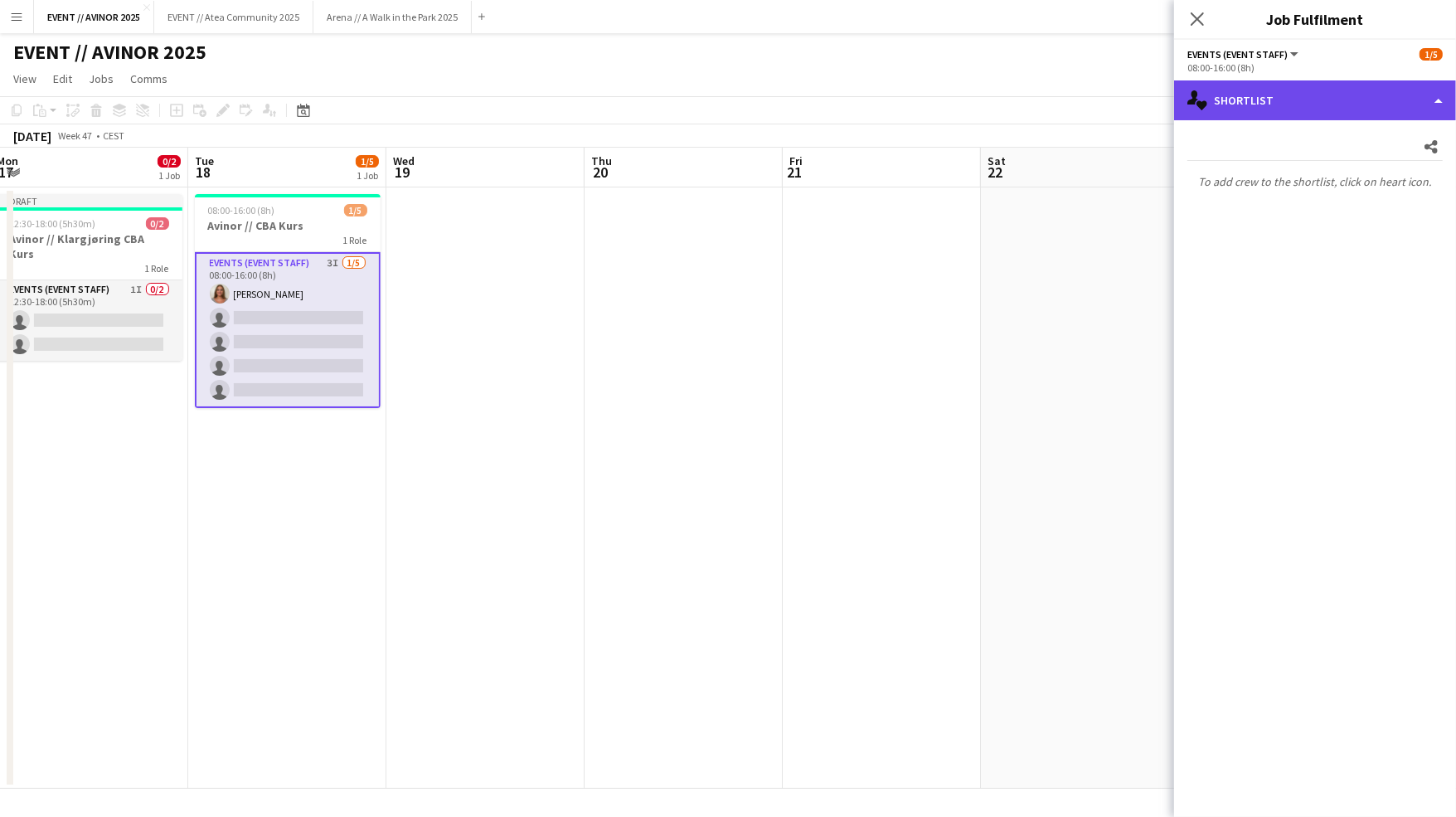
click at [1255, 105] on div "single-neutral-actions-heart Shortlist" at bounding box center [1314, 100] width 282 height 40
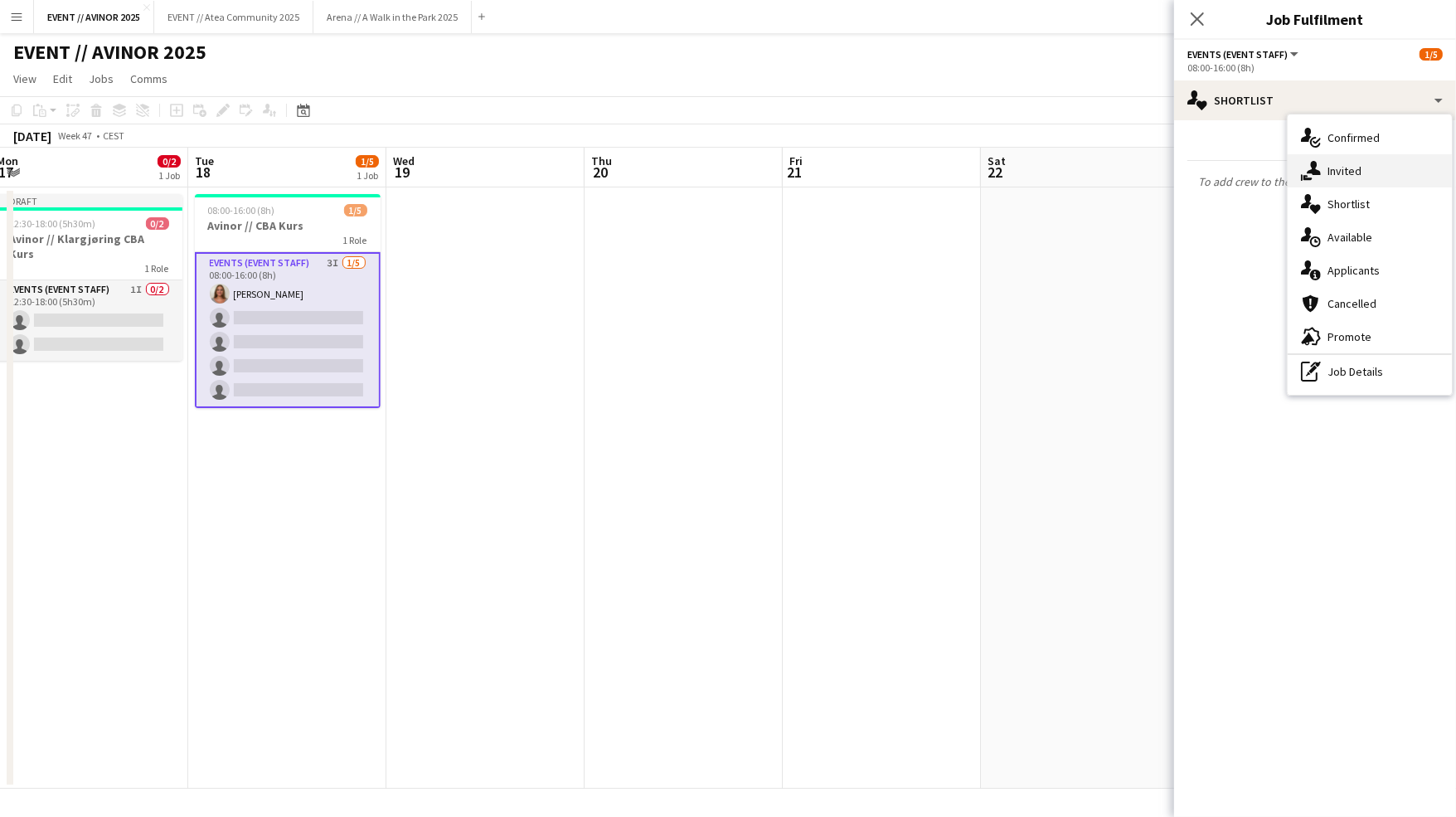
click at [1310, 162] on icon "single-neutral-actions-share-1" at bounding box center [1310, 171] width 20 height 20
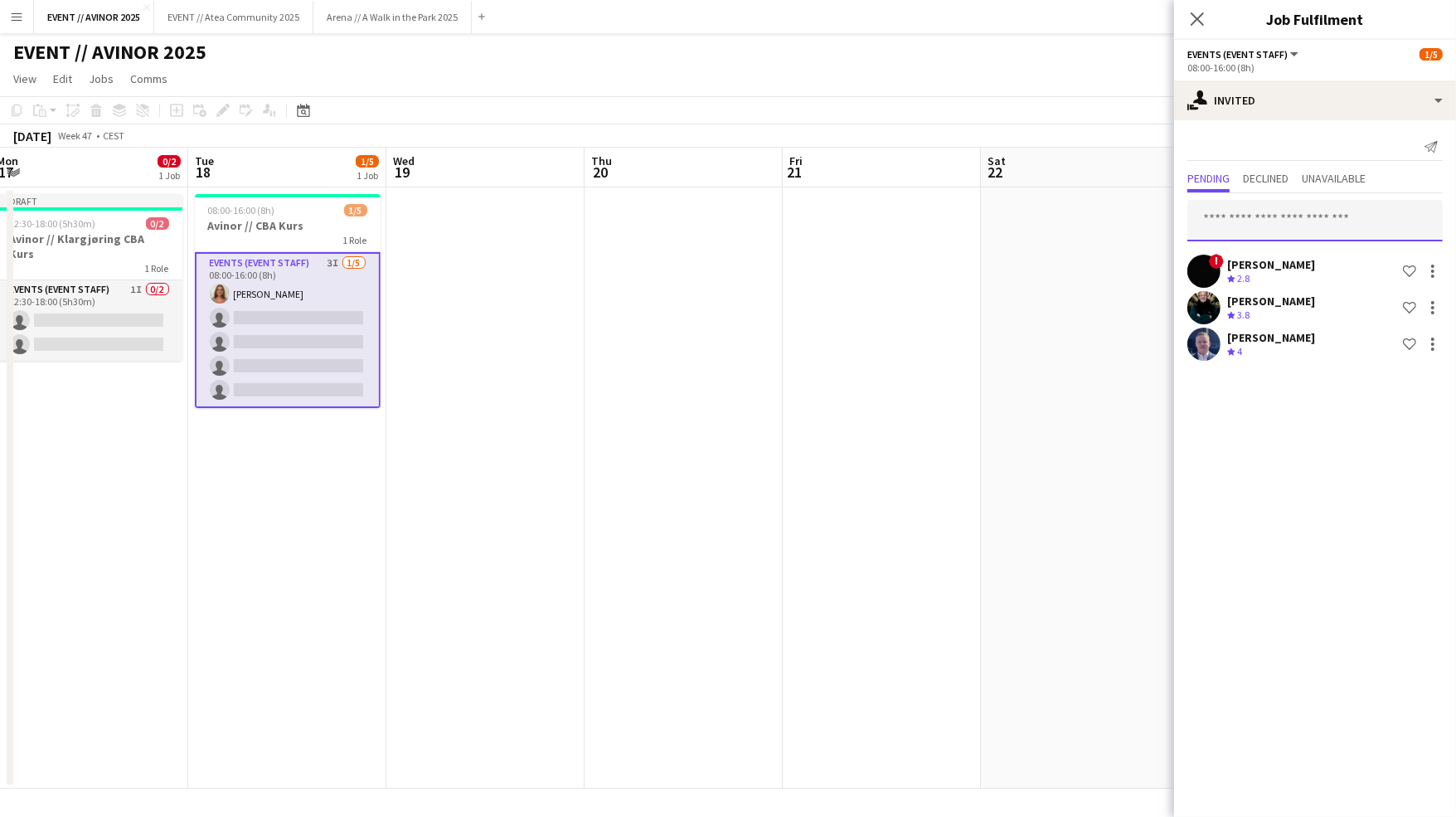
click at [1254, 211] on input "text" at bounding box center [1314, 221] width 255 height 42
click at [1276, 265] on div "[PERSON_NAME]" at bounding box center [1271, 264] width 88 height 15
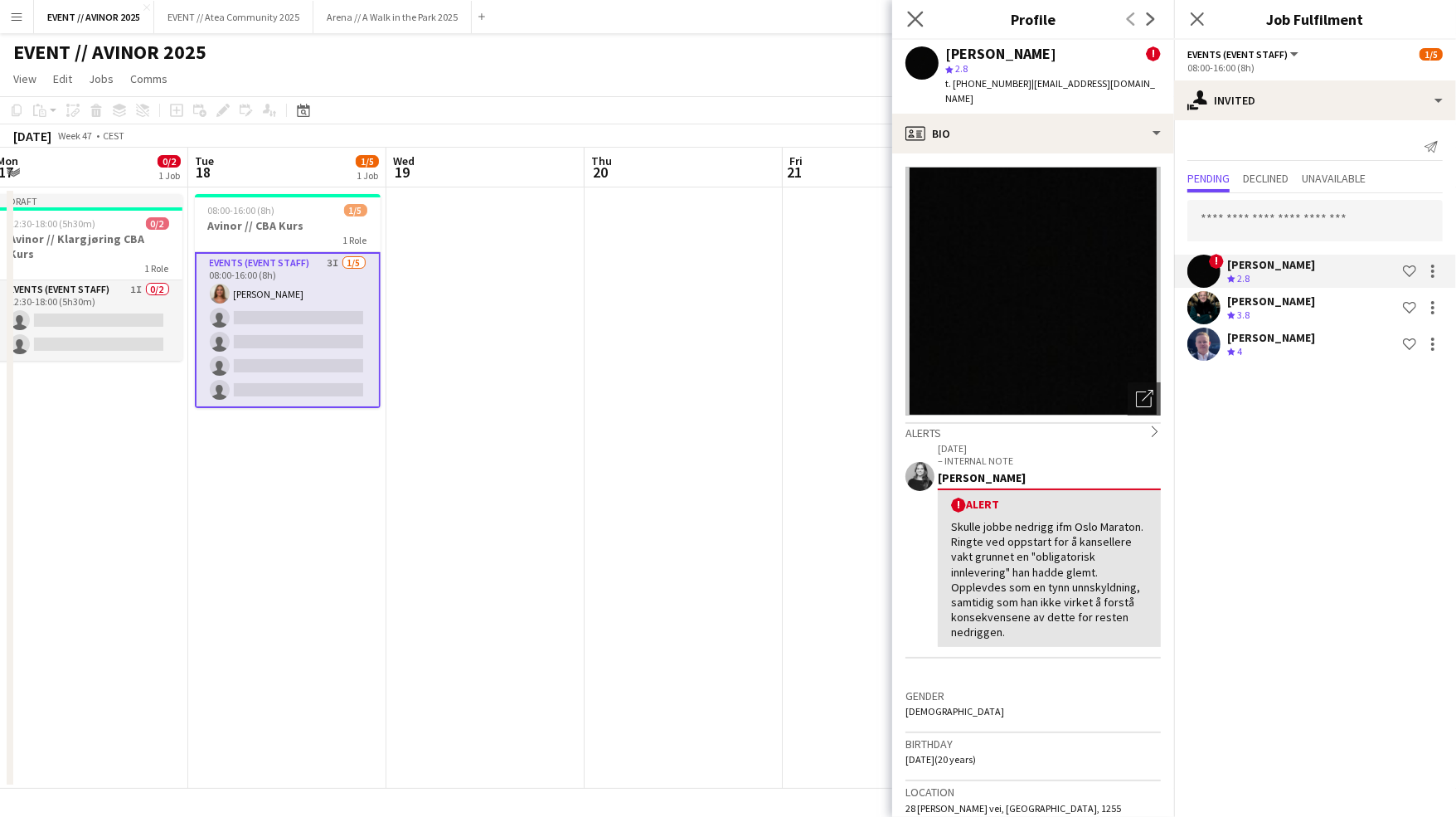
click at [924, 15] on div "Close pop-in" at bounding box center [915, 19] width 47 height 39
click at [1181, 24] on div "Close pop-in" at bounding box center [1197, 19] width 47 height 39
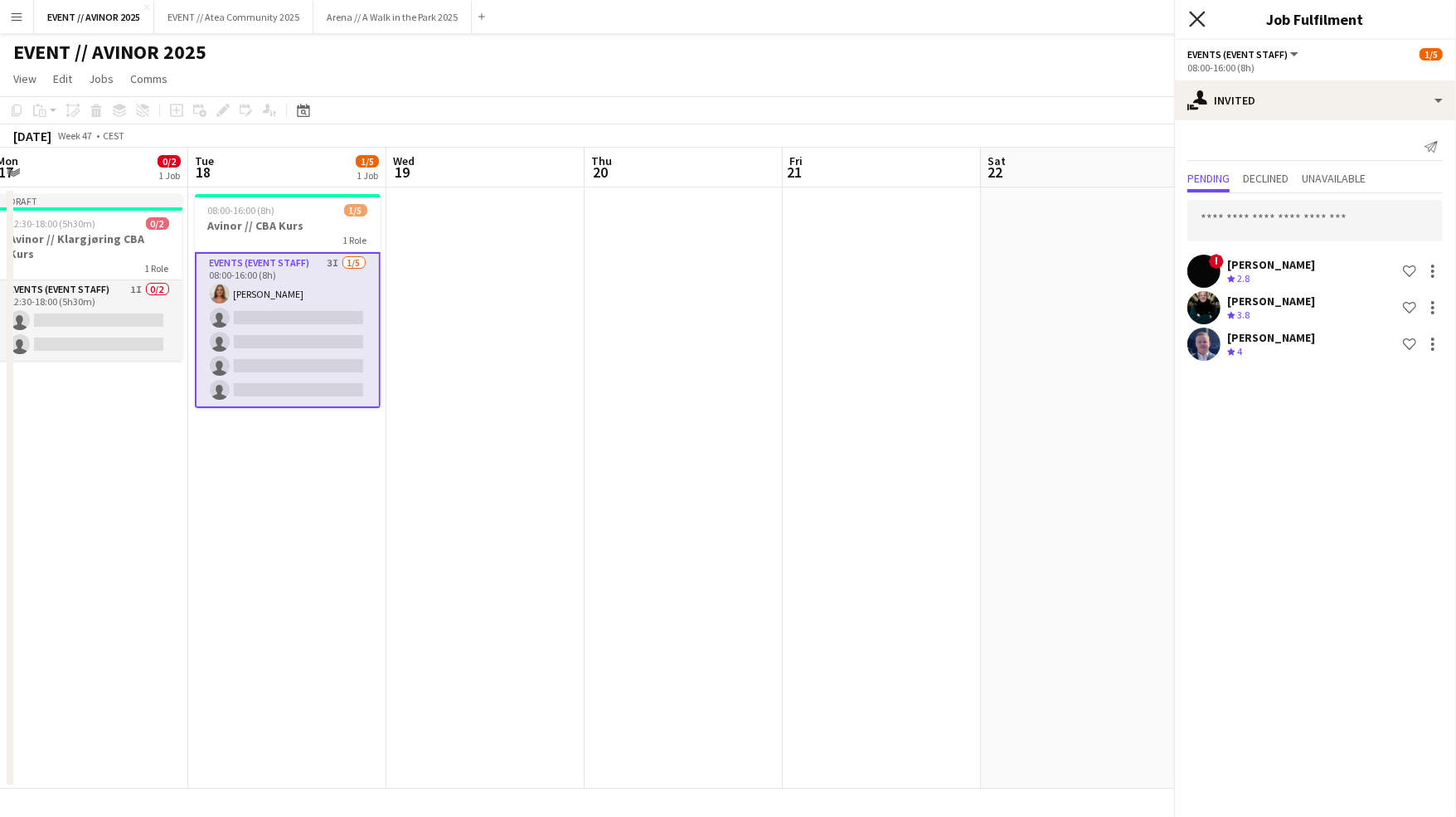
click at [1200, 24] on icon "Close pop-in" at bounding box center [1197, 19] width 16 height 16
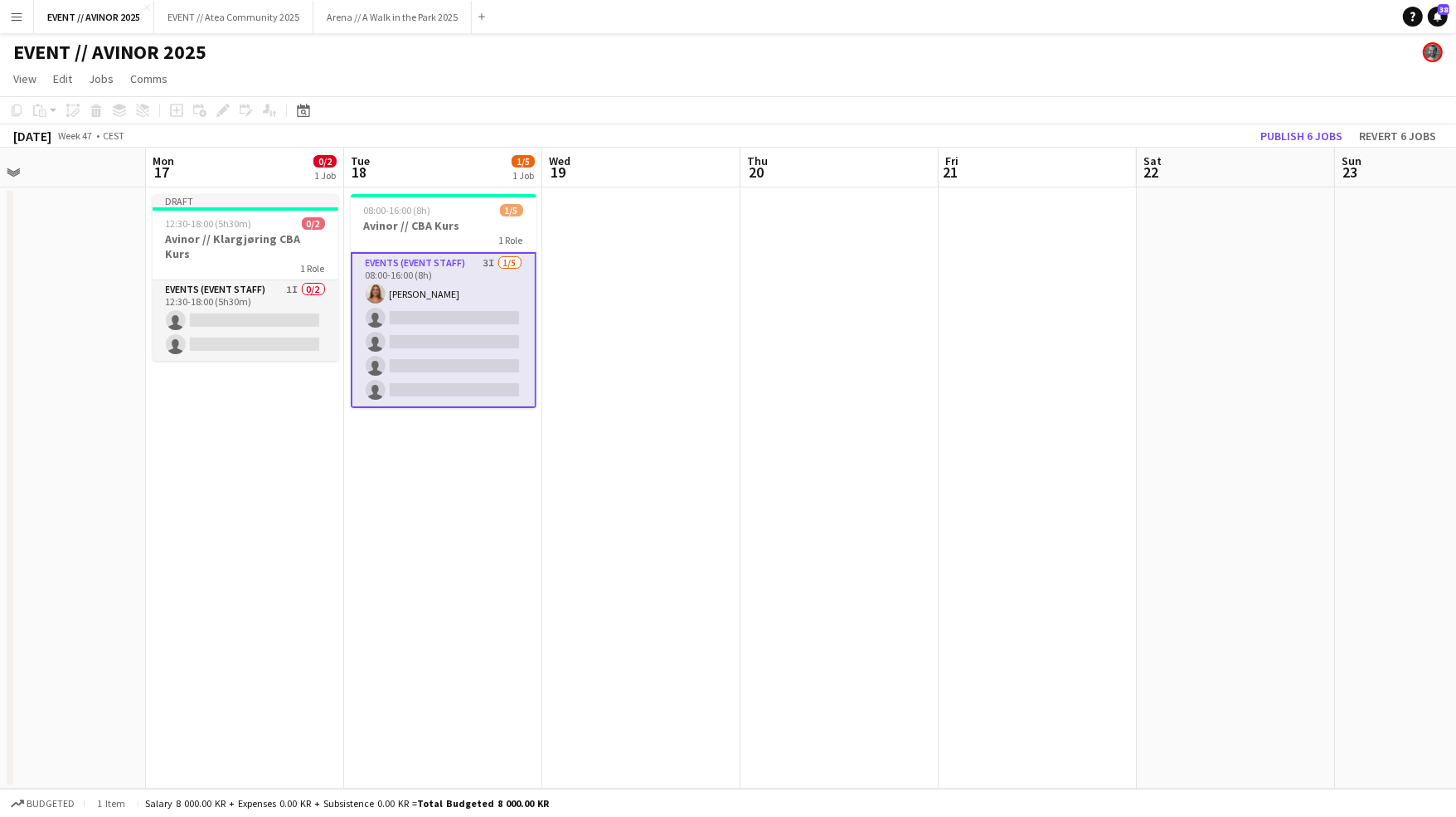
scroll to position [0, 386]
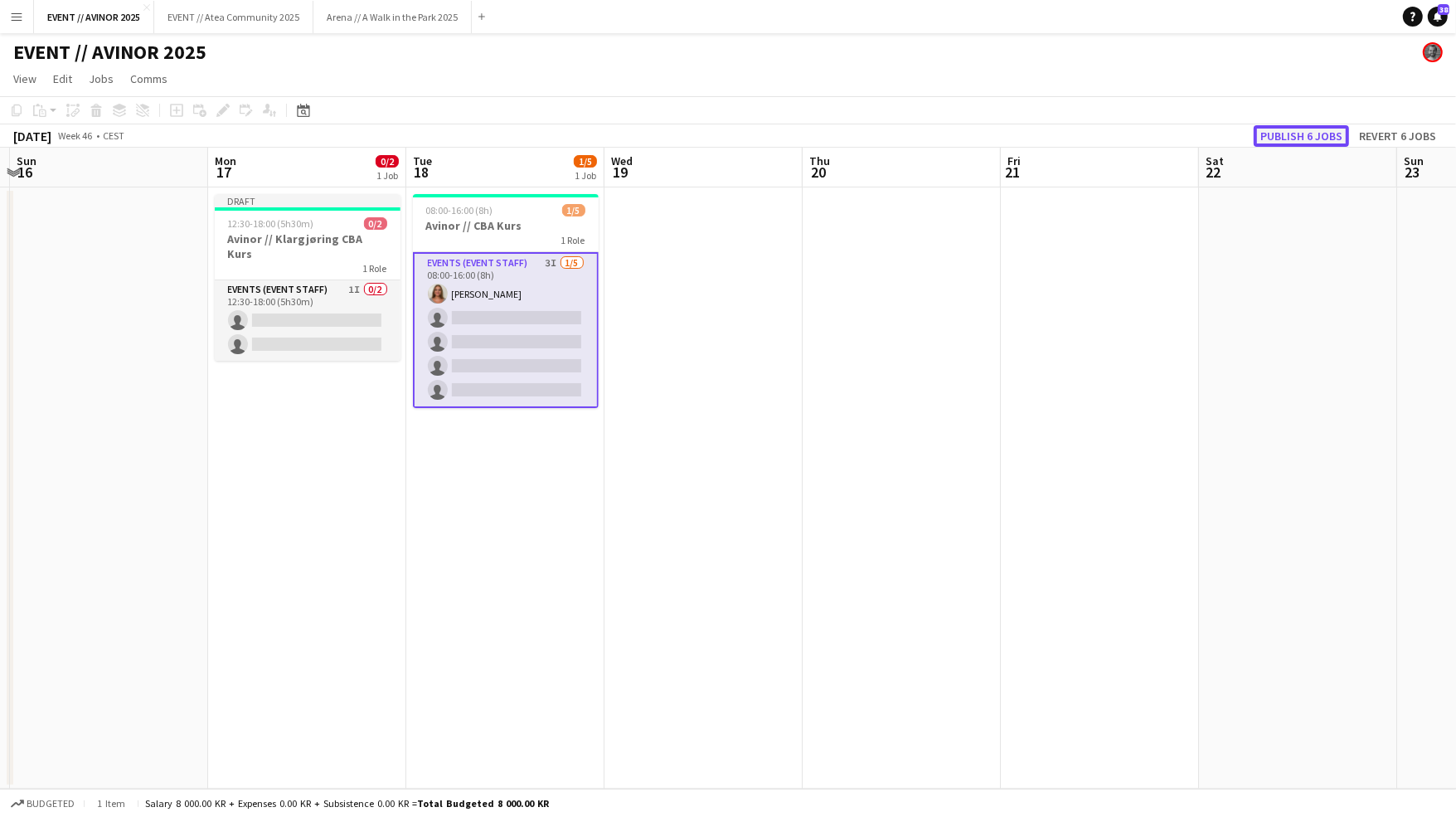
click at [1288, 136] on button "Publish 6 jobs" at bounding box center [1302, 136] width 95 height 22
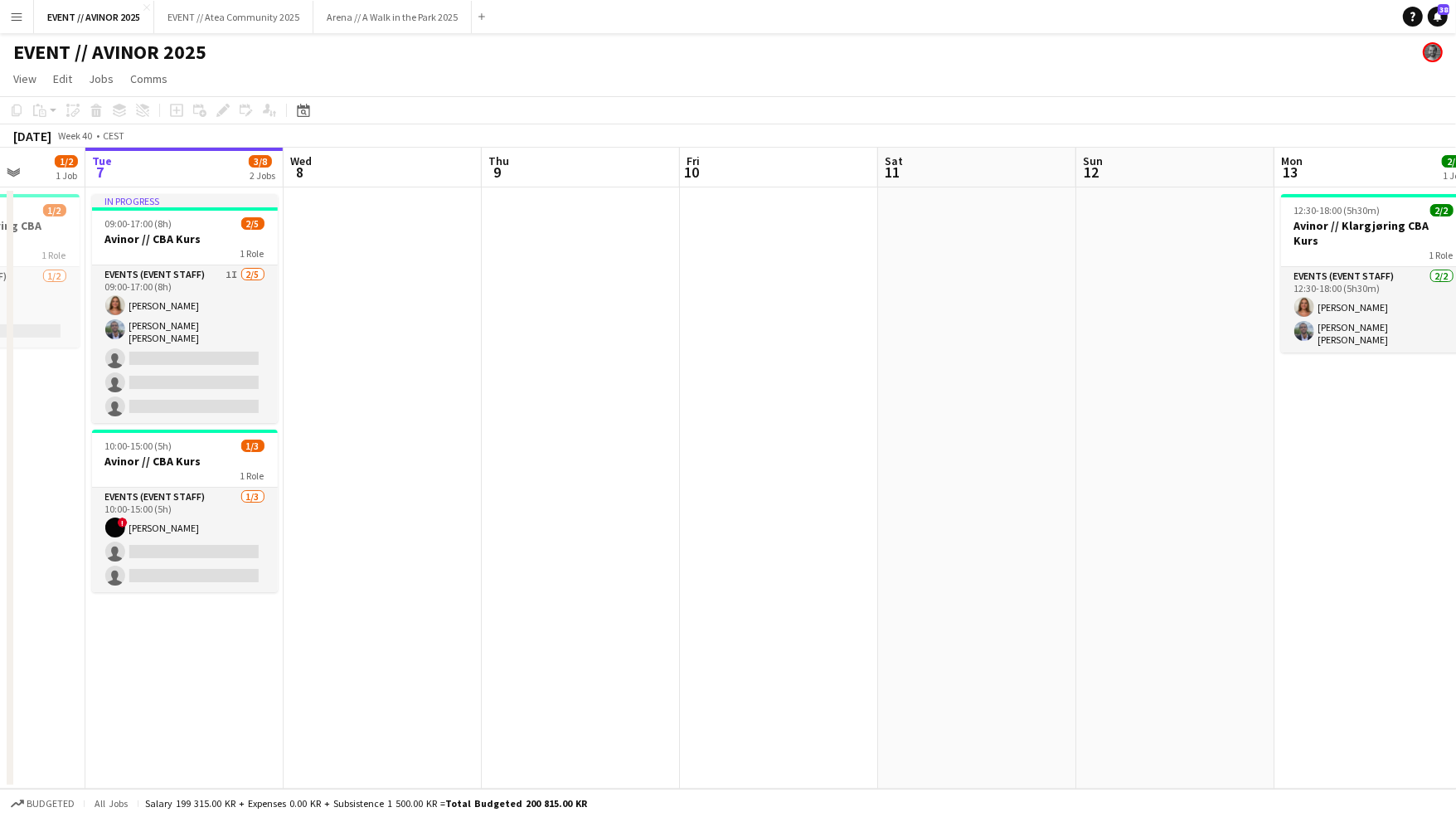
scroll to position [0, 647]
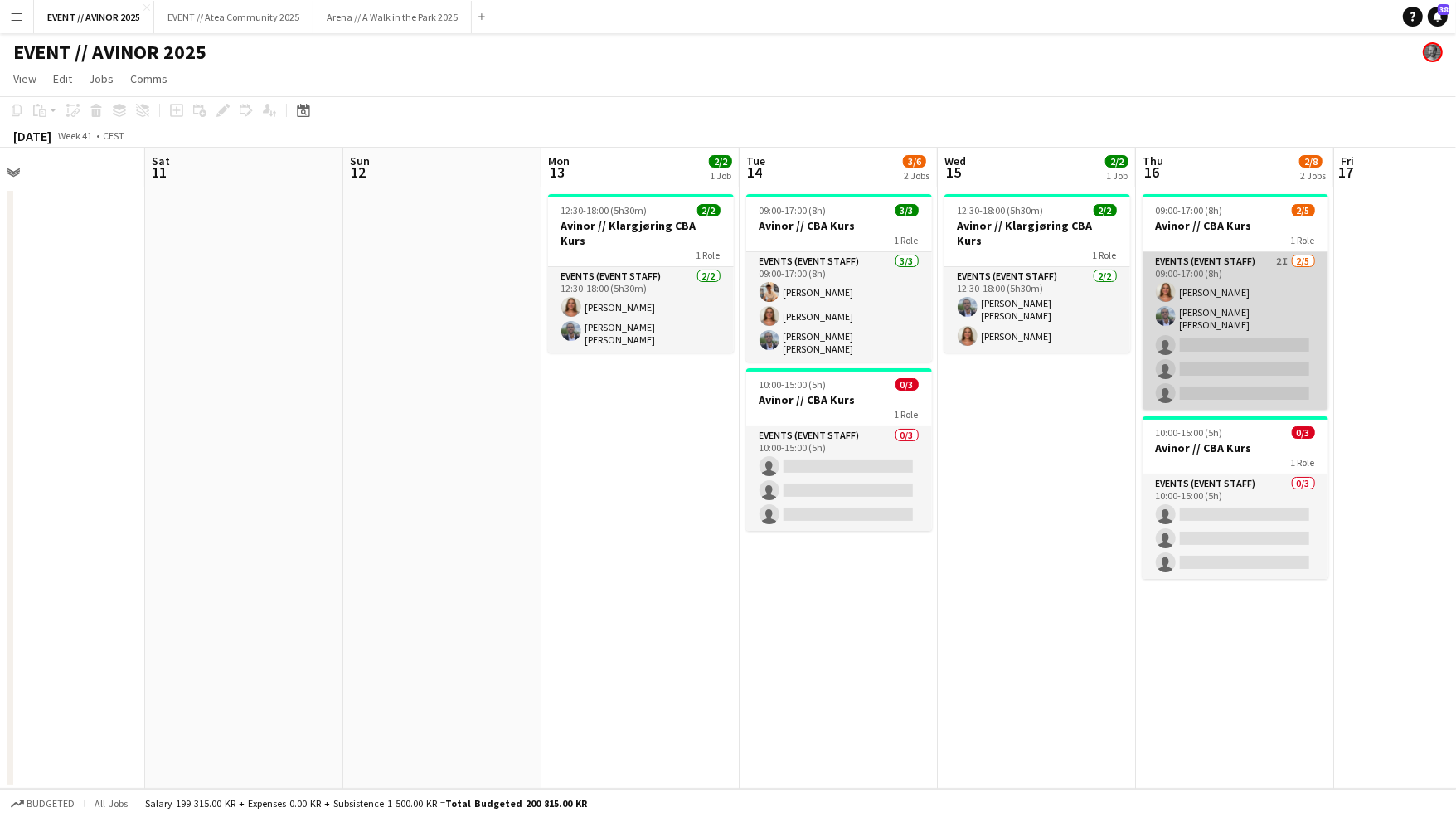
click at [1198, 340] on app-card-role "Events (Event Staff) 2I [DATE] 09:00-17:00 (8h) [PERSON_NAME] [PERSON_NAME] [PE…" at bounding box center [1235, 331] width 186 height 157
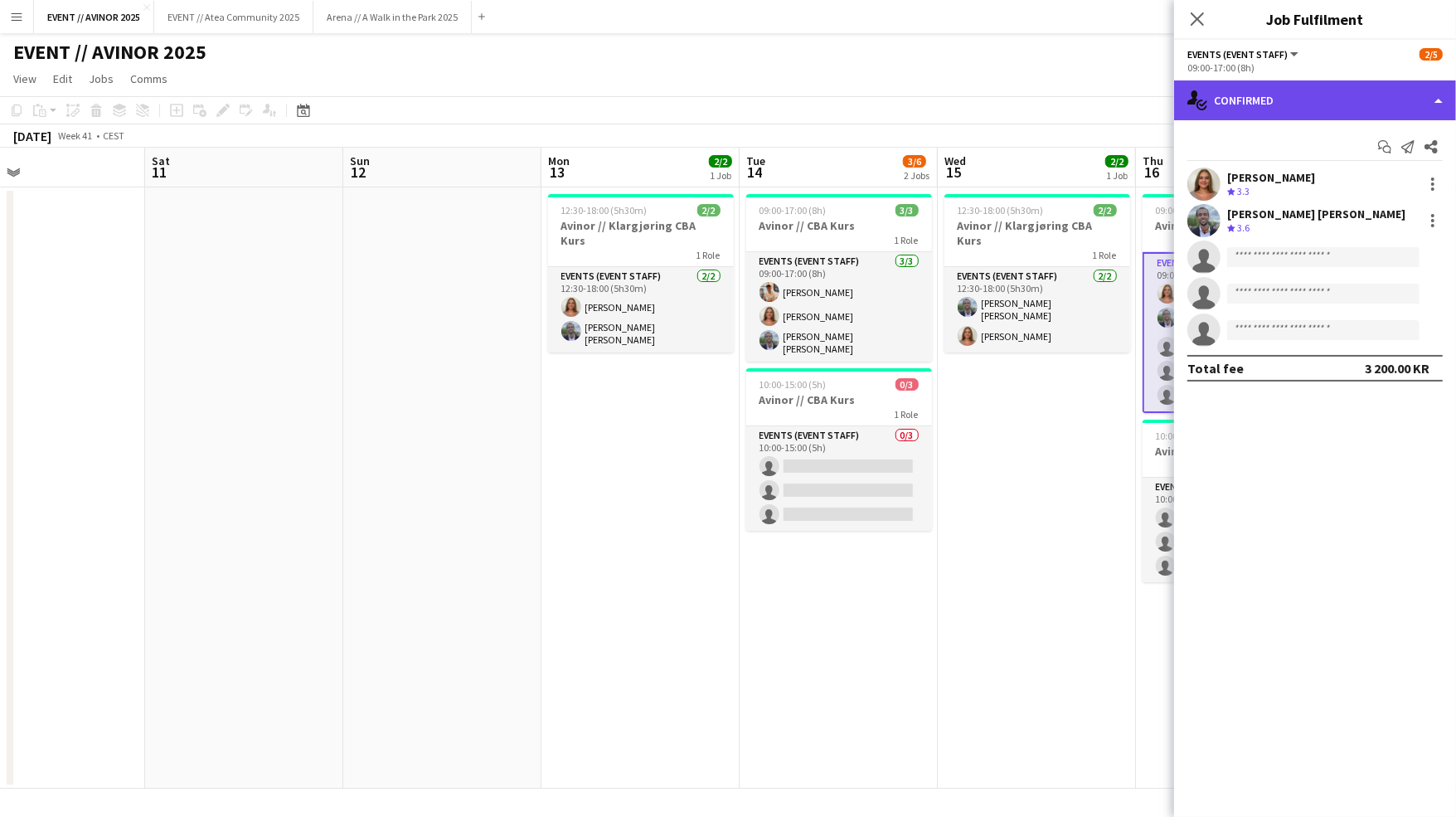
click at [1323, 104] on div "single-neutral-actions-check-2 Confirmed" at bounding box center [1314, 100] width 282 height 40
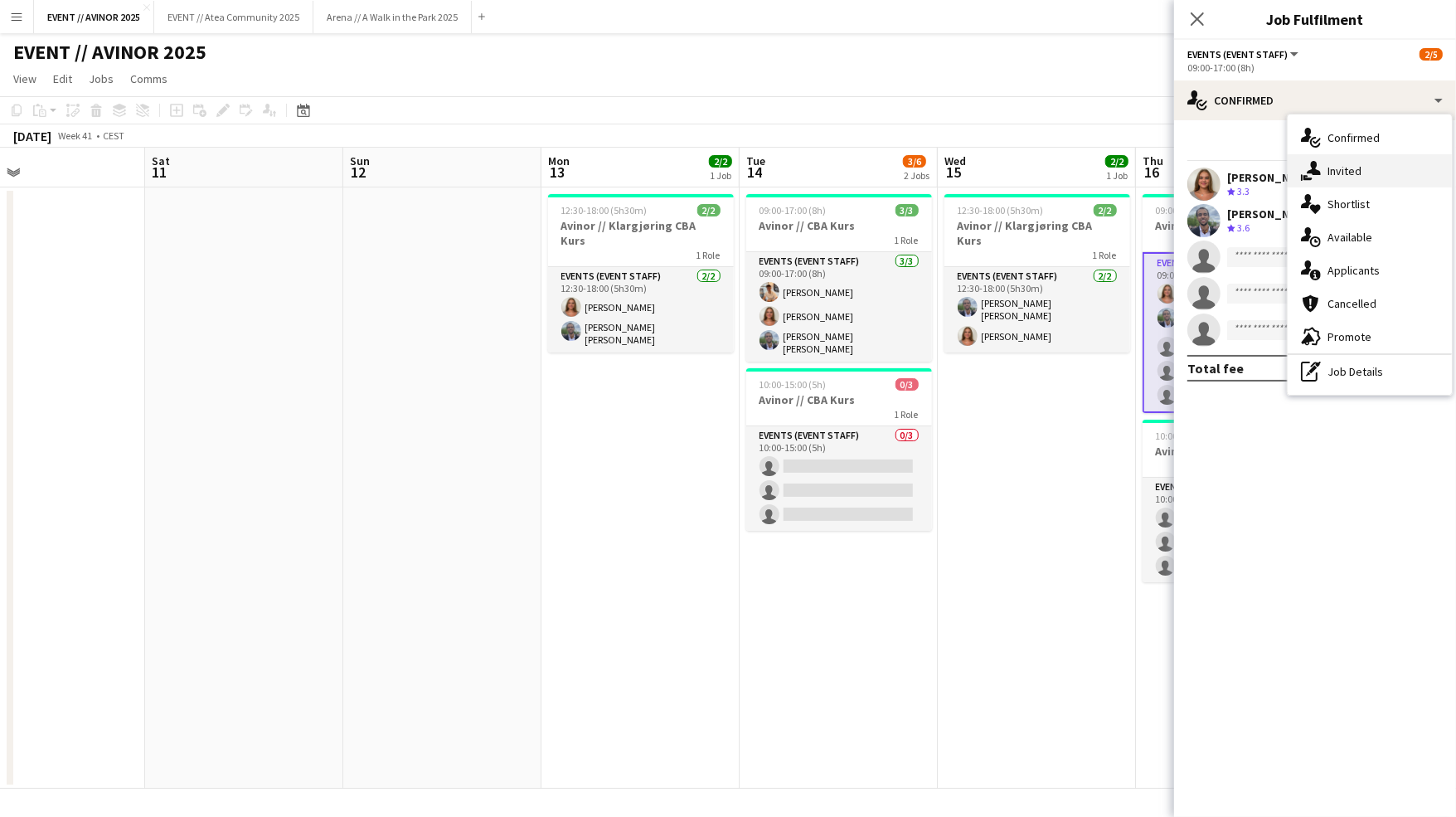
click at [1371, 181] on div "single-neutral-actions-share-1 Invited" at bounding box center [1370, 171] width 164 height 34
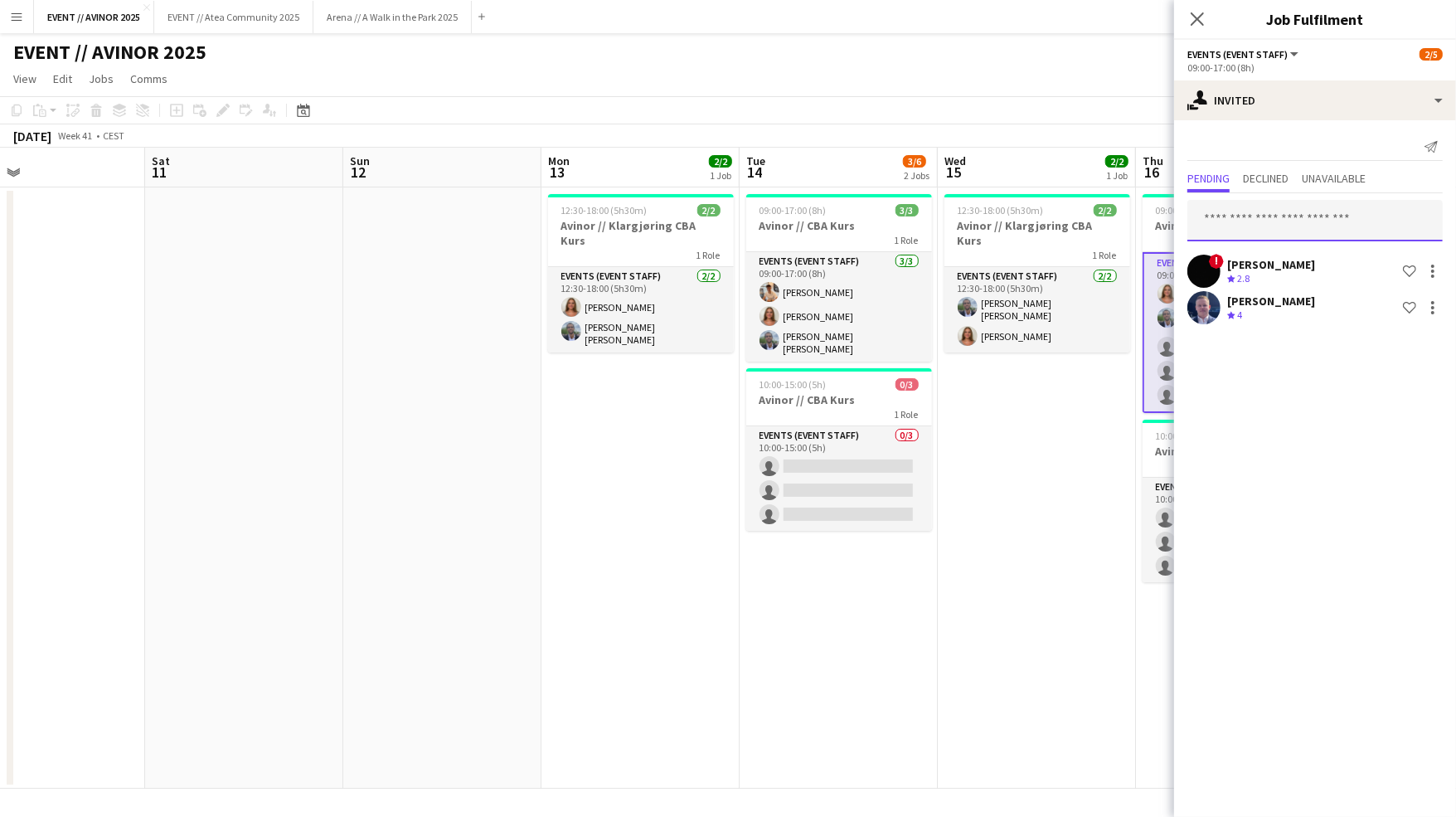
click at [1299, 224] on input "text" at bounding box center [1314, 221] width 255 height 42
type input "******"
click at [1185, 20] on div "Close pop-in" at bounding box center [1197, 19] width 47 height 39
click at [1202, 17] on icon "Close pop-in" at bounding box center [1197, 19] width 16 height 16
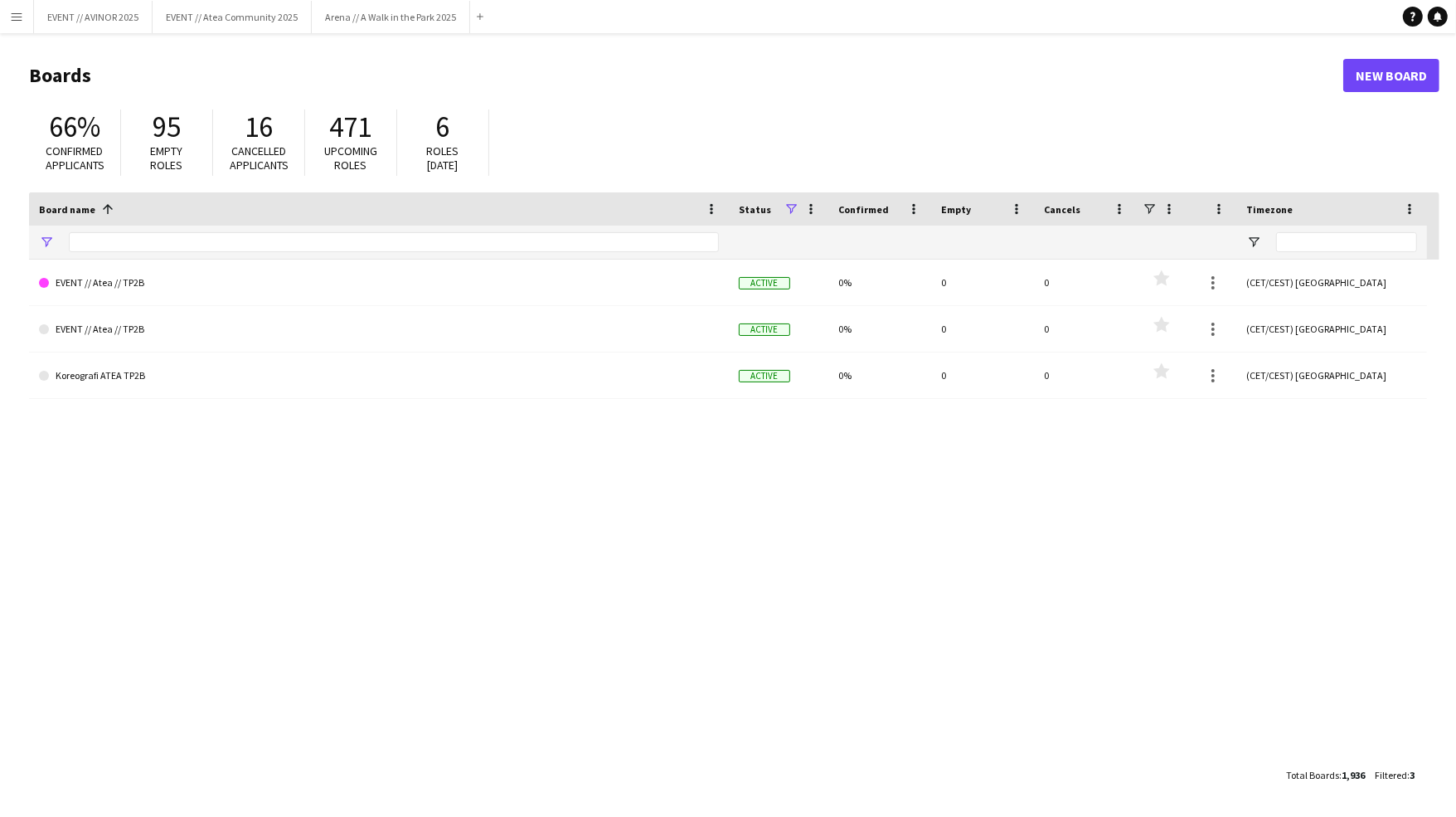
type input "****"
click at [100, 26] on button "EVENT // AVINOR 2025 Close" at bounding box center [93, 17] width 119 height 33
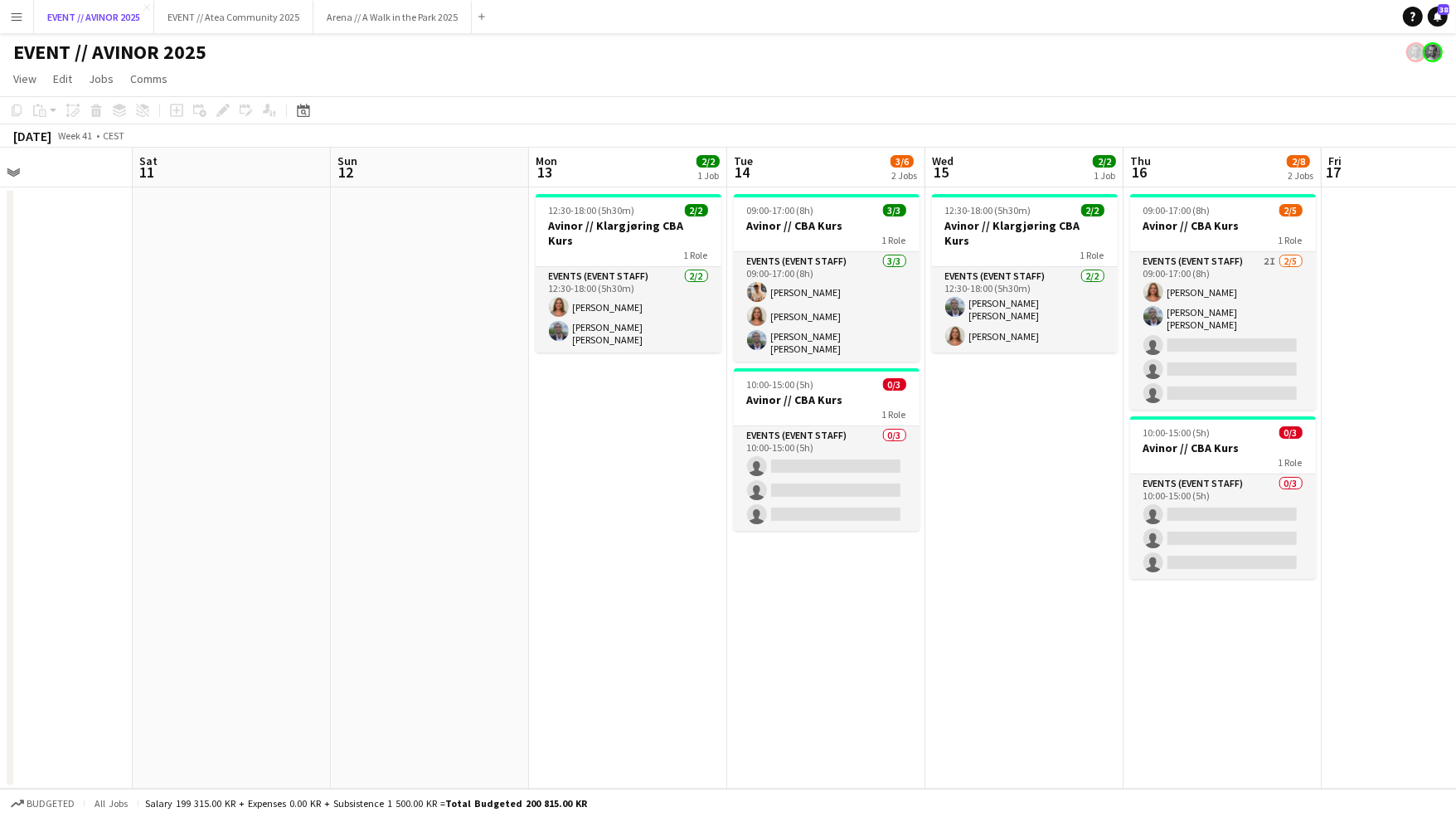
scroll to position [0, 564]
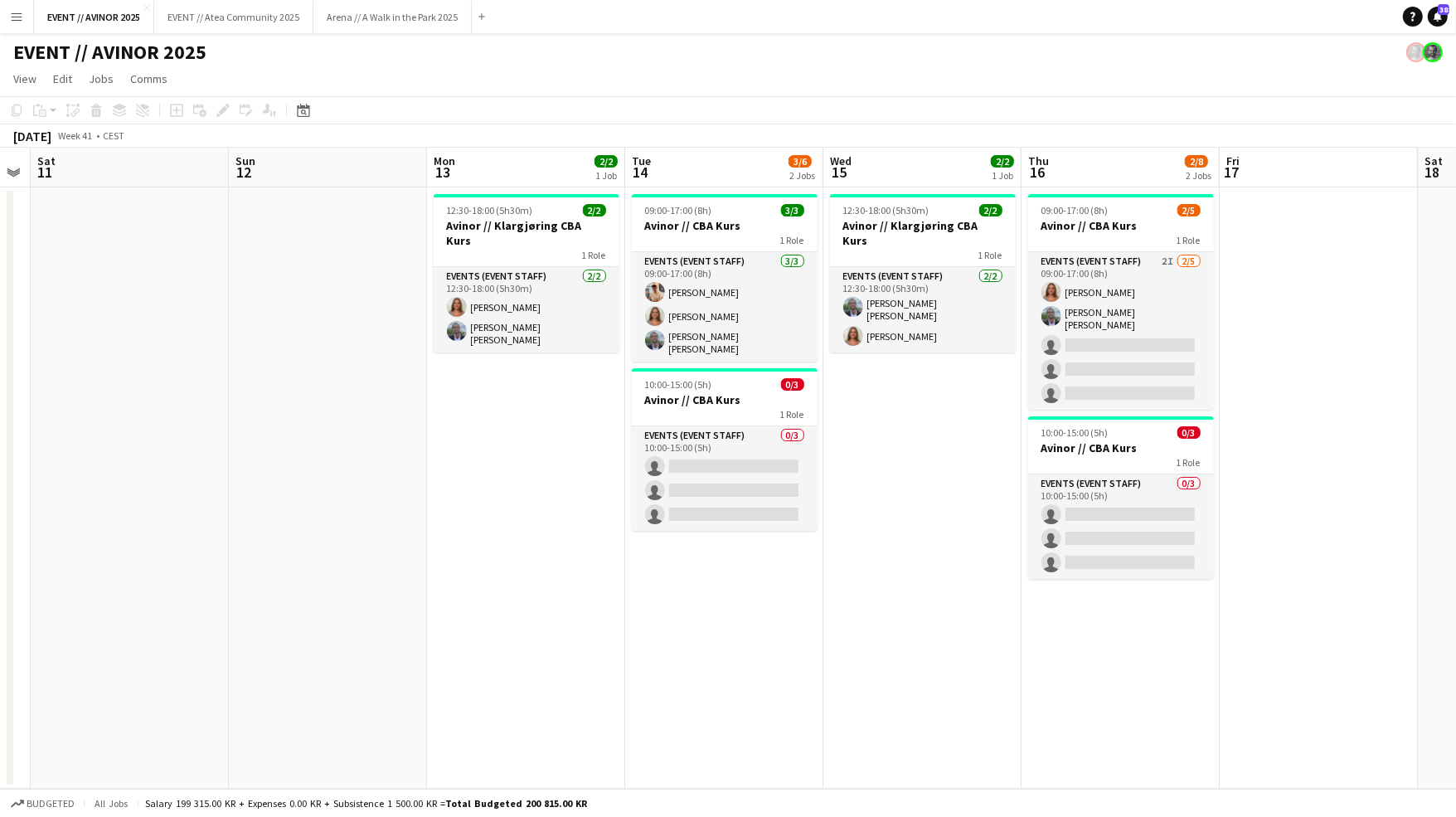
click at [894, 378] on app-date-cell "12:30-18:00 (5h30m) 2/2 Avinor // Klargjøring CBA Kurs 1 Role Events (Event Sta…" at bounding box center [922, 487] width 198 height 601
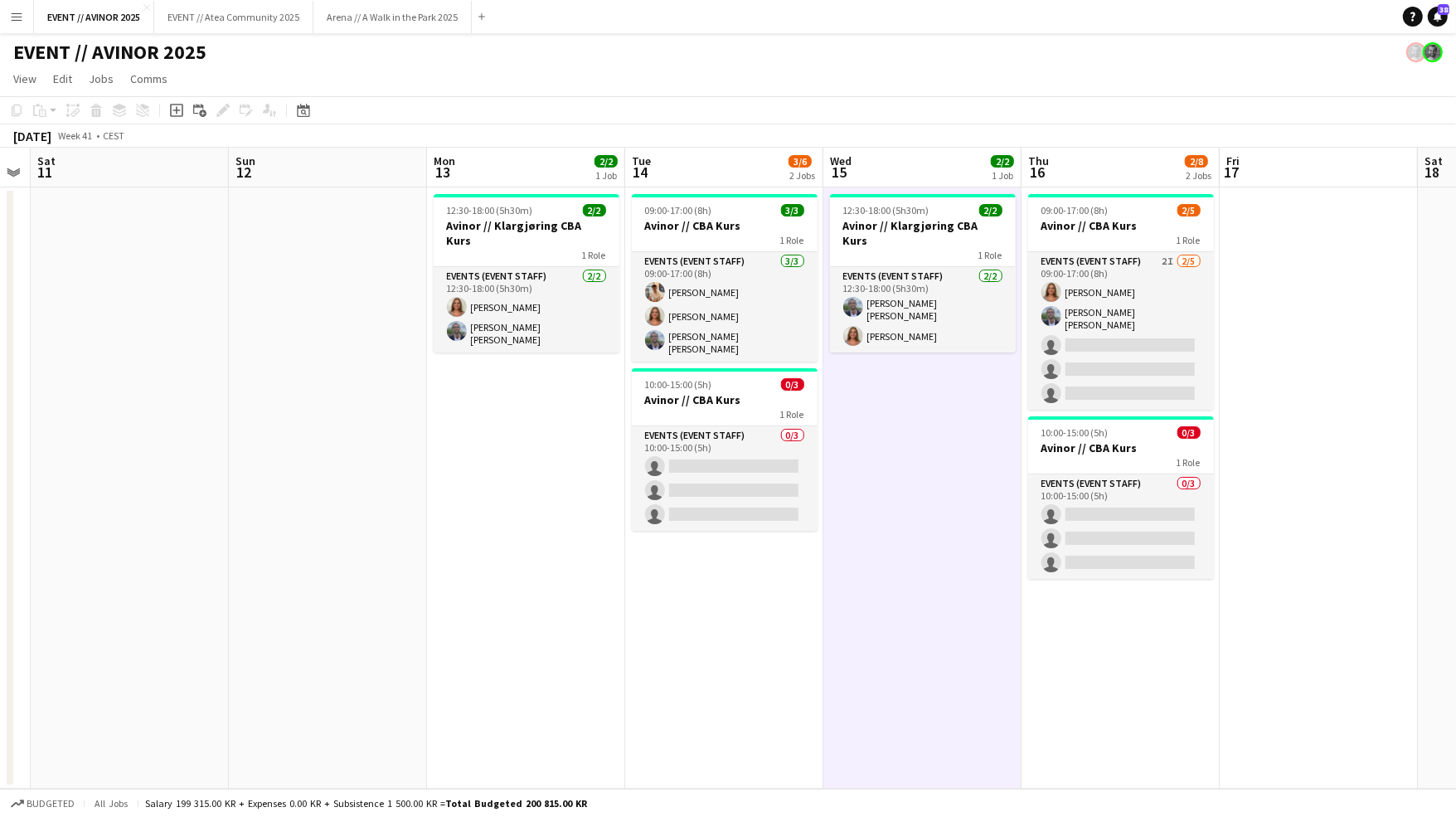
click at [679, 64] on app-page-menu "View Day view expanded Day view collapsed Month view Date picker Jump to today …" at bounding box center [728, 80] width 1456 height 32
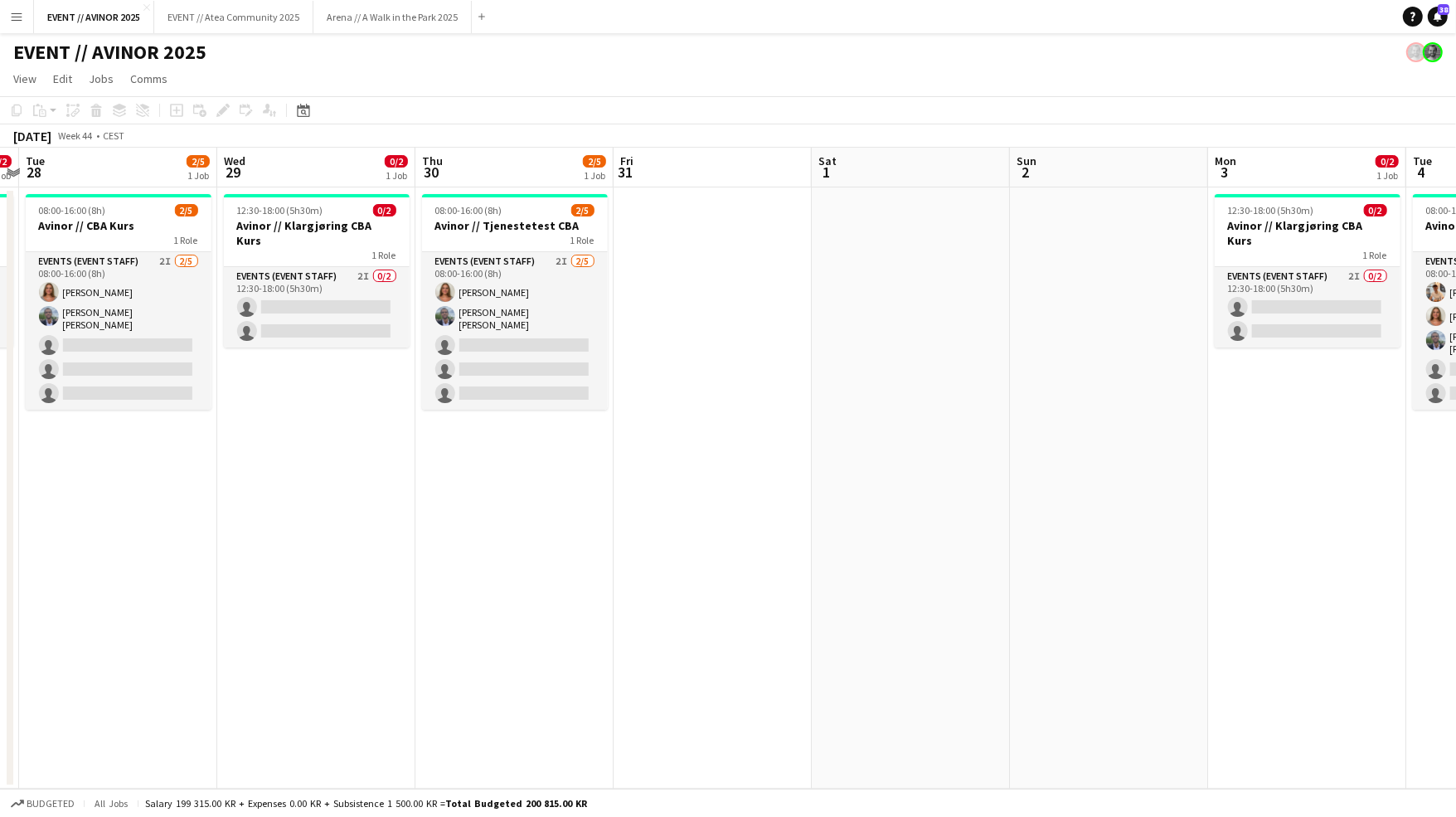
scroll to position [0, 585]
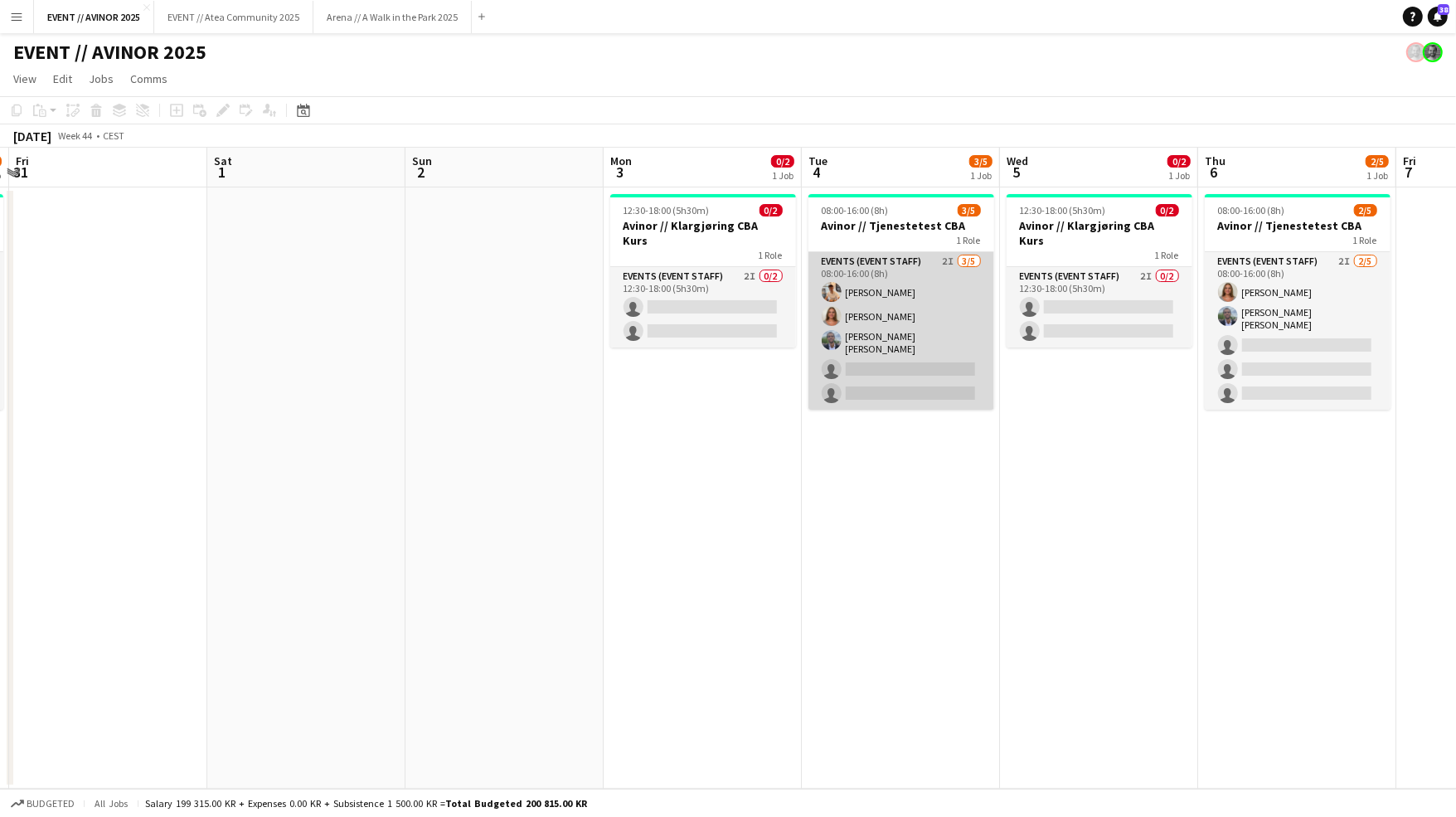
click at [873, 322] on app-card-role "Events (Event Staff) 2I 3/5 08:00-16:00 (8h) Alban Idrizi Selma Finne Oliver G.…" at bounding box center [902, 331] width 186 height 157
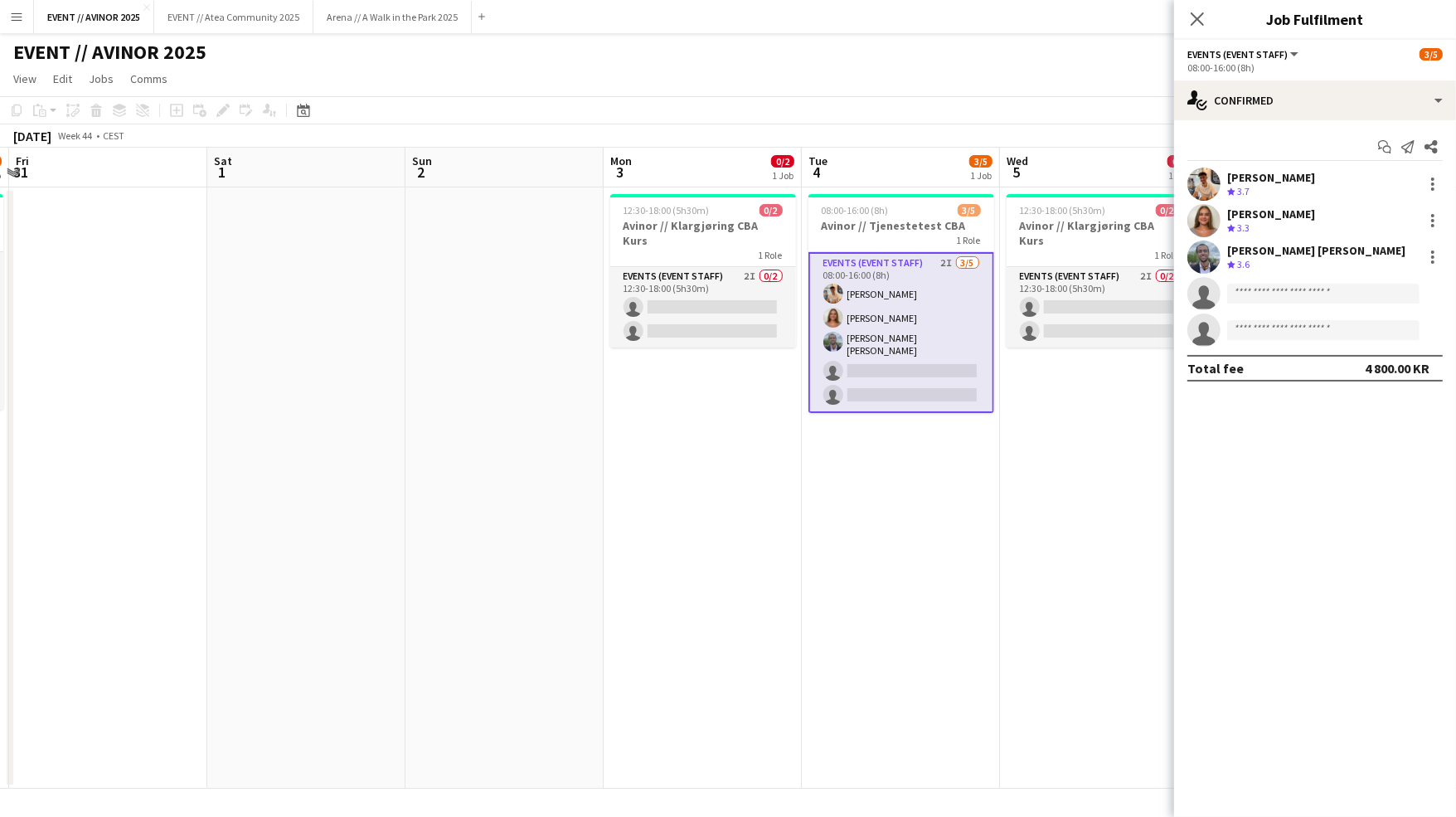
click at [933, 327] on app-card-role "Events (Event Staff) 2I 3/5 08:00-16:00 (8h) Alban Idrizi Selma Finne Oliver G.…" at bounding box center [902, 333] width 186 height 161
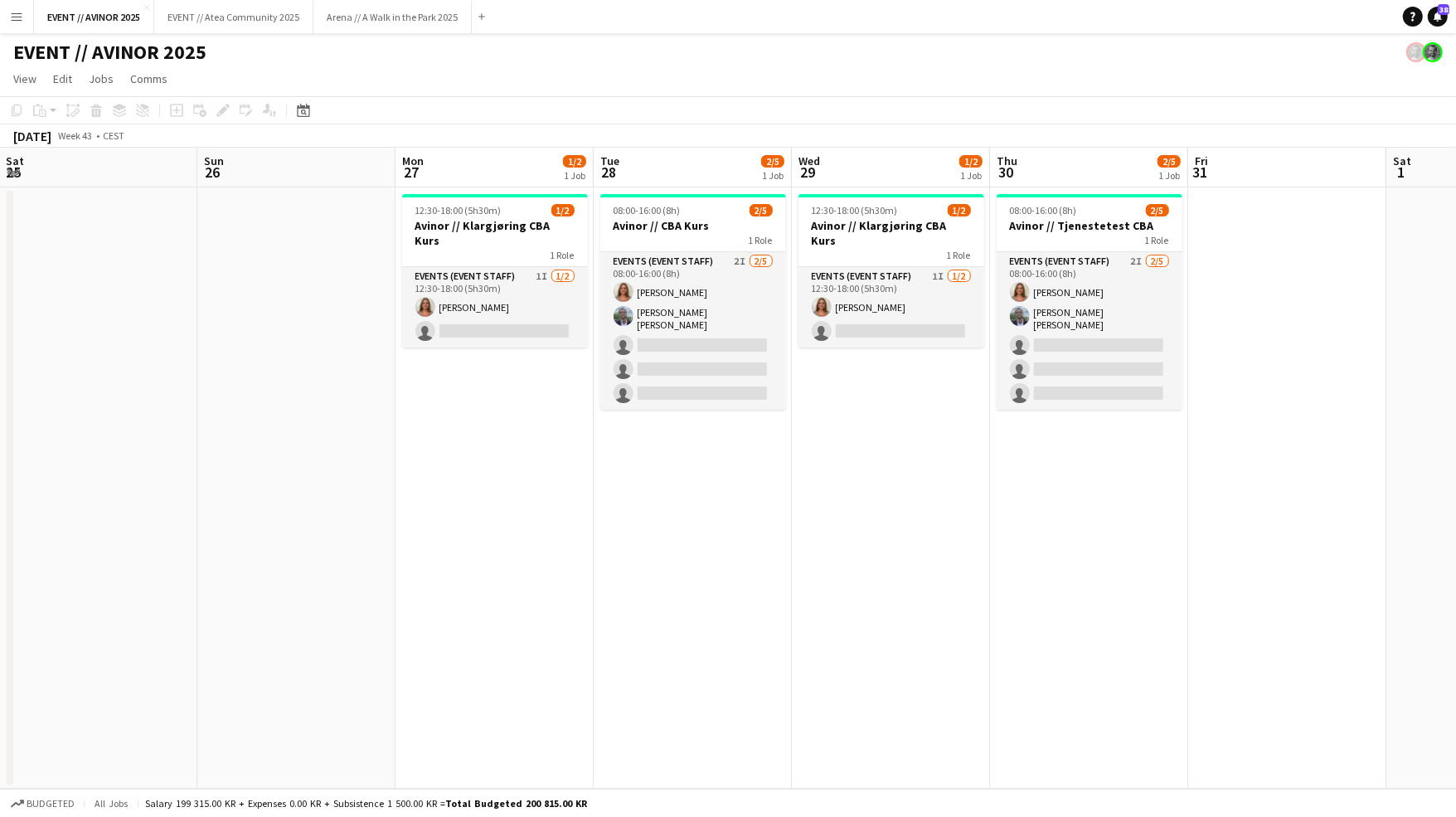
scroll to position [0, 601]
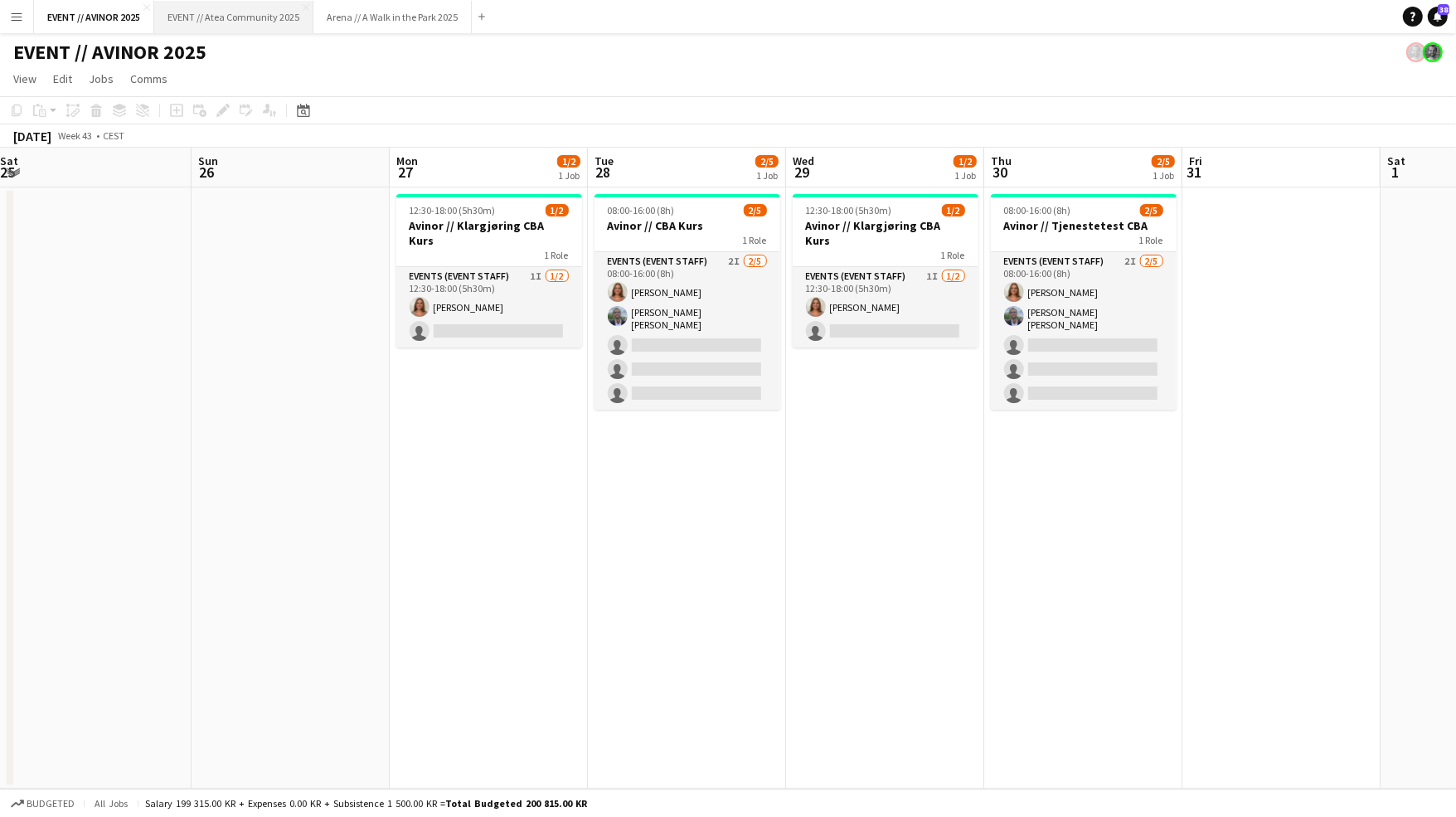
click at [247, 18] on button "EVENT // Atea Community 2025 Close" at bounding box center [234, 17] width 159 height 33
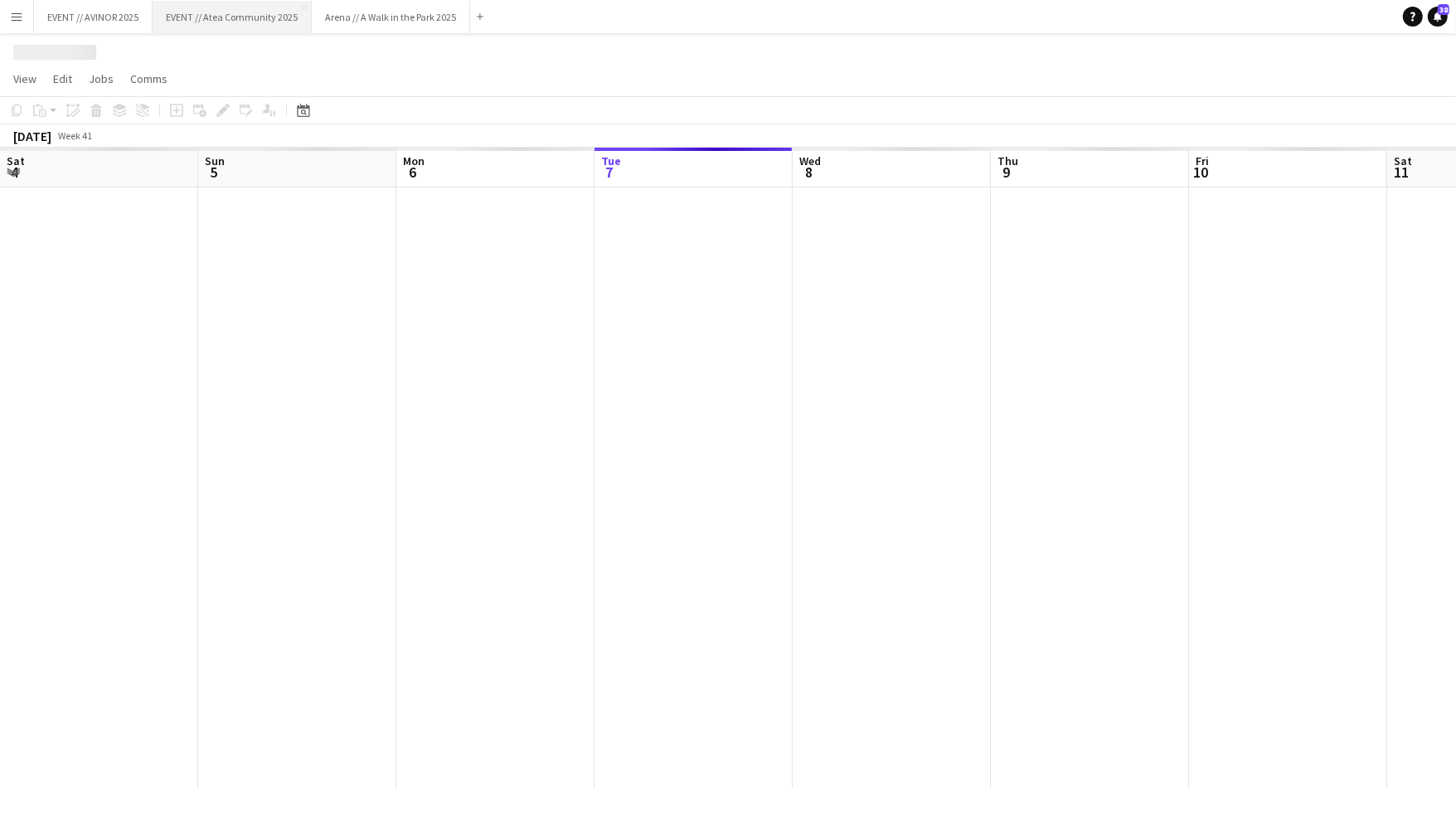
scroll to position [0, 396]
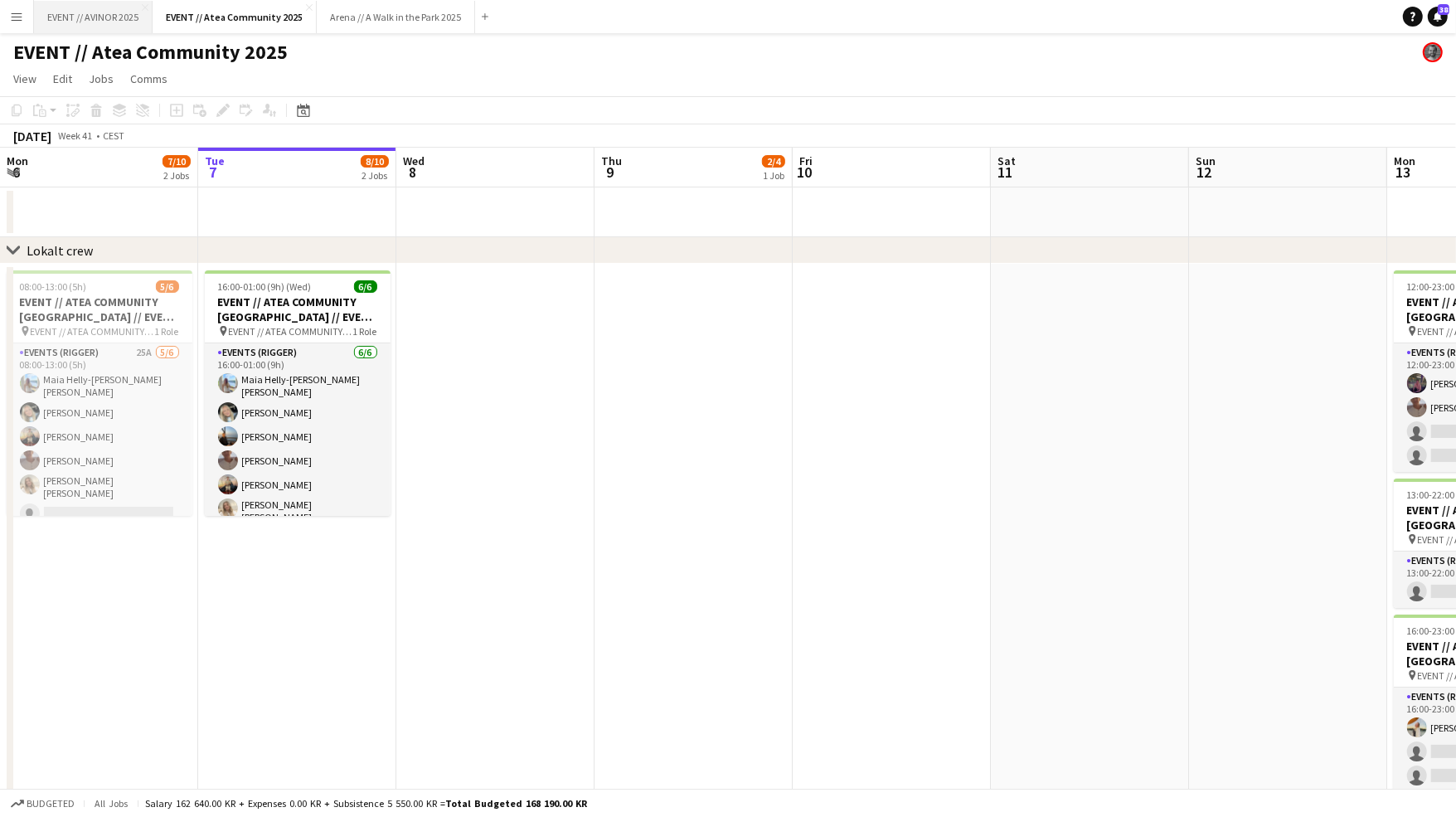
click at [100, 20] on button "EVENT // AVINOR 2025 Close" at bounding box center [93, 17] width 119 height 33
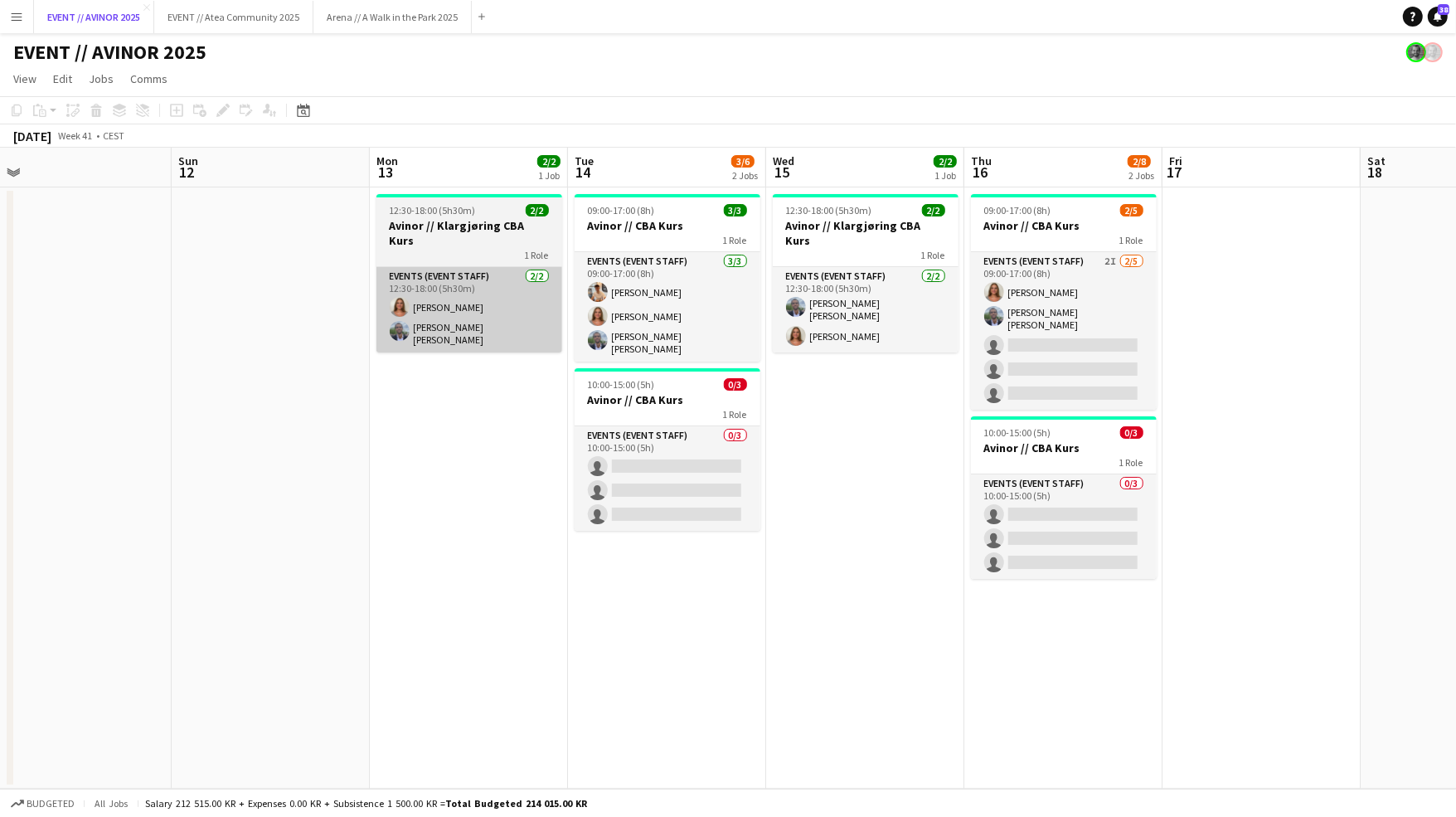
scroll to position [0, 626]
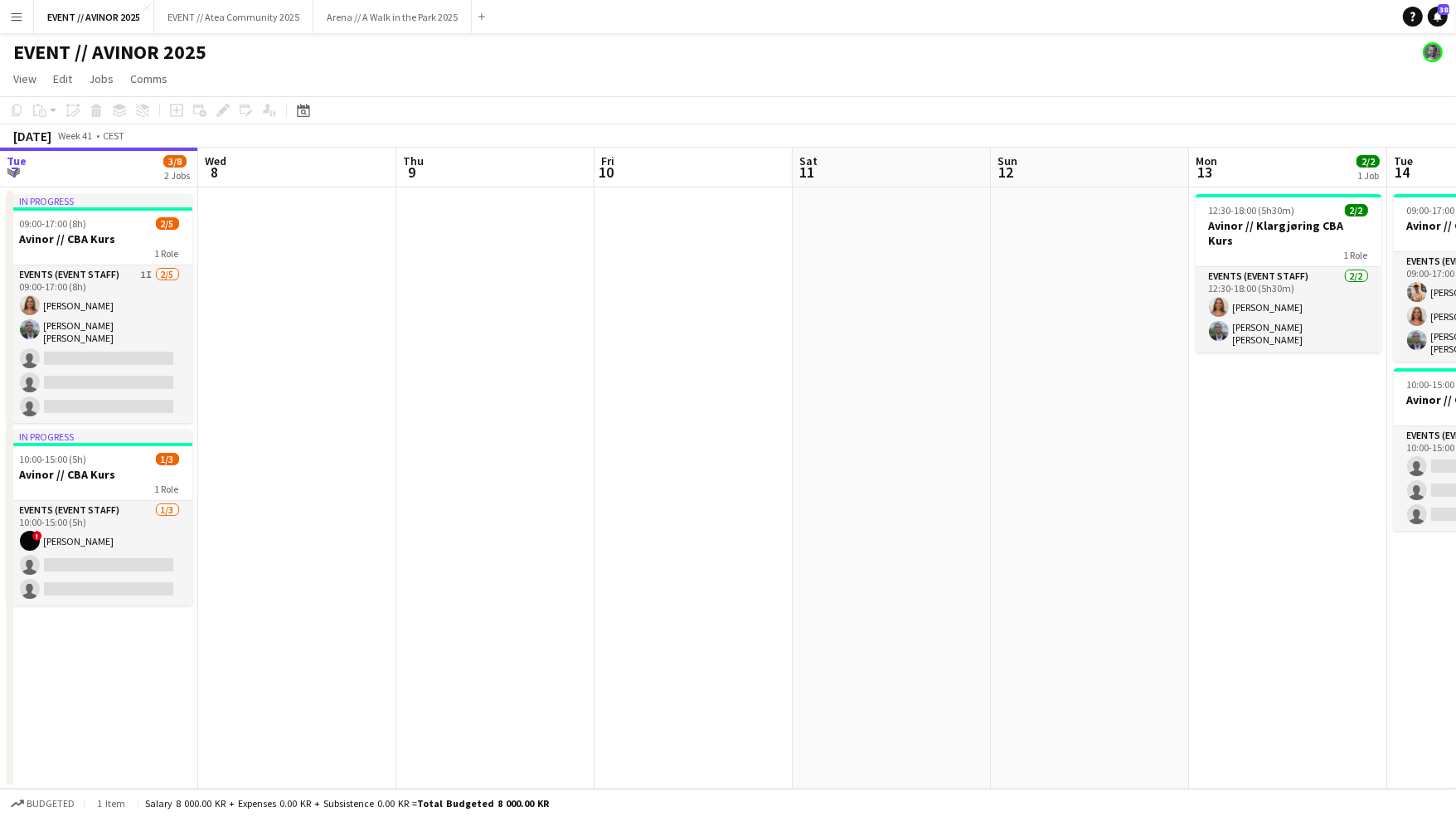
scroll to position [0, 647]
